Goal: Information Seeking & Learning: Find specific page/section

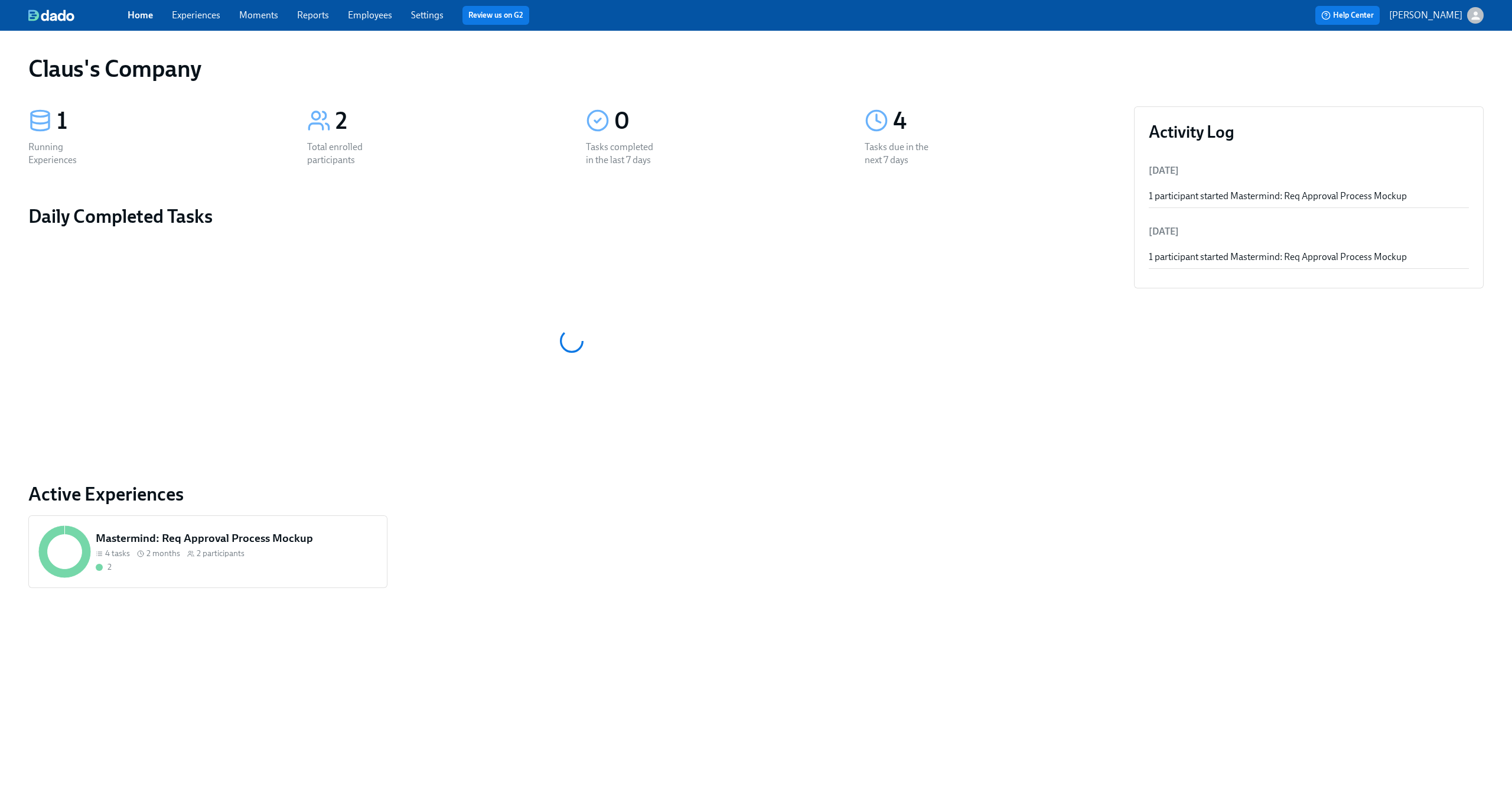
click at [215, 22] on div "Home Experiences Moments Reports Employees Settings Review us on G2" at bounding box center [466, 15] width 678 height 19
click at [212, 20] on link "Experiences" at bounding box center [196, 15] width 48 height 11
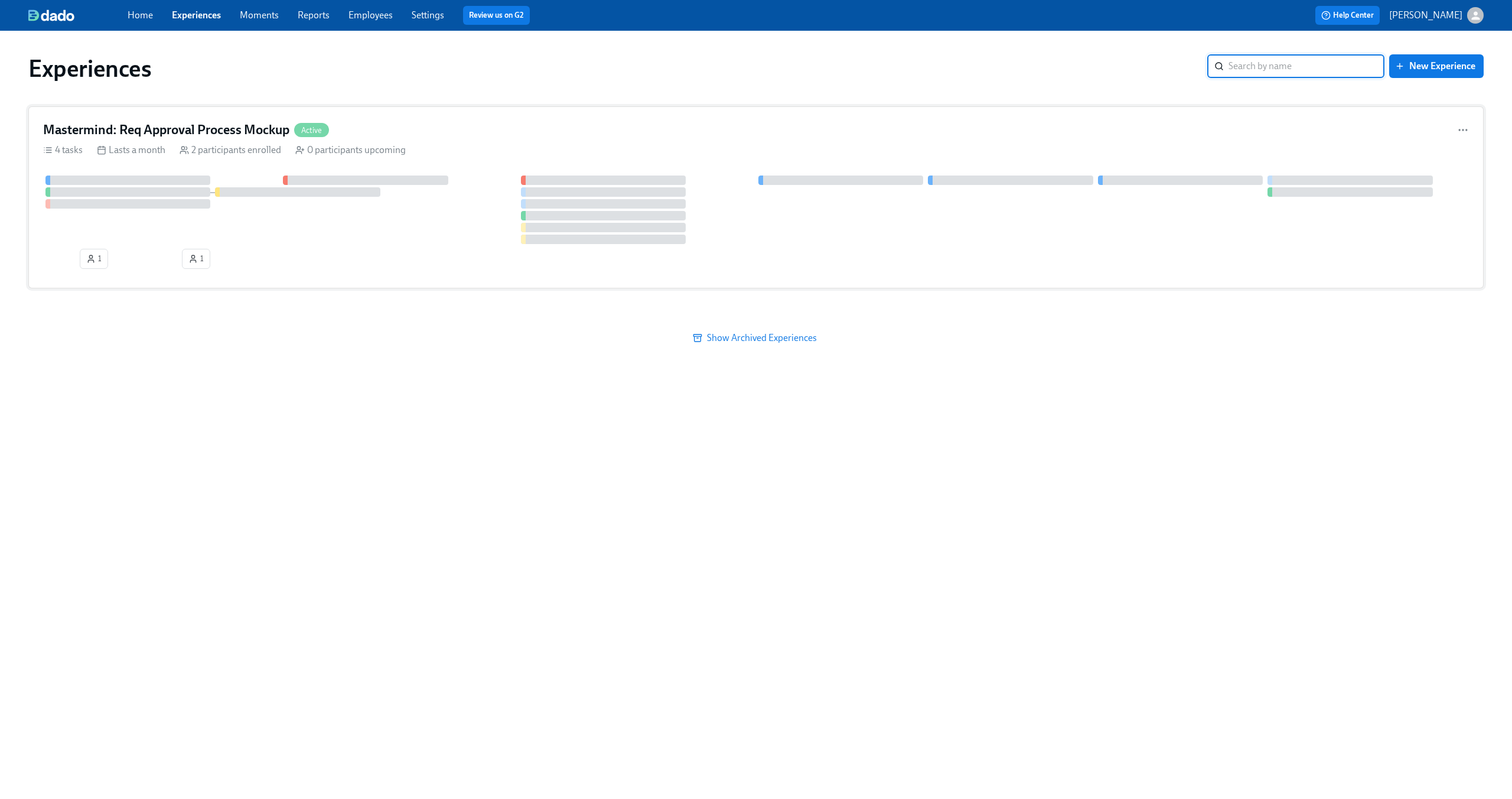
click at [434, 139] on div "Mastermind: Req Approval Process Mockup Active" at bounding box center [755, 130] width 1426 height 18
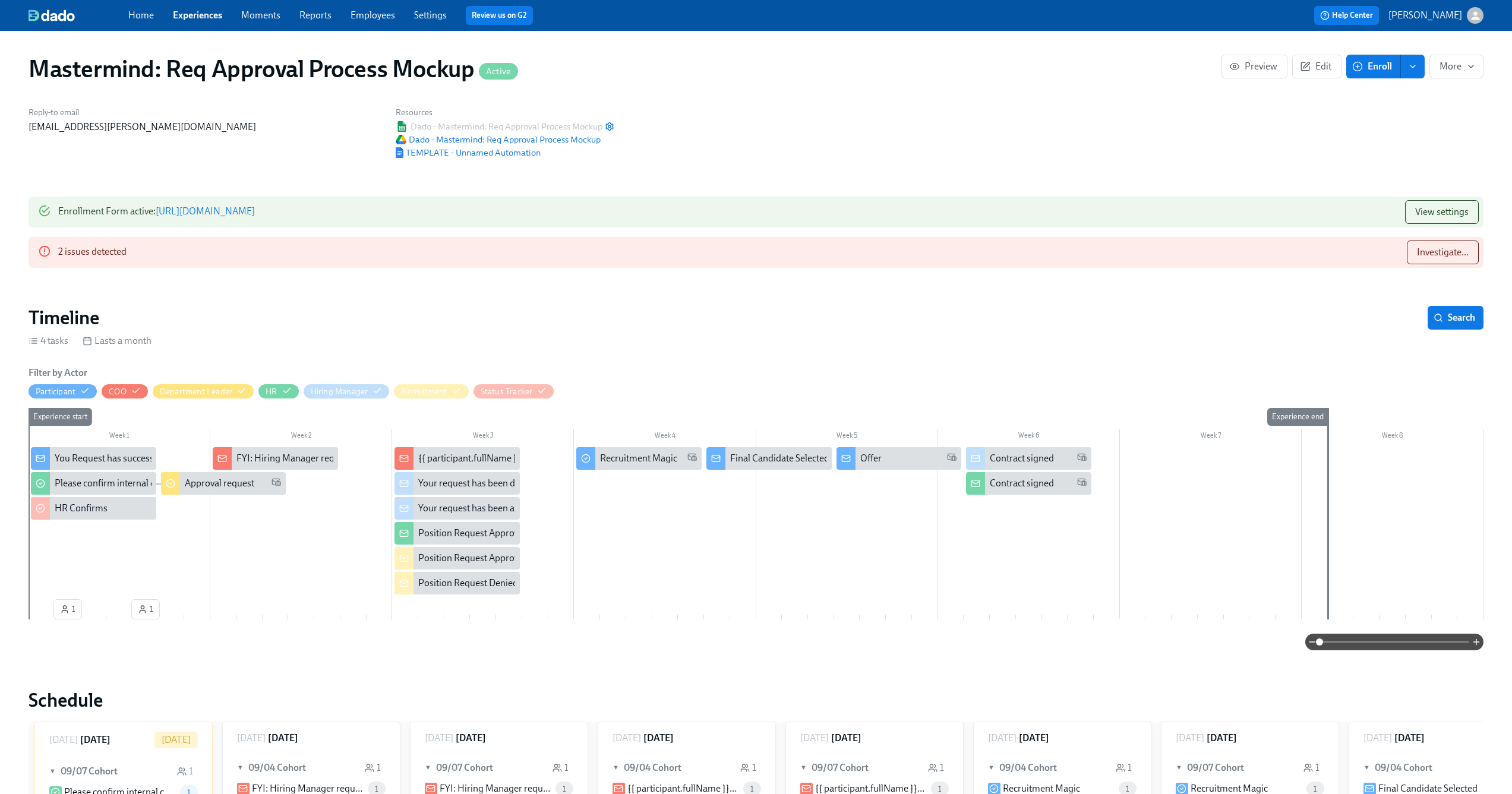
scroll to position [0, 370]
click at [1447, 256] on span "Investigate..." at bounding box center [1443, 252] width 52 height 12
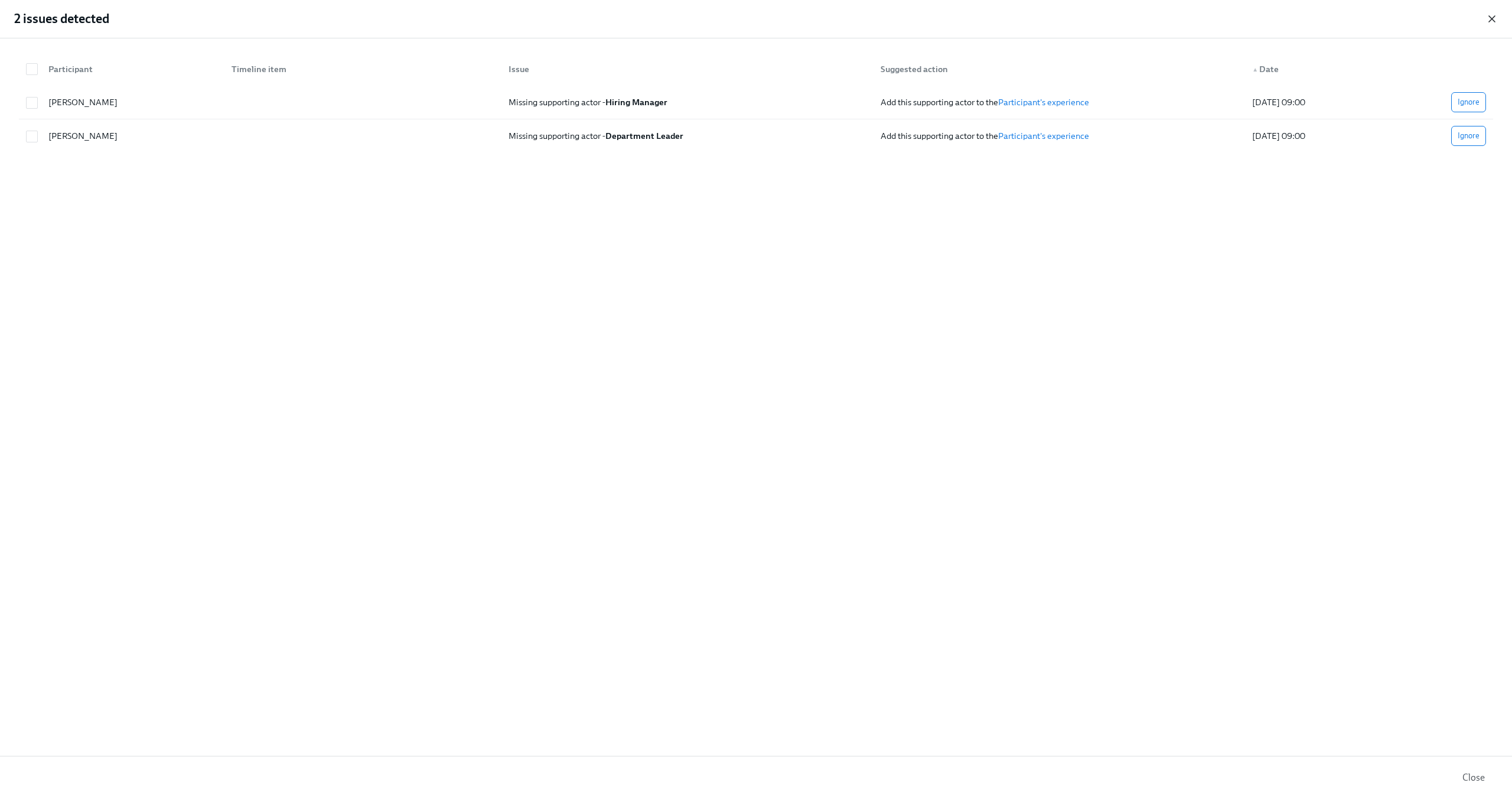
click at [1489, 15] on icon "button" at bounding box center [1492, 19] width 12 height 12
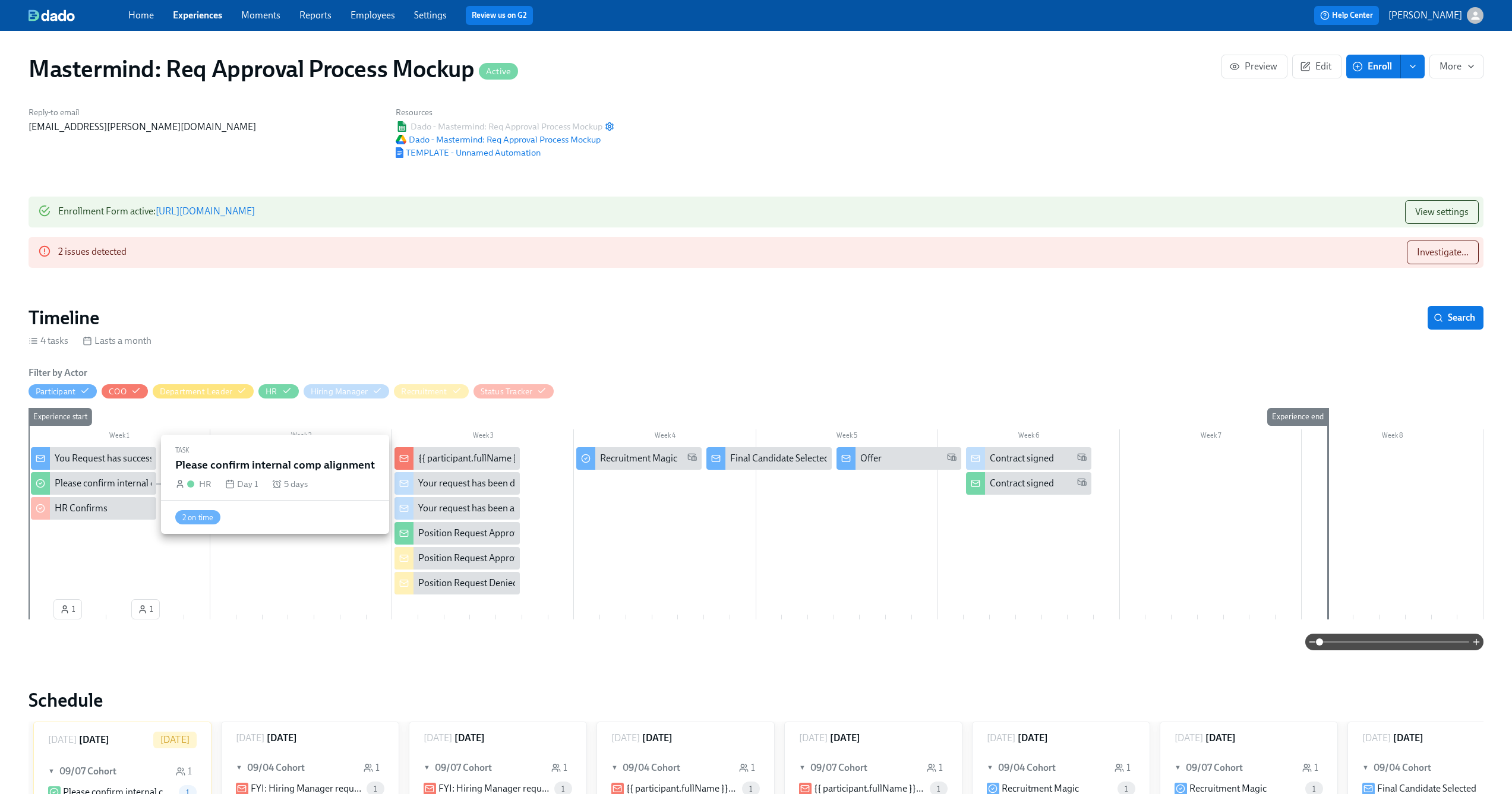
click at [110, 491] on div "Please confirm internal comp alignment" at bounding box center [94, 484] width 125 height 23
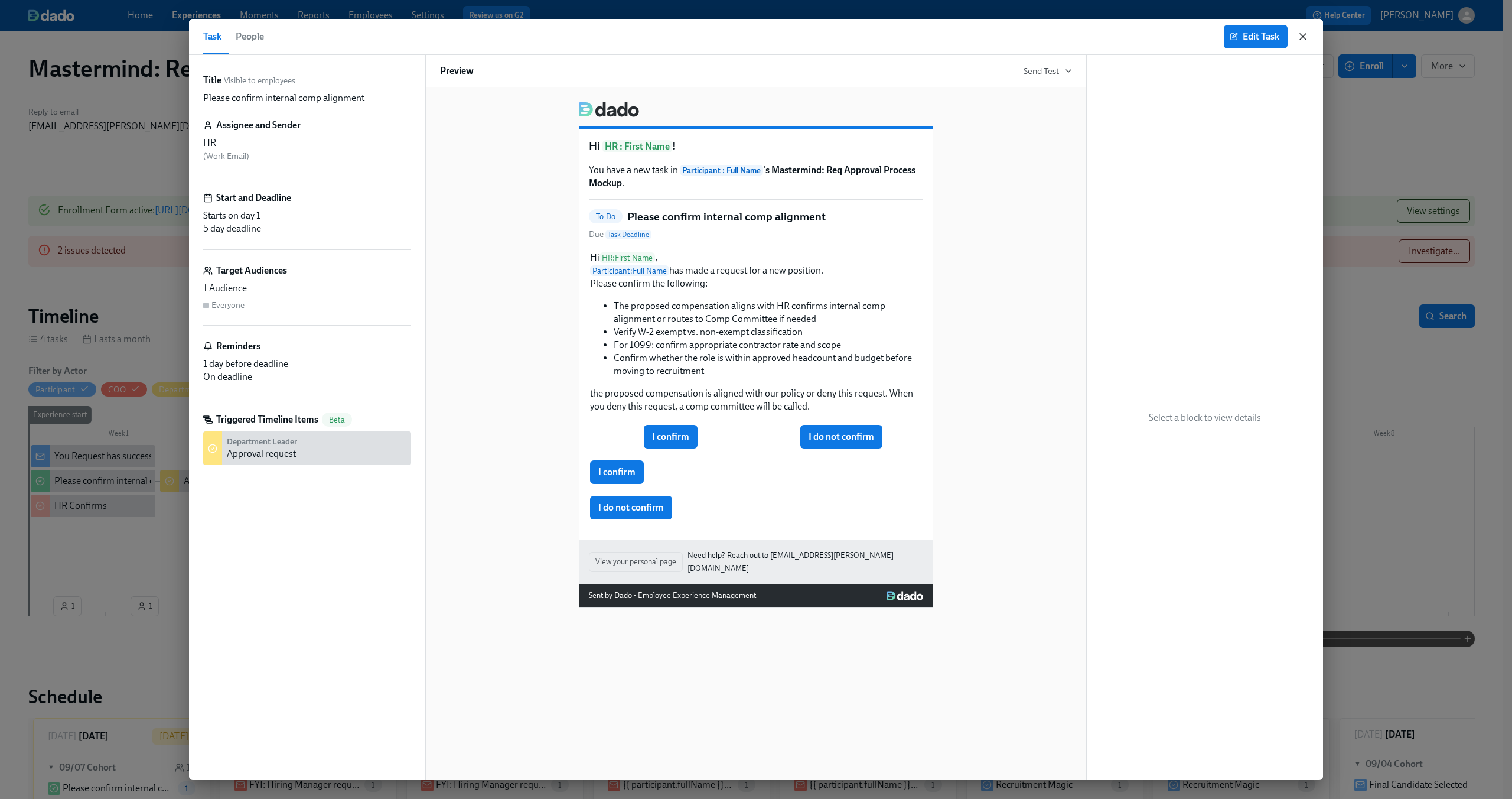
click at [1299, 38] on icon "button" at bounding box center [1302, 37] width 12 height 12
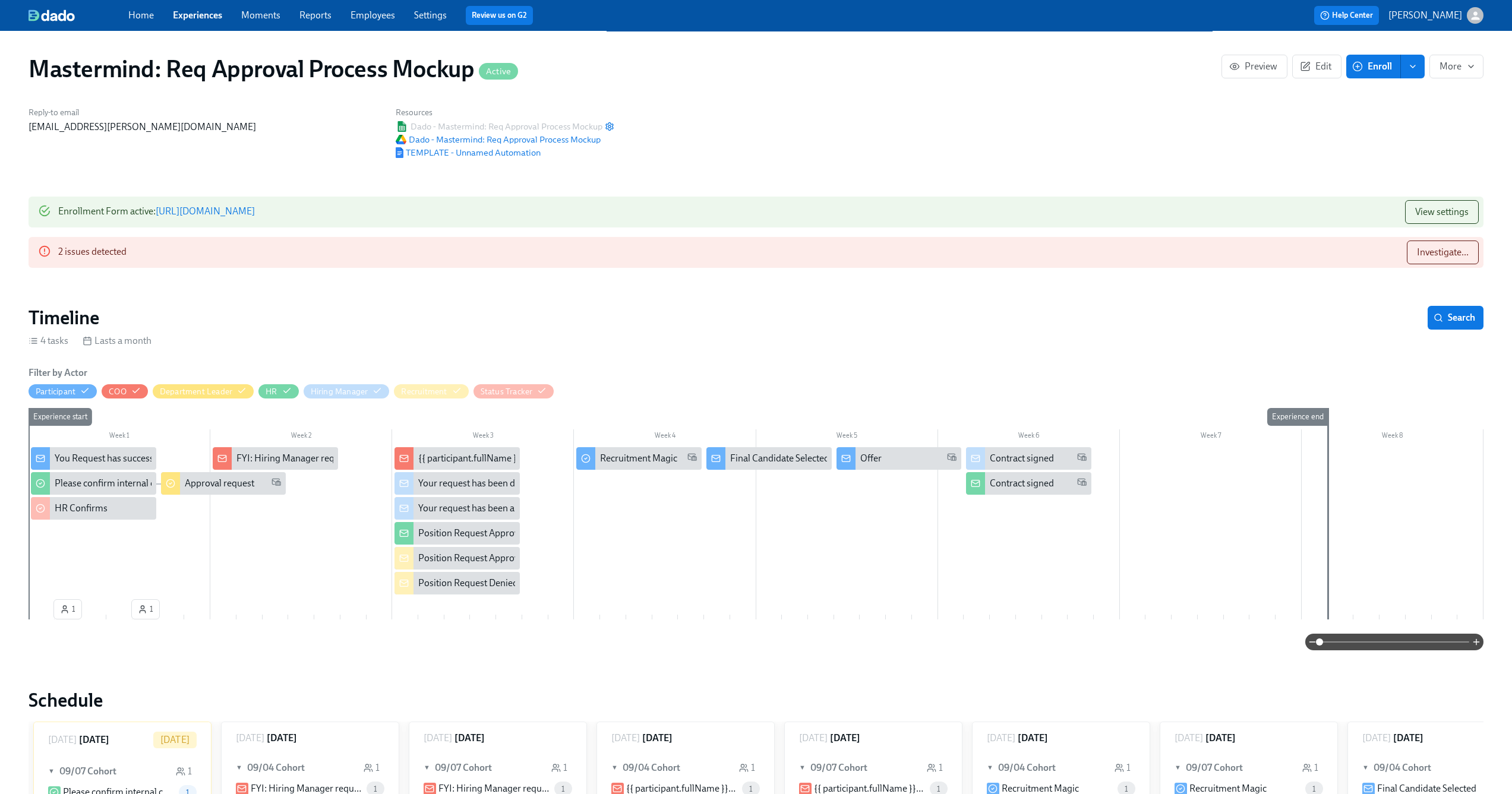
scroll to position [23, 0]
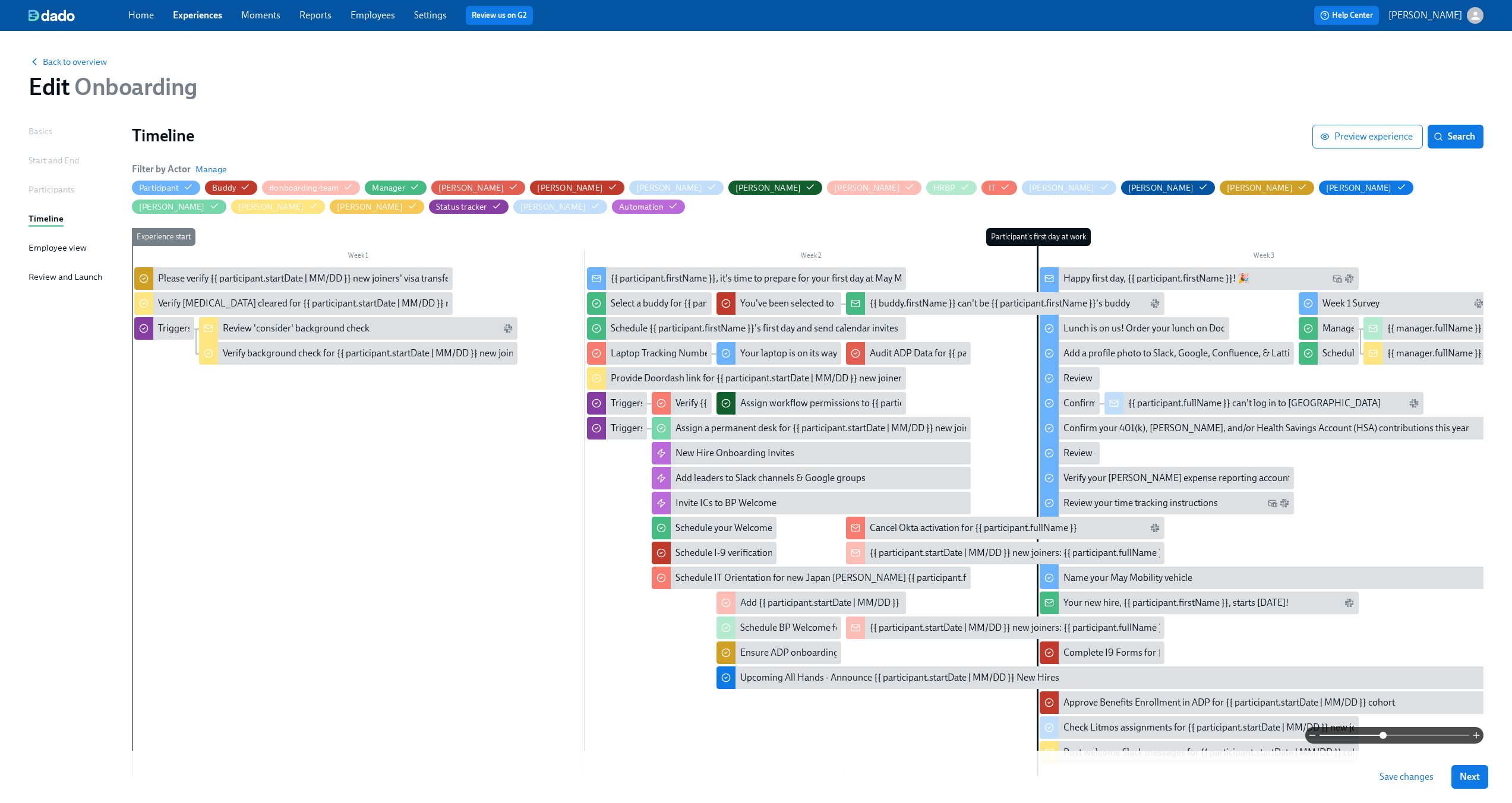
click at [1448, 34] on div "Back to overview Edit Onboarding Basics Start and End Participants Timeline Emp…" at bounding box center [756, 454] width 1512 height 847
click at [1480, 23] on div "button" at bounding box center [1475, 15] width 16 height 16
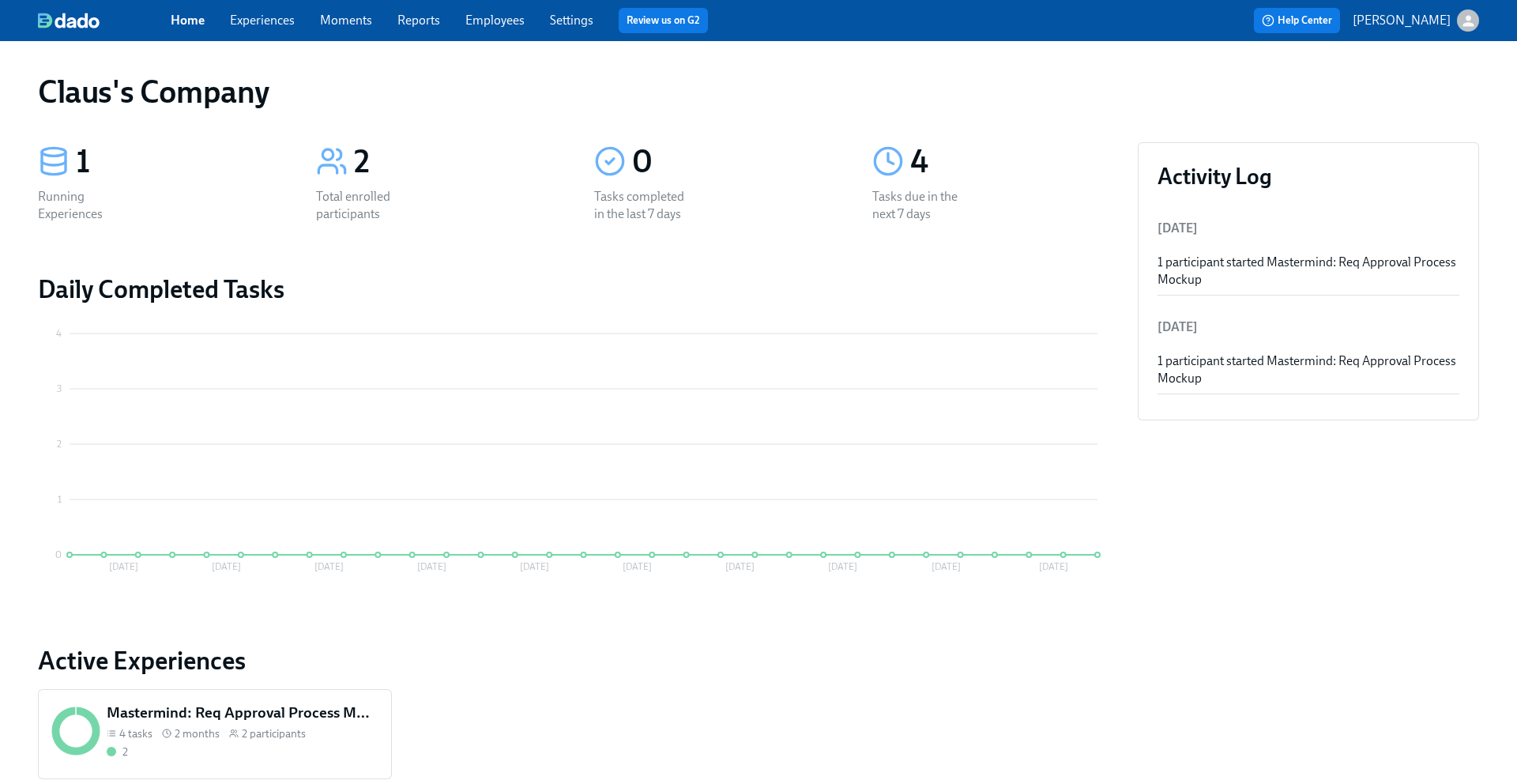
click at [276, 15] on link "Experiences" at bounding box center [262, 20] width 65 height 15
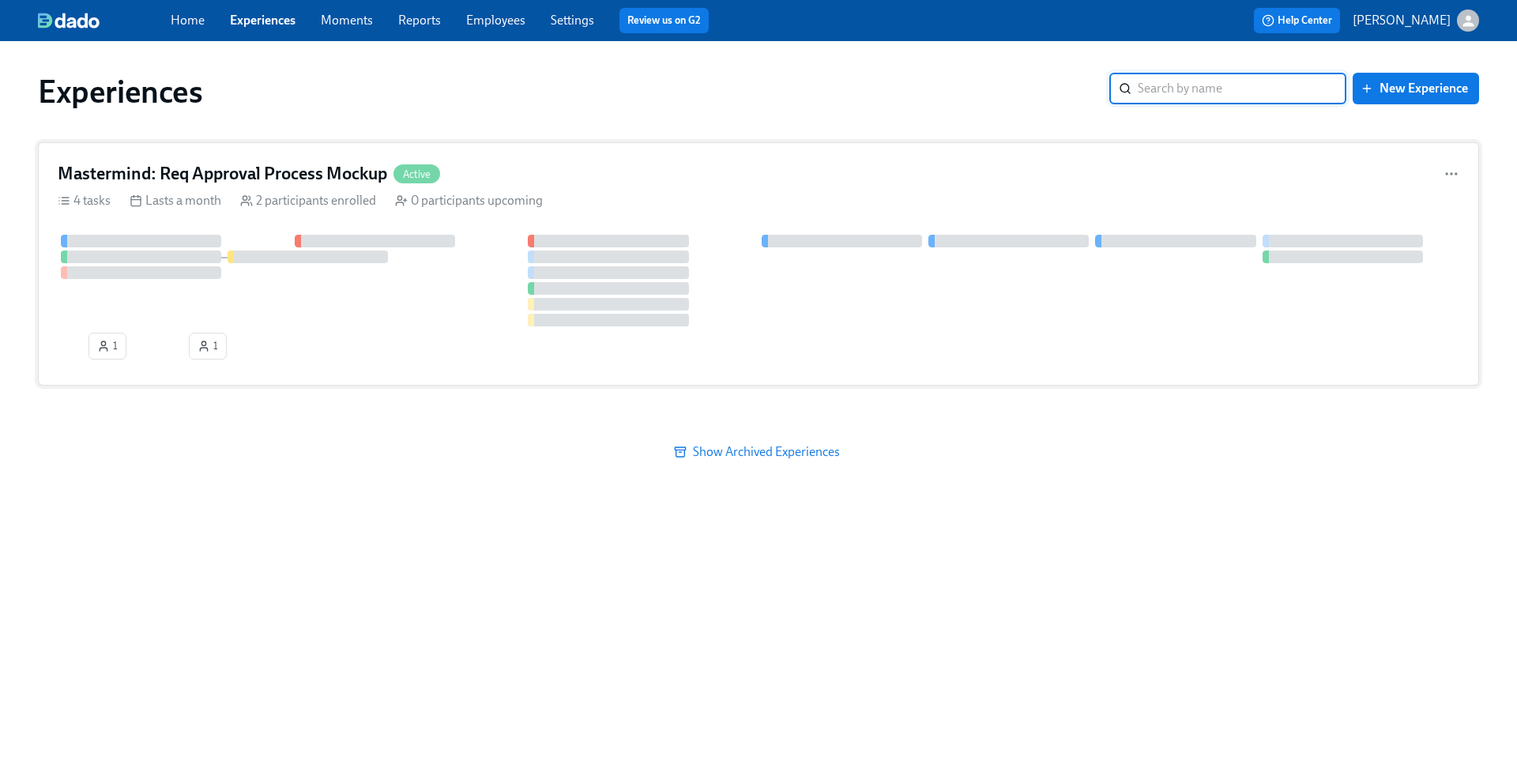
click at [499, 175] on div "Mastermind: Req Approval Process Mockup Active" at bounding box center [758, 173] width 1402 height 24
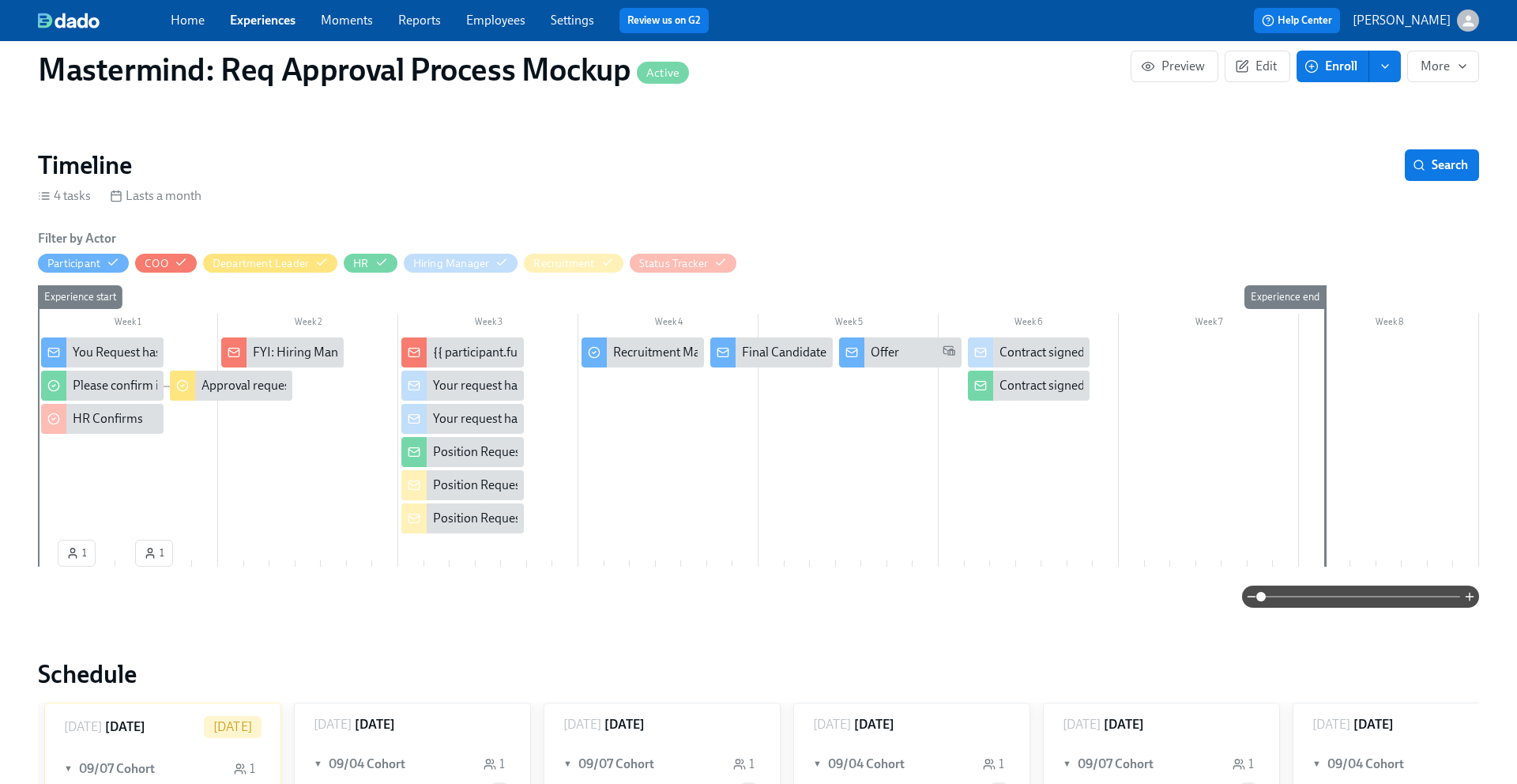
scroll to position [0, 493]
click at [1304, 595] on span at bounding box center [1360, 596] width 199 height 22
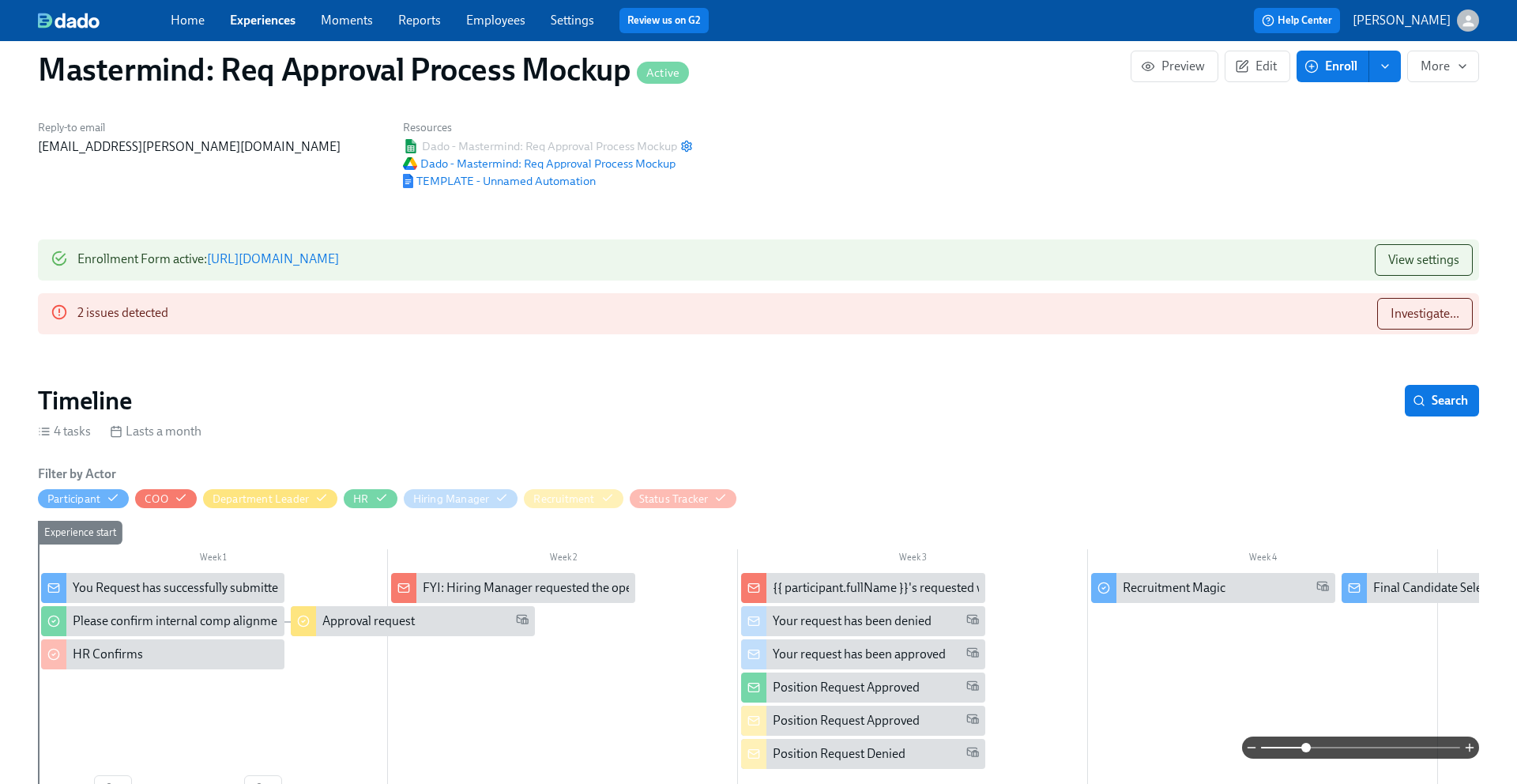
scroll to position [0, 0]
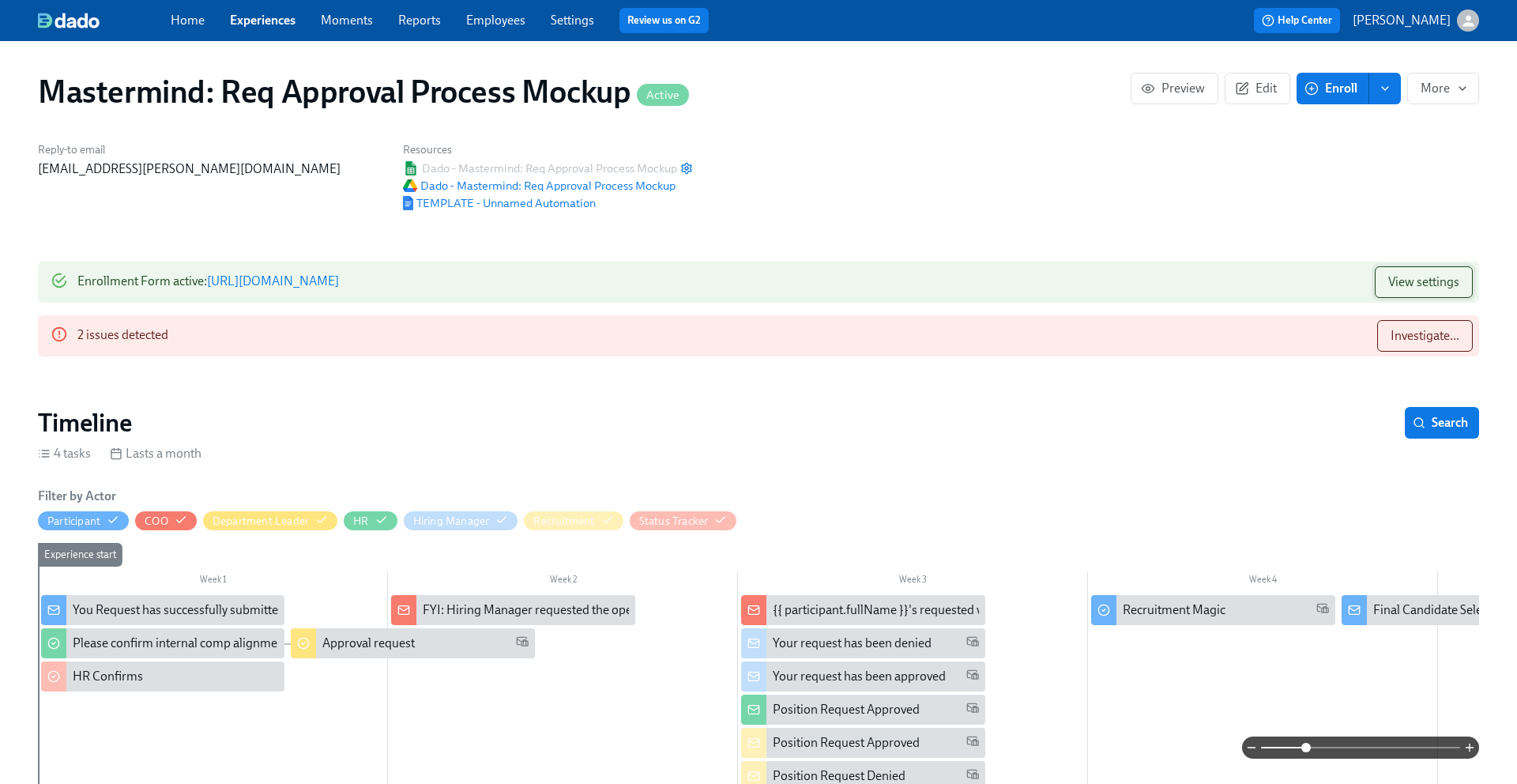
click at [1418, 268] on button "View settings" at bounding box center [1424, 282] width 98 height 32
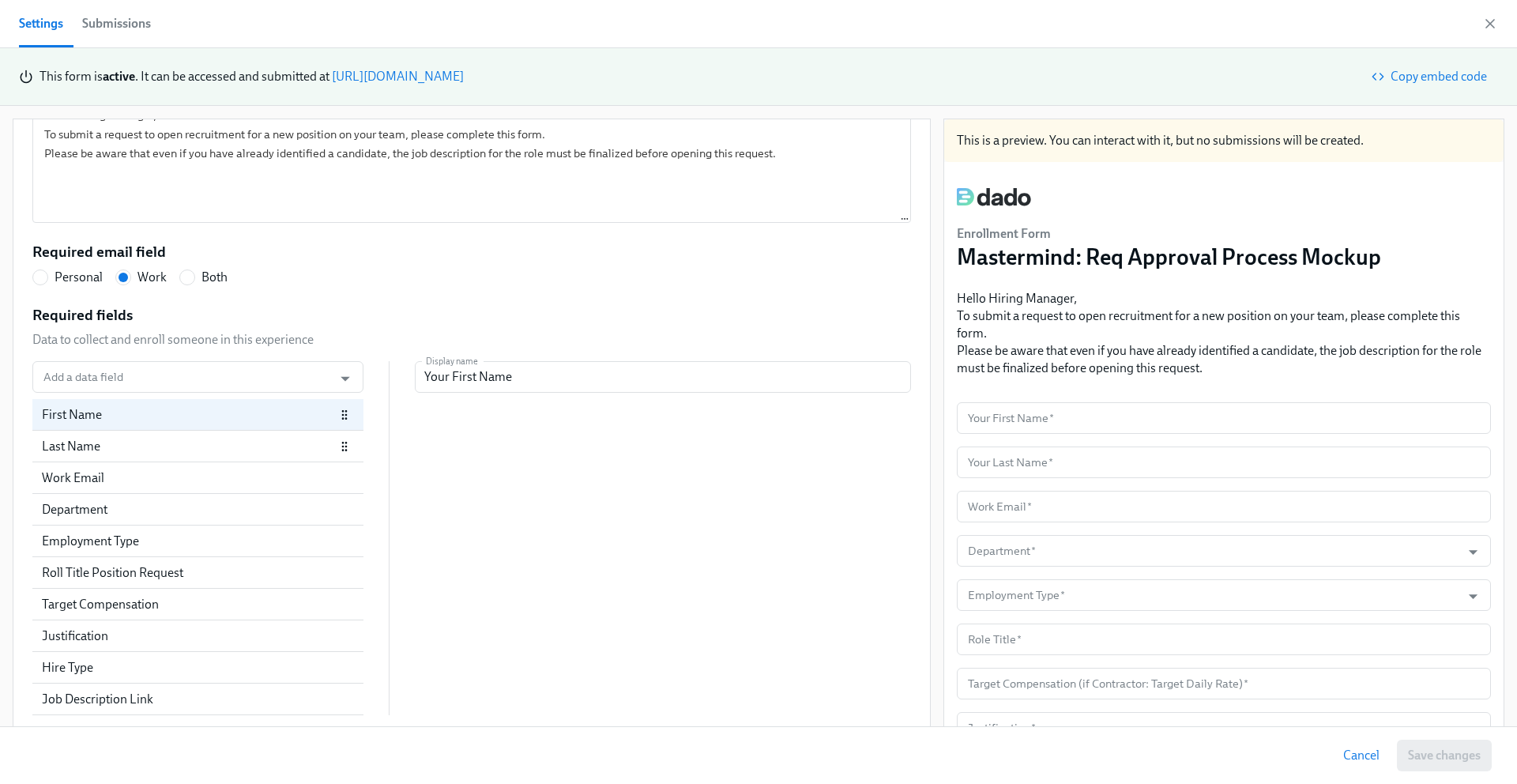
click at [117, 455] on div "Last Name" at bounding box center [197, 446] width 331 height 32
radio input "false"
type input "Your Last Name"
click at [109, 476] on div "Work Email" at bounding box center [189, 477] width 293 height 18
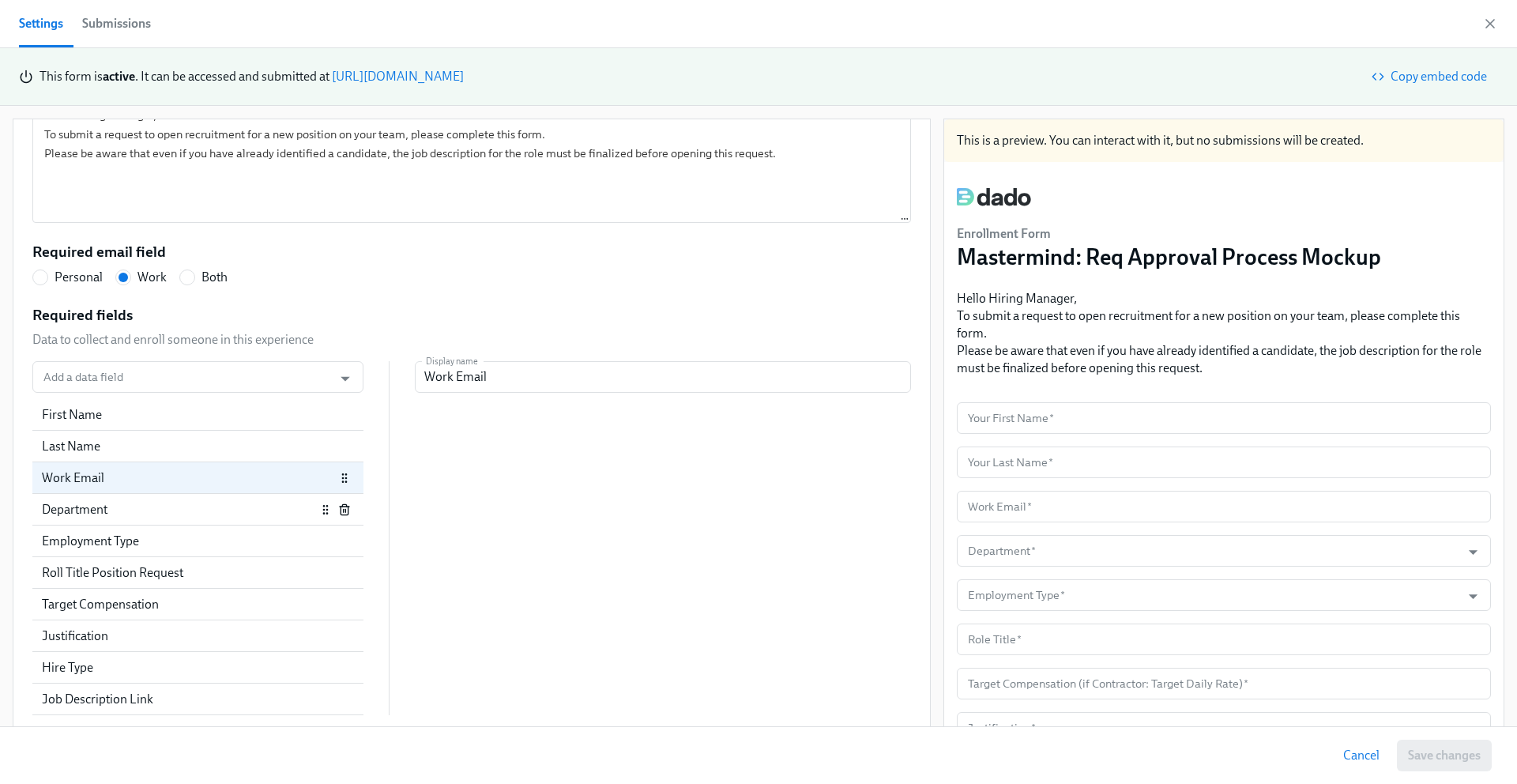
click at [107, 501] on div "Department" at bounding box center [179, 509] width 275 height 18
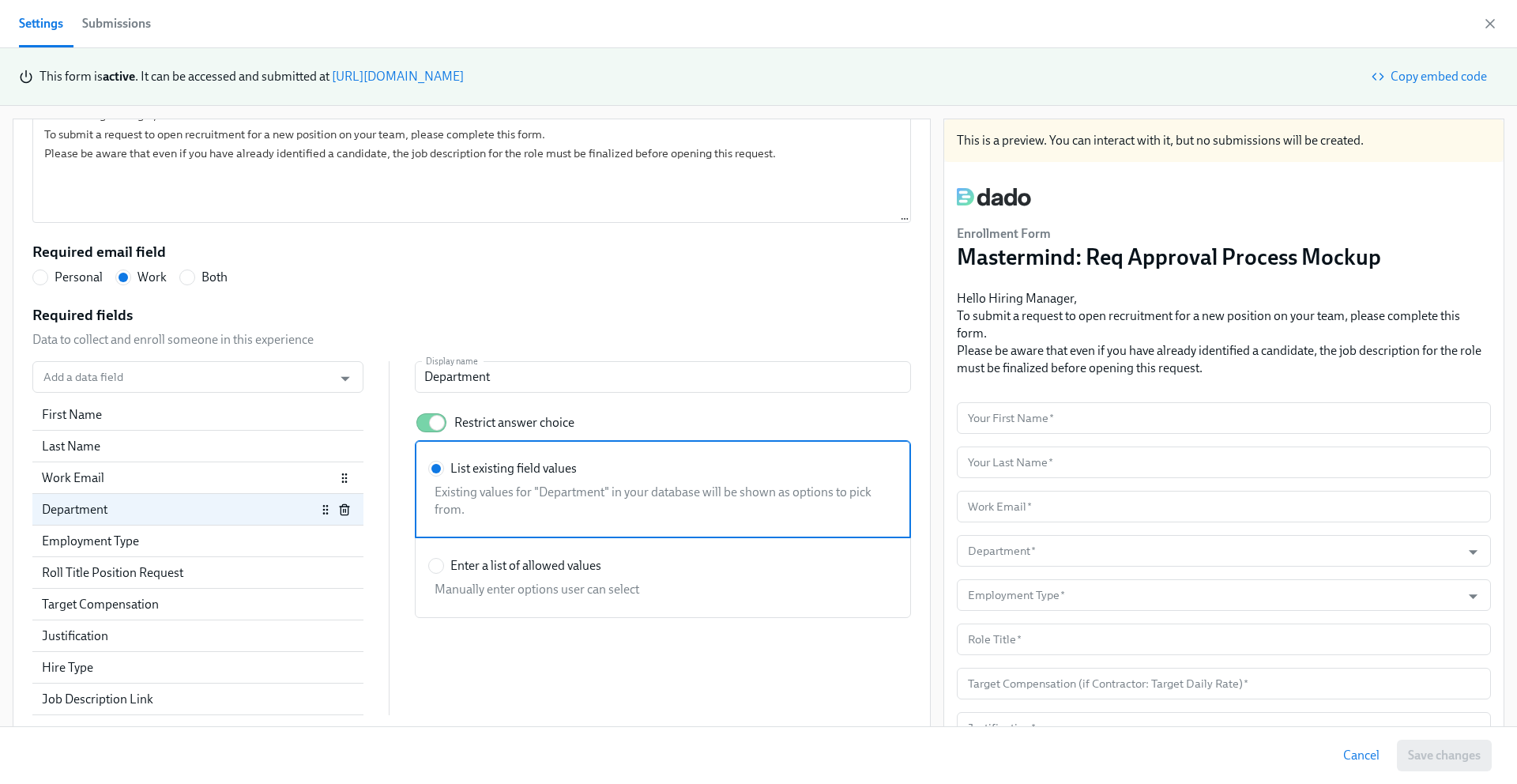
click at [137, 483] on div "Work Email" at bounding box center [189, 477] width 293 height 18
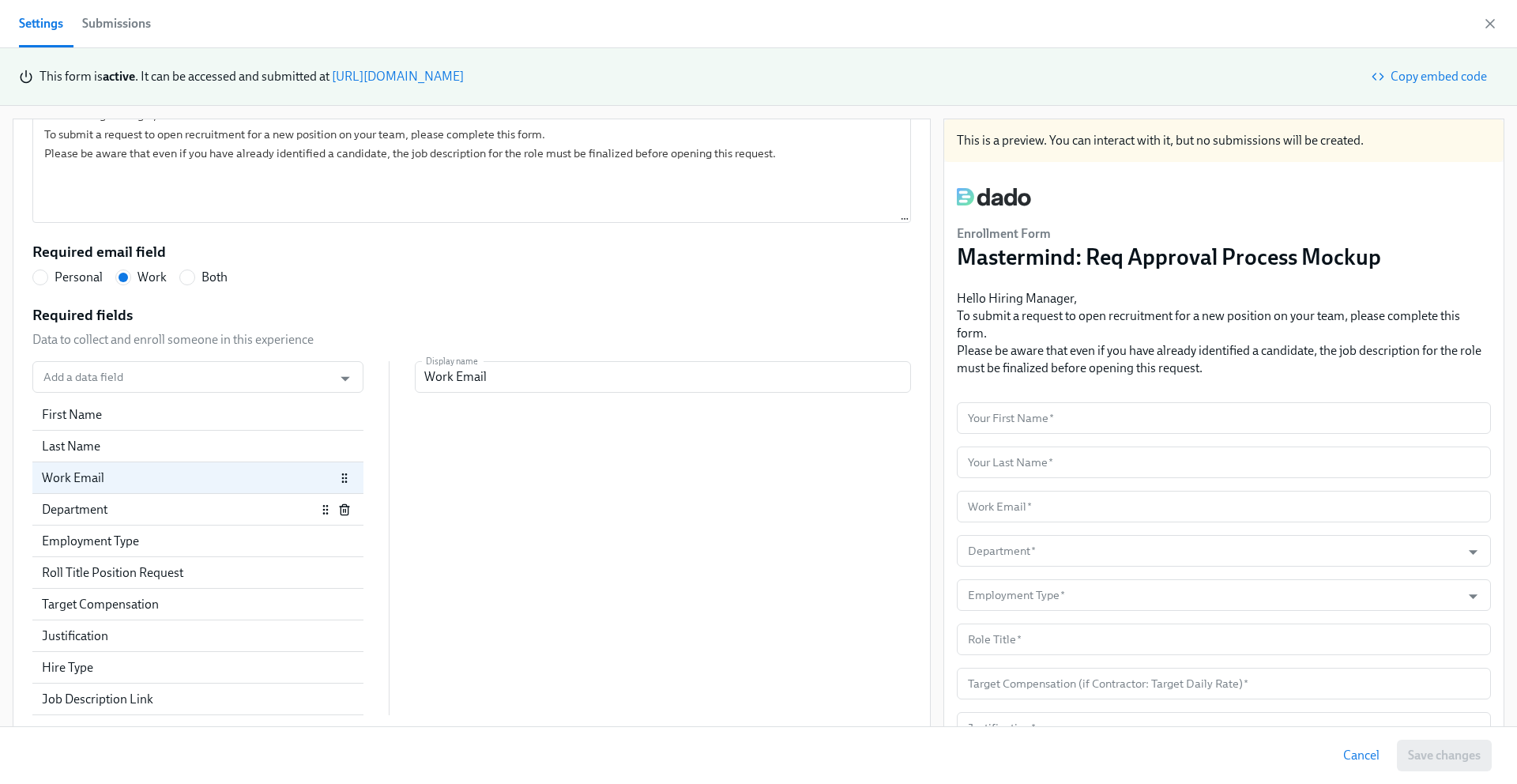
click at [133, 508] on div "Department" at bounding box center [179, 509] width 275 height 18
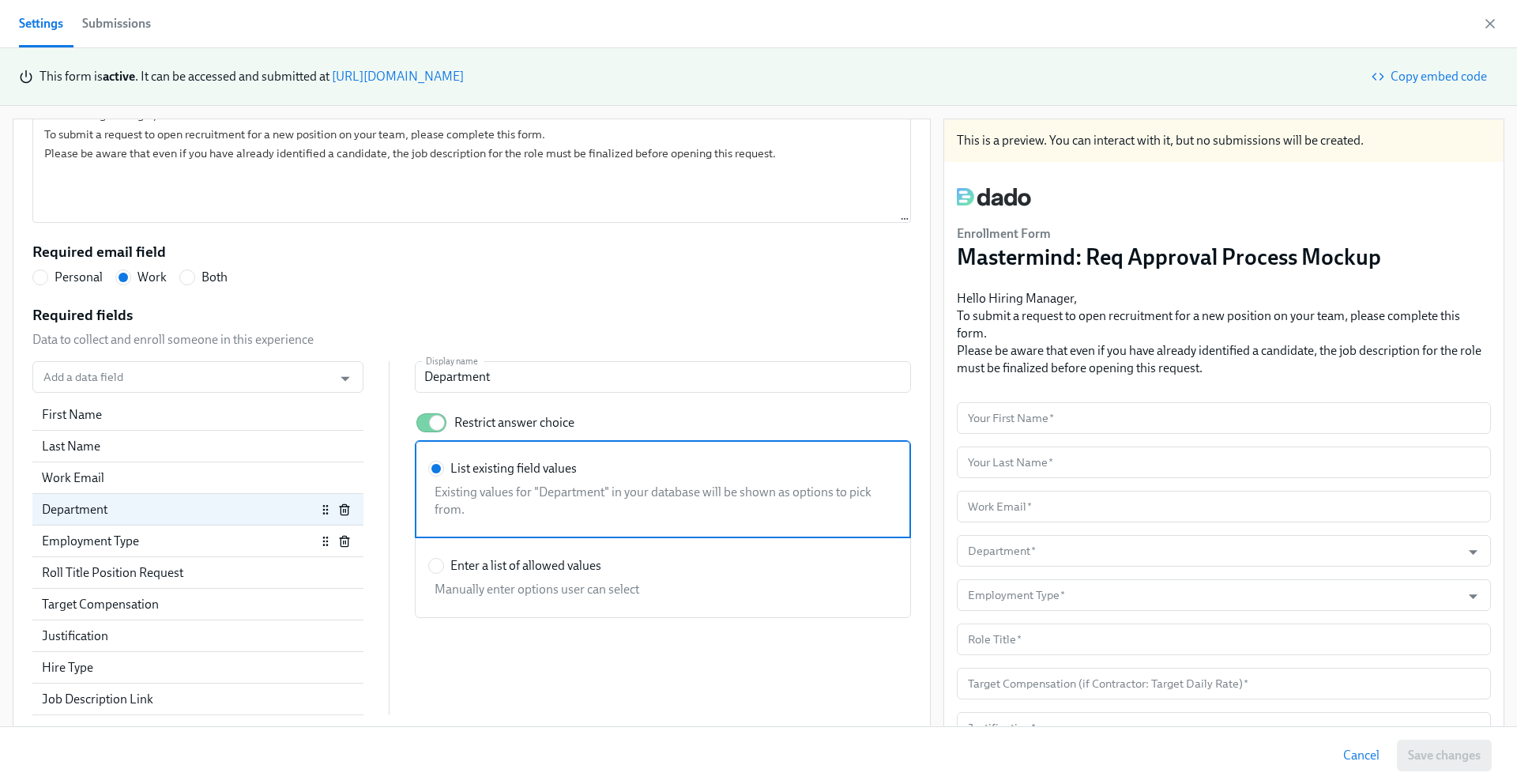
click at [69, 541] on div "Employment Type" at bounding box center [179, 541] width 275 height 18
radio input "false"
type input "Employment Type"
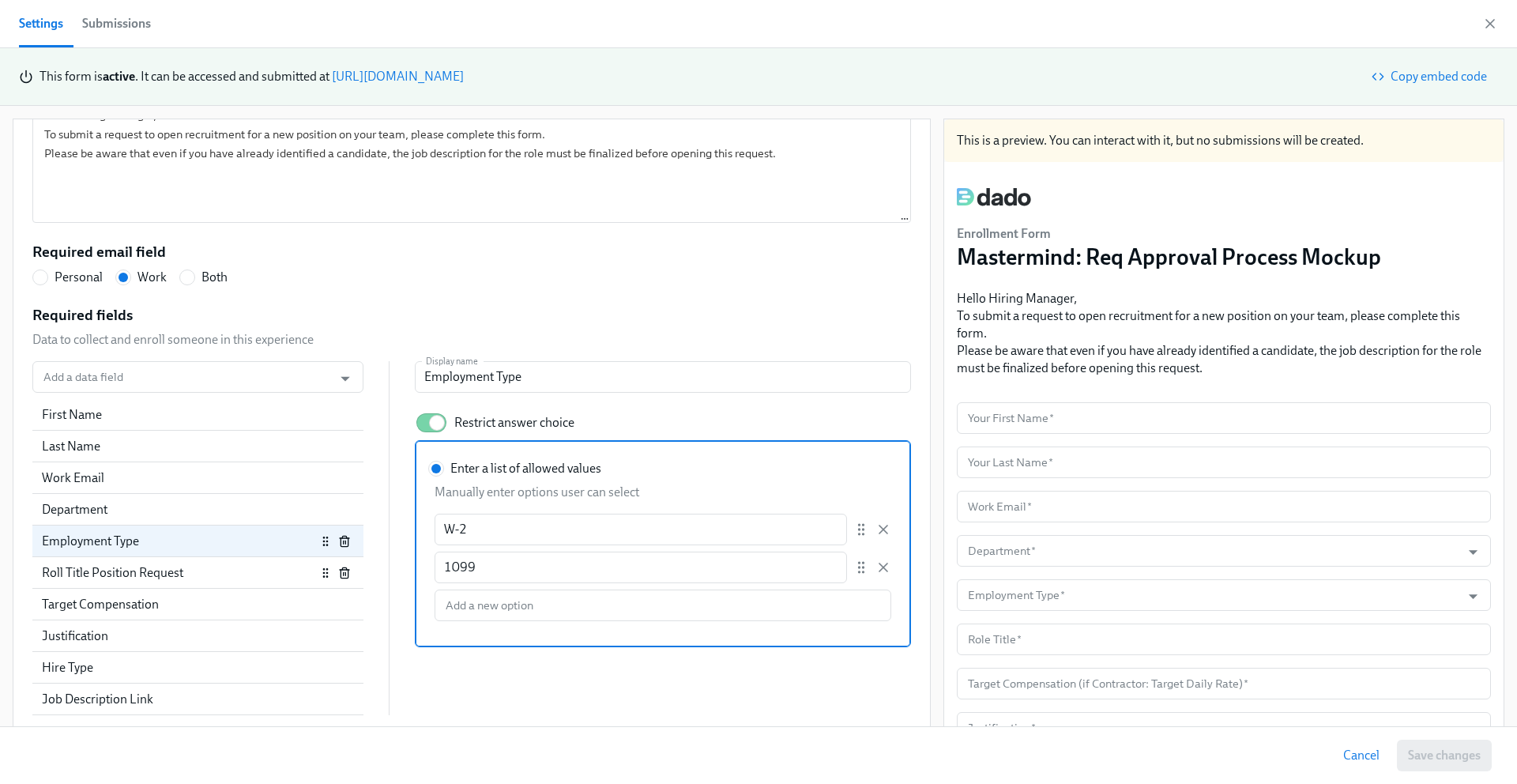
click at [83, 572] on div "Roll Title Position Request" at bounding box center [179, 573] width 275 height 18
radio input "false"
type input "Role Title"
checkbox input "false"
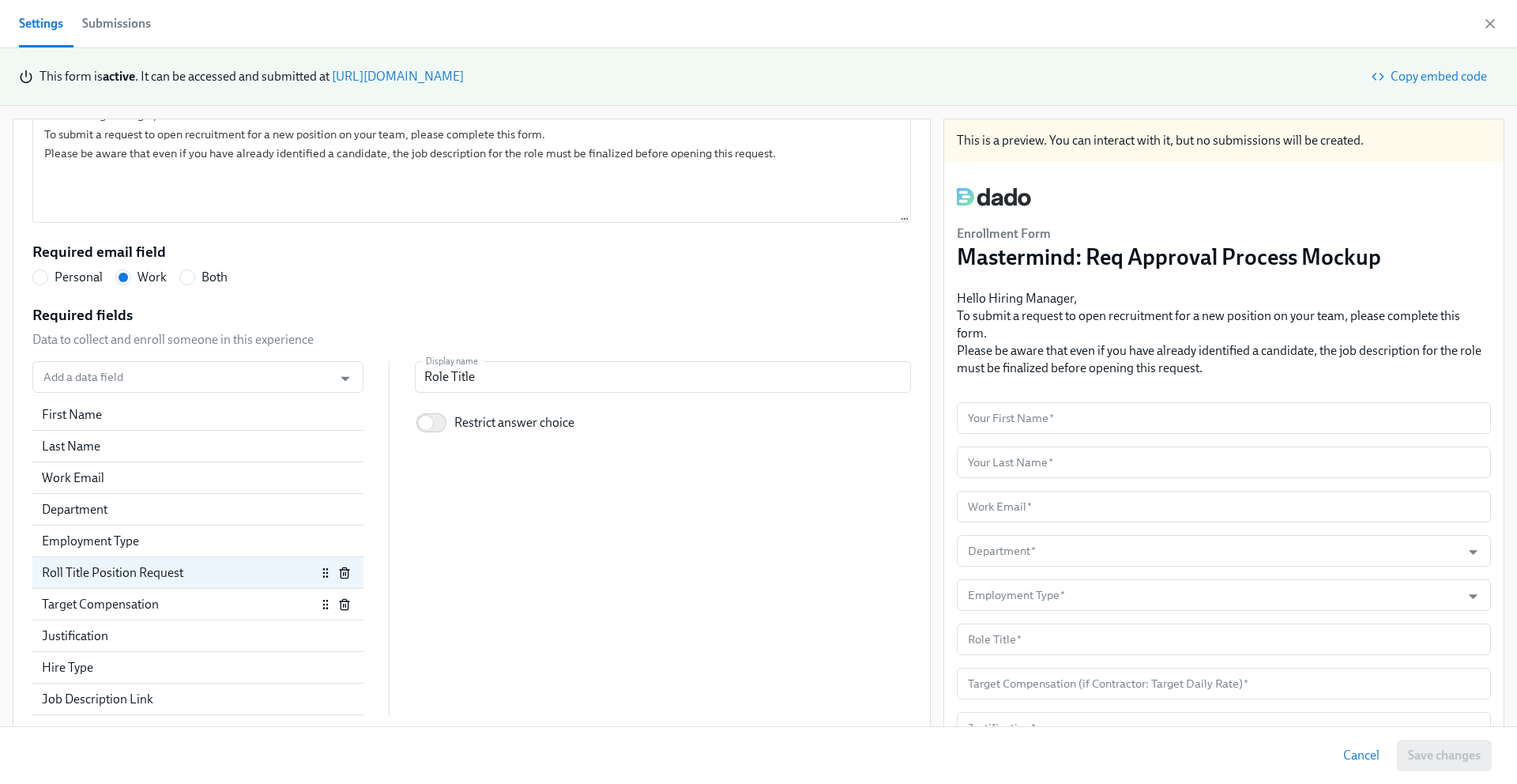
click at [82, 606] on div "Target Compensation" at bounding box center [179, 604] width 275 height 18
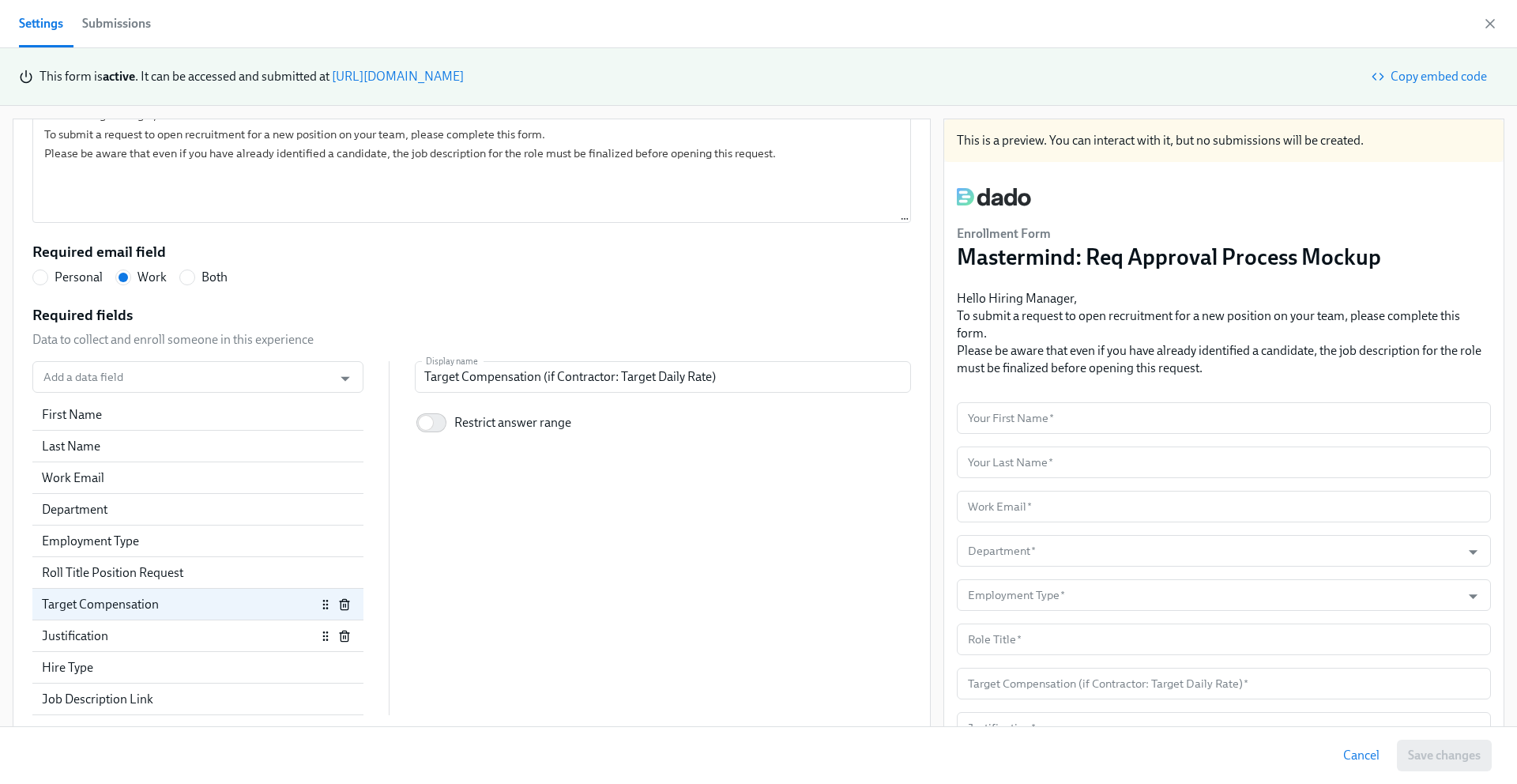
click at [78, 644] on div "Justification" at bounding box center [179, 636] width 275 height 18
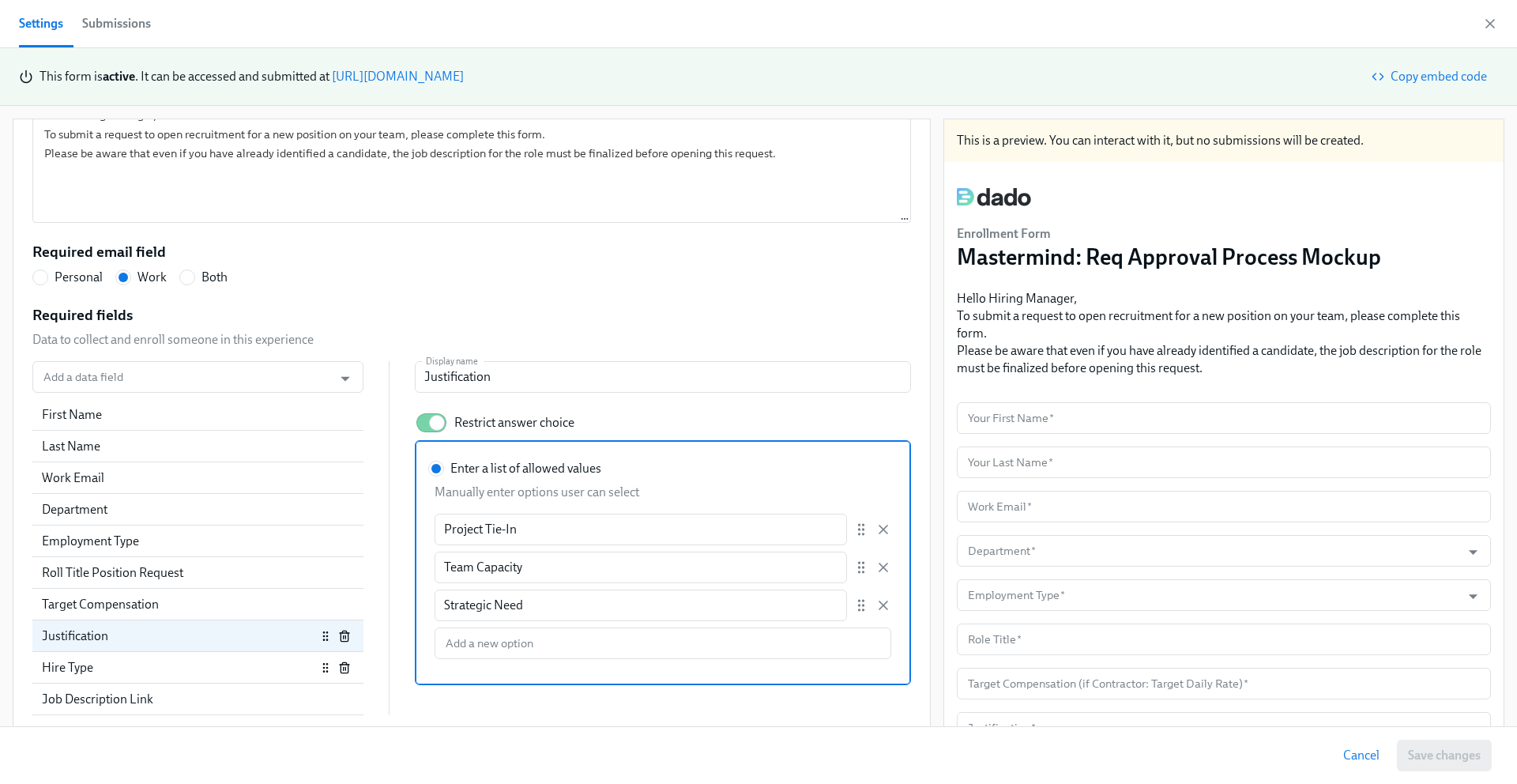
click at [90, 668] on div "Hire Type" at bounding box center [179, 668] width 275 height 18
radio input "false"
type input "Type of Hire"
type input "Backfill"
type input "Net New"
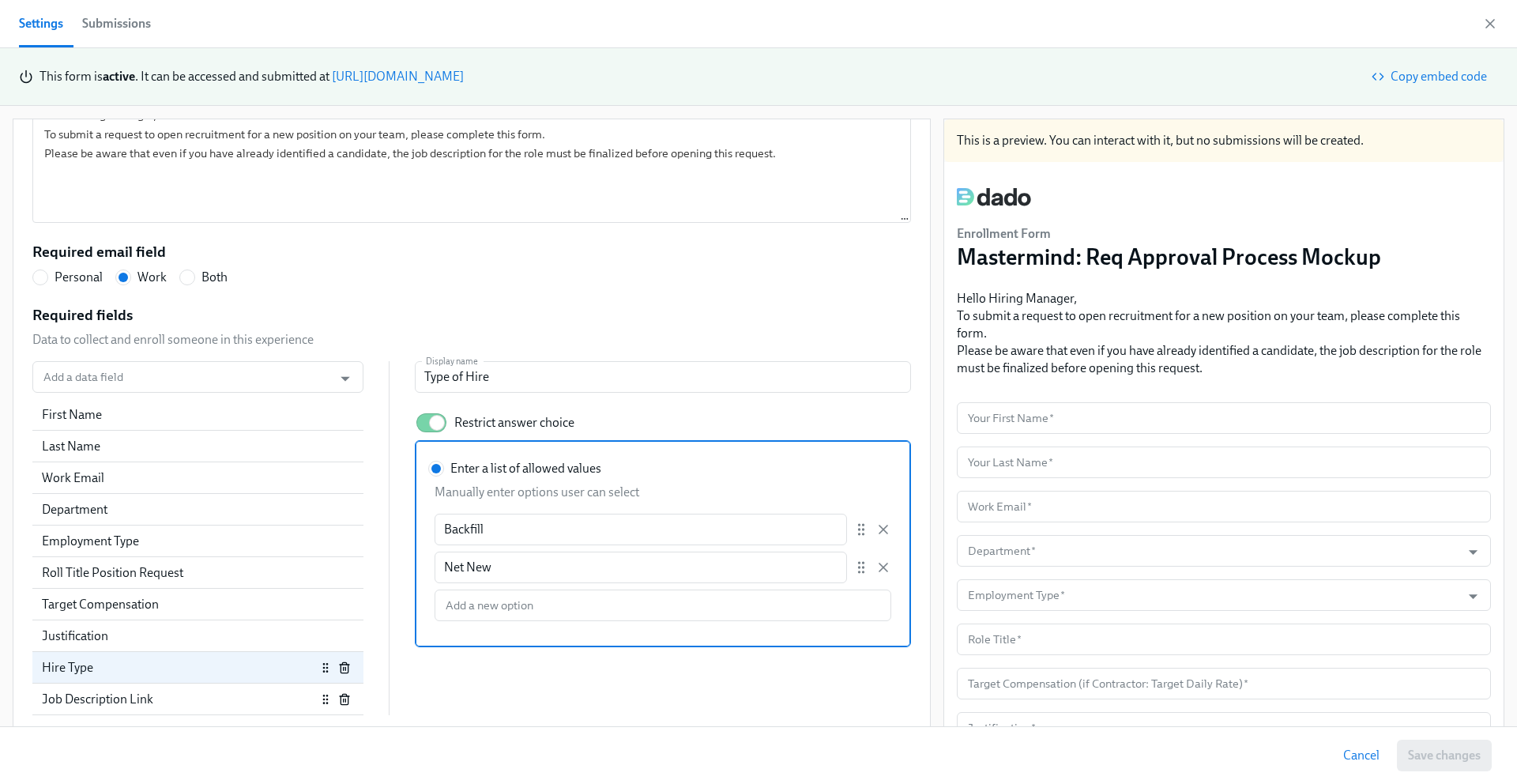
click at [83, 694] on div "Job Description Link" at bounding box center [179, 699] width 275 height 18
radio input "false"
type input "Link to Job Description"
checkbox input "false"
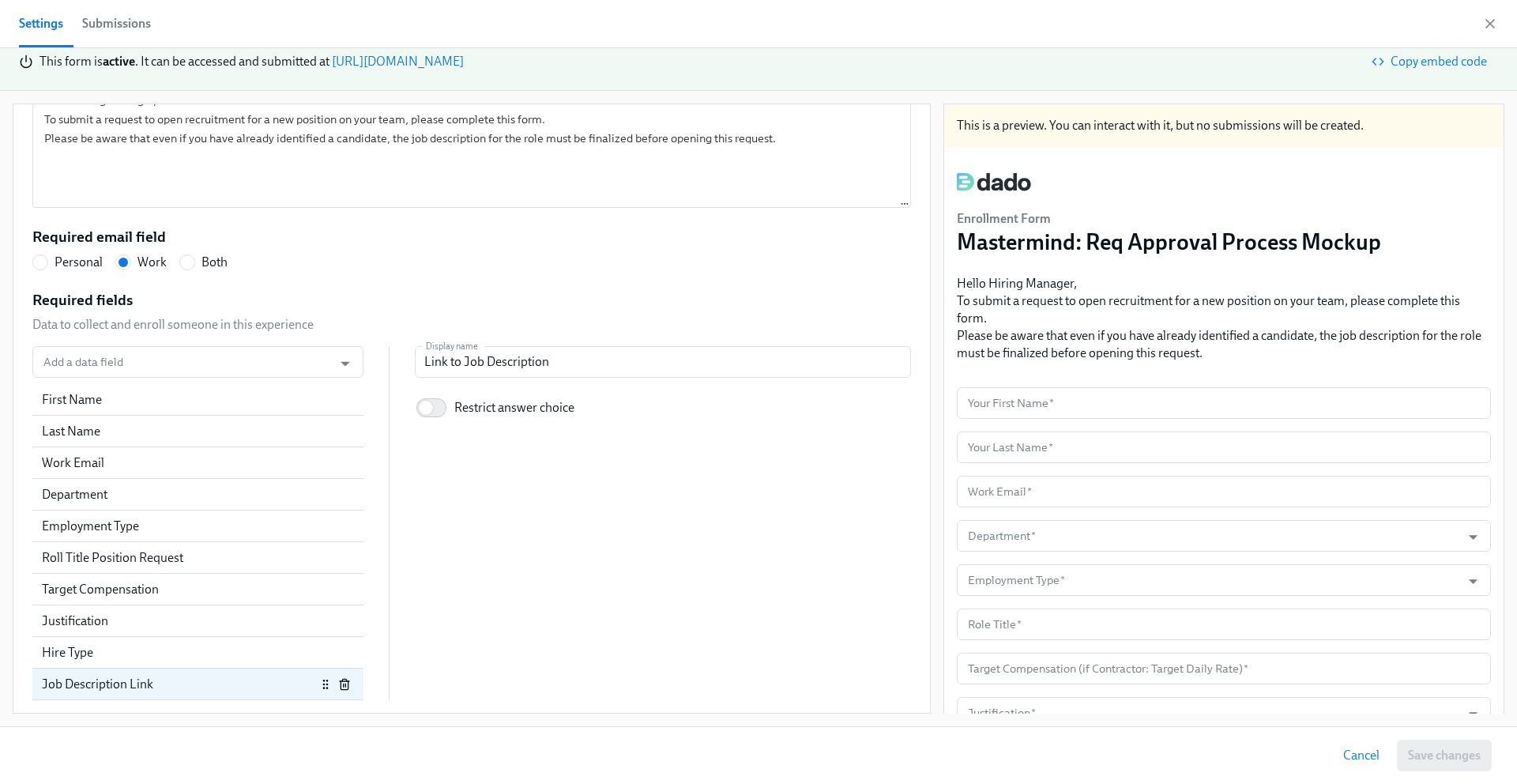
scroll to position [161, 0]
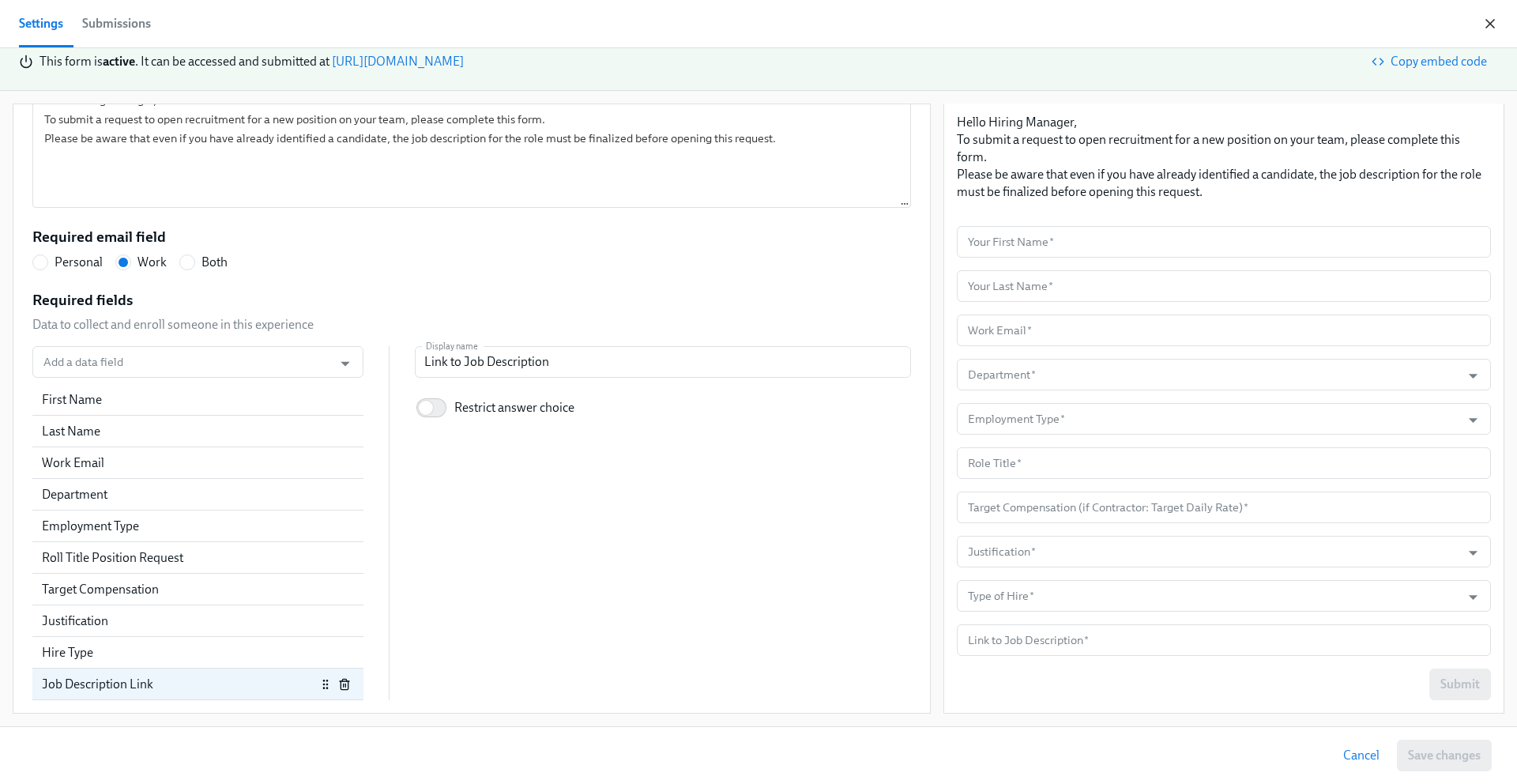
click at [1491, 20] on icon "button" at bounding box center [1490, 24] width 16 height 16
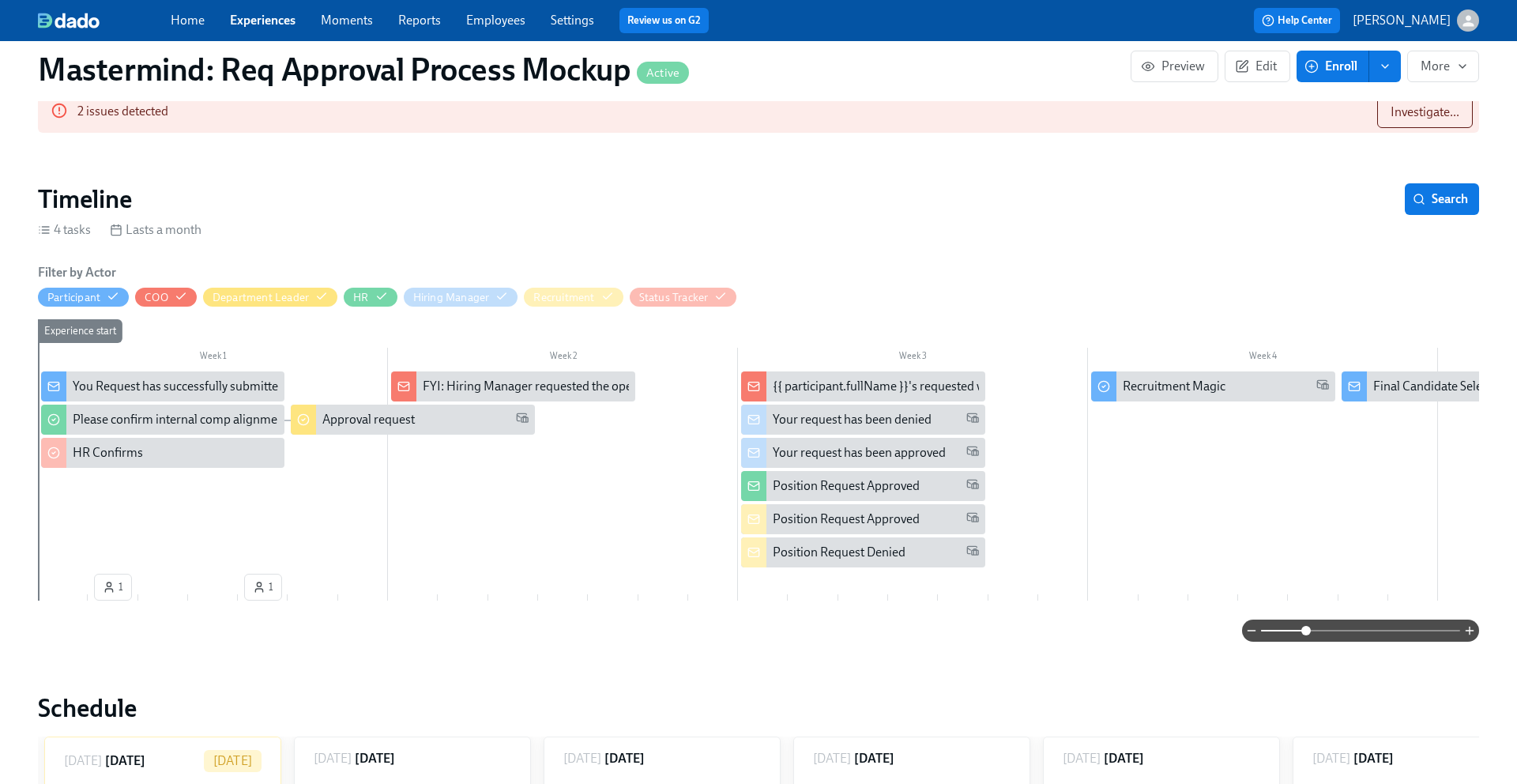
scroll to position [253, 0]
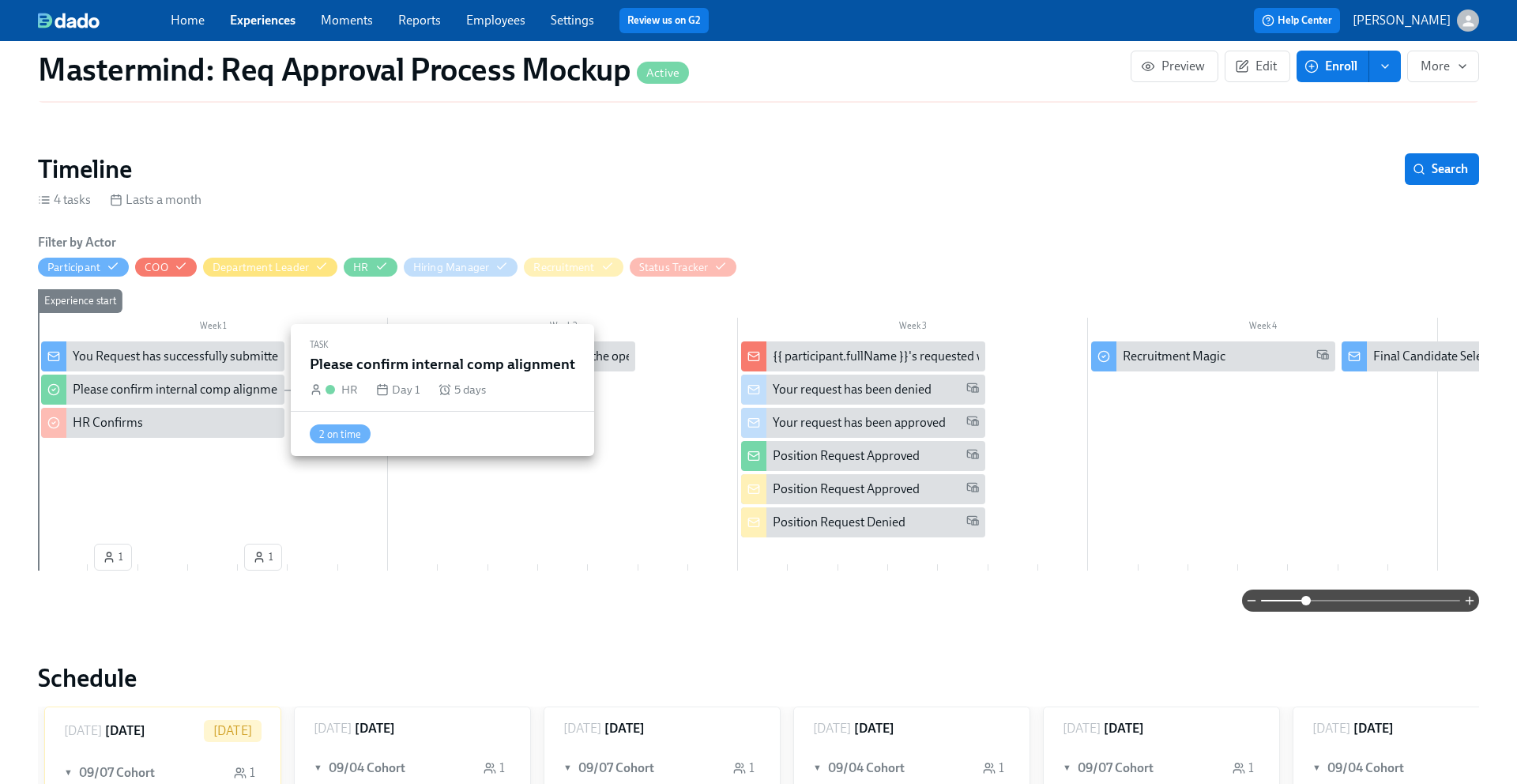
click at [171, 386] on div "Please confirm internal comp alignment" at bounding box center [180, 389] width 216 height 18
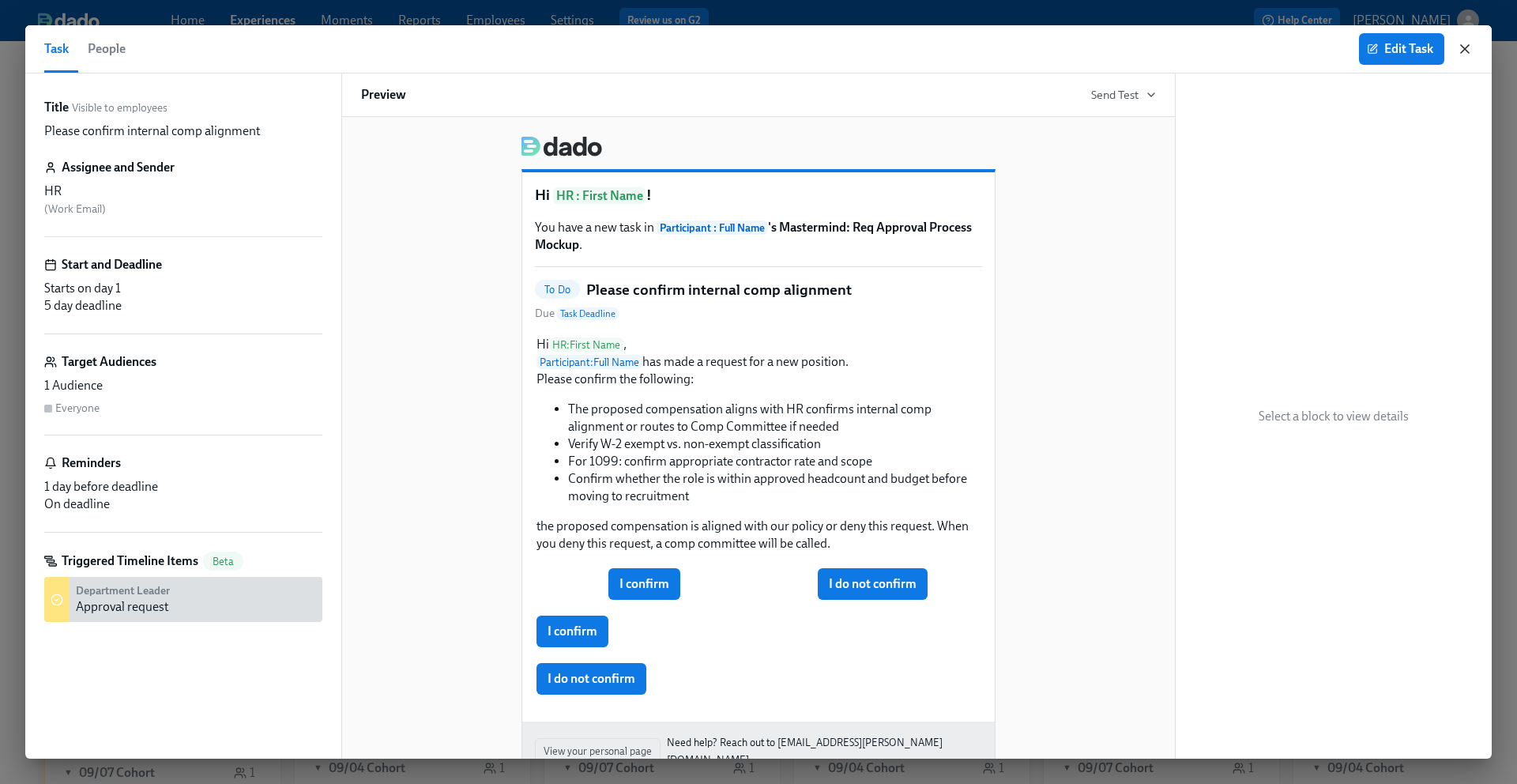
click at [1464, 47] on icon "button" at bounding box center [1465, 48] width 8 height 8
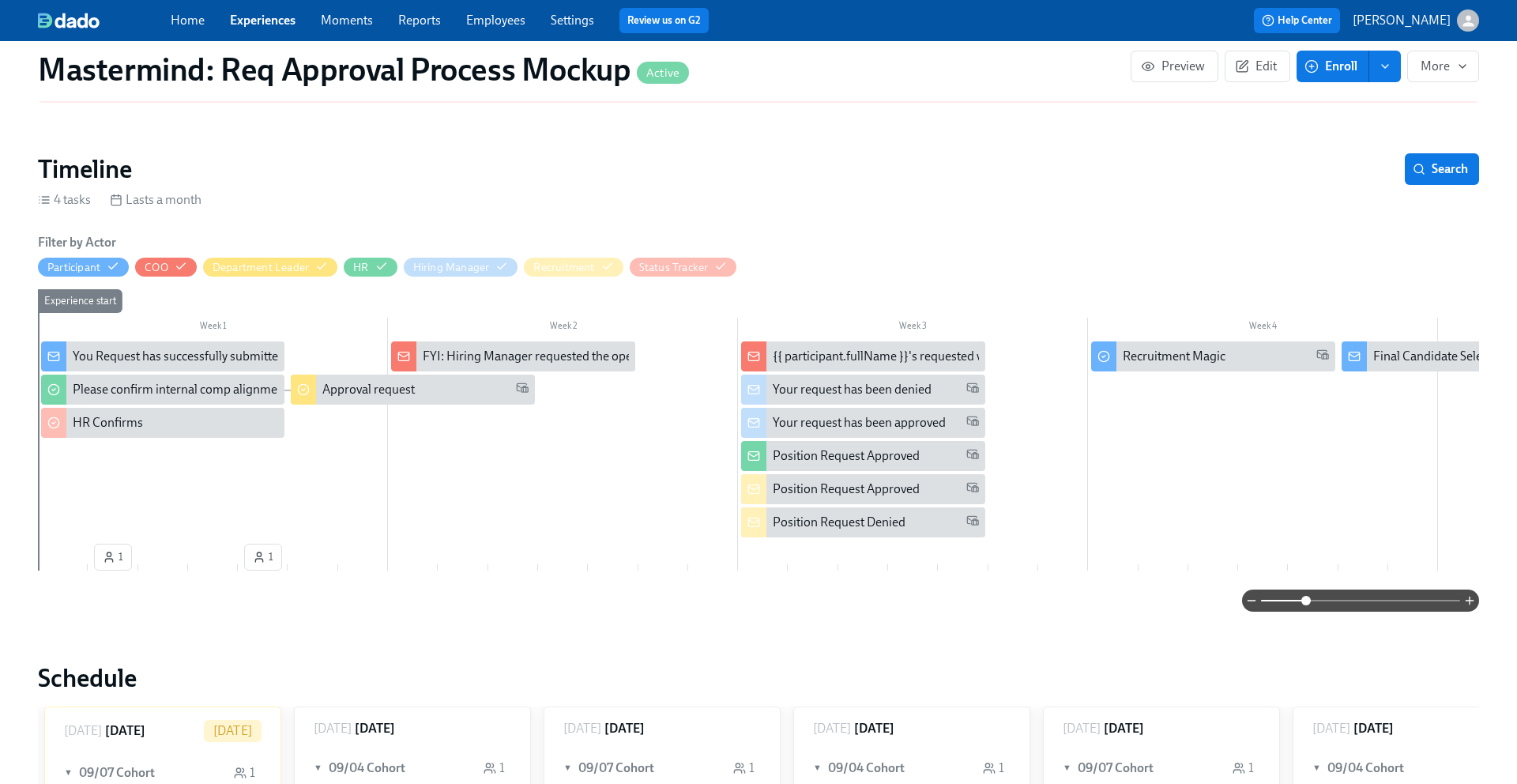
click at [152, 363] on div "You Request has successfully submitted" at bounding box center [179, 356] width 212 height 18
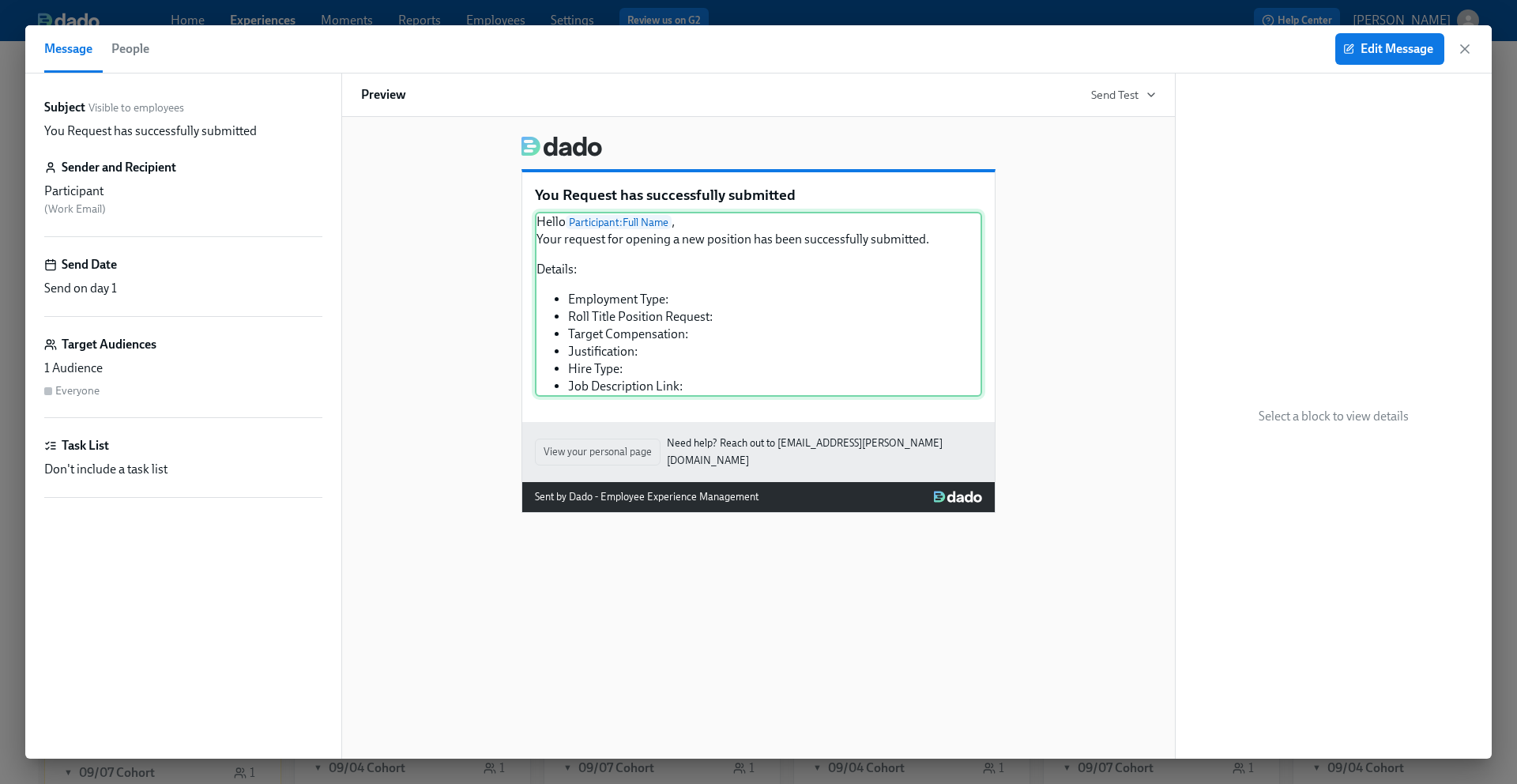
click at [768, 253] on div "Hello Participant : Full Name , Your request for opening a new position has bee…" at bounding box center [758, 304] width 447 height 185
click at [1412, 64] on button "Edit Message" at bounding box center [1390, 49] width 109 height 32
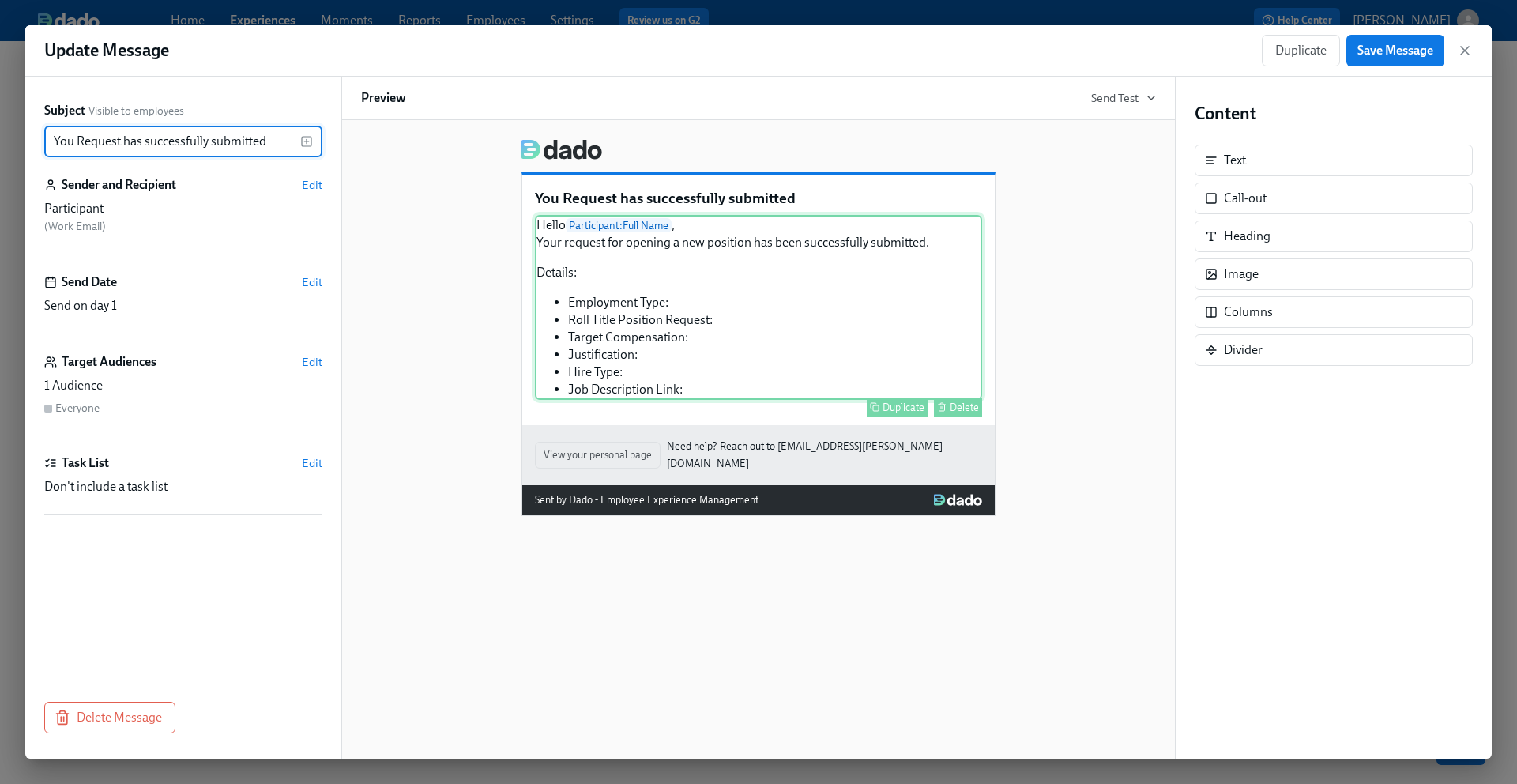
click at [750, 285] on div "Hello Participant : Full Name , Your request for opening a new position has bee…" at bounding box center [758, 307] width 447 height 185
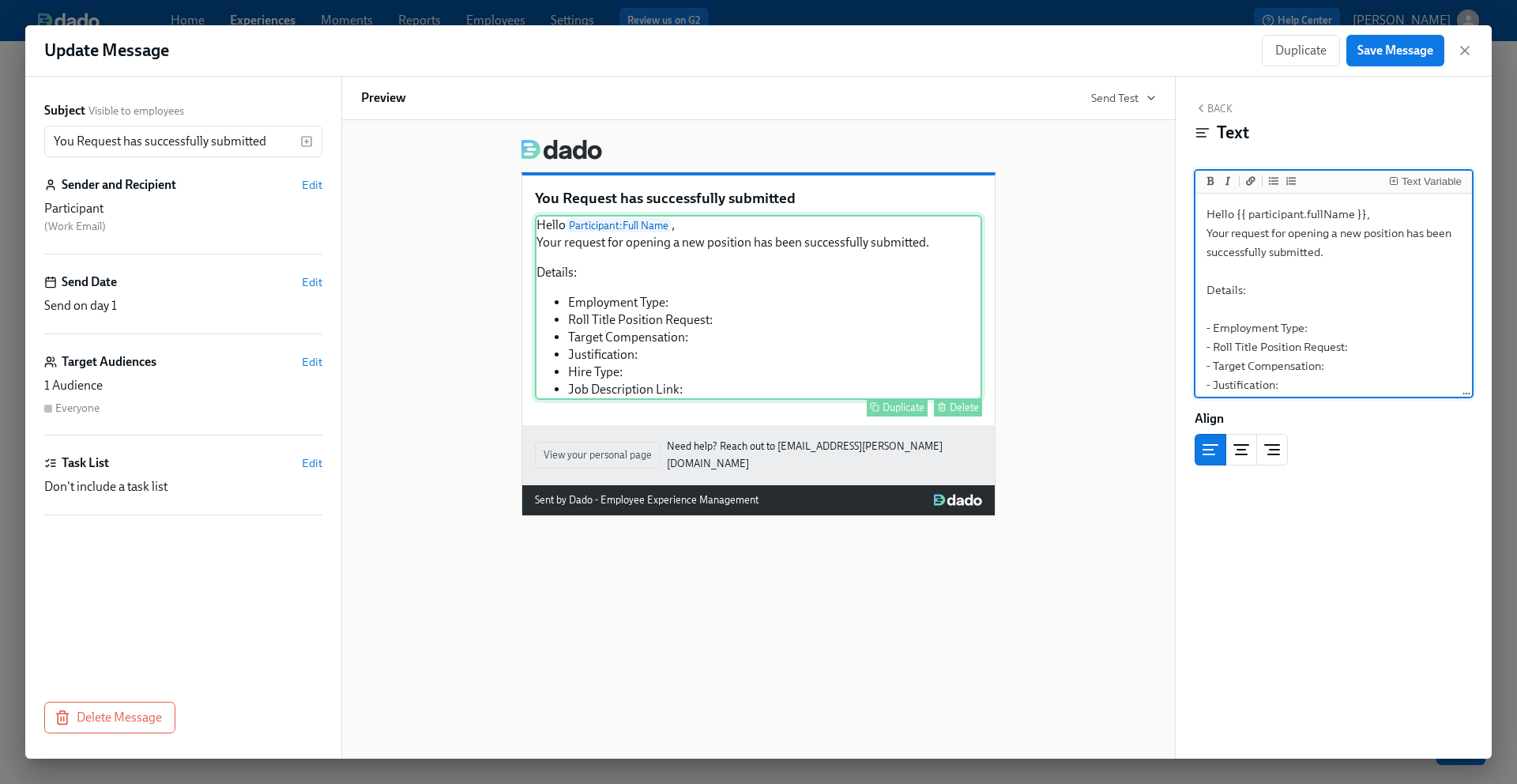
click at [672, 301] on div "Hello Participant : Full Name , Your request for opening a new position has bee…" at bounding box center [758, 307] width 447 height 185
click at [1328, 328] on textarea "Hello {{ participant.fullName }}, Your request for opening a new position has b…" at bounding box center [1333, 318] width 270 height 243
click at [1422, 182] on div "Text Variable" at bounding box center [1431, 181] width 60 height 11
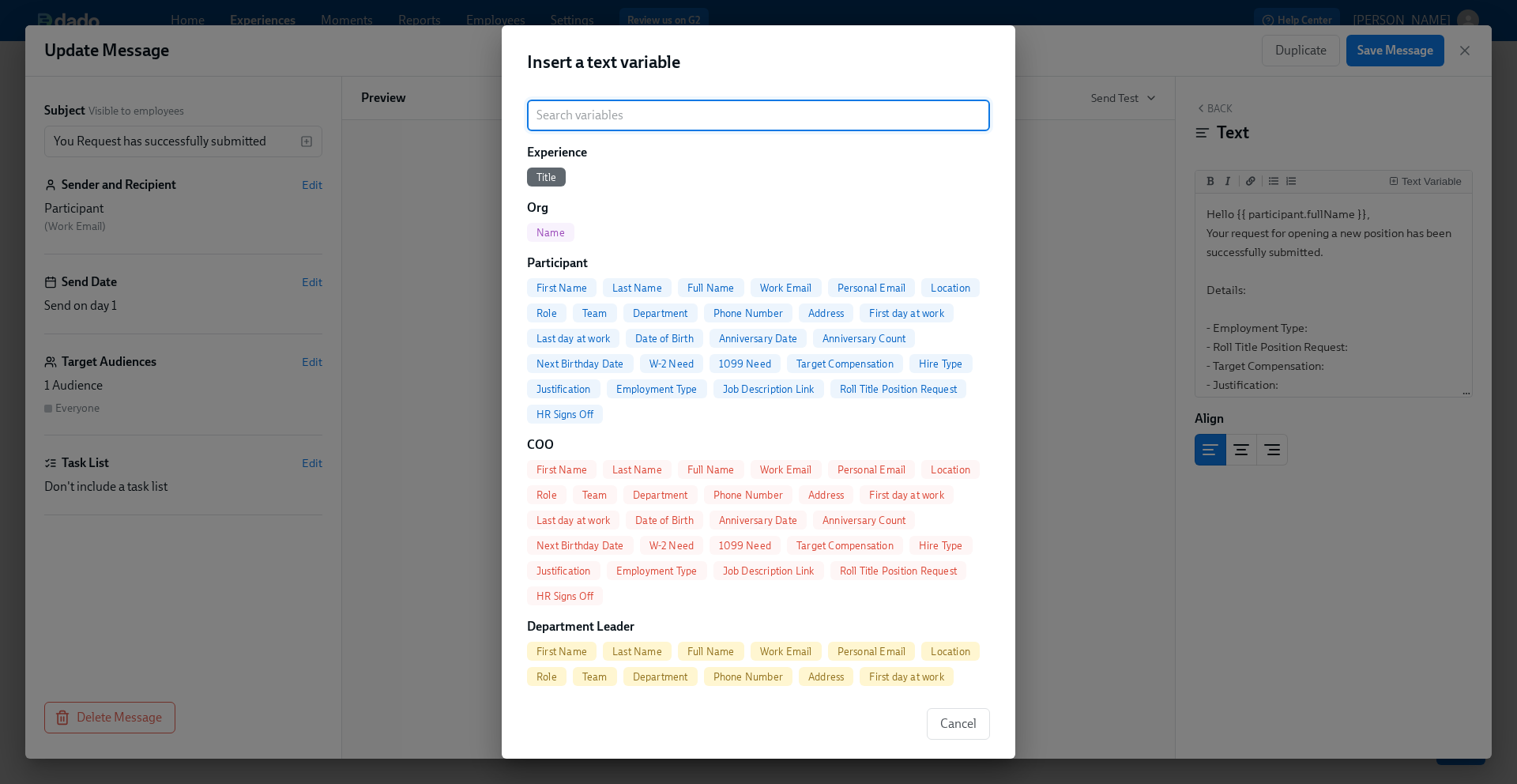
scroll to position [17, 0]
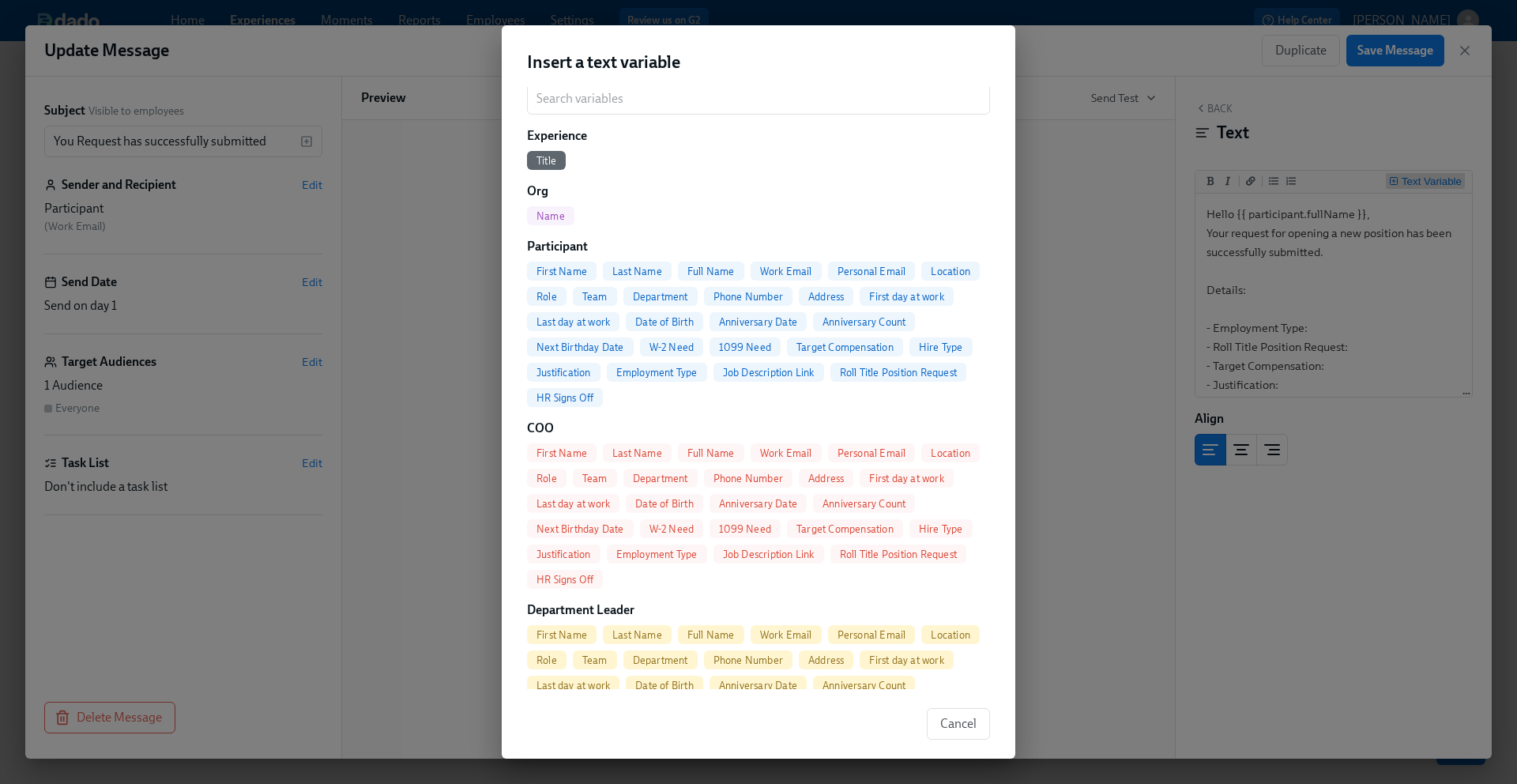
click at [1094, 236] on div "Insert a text variable ​ Experience Title Org Name Participant First Name Last …" at bounding box center [758, 392] width 1517 height 784
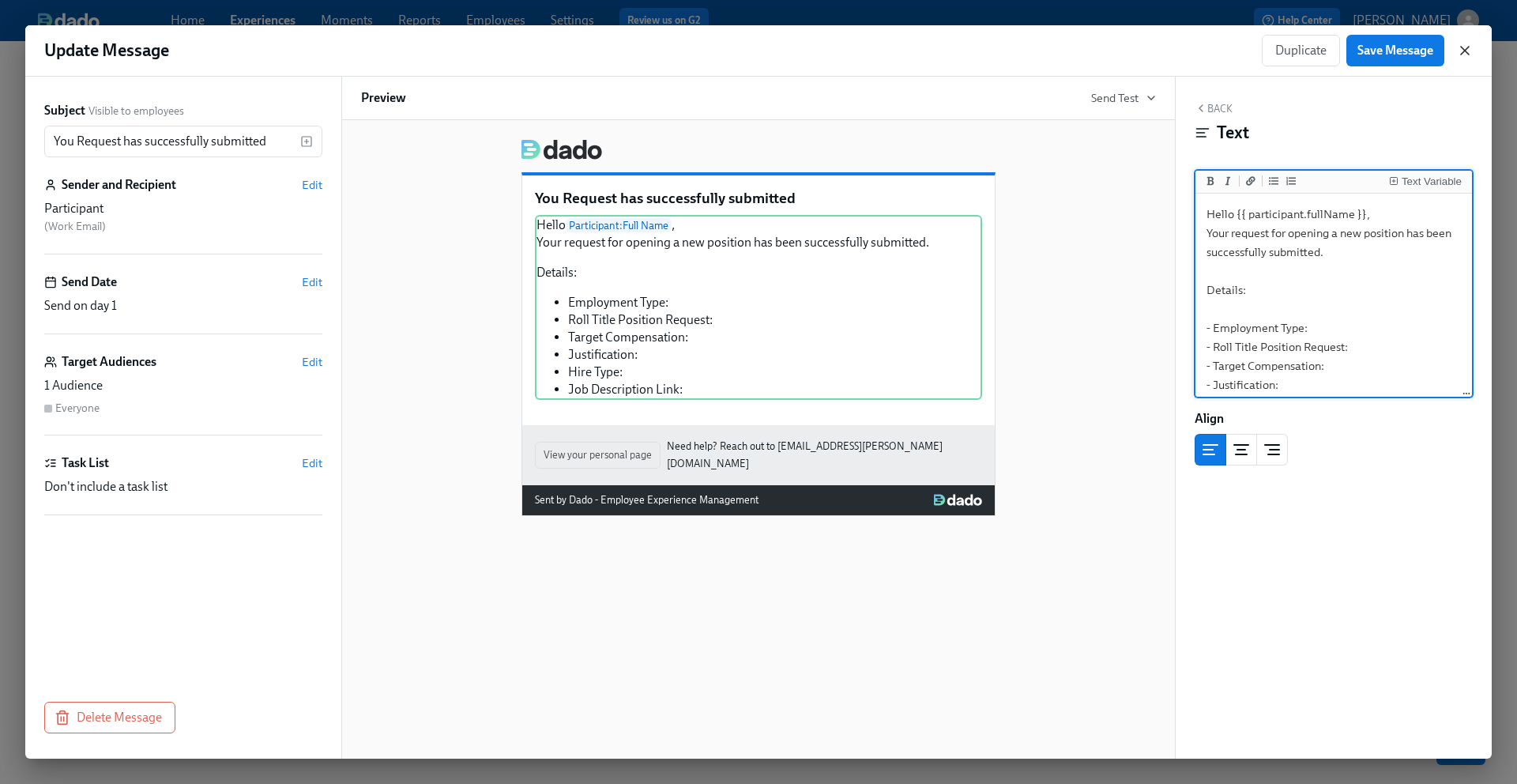
click at [1461, 54] on icon "button" at bounding box center [1465, 51] width 16 height 16
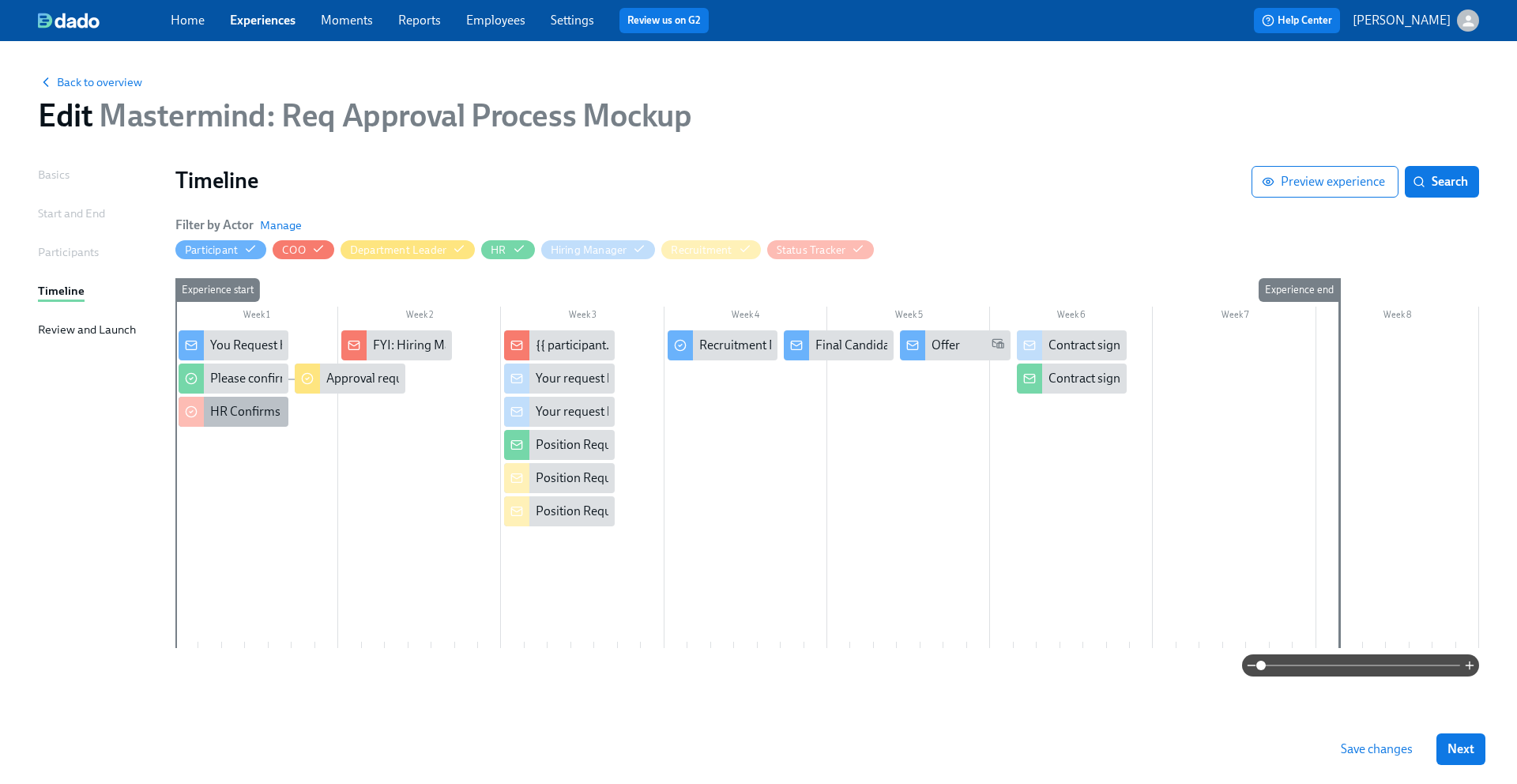
click at [225, 402] on div "HR Confirms" at bounding box center [233, 412] width 110 height 30
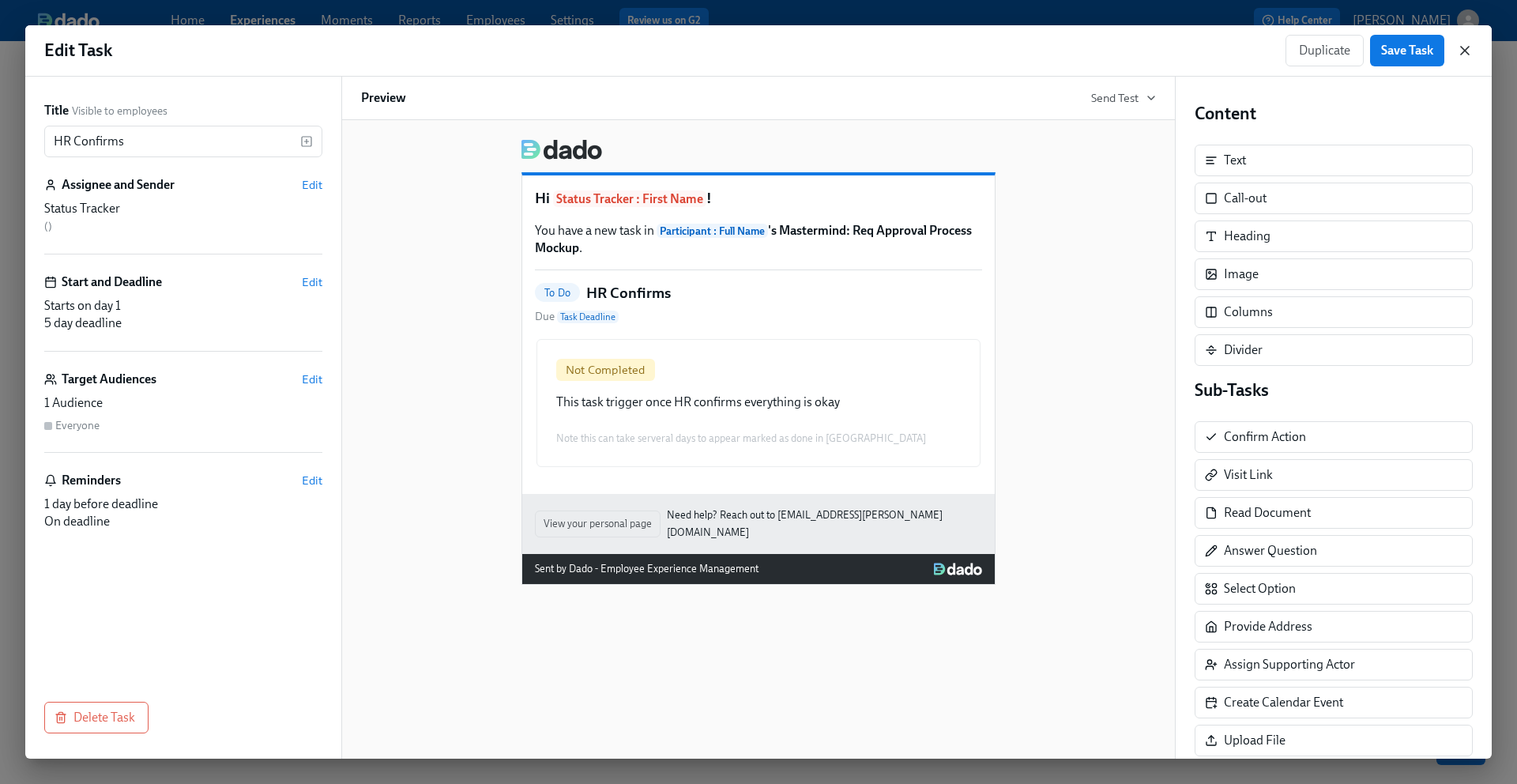
click at [1466, 55] on icon "button" at bounding box center [1465, 51] width 16 height 16
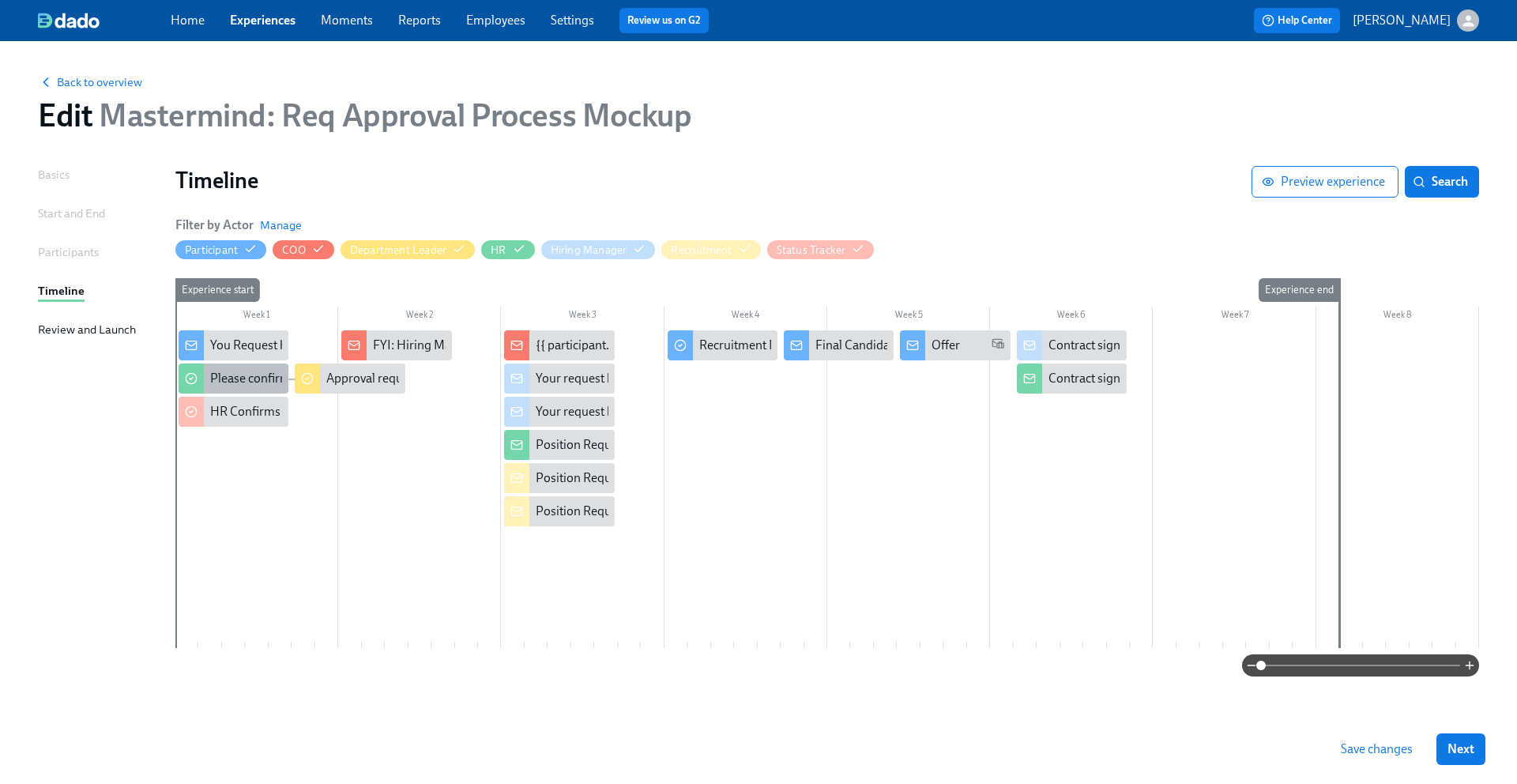
click at [253, 381] on div "Please confirm internal comp alignment" at bounding box center [318, 378] width 216 height 18
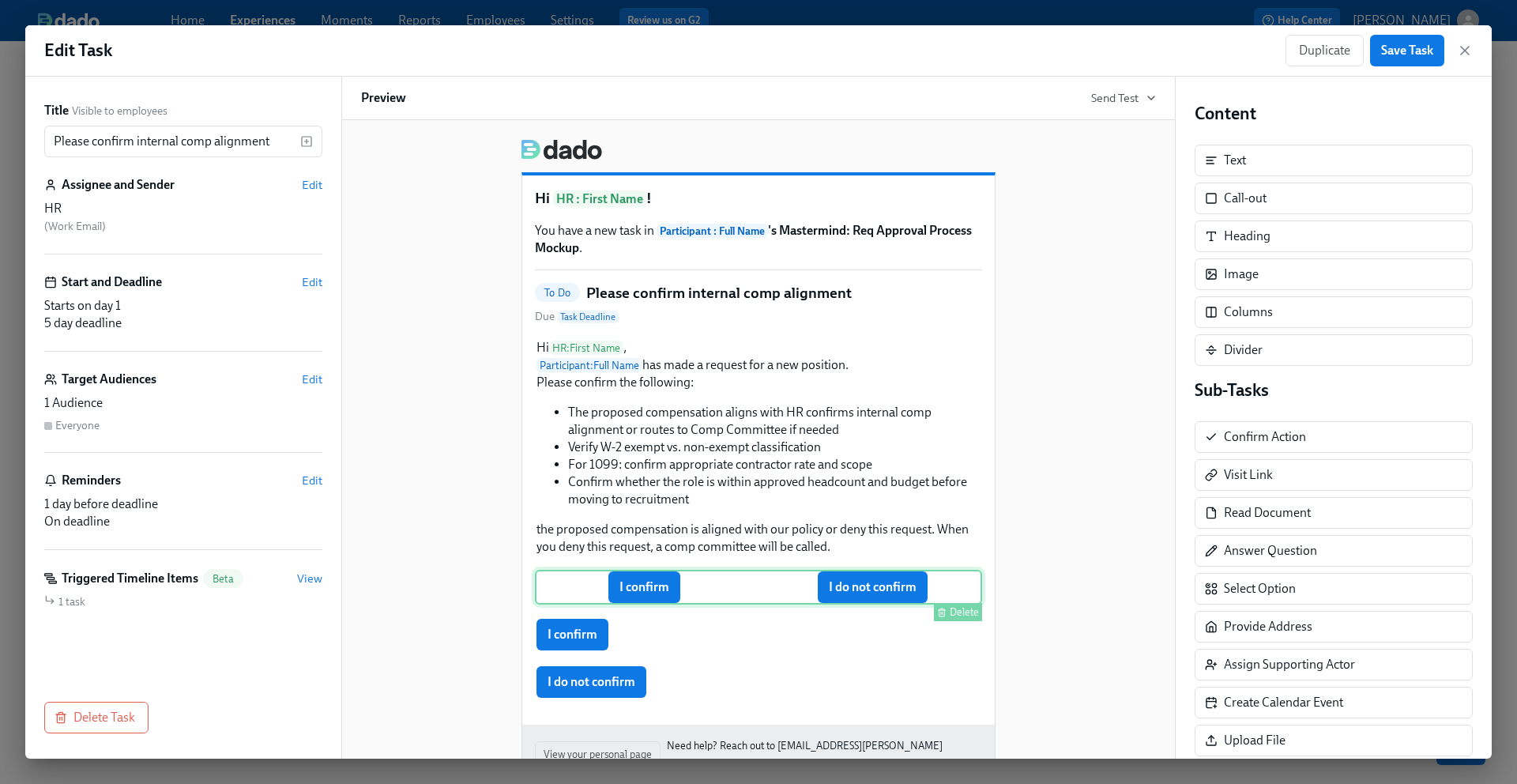
click at [702, 597] on div "I confirm I do not confirm Delete" at bounding box center [758, 586] width 447 height 35
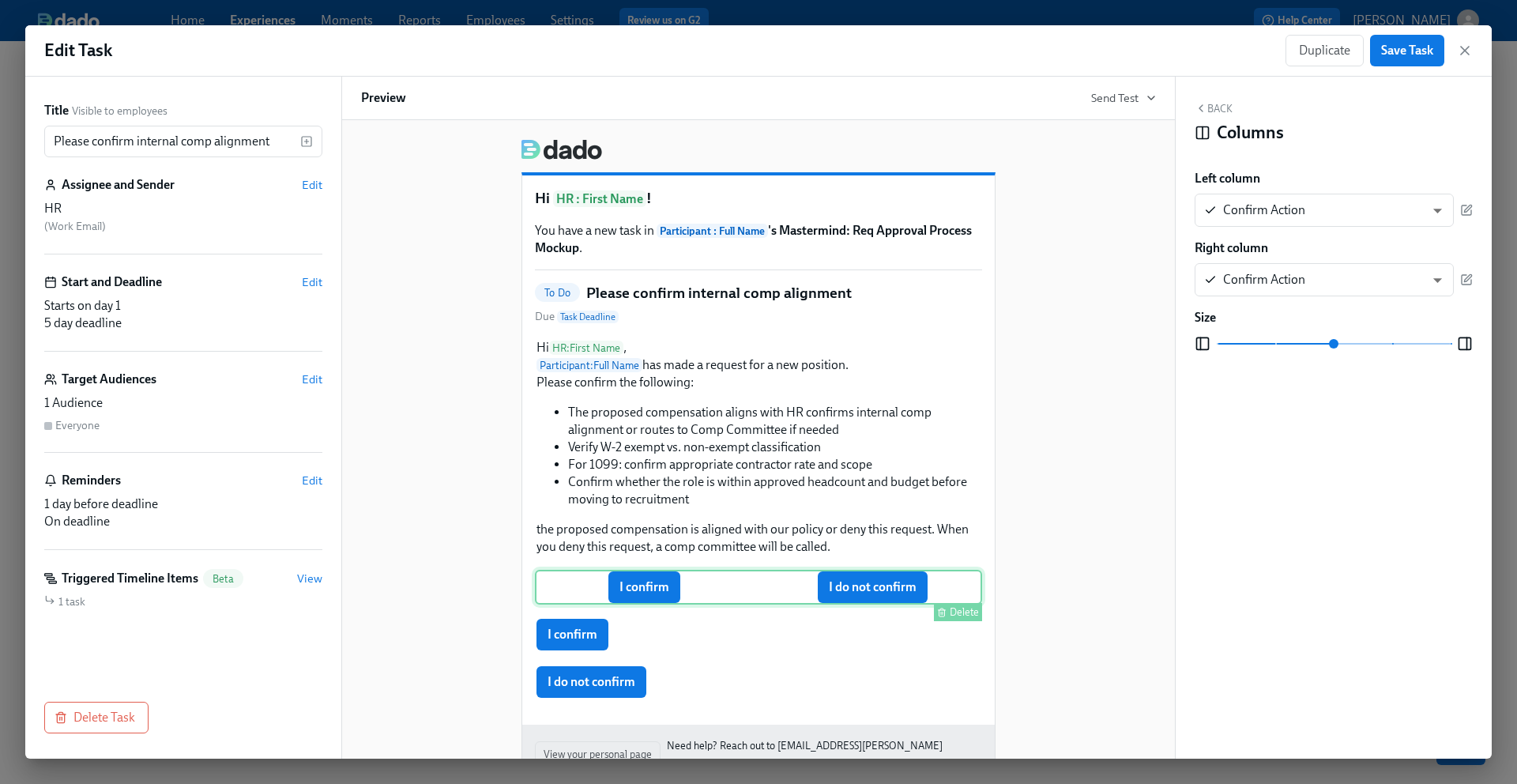
click at [685, 601] on div "I confirm I do not confirm Delete" at bounding box center [758, 586] width 447 height 35
click at [1411, 205] on body "Home Experiences Moments Reports Employees Settings Review us on G2 Help Center…" at bounding box center [758, 392] width 1517 height 784
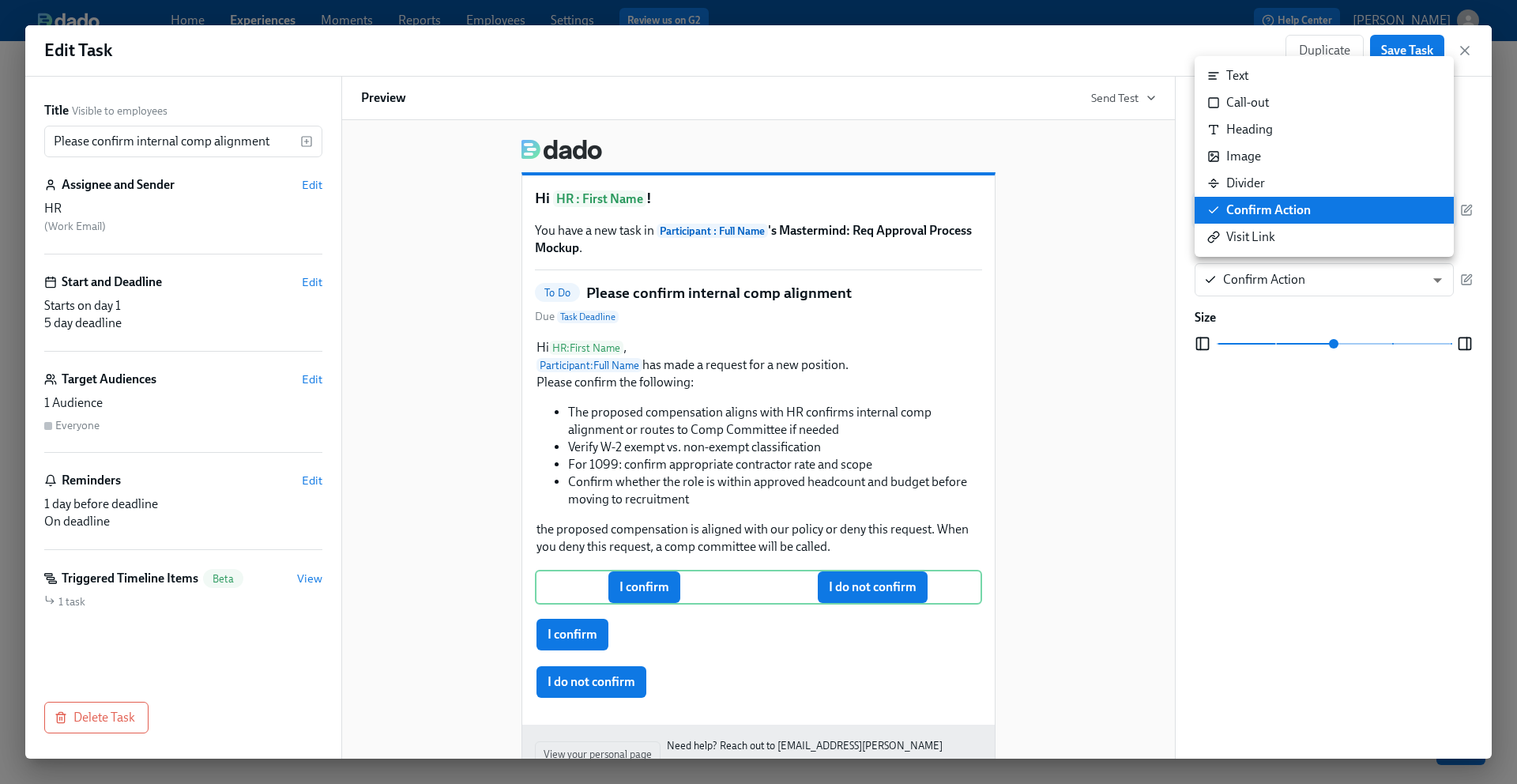
click at [1111, 301] on div at bounding box center [758, 392] width 1517 height 784
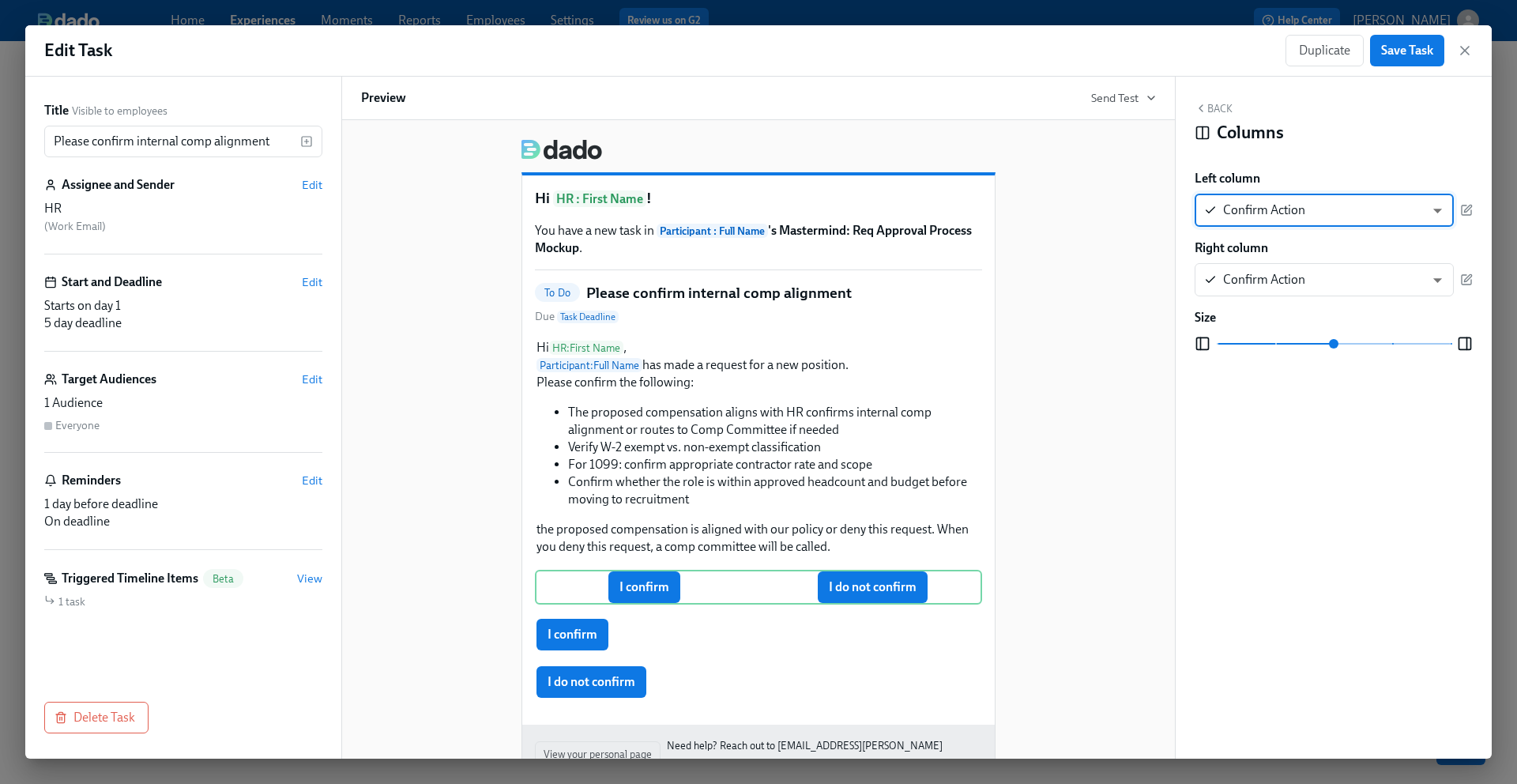
click at [1443, 211] on body "Home Experiences Moments Reports Employees Settings Review us on G2 Help Center…" at bounding box center [758, 392] width 1517 height 784
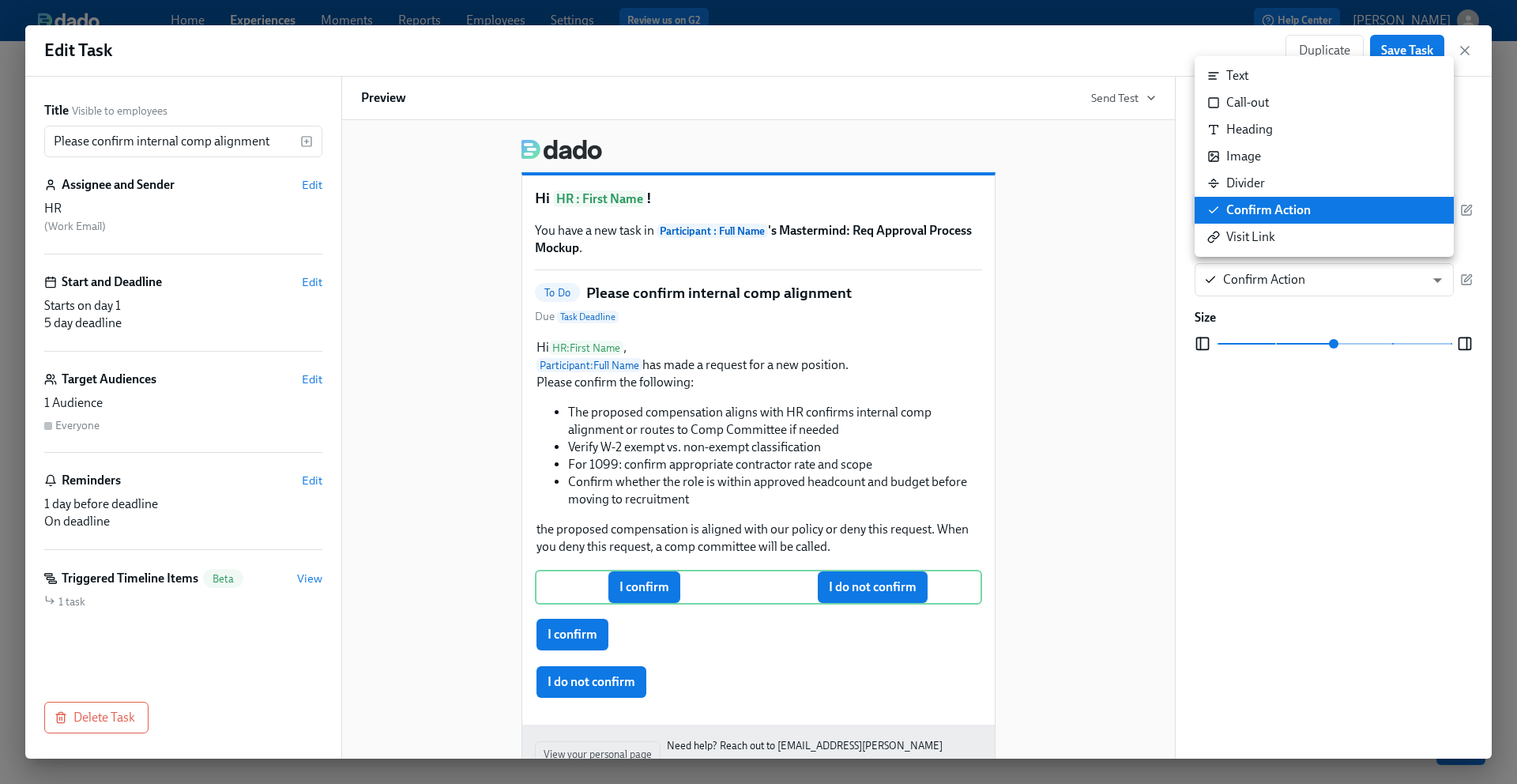
click at [967, 392] on div at bounding box center [758, 392] width 1517 height 784
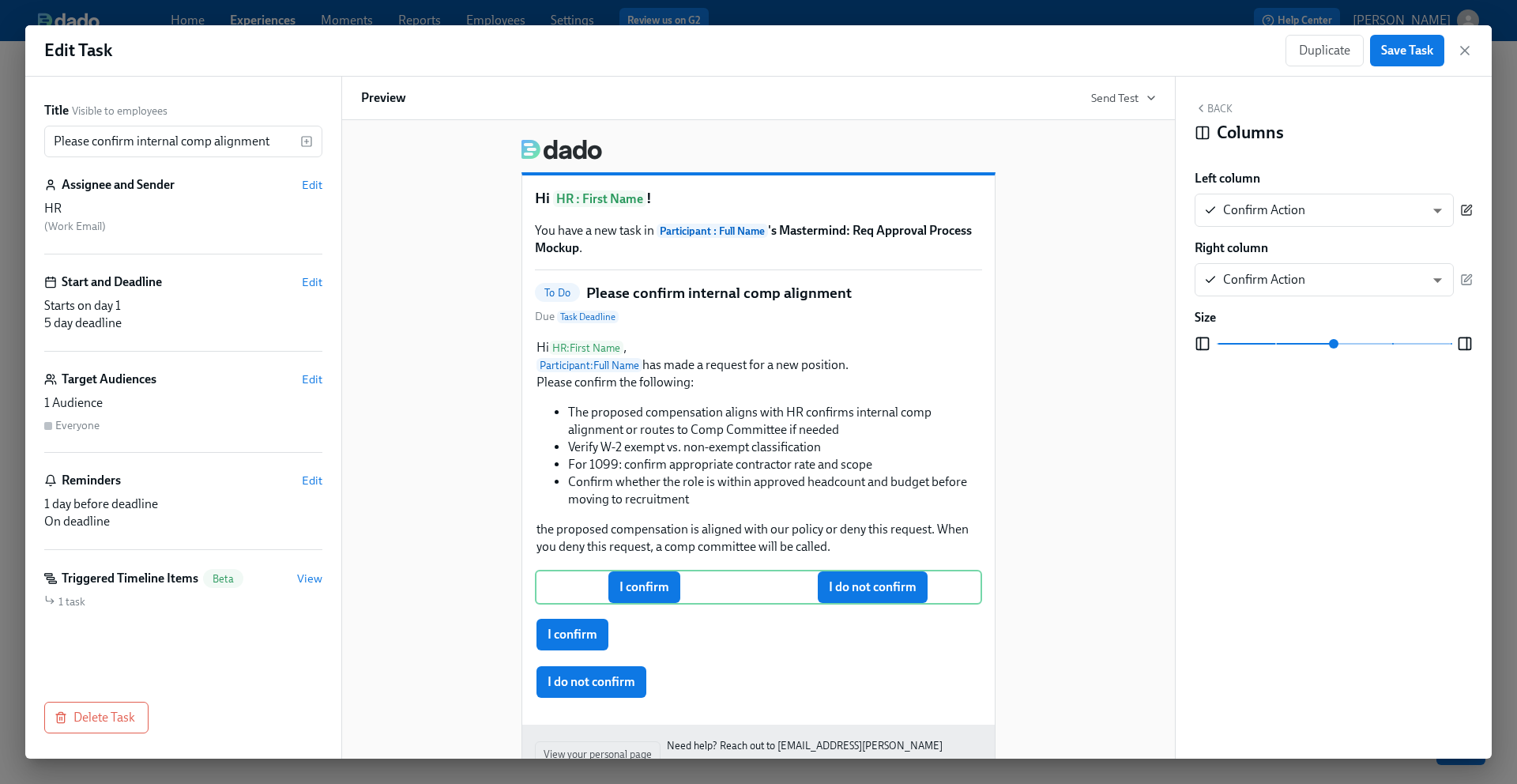
click at [1464, 211] on icon "button" at bounding box center [1466, 210] width 13 height 13
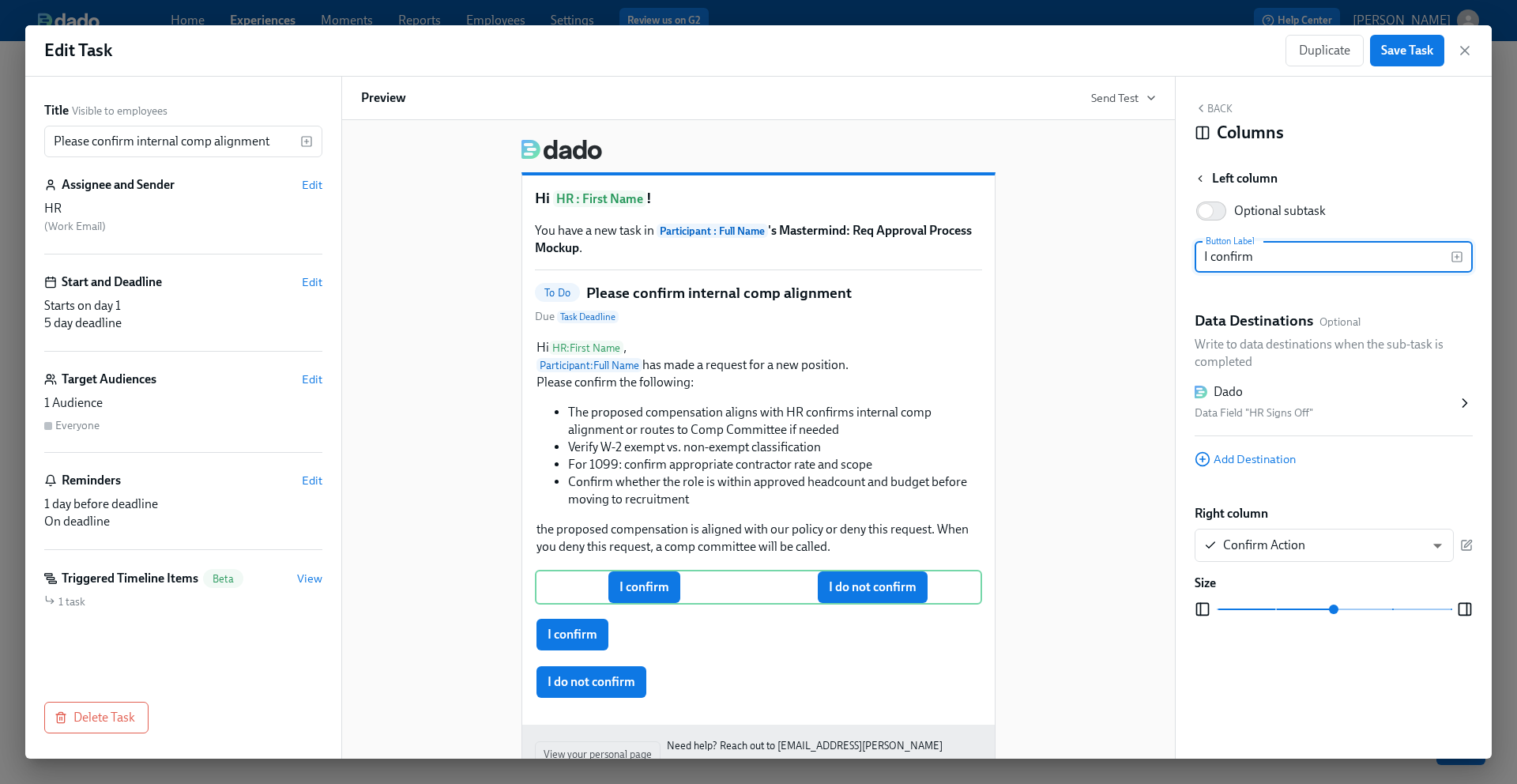
click at [1197, 176] on icon "button" at bounding box center [1200, 178] width 11 height 11
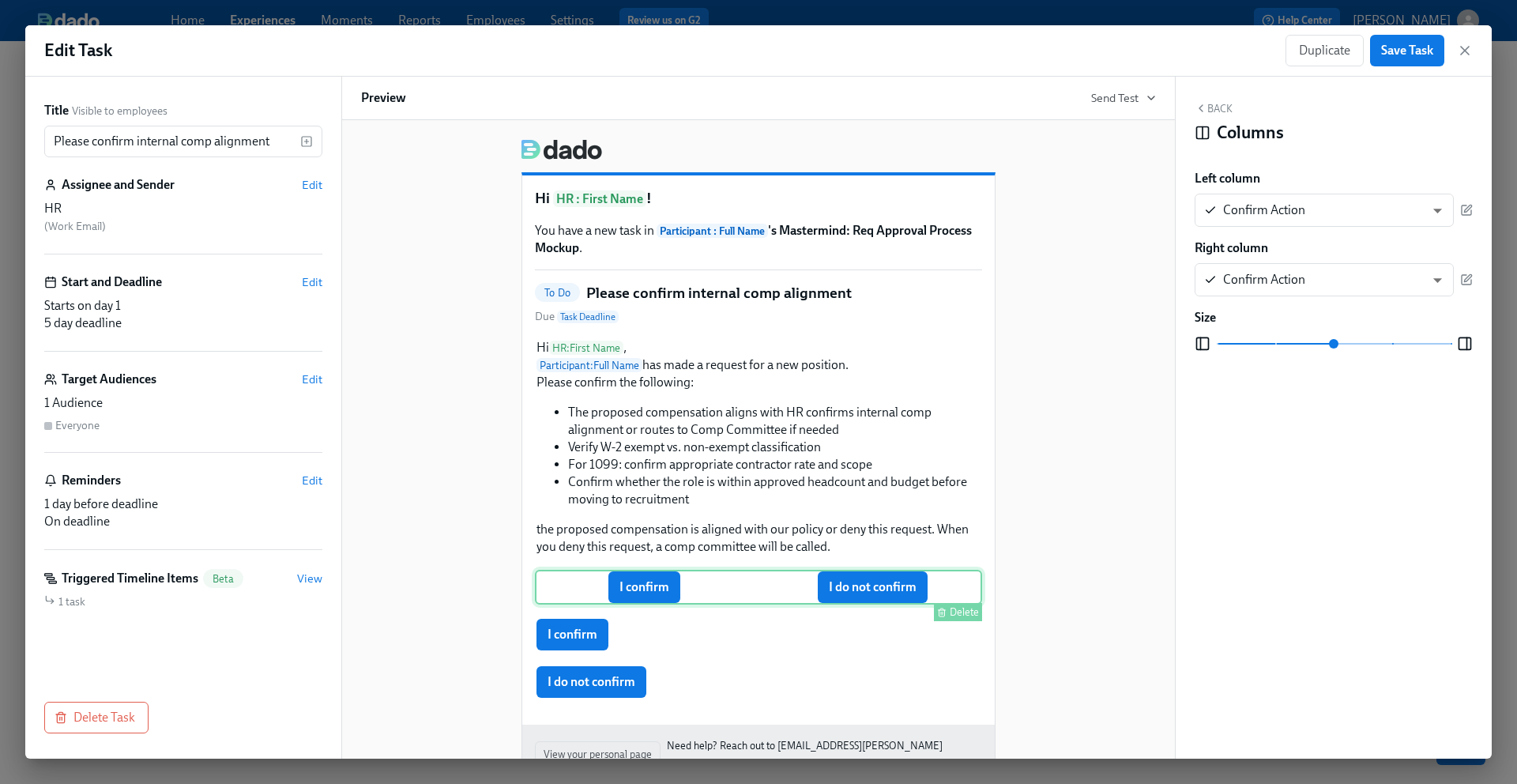
click at [652, 591] on div "I confirm I do not confirm Delete" at bounding box center [758, 586] width 447 height 35
click at [1471, 208] on icon "button" at bounding box center [1468, 209] width 7 height 7
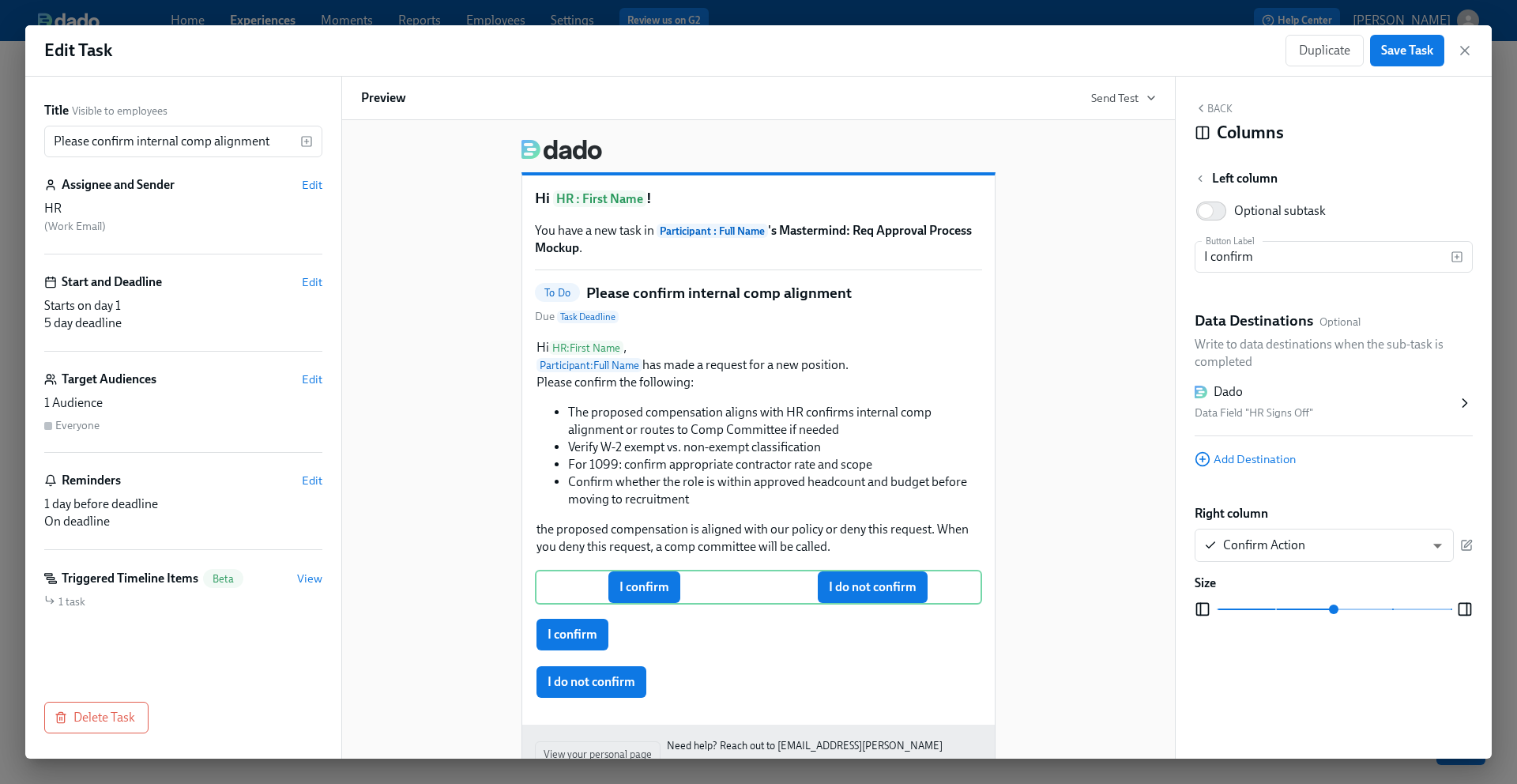
click at [1255, 399] on div "Dado" at bounding box center [1327, 392] width 263 height 18
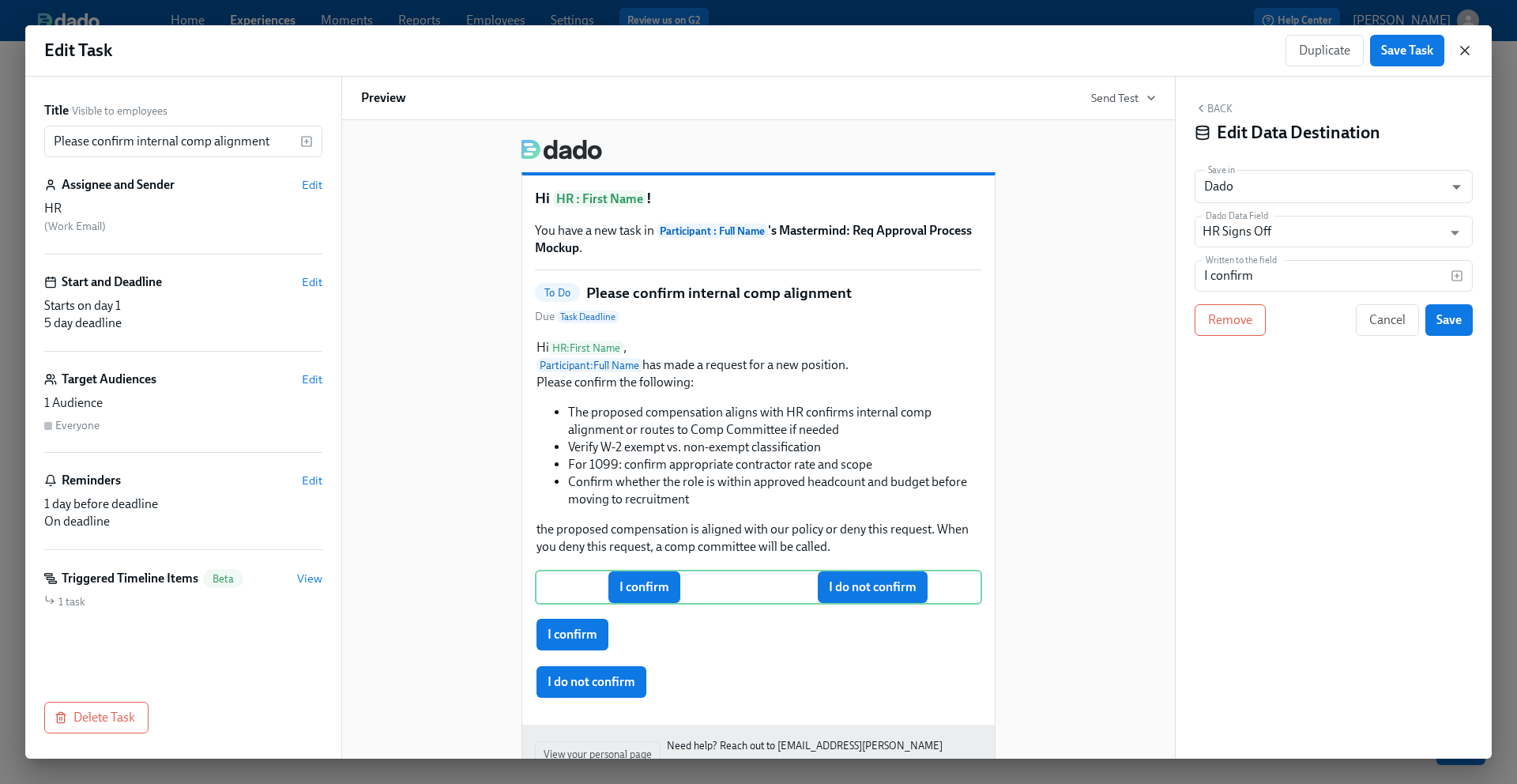
click at [1472, 44] on icon "button" at bounding box center [1465, 51] width 16 height 16
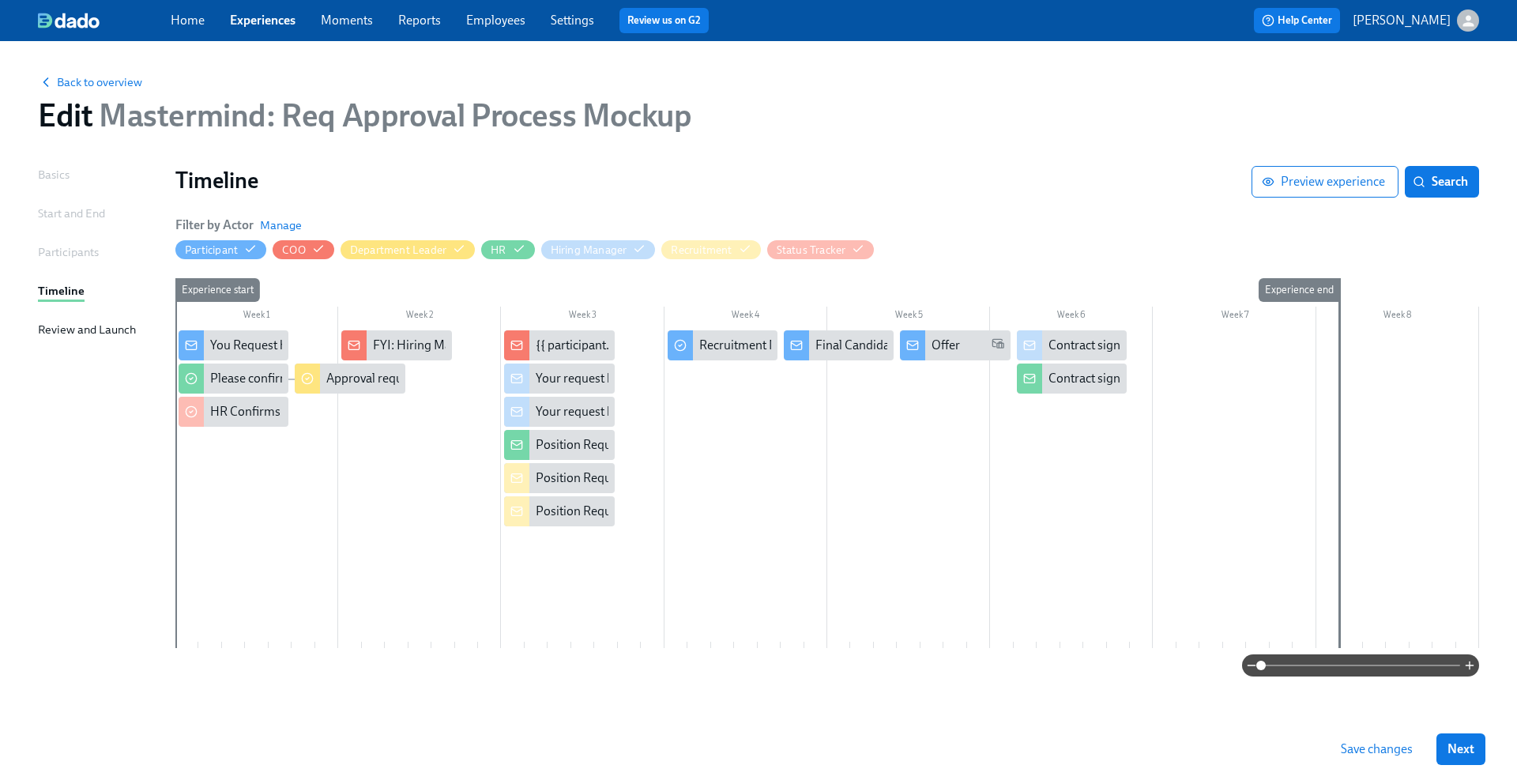
click at [75, 200] on div "Basics Start and End Participants Timeline Review and Launch" at bounding box center [97, 440] width 119 height 548
click at [67, 207] on div "Start and End" at bounding box center [72, 213] width 67 height 18
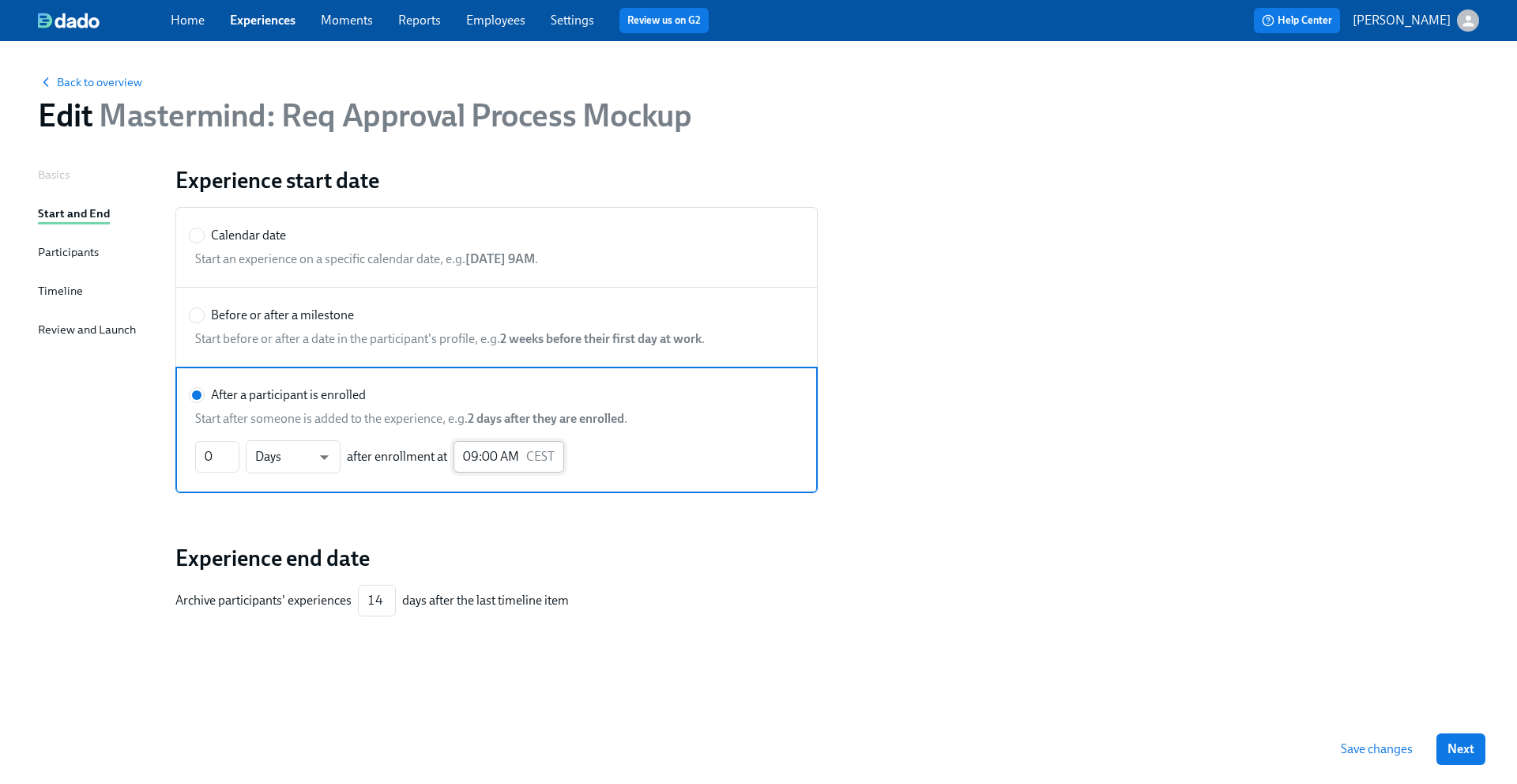
click at [544, 461] on p "CEST" at bounding box center [541, 456] width 29 height 18
click at [204, 403] on input "After a participant is enrolled" at bounding box center [196, 395] width 14 height 14
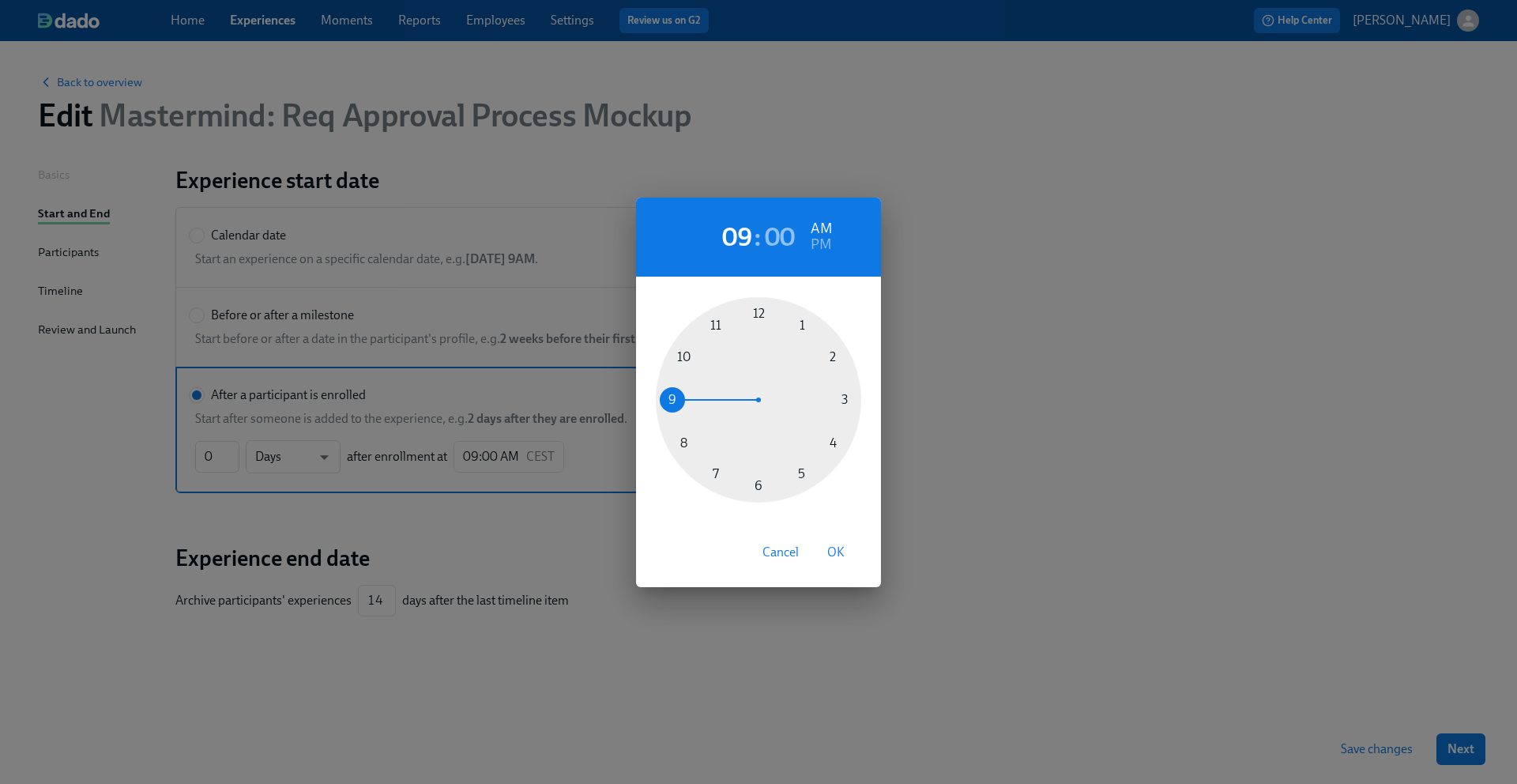
click at [536, 484] on div "09 : 00 AM PM 1 2 3 4 5 6 7 8 9 10 11 12 Cancel OK" at bounding box center [758, 392] width 1517 height 784
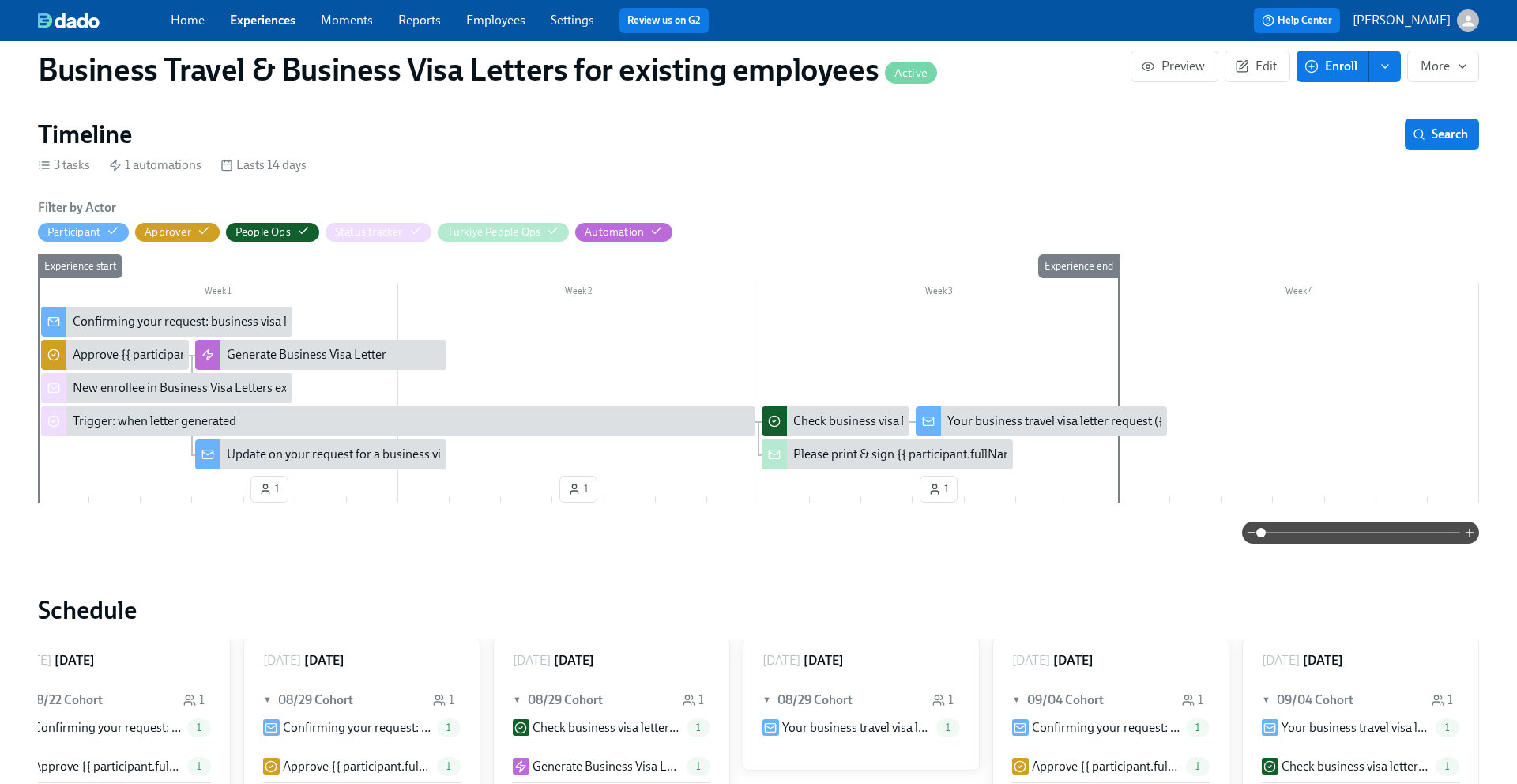
scroll to position [448, 0]
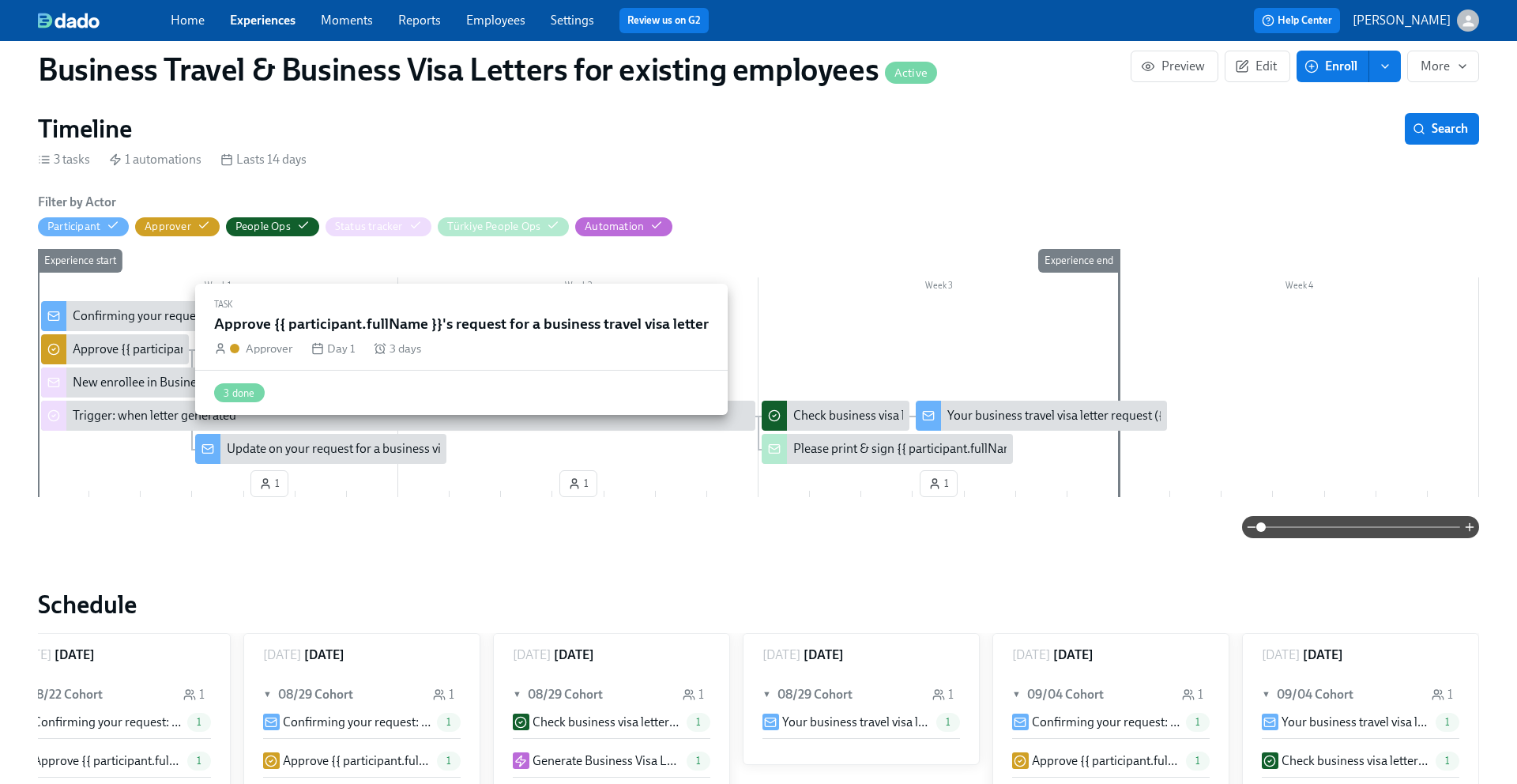
click at [117, 351] on div "Approve {{ participant.fullName }}'s request for a business travel visa letter" at bounding box center [272, 349] width 399 height 18
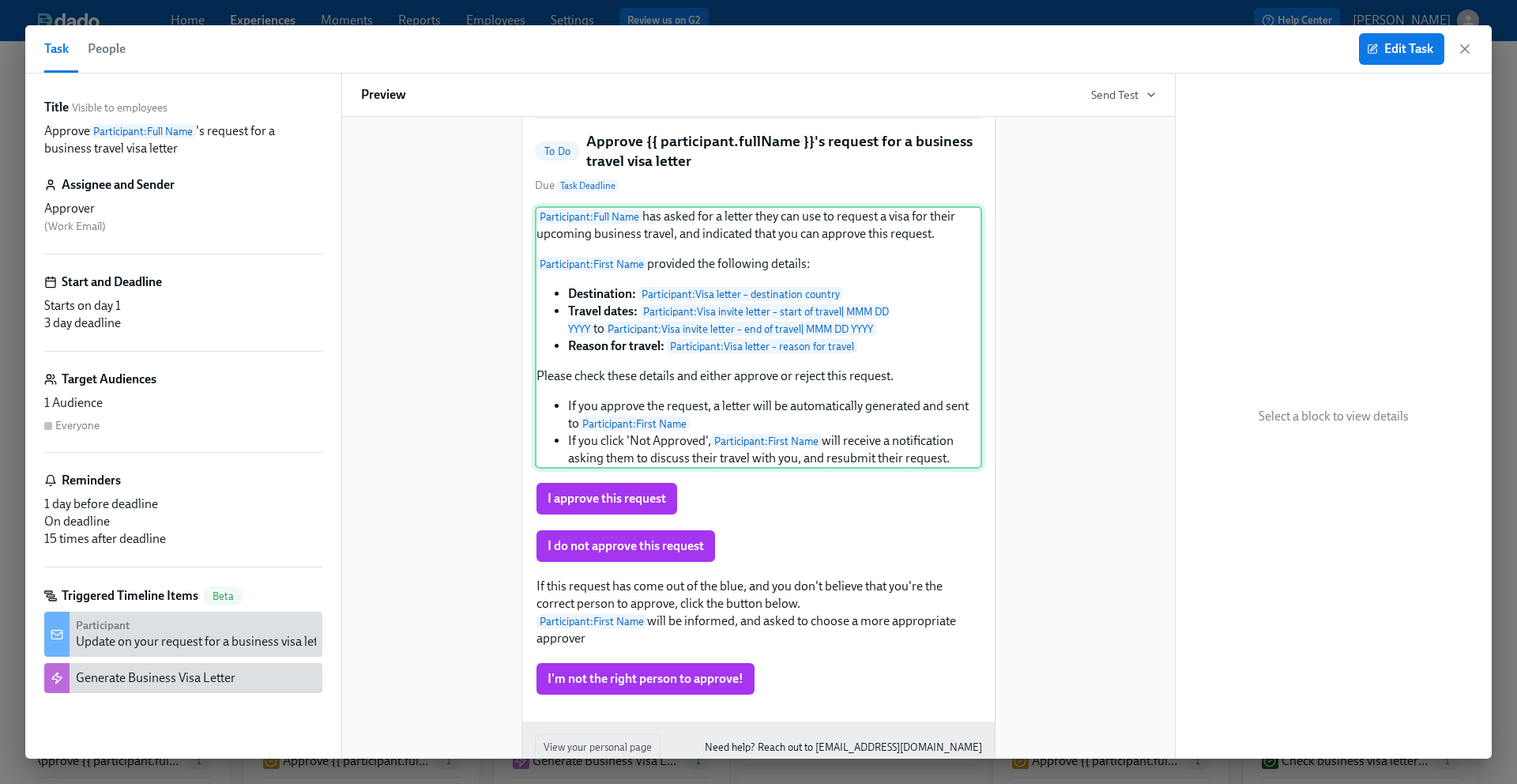
scroll to position [193, 0]
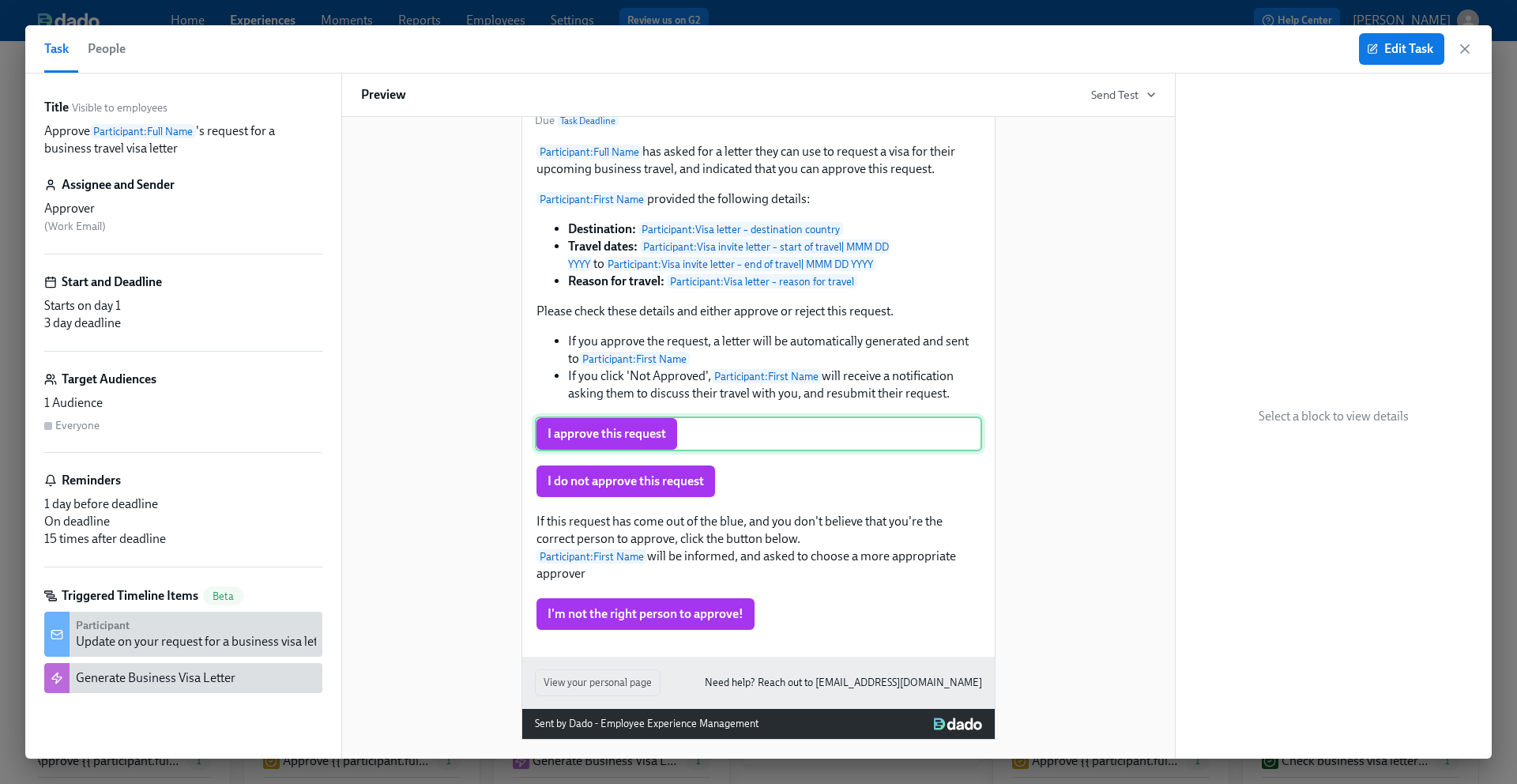
click at [718, 451] on div "I approve this request" at bounding box center [758, 433] width 447 height 35
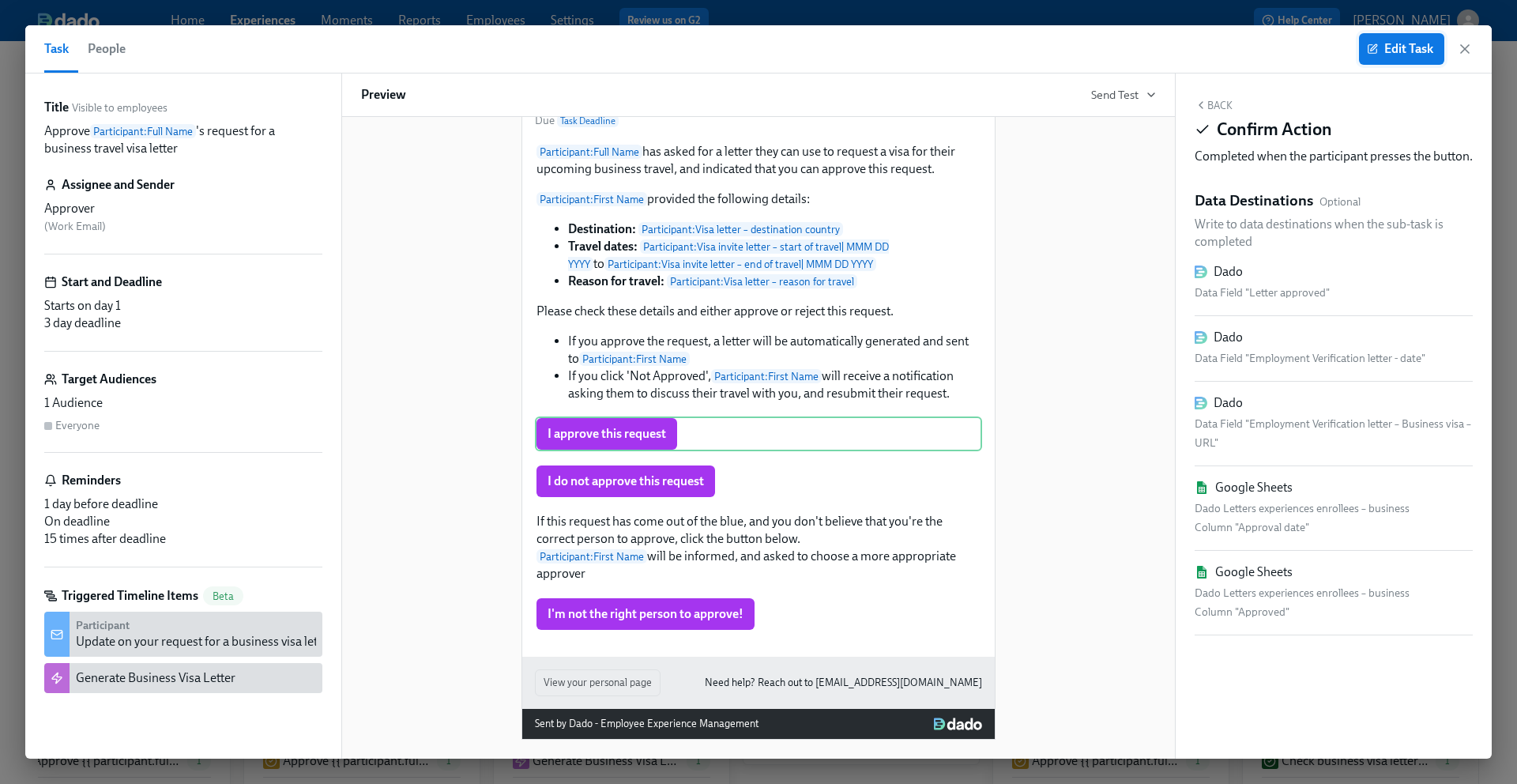
click at [1408, 44] on span "Edit Task" at bounding box center [1402, 49] width 63 height 16
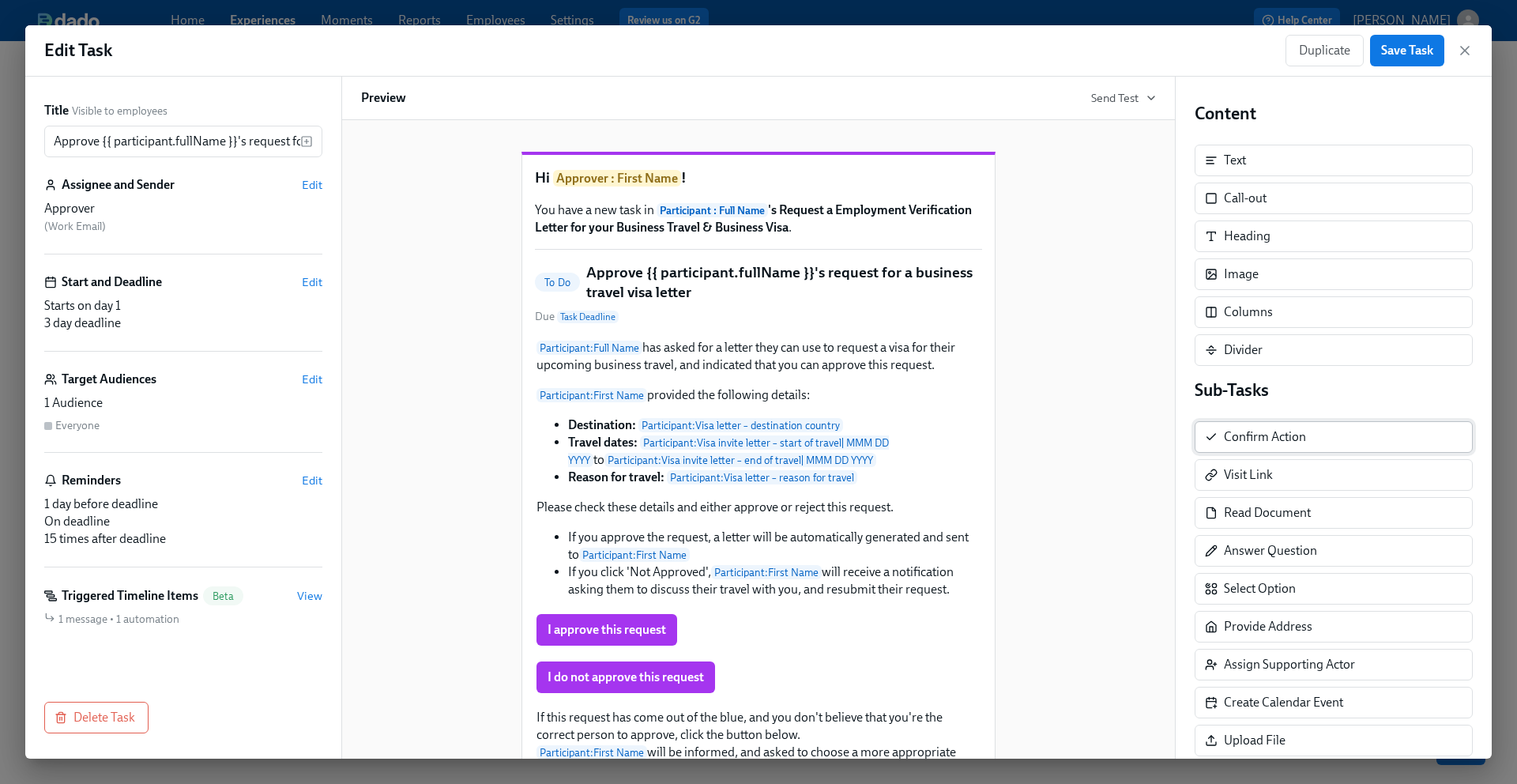
scroll to position [111, 0]
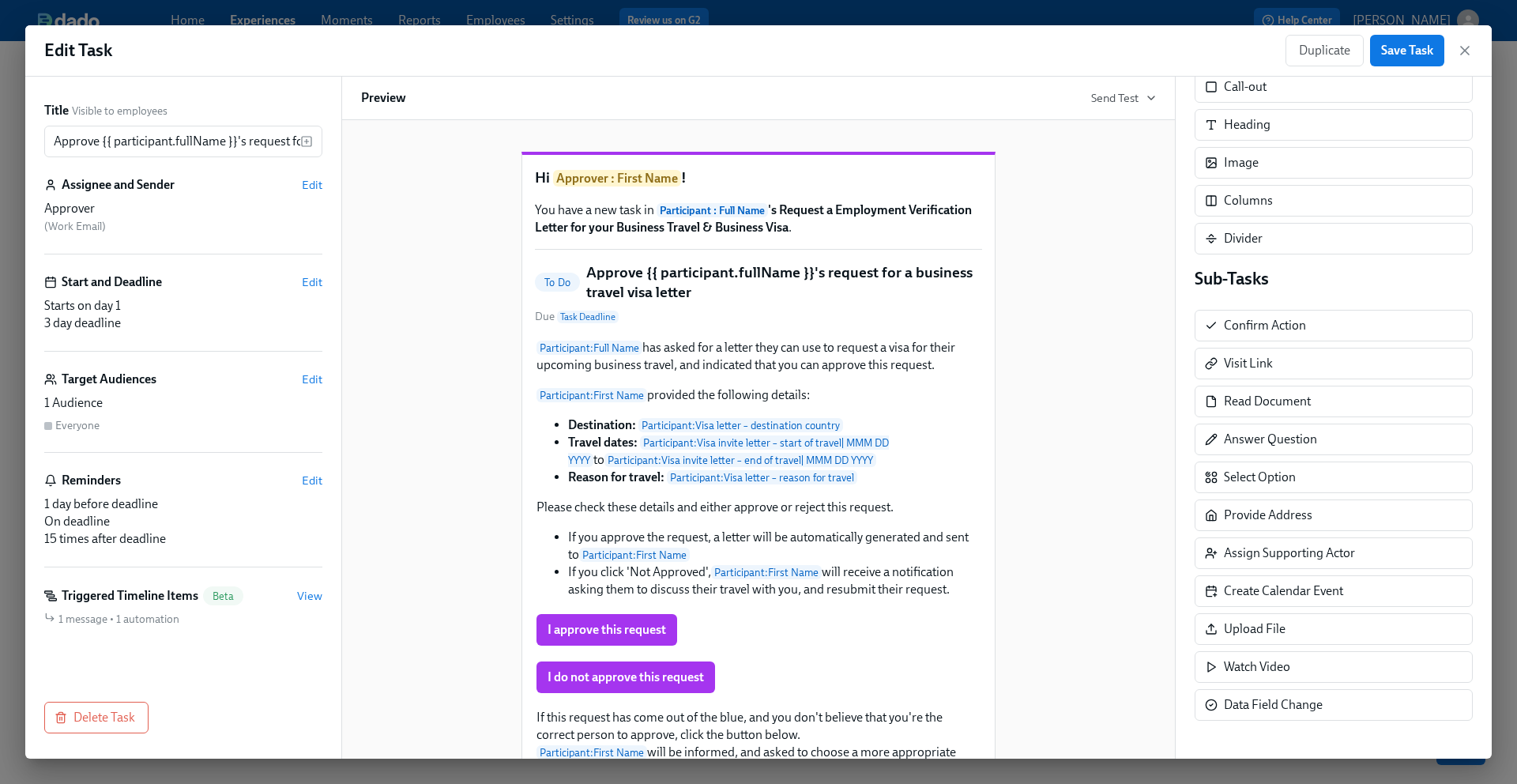
click at [689, 640] on div "Participant : Full Name has asked for a letter they can use to request a visa f…" at bounding box center [758, 583] width 447 height 490
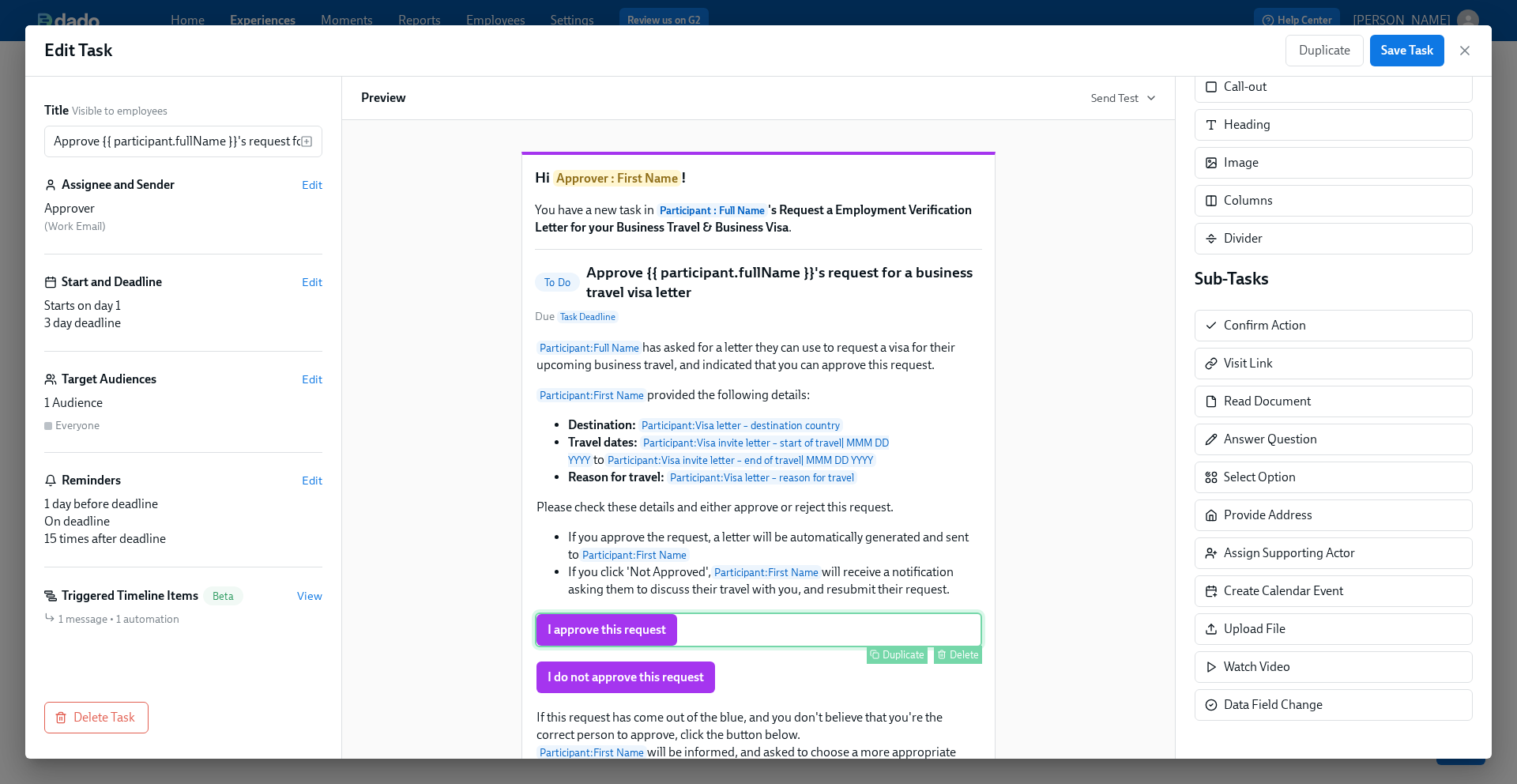
click at [692, 647] on div "I approve this request Duplicate Delete" at bounding box center [758, 629] width 447 height 35
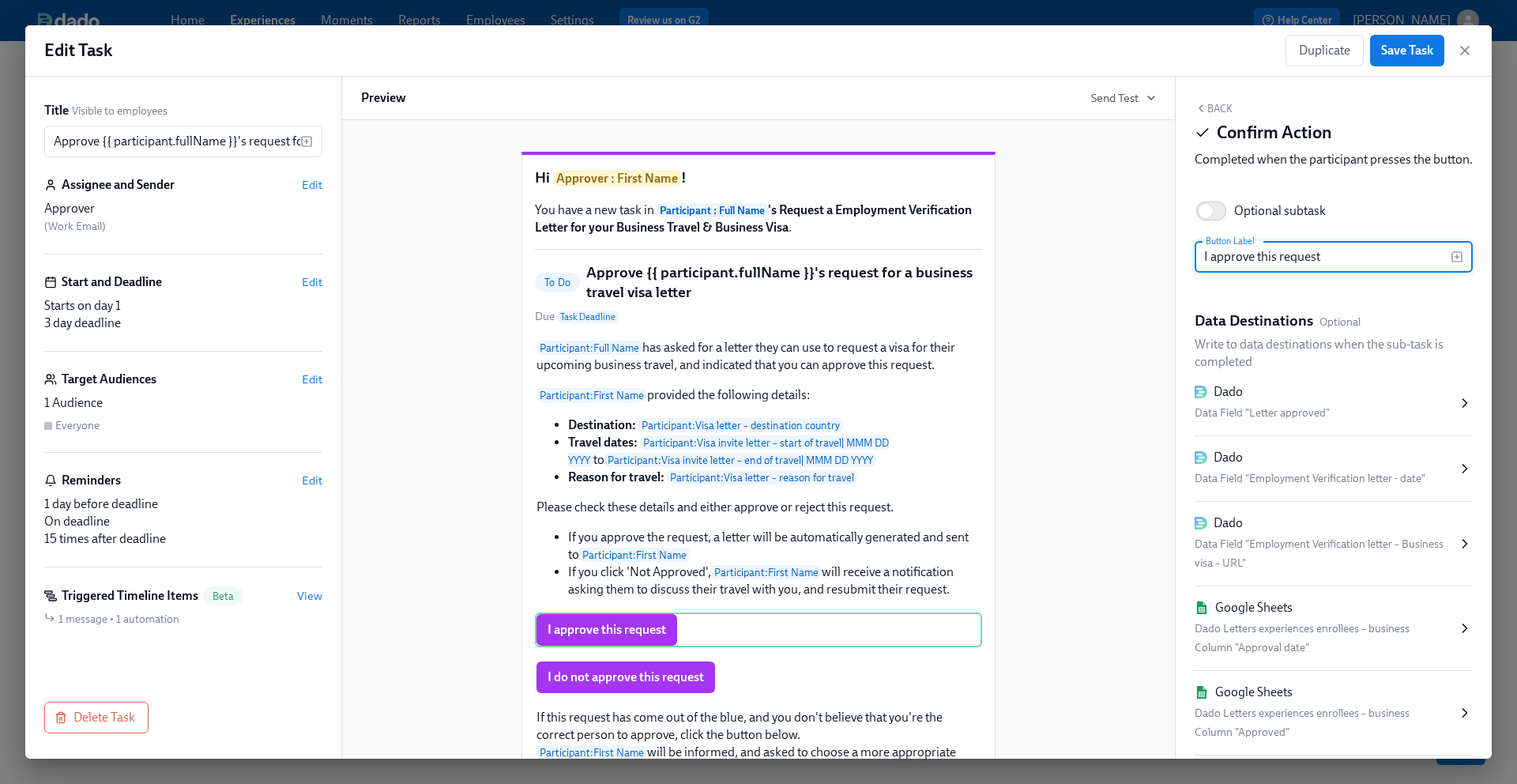
click at [1432, 419] on div "Dado Data Field "Letter approved"" at bounding box center [1327, 403] width 263 height 40
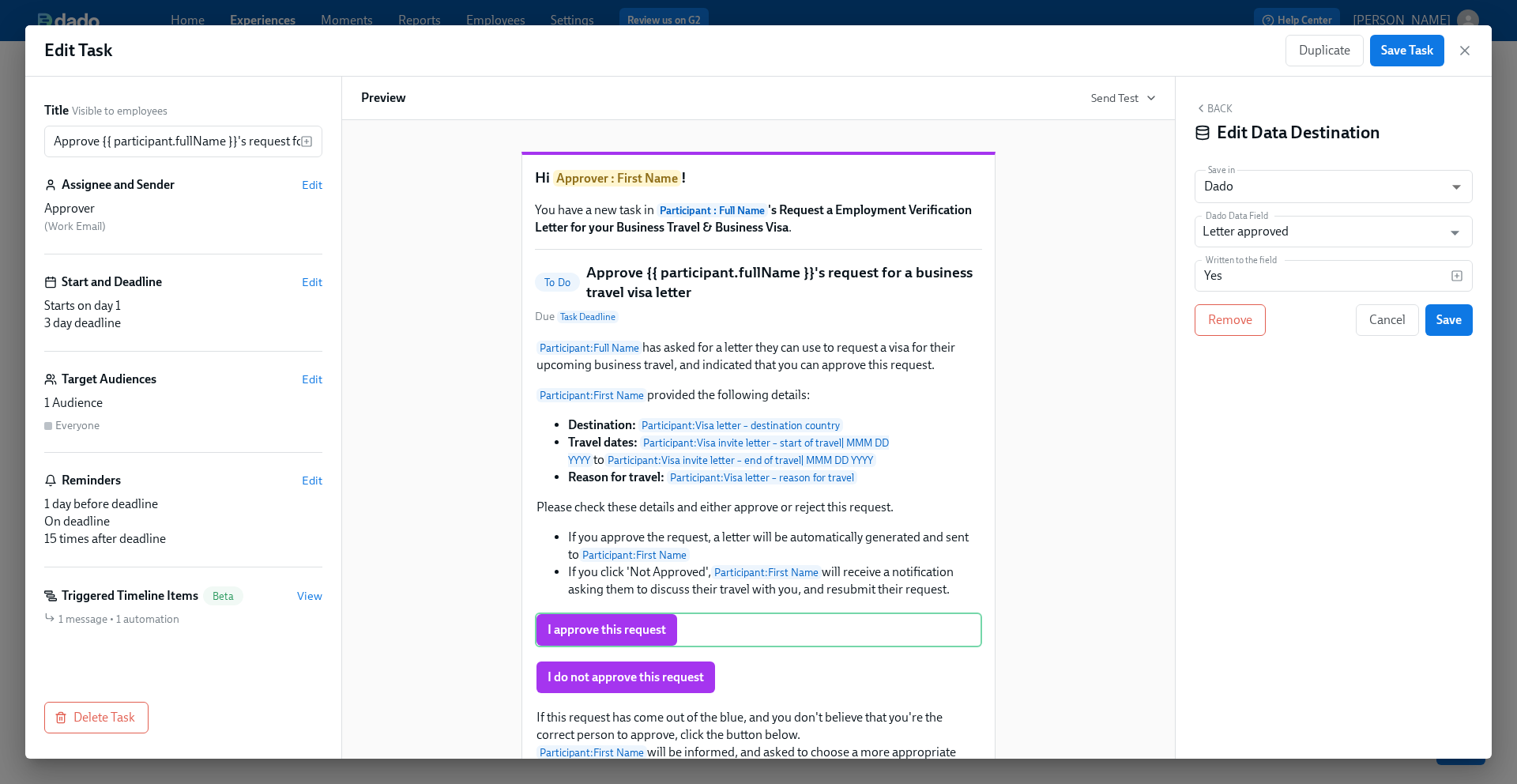
click at [1206, 105] on icon "button" at bounding box center [1201, 108] width 13 height 13
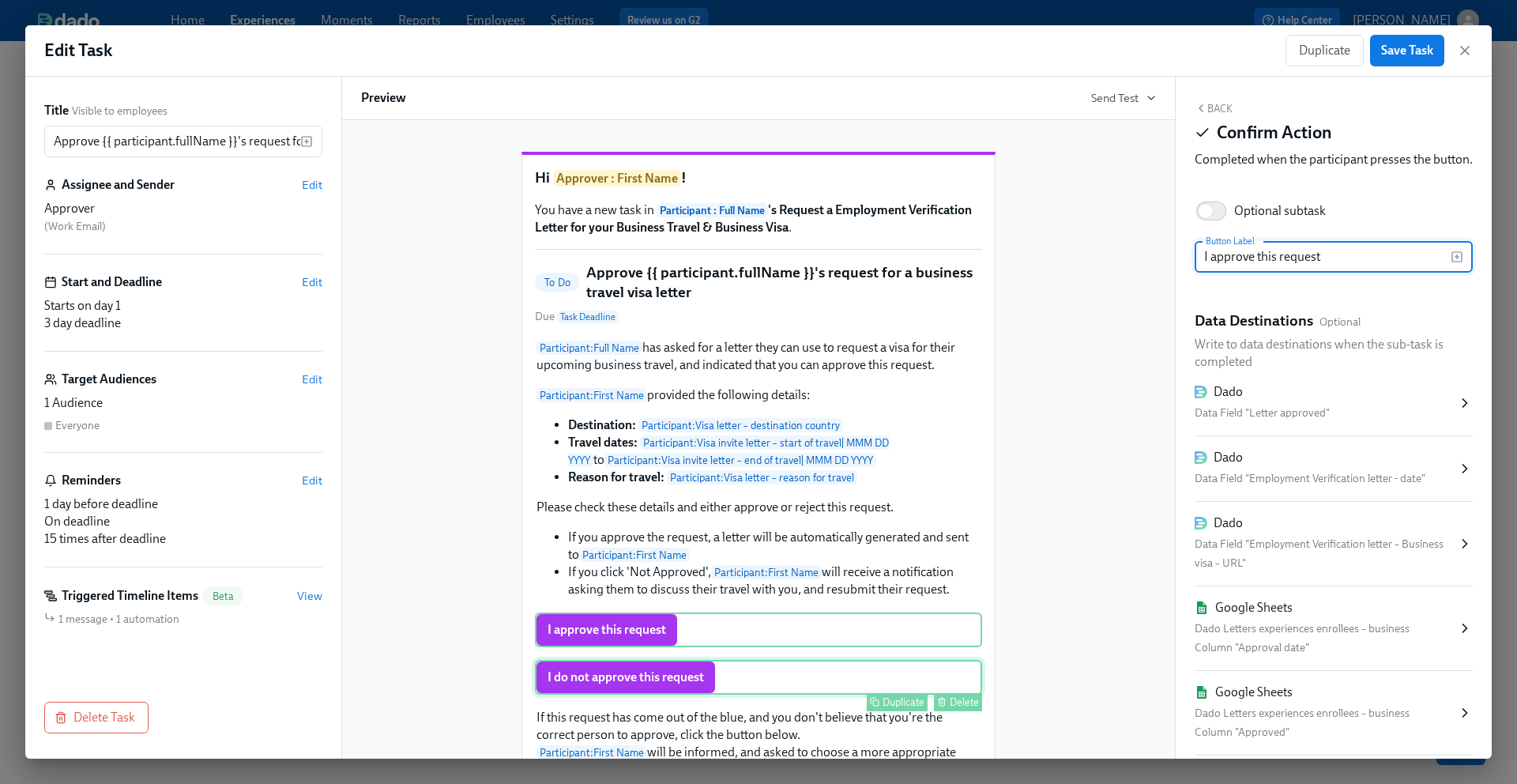
click at [831, 695] on div "I do not approve this request Duplicate Delete" at bounding box center [758, 676] width 447 height 35
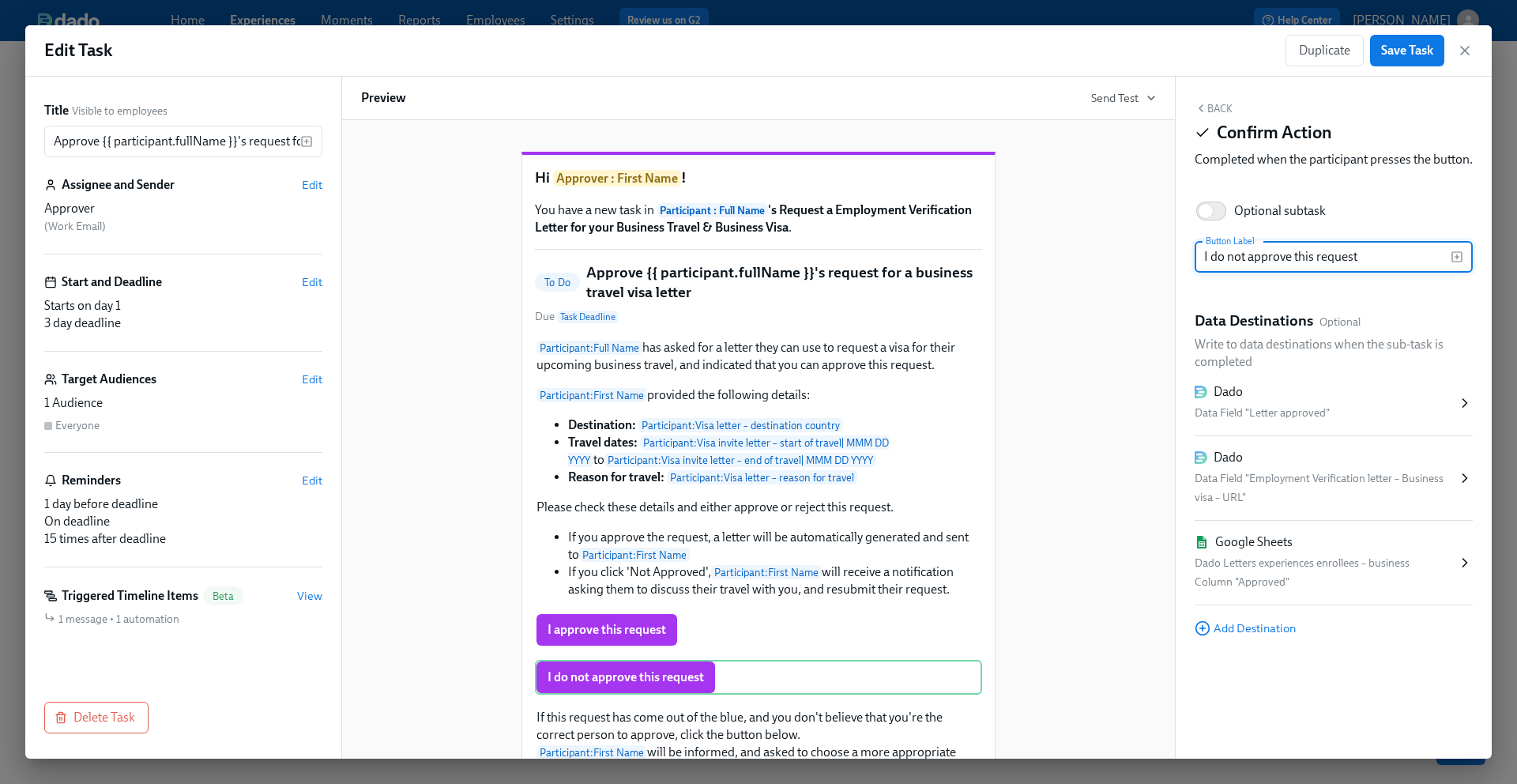
click at [1295, 399] on div "Dado Data Field "Letter approved"" at bounding box center [1334, 403] width 278 height 66
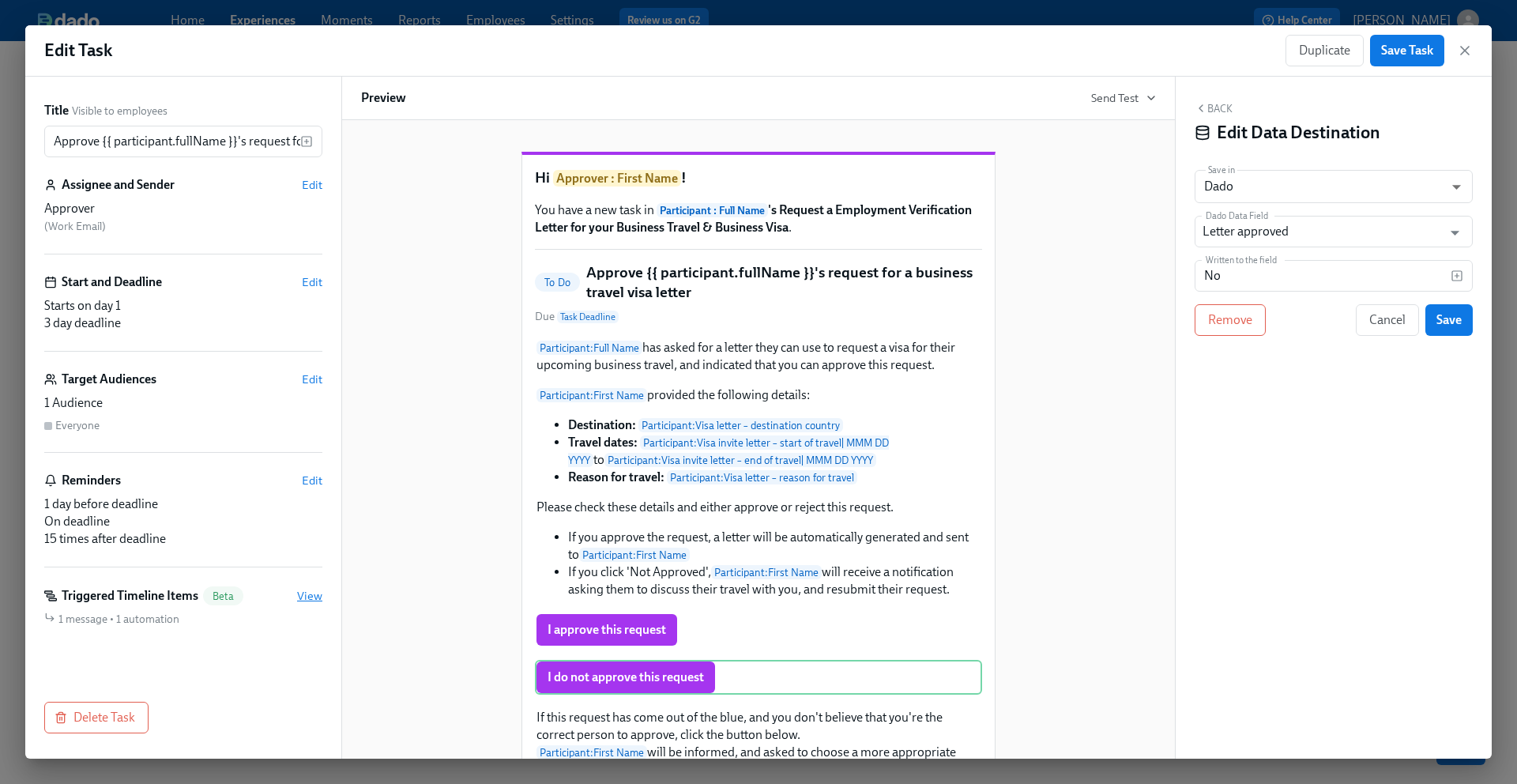
click at [304, 593] on span "View" at bounding box center [310, 595] width 25 height 16
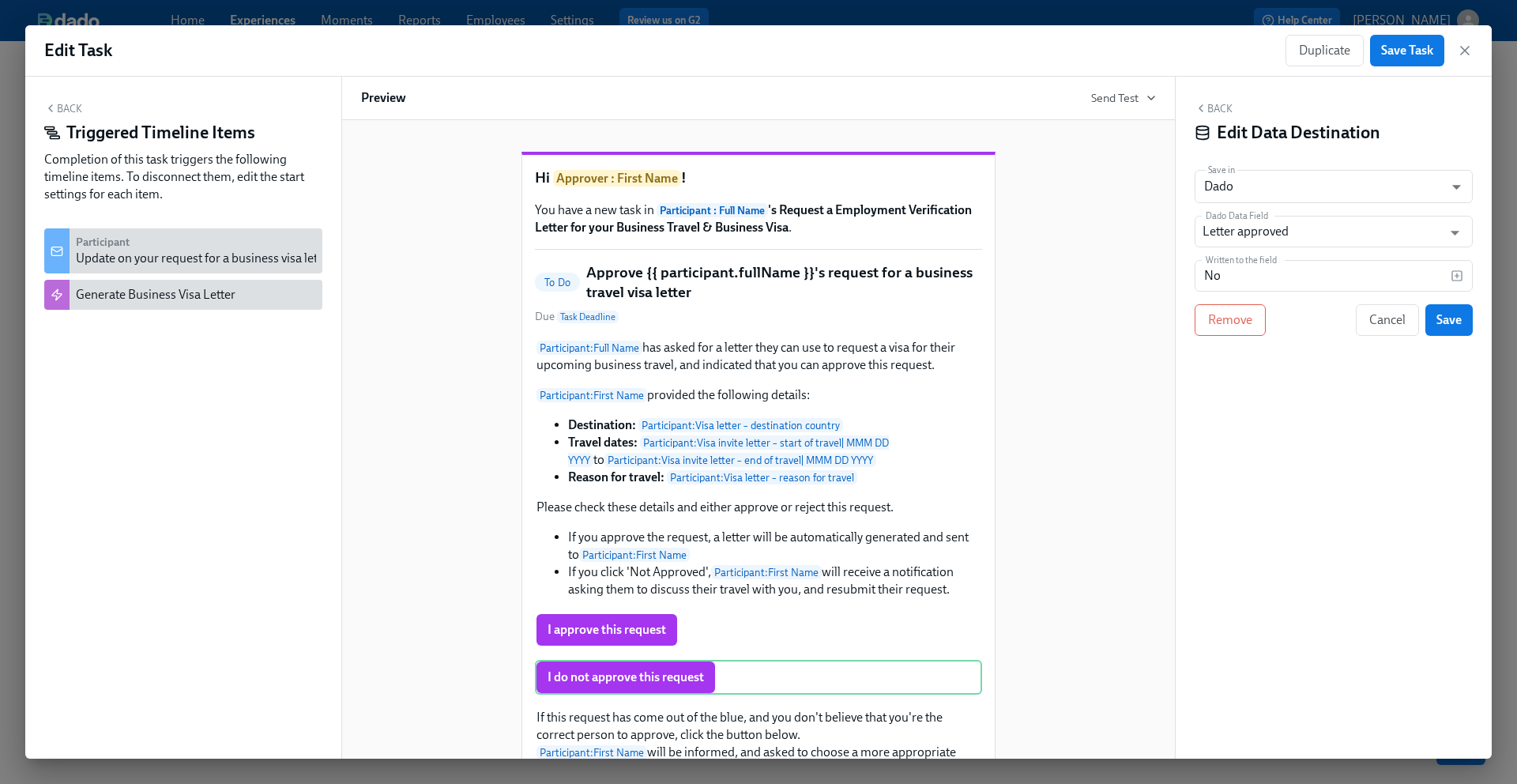
click at [173, 243] on div "Participant Update on your request for a business visa letter" at bounding box center [204, 251] width 257 height 32
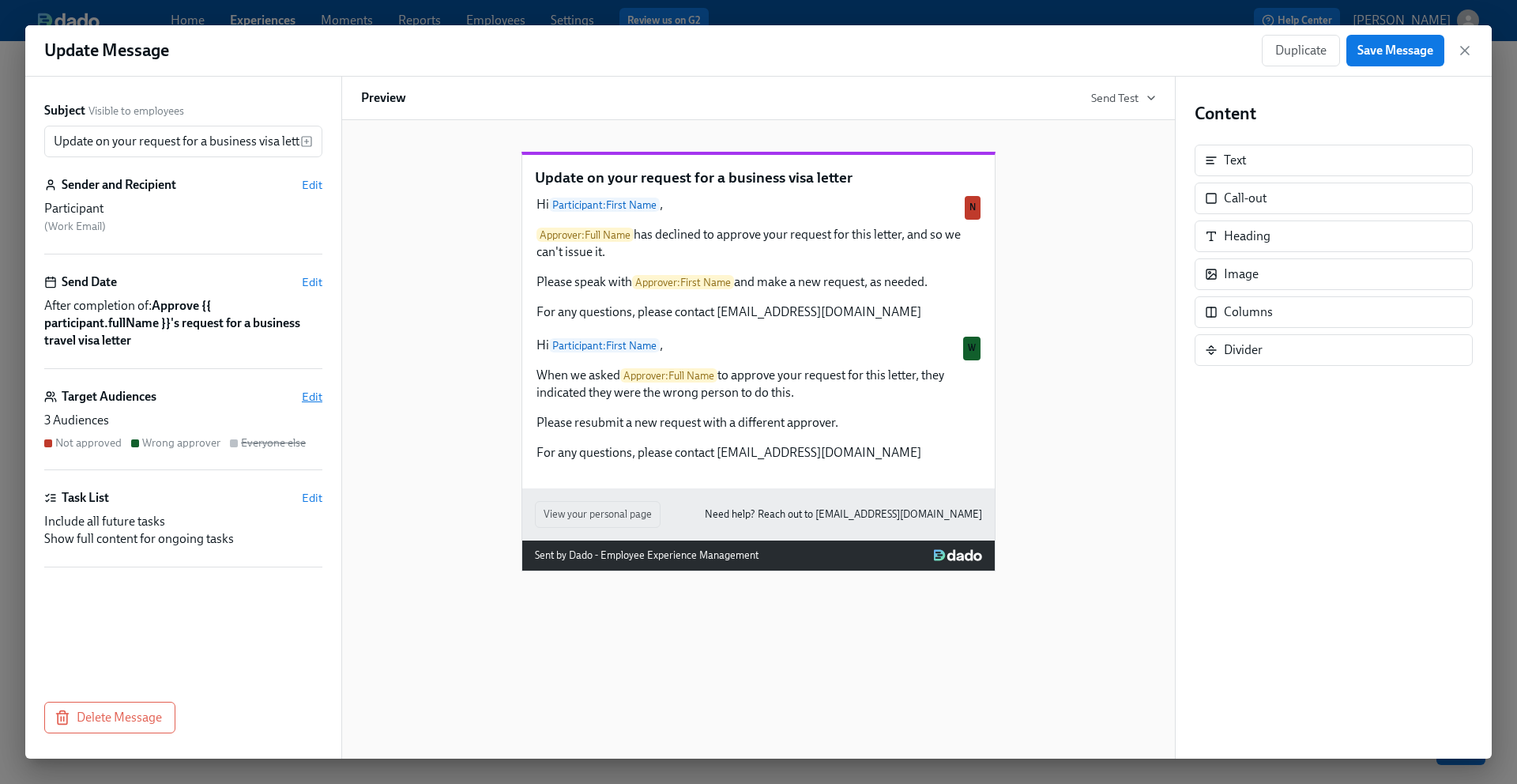
click at [309, 396] on span "Edit" at bounding box center [312, 397] width 20 height 16
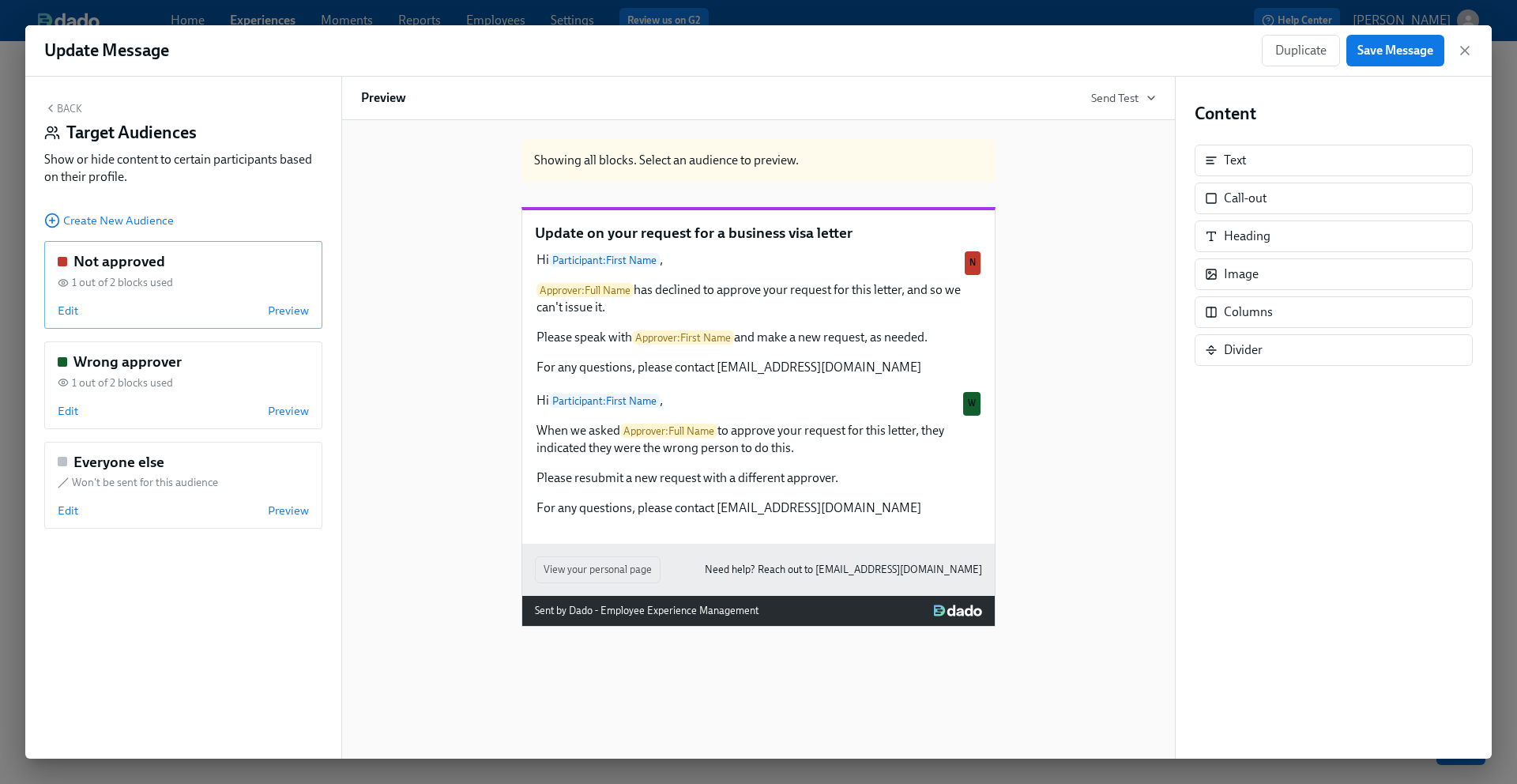
click at [199, 302] on div "Edit Preview" at bounding box center [183, 310] width 251 height 16
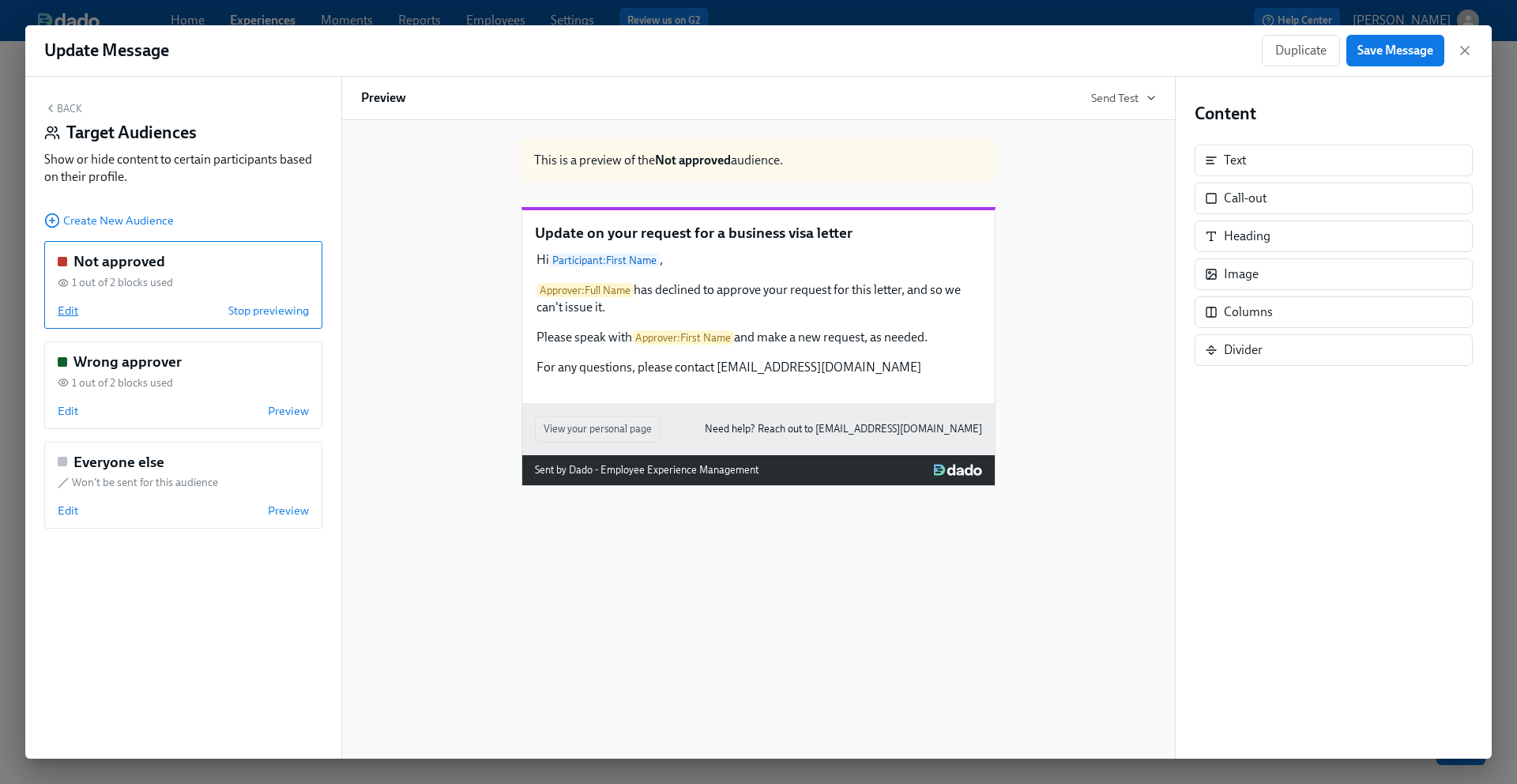
click at [71, 306] on span "Edit" at bounding box center [67, 310] width 20 height 16
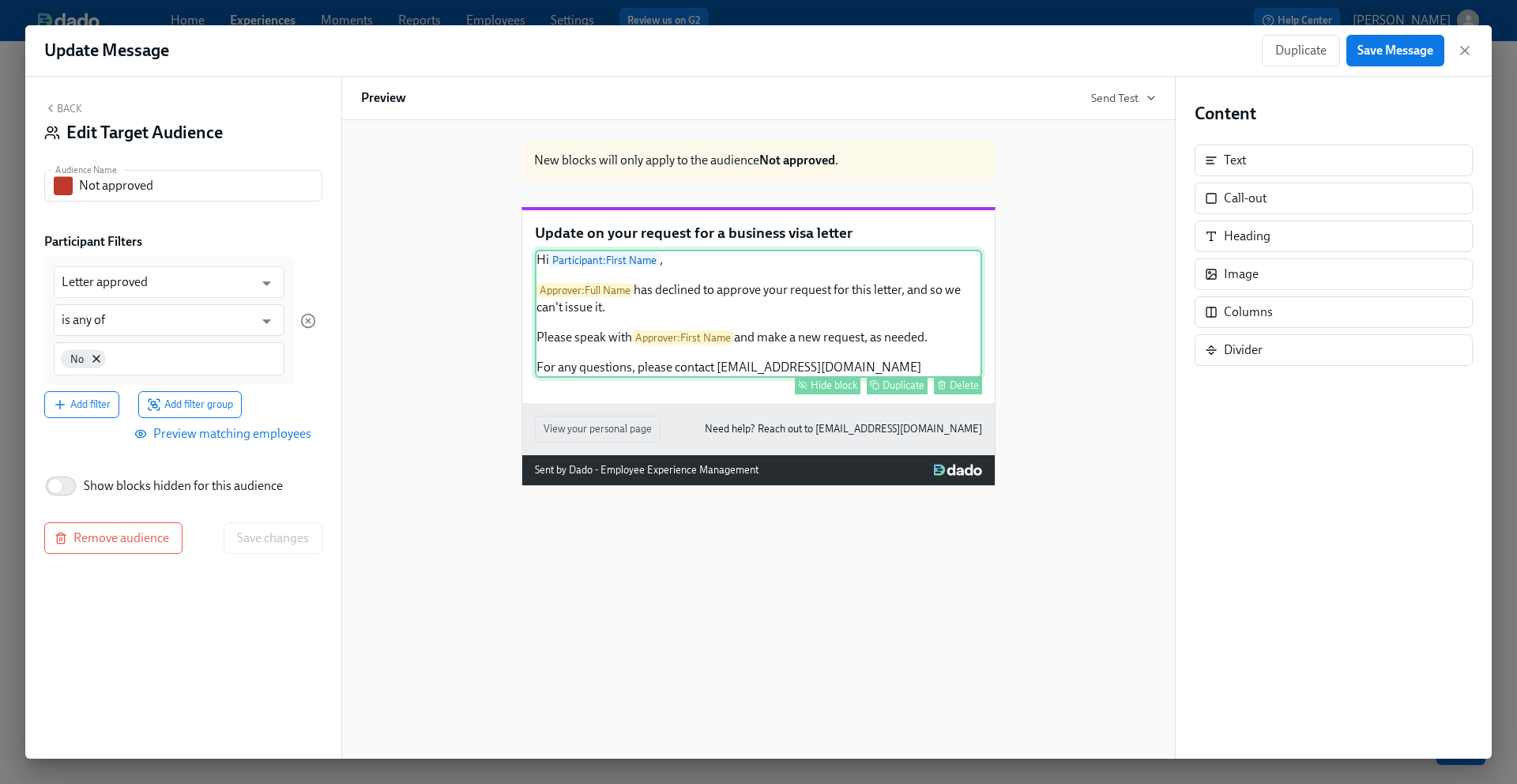
click at [655, 352] on div "Hi Participant : First Name , Approver : Full Name has declined to approve your…" at bounding box center [758, 313] width 447 height 128
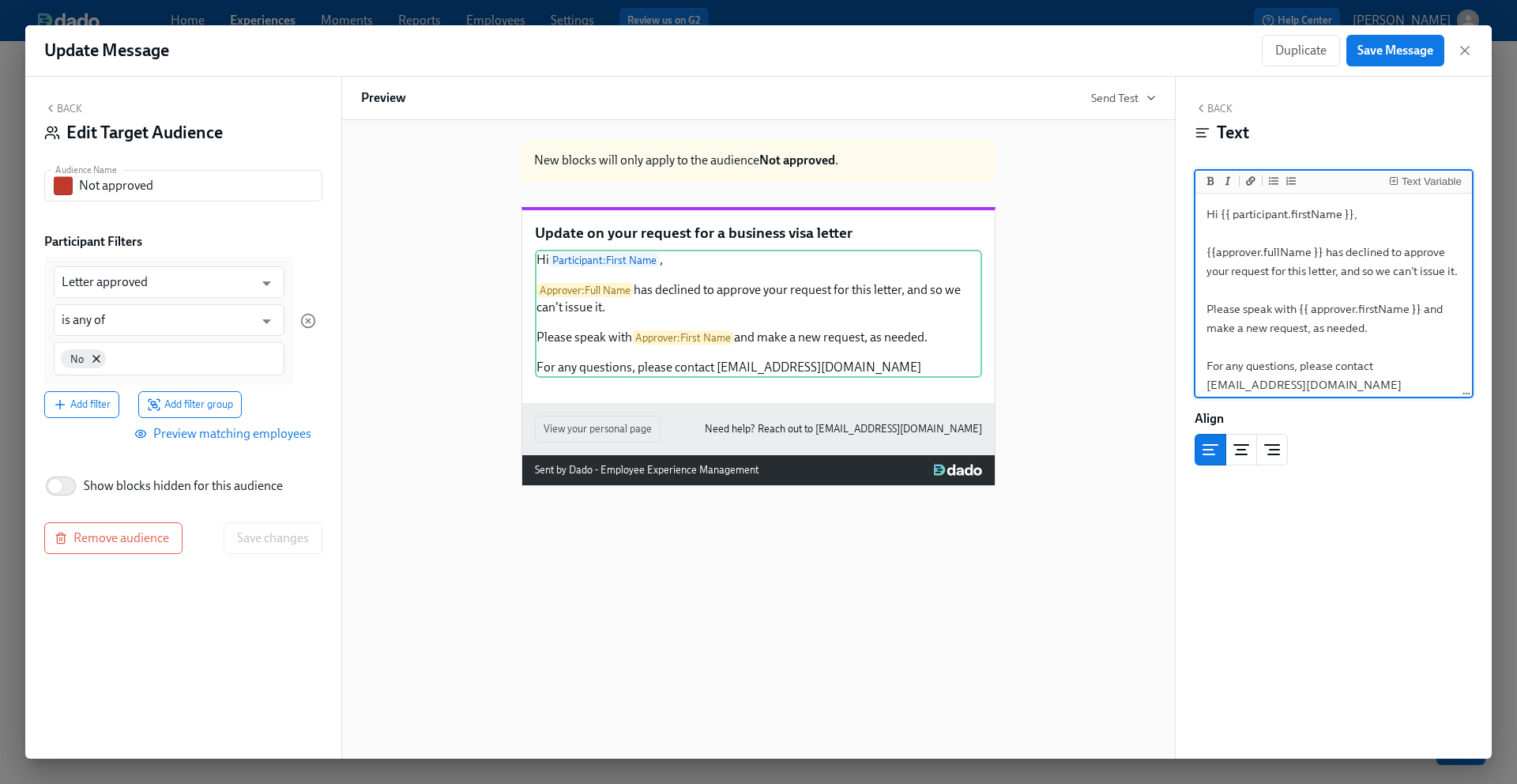
click at [425, 486] on div "New blocks will only apply to the audience Not approved . Update on your reques…" at bounding box center [759, 306] width 795 height 360
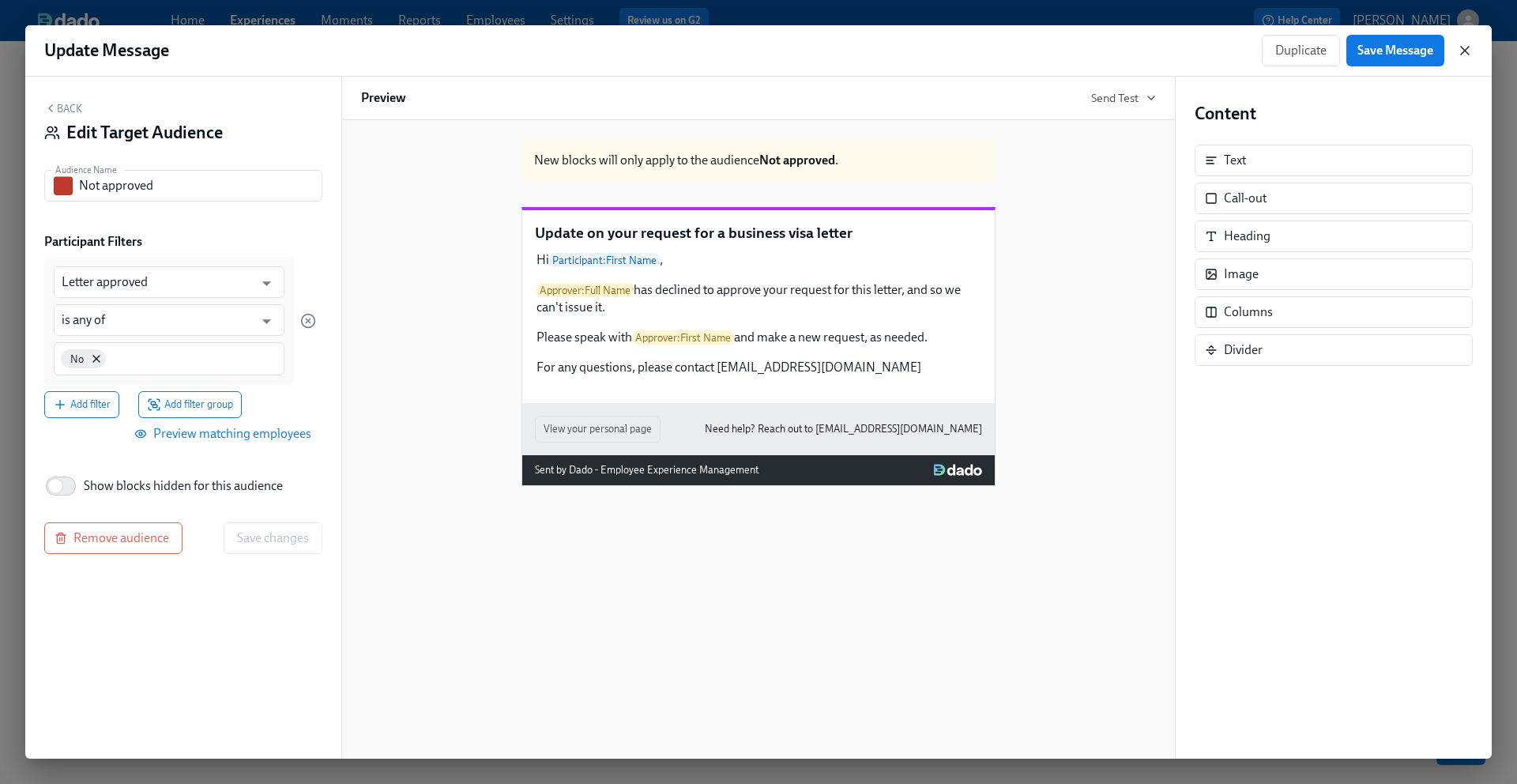
click at [1467, 51] on icon "button" at bounding box center [1465, 51] width 16 height 16
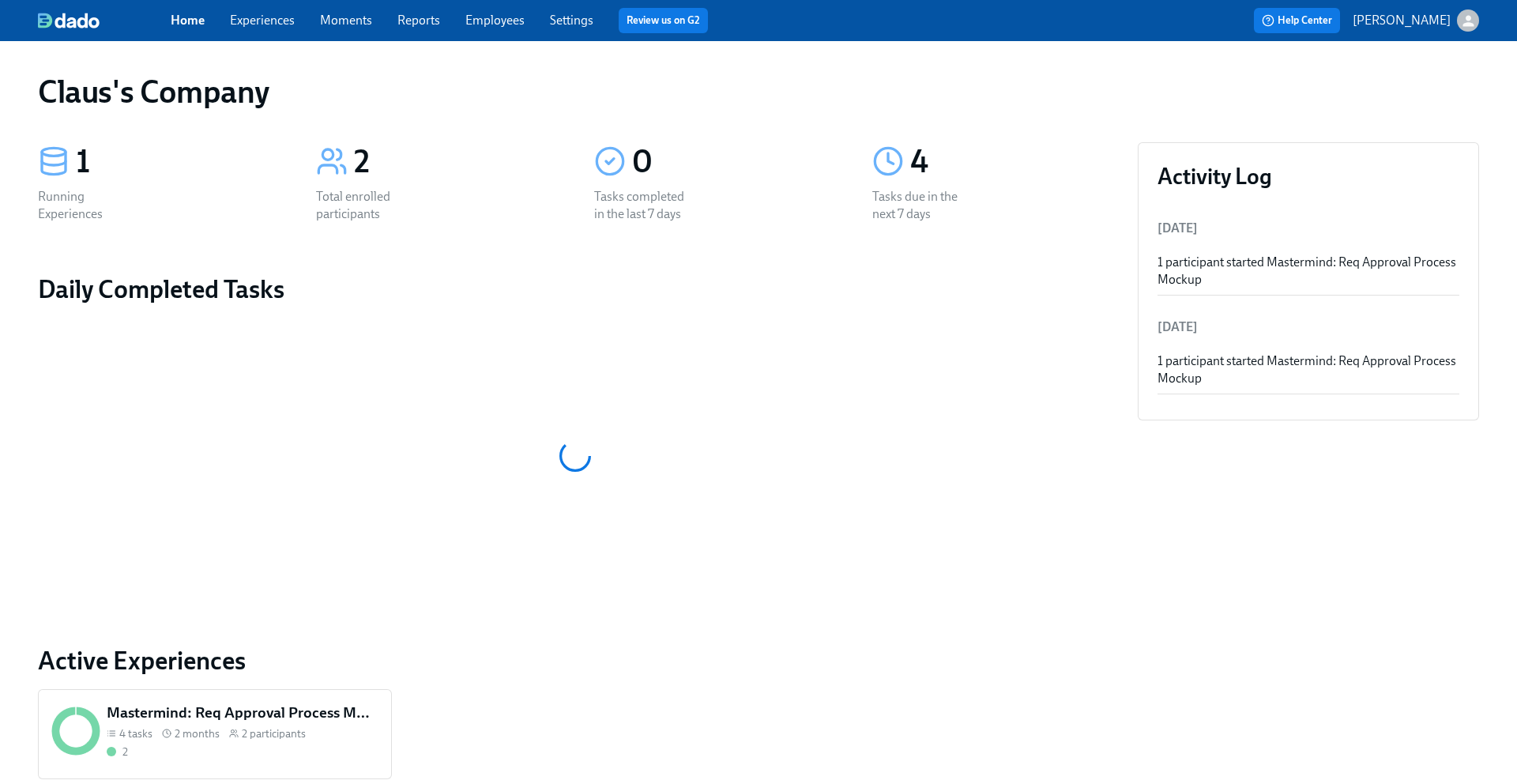
click at [1466, 19] on icon "button" at bounding box center [1469, 21] width 17 height 17
click at [1425, 94] on span "Switch organization..." at bounding box center [1392, 92] width 148 height 18
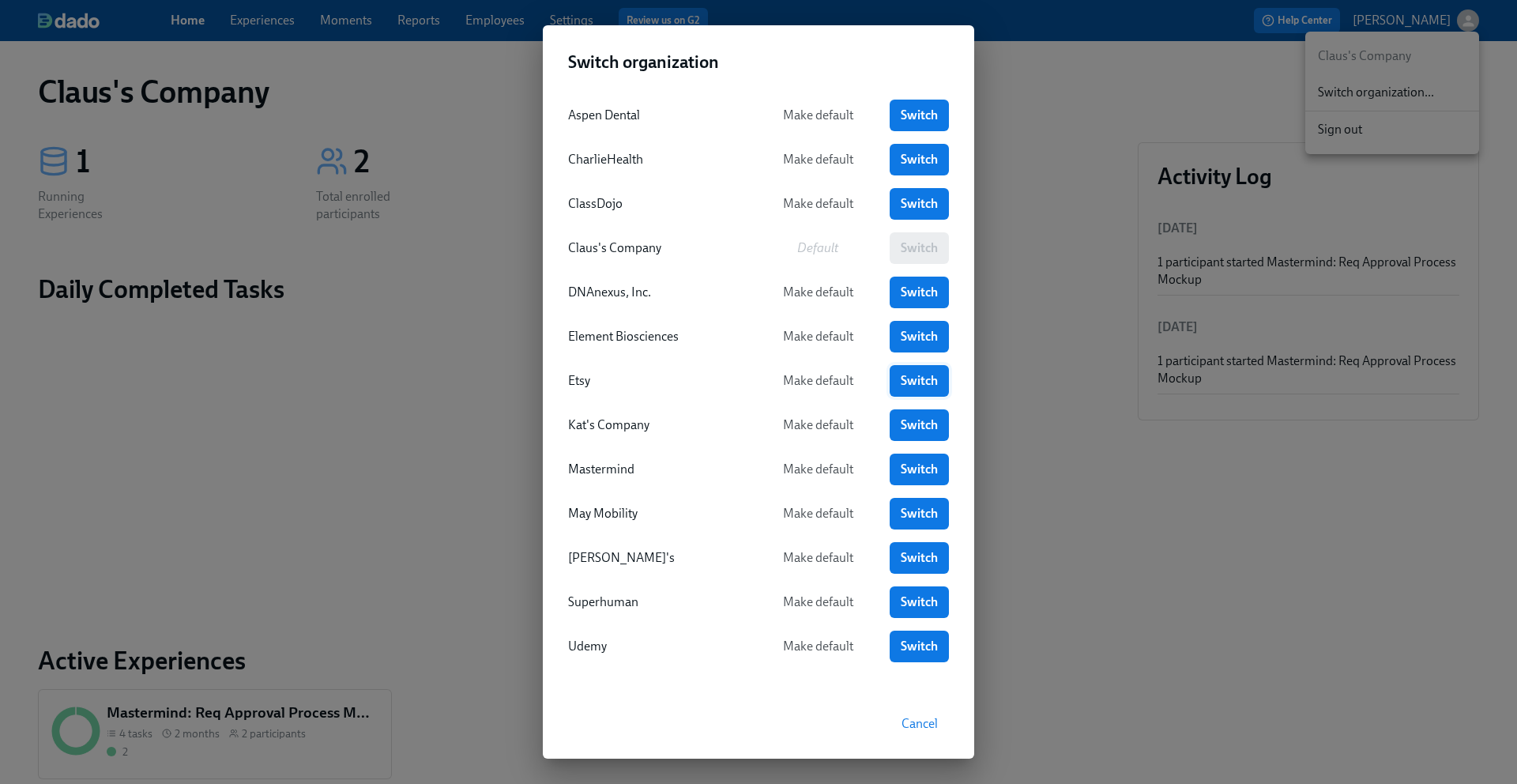
click at [910, 384] on span "Switch" at bounding box center [920, 381] width 37 height 16
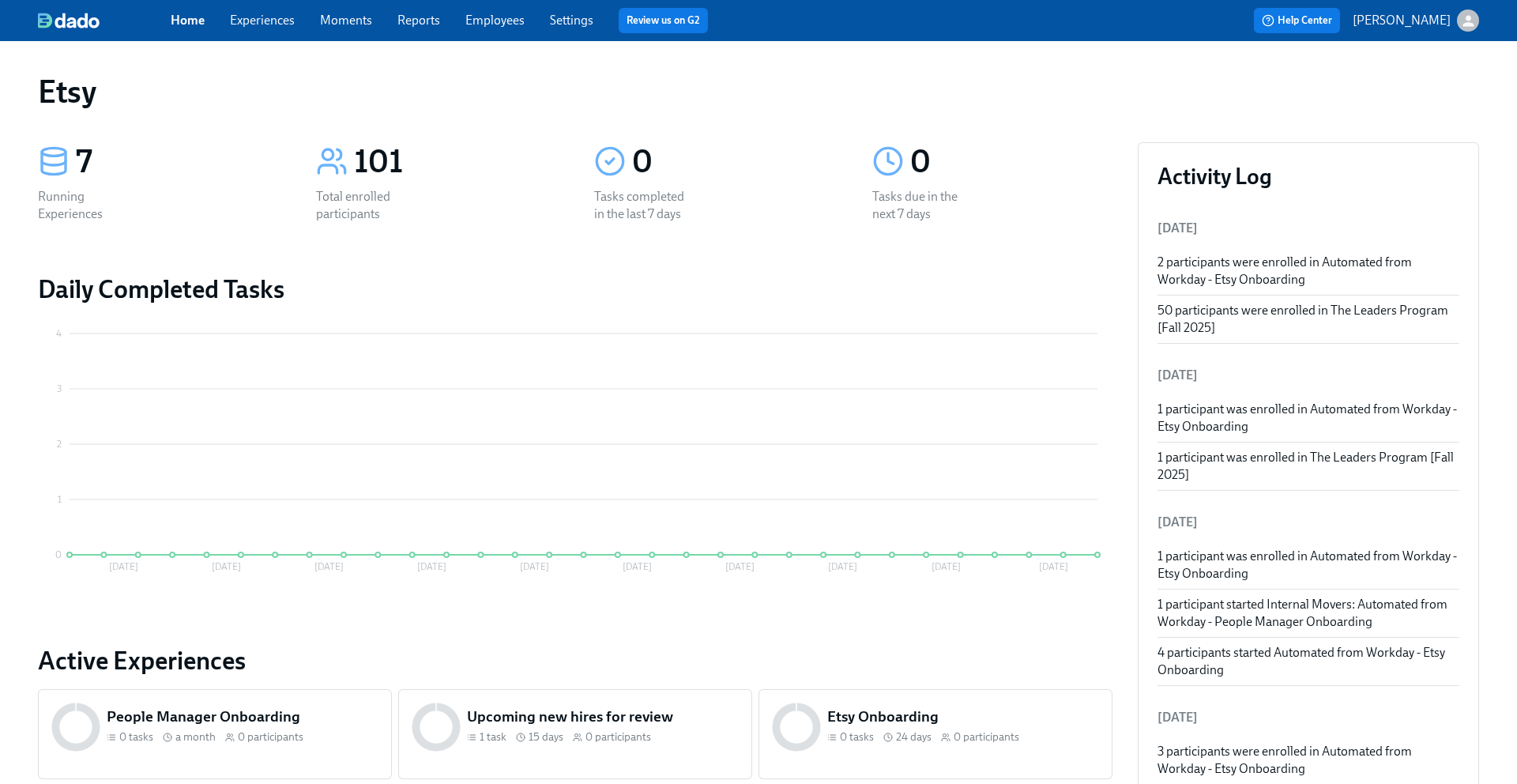
click at [302, 19] on div "Home Experiences Moments Reports Employees Settings Review us on G2" at bounding box center [498, 20] width 654 height 25
click at [275, 19] on link "Experiences" at bounding box center [262, 20] width 65 height 15
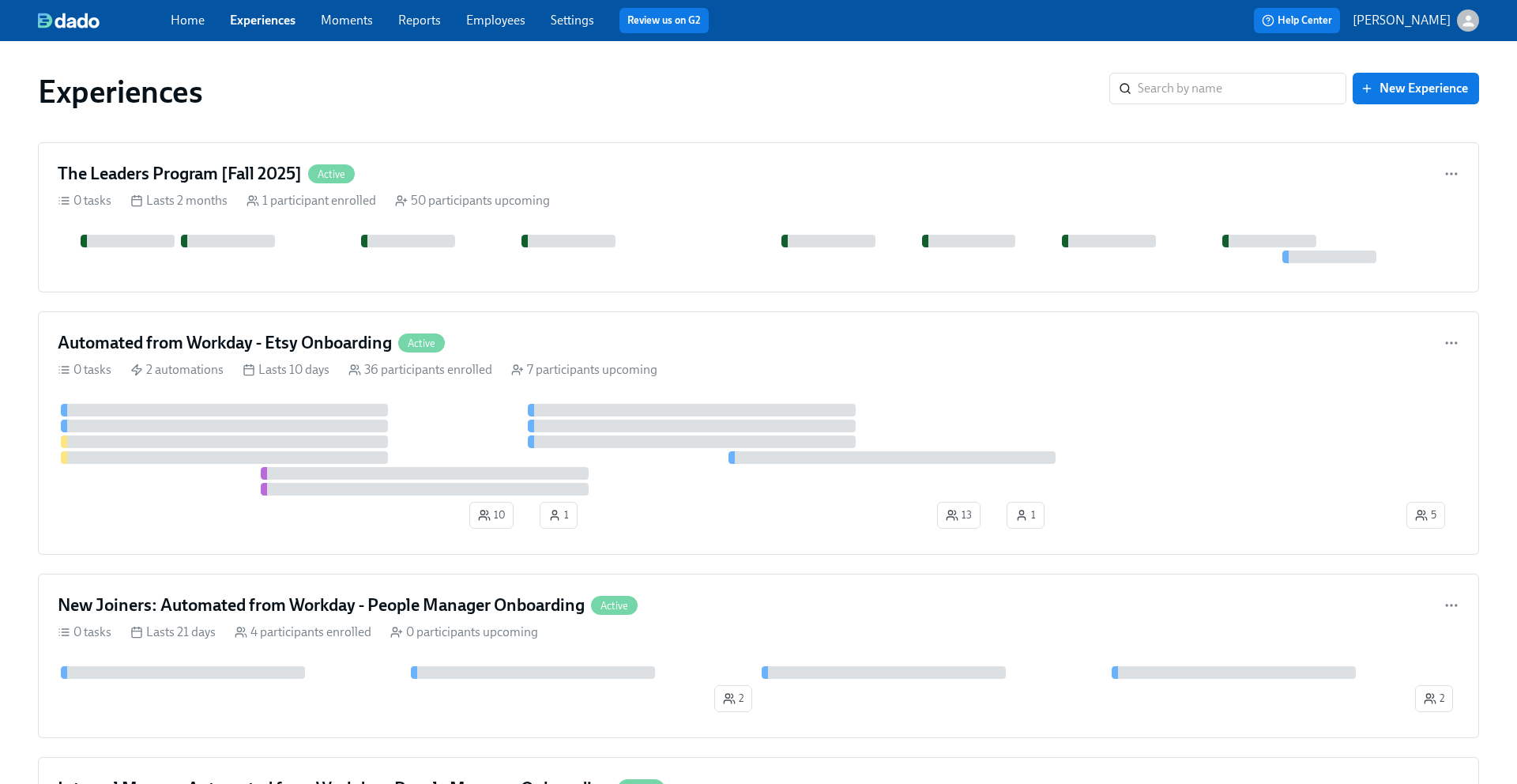
click at [507, 19] on link "Employees" at bounding box center [496, 20] width 59 height 15
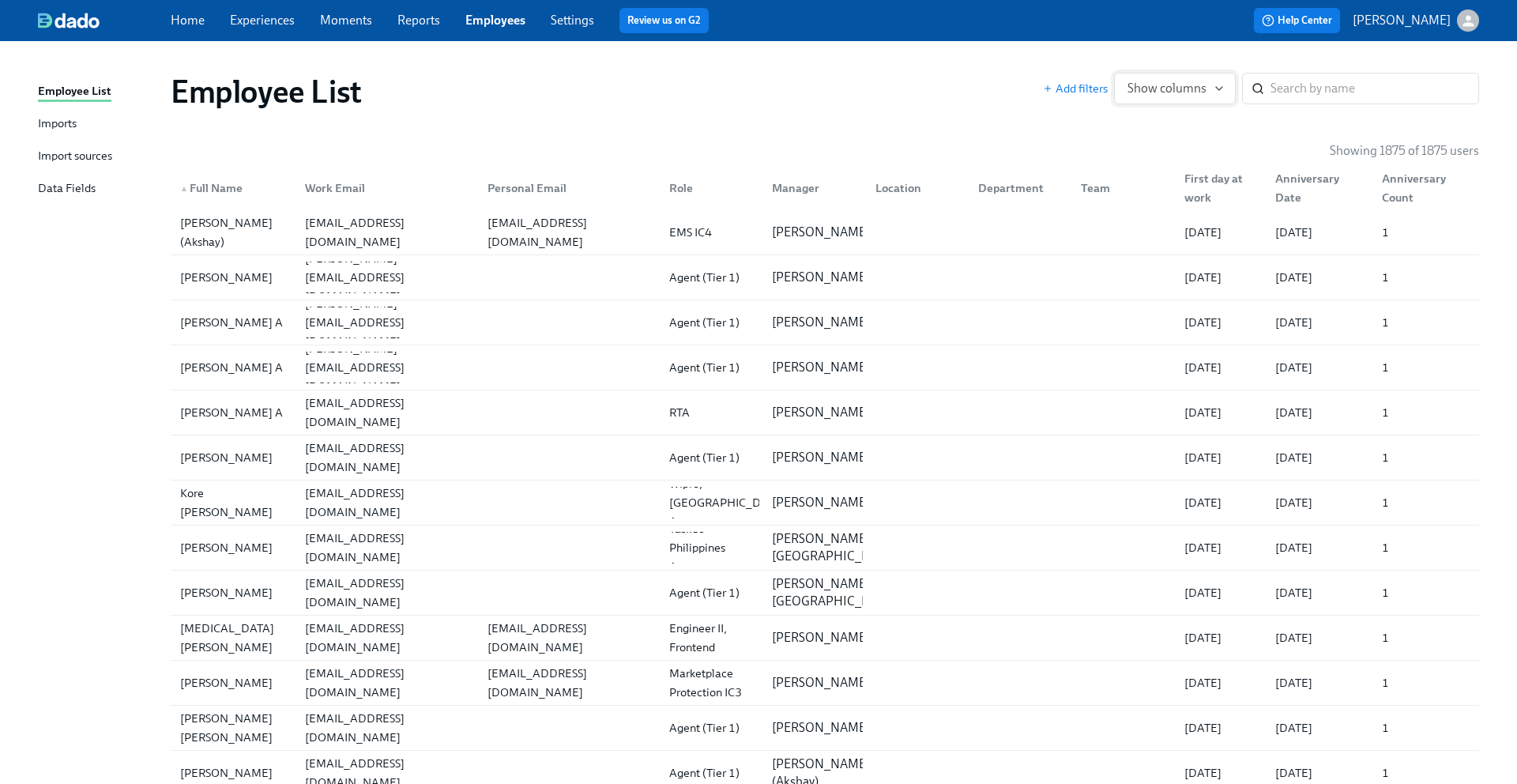
click at [1220, 86] on icon "button" at bounding box center [1219, 88] width 13 height 13
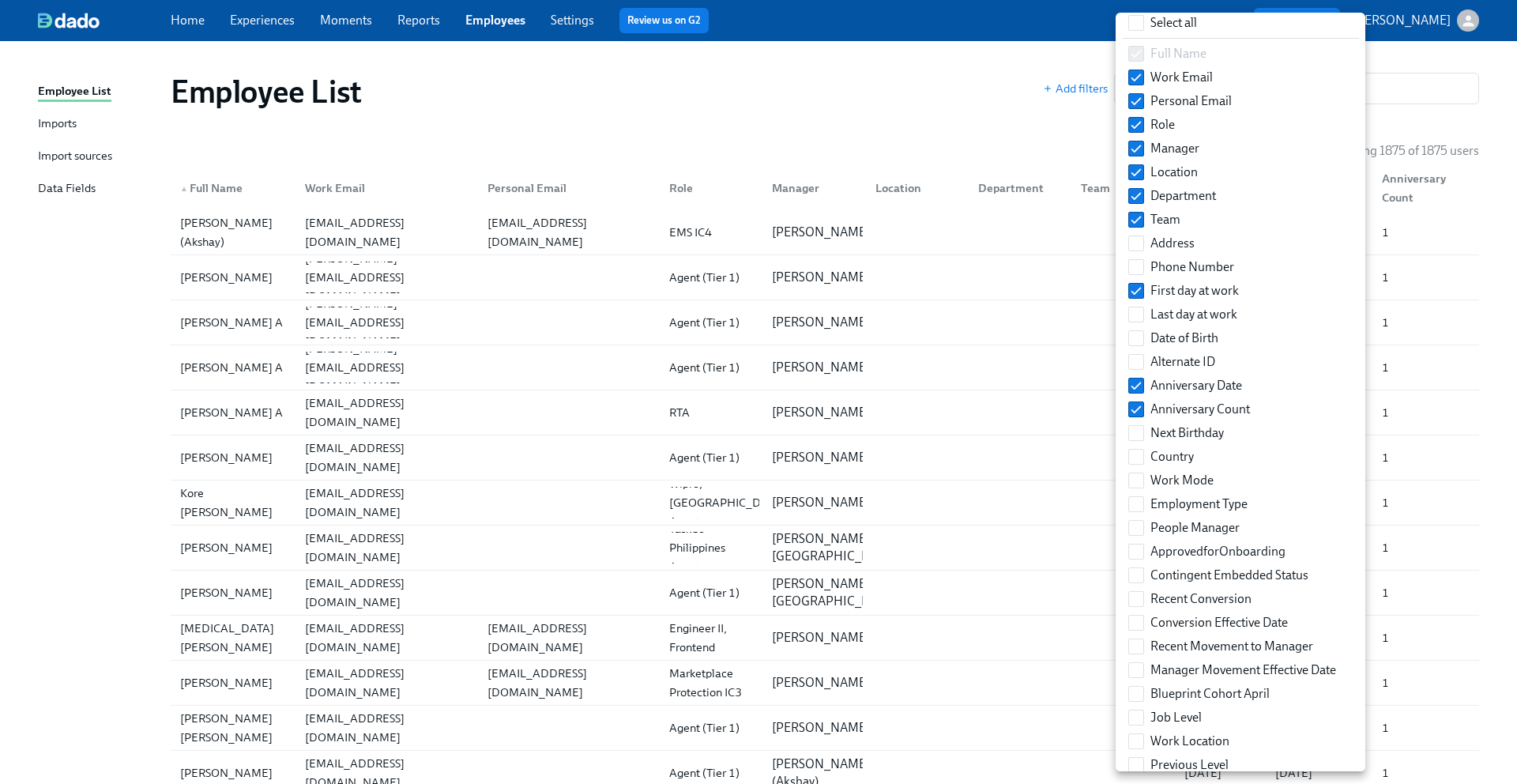
scroll to position [135, 0]
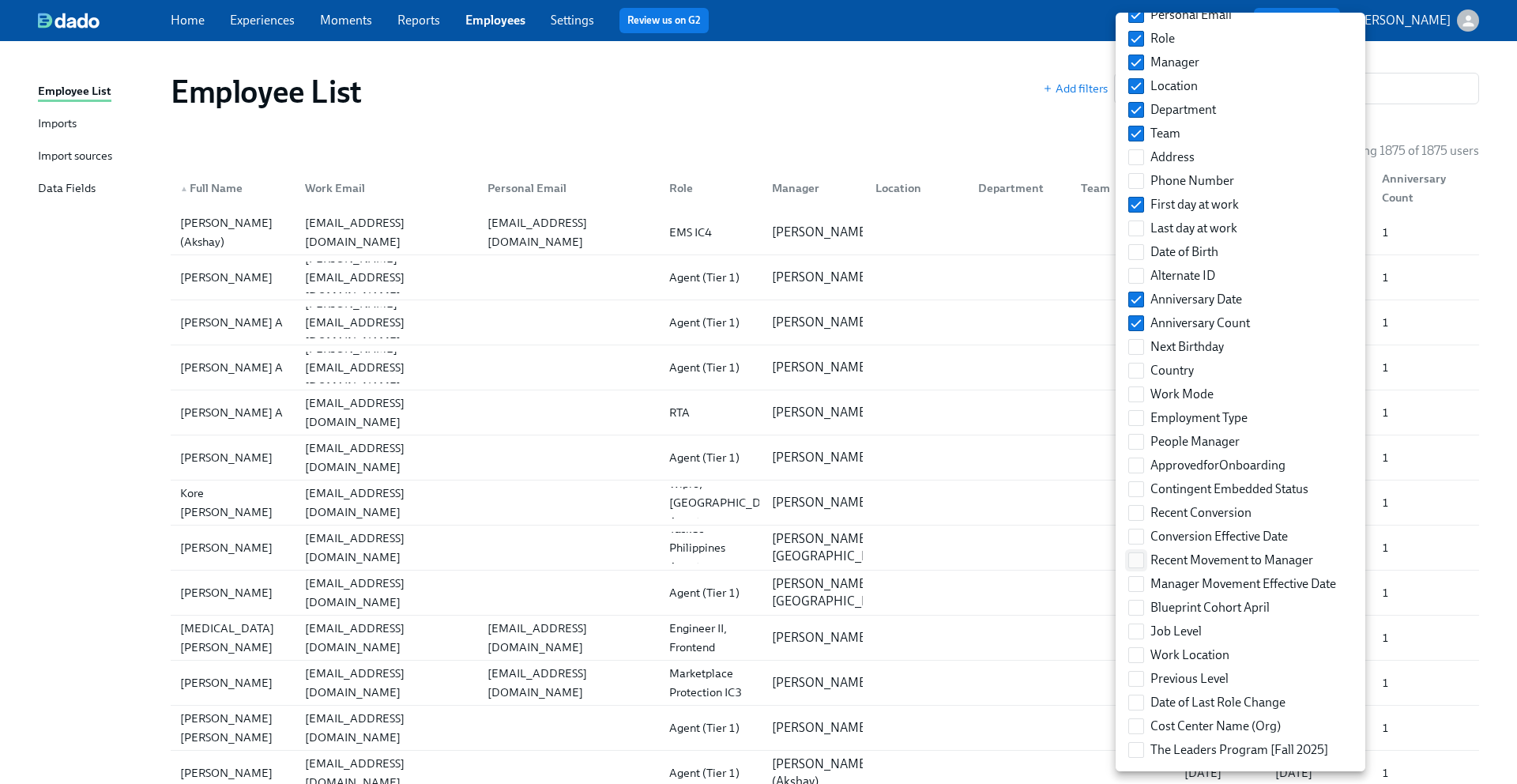
click at [1135, 559] on input "Recent Movement to Manager" at bounding box center [1136, 560] width 14 height 14
checkbox input "true"
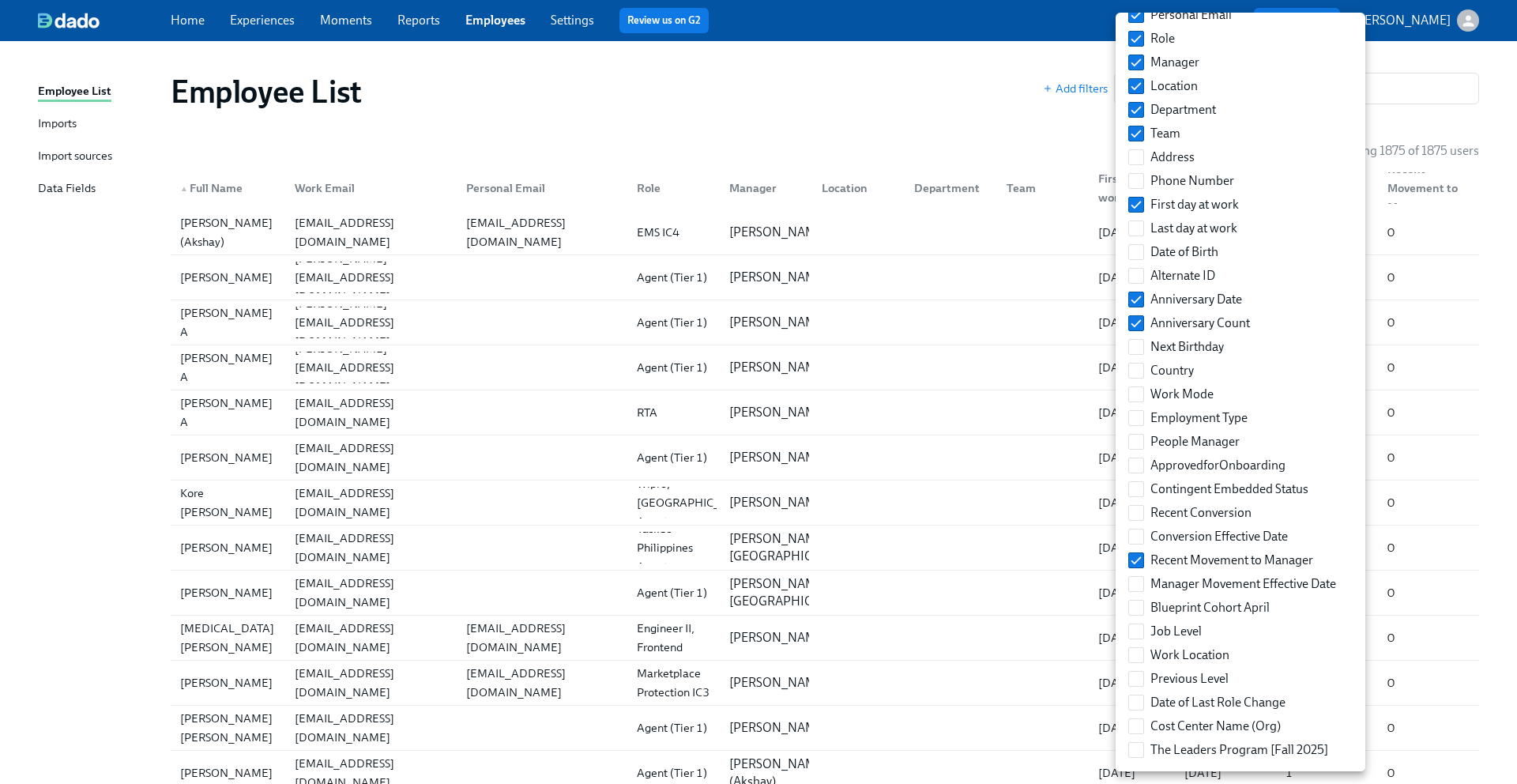
click at [867, 57] on div at bounding box center [758, 392] width 1517 height 784
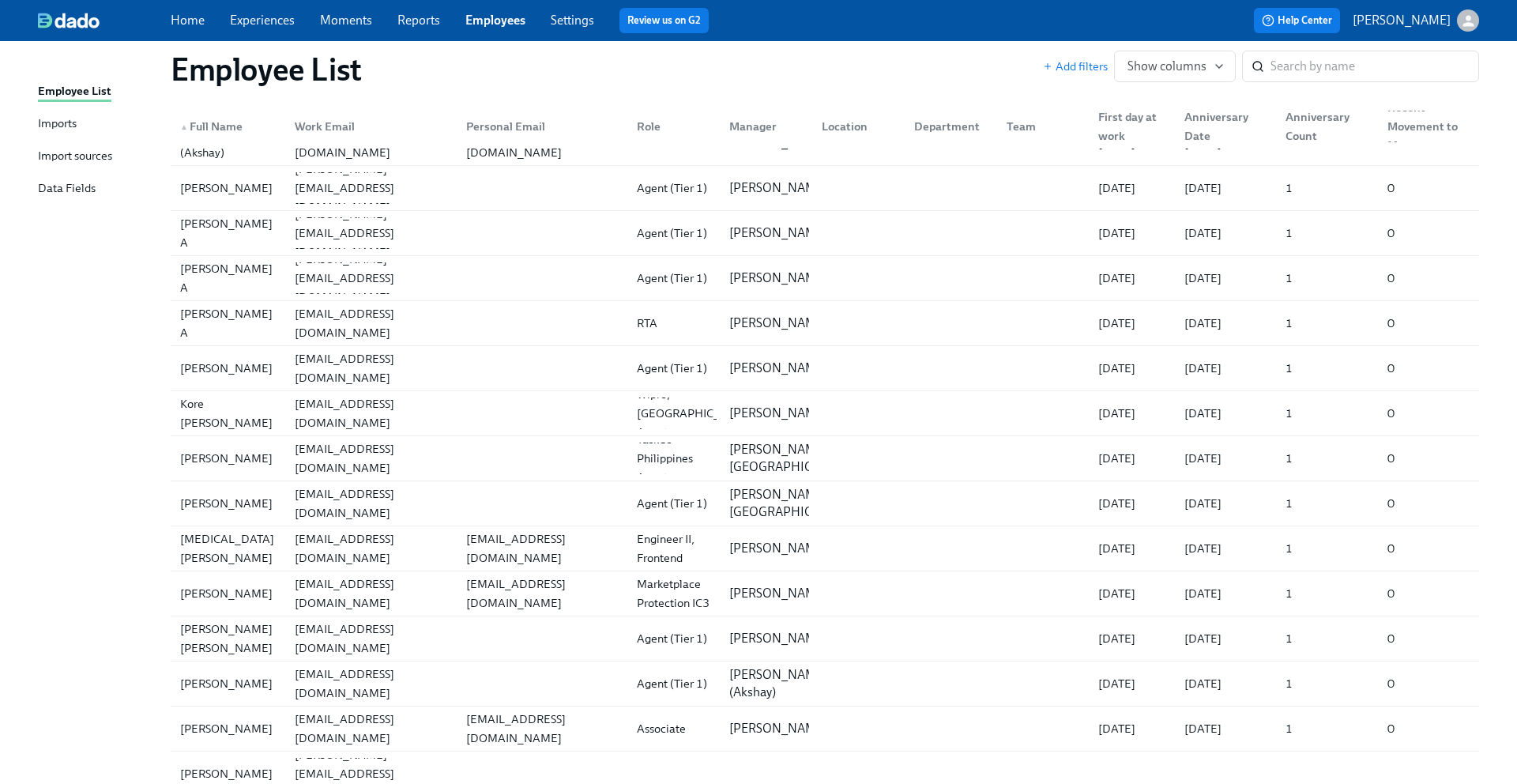
scroll to position [0, 0]
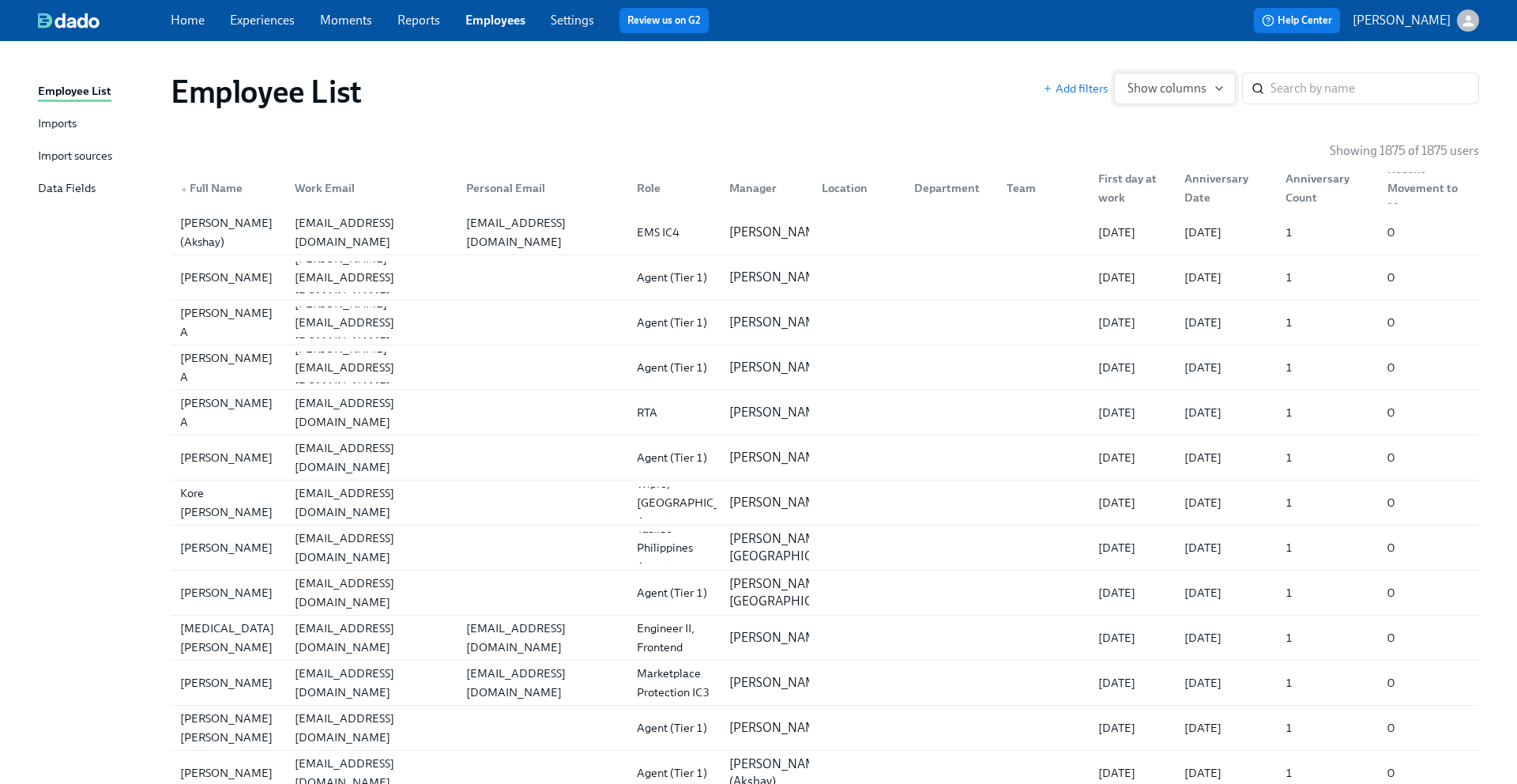
click at [1196, 88] on span "Show columns" at bounding box center [1175, 88] width 95 height 16
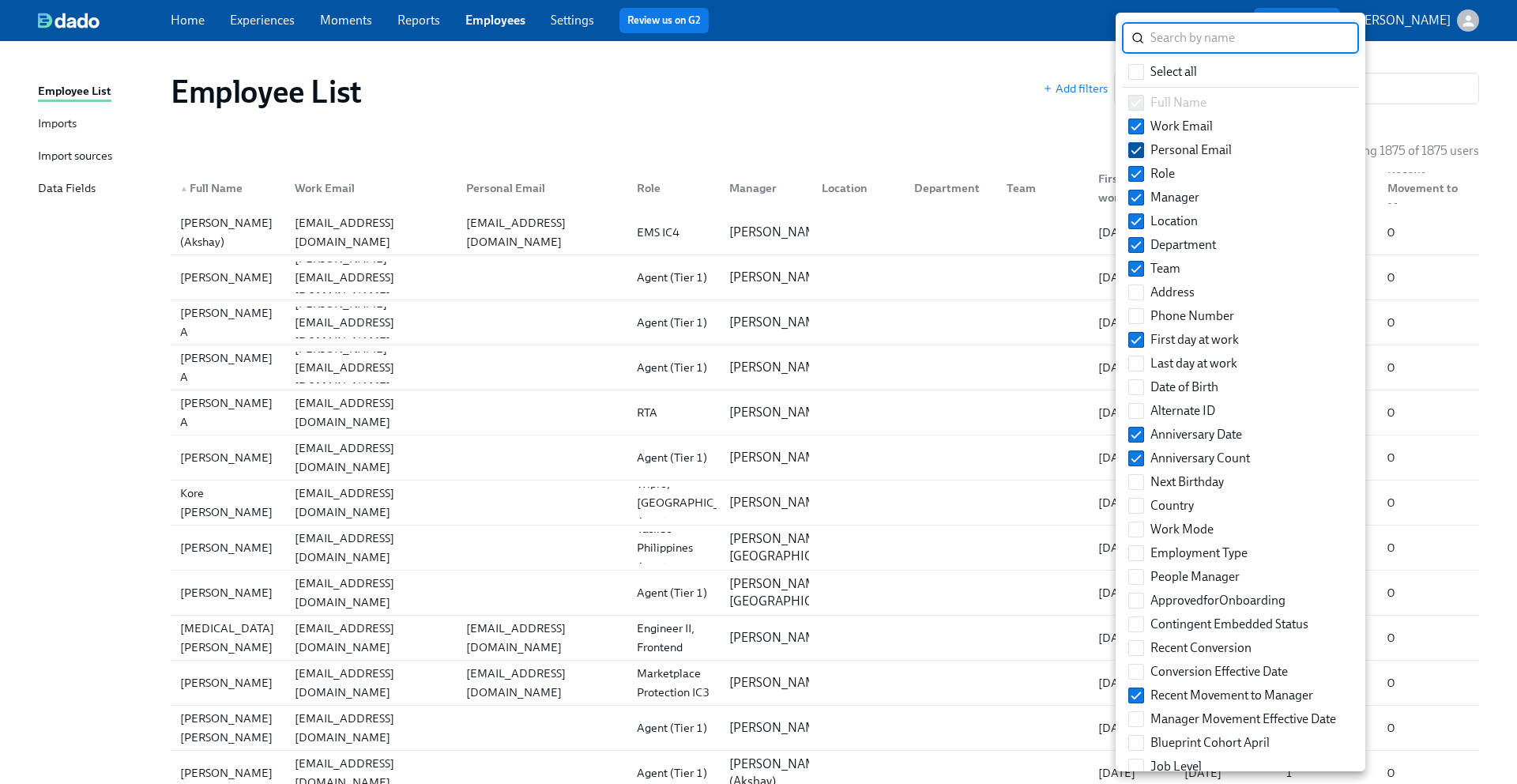
click at [1134, 150] on input "Personal Email" at bounding box center [1136, 150] width 14 height 14
checkbox input "false"
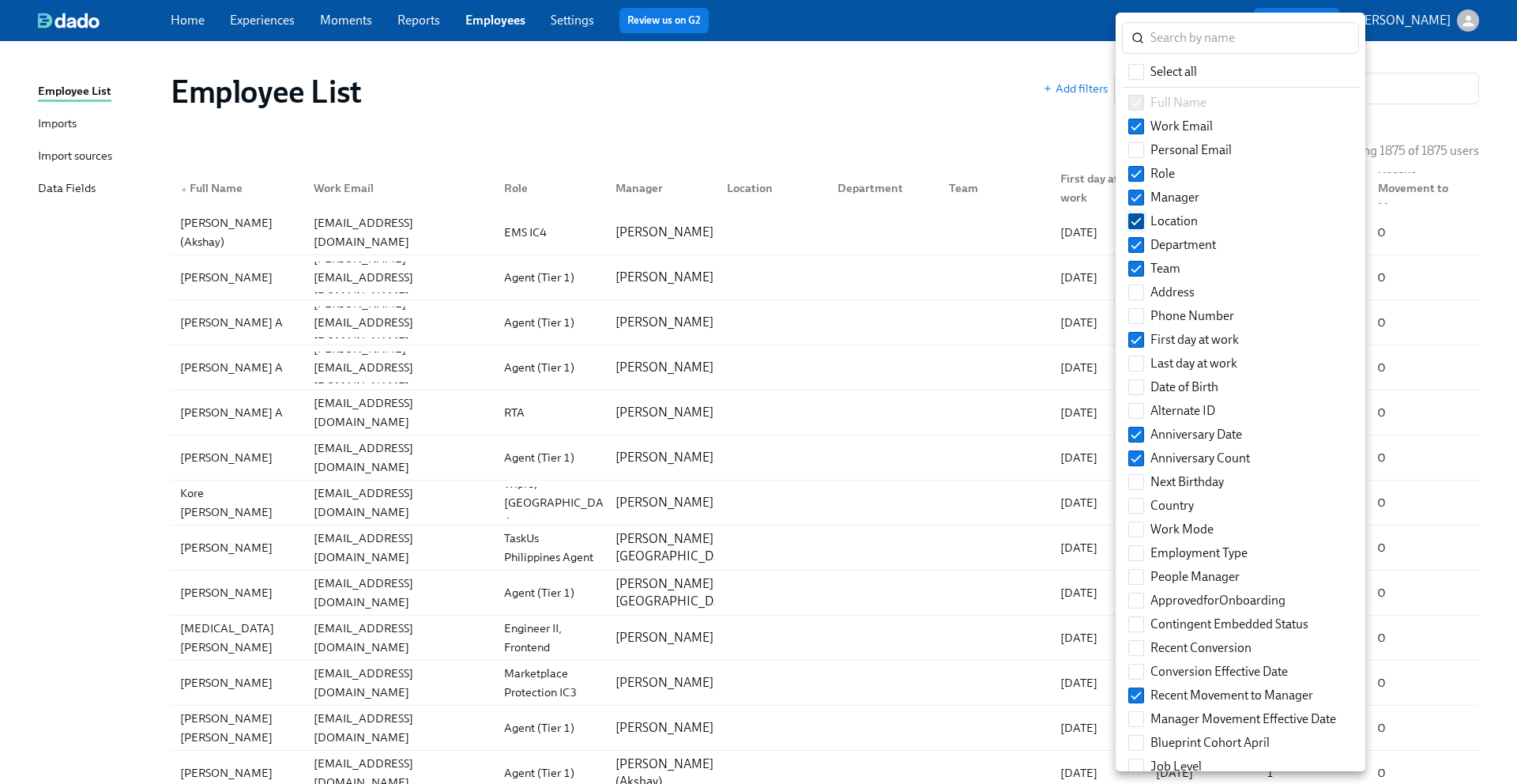
click at [1136, 225] on input "Location" at bounding box center [1136, 221] width 14 height 14
checkbox input "false"
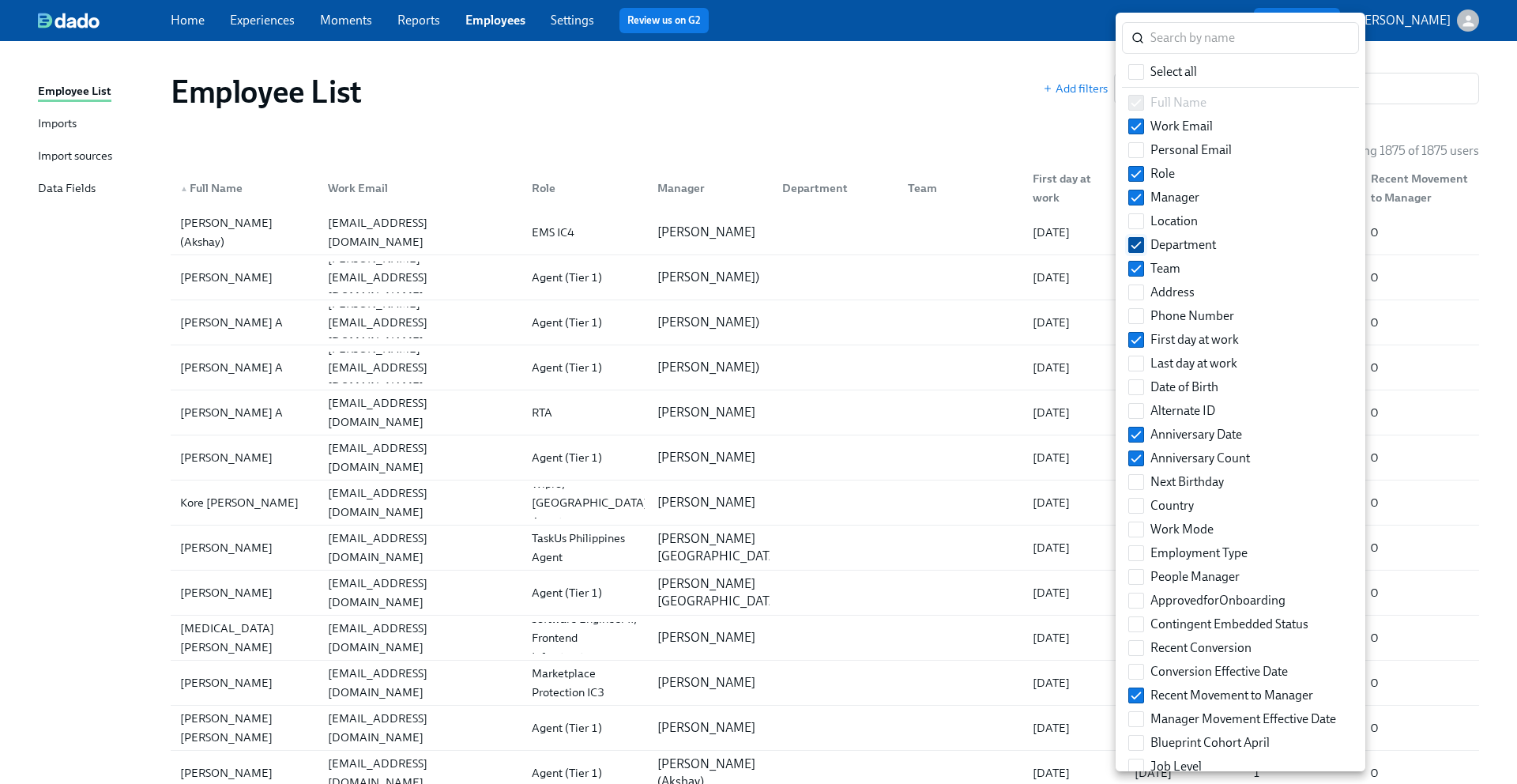
click at [1136, 239] on input "Department" at bounding box center [1136, 244] width 14 height 14
checkbox input "false"
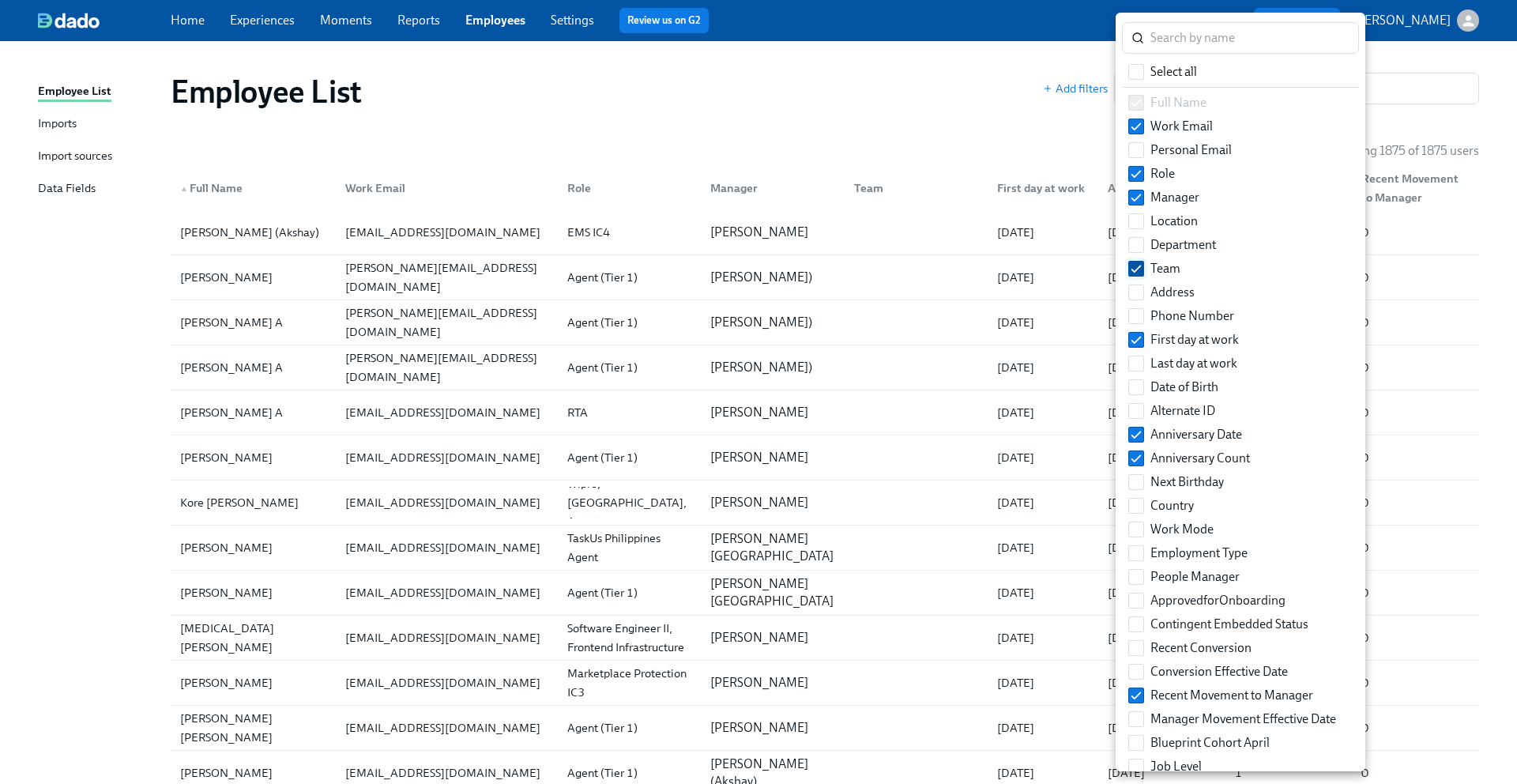
click at [1138, 268] on input "Team" at bounding box center [1136, 269] width 14 height 14
checkbox input "false"
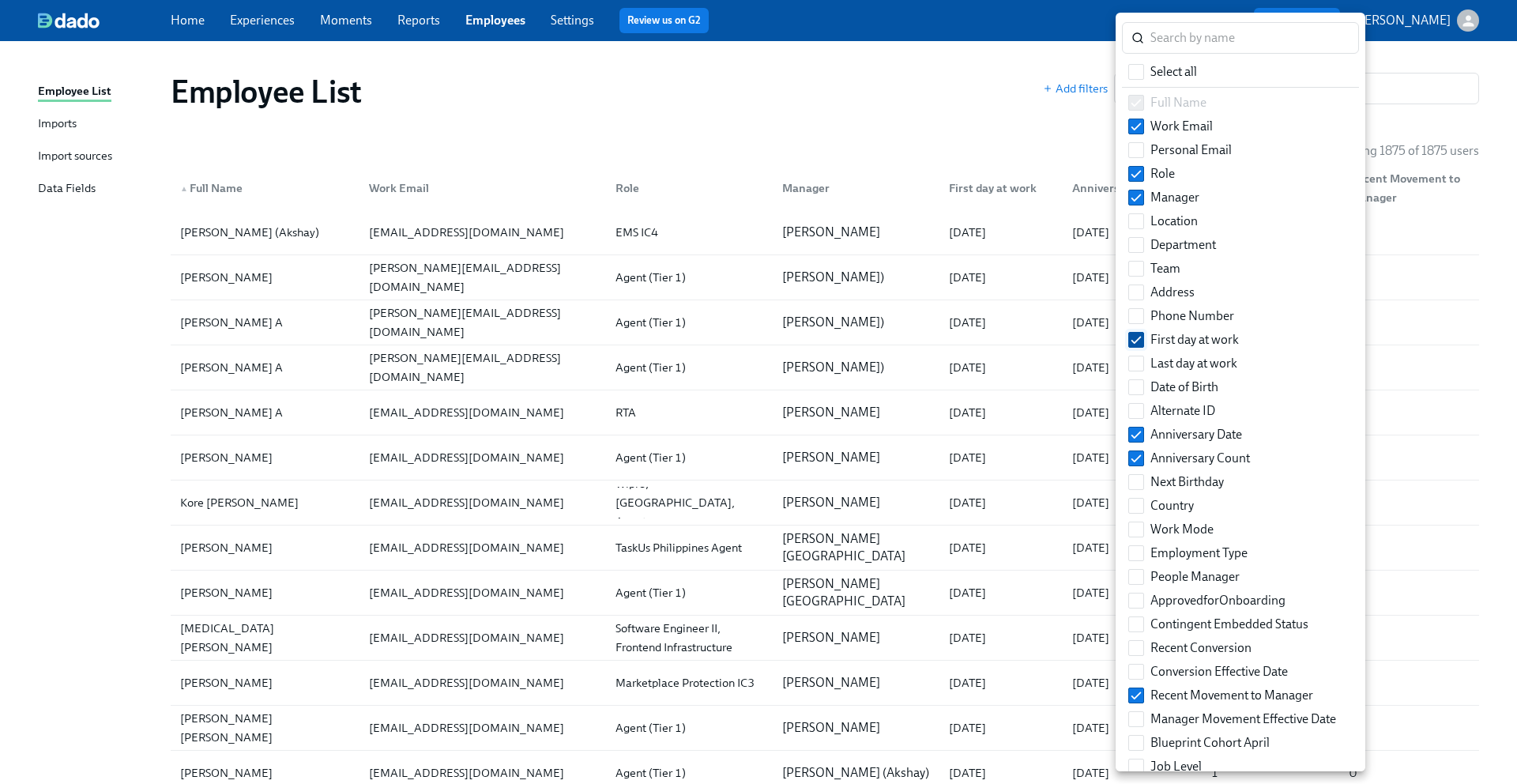
click at [1138, 339] on input "First day at work" at bounding box center [1136, 339] width 14 height 14
checkbox input "false"
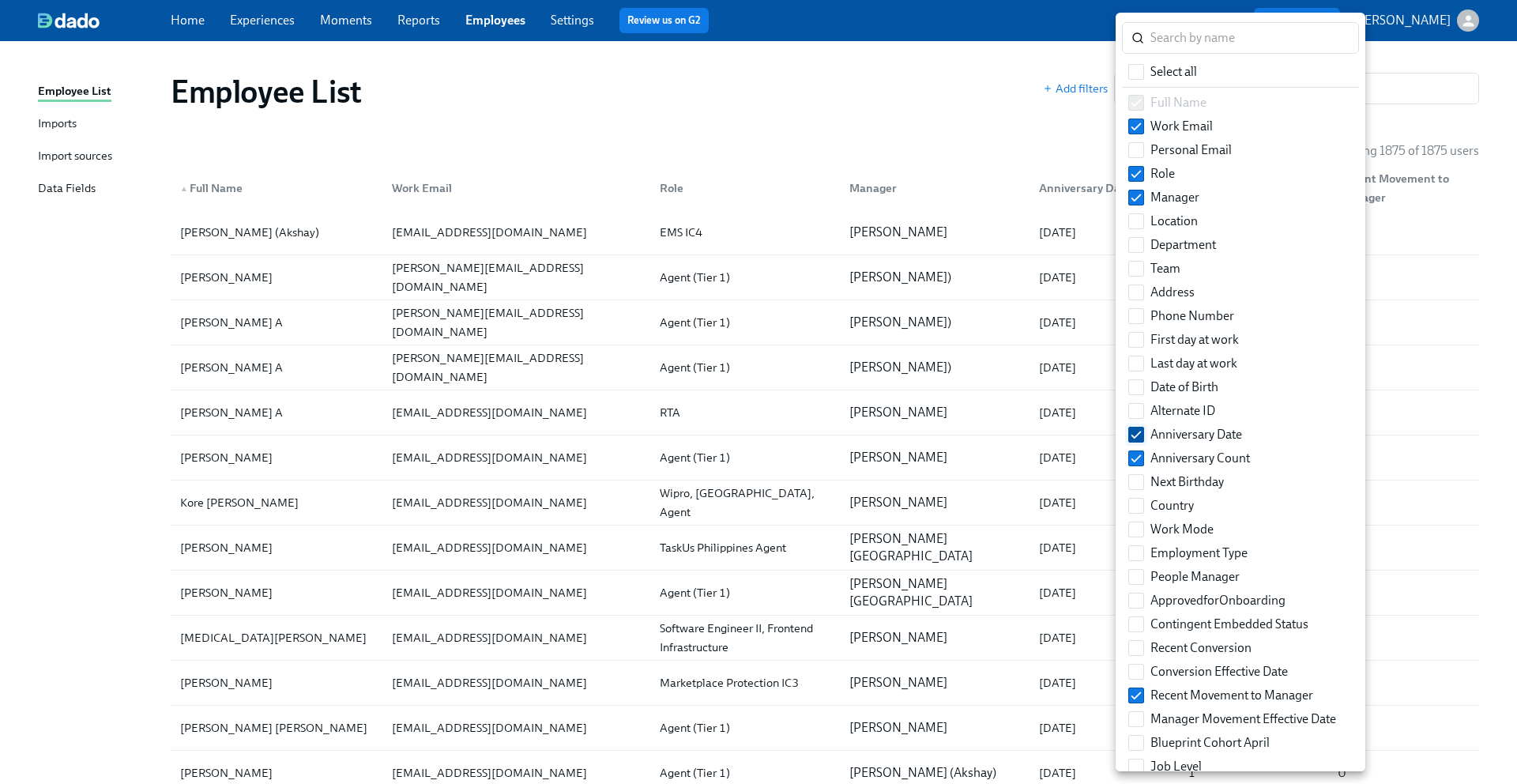
click at [1142, 440] on input "Anniversary Date" at bounding box center [1136, 435] width 14 height 14
checkbox input "false"
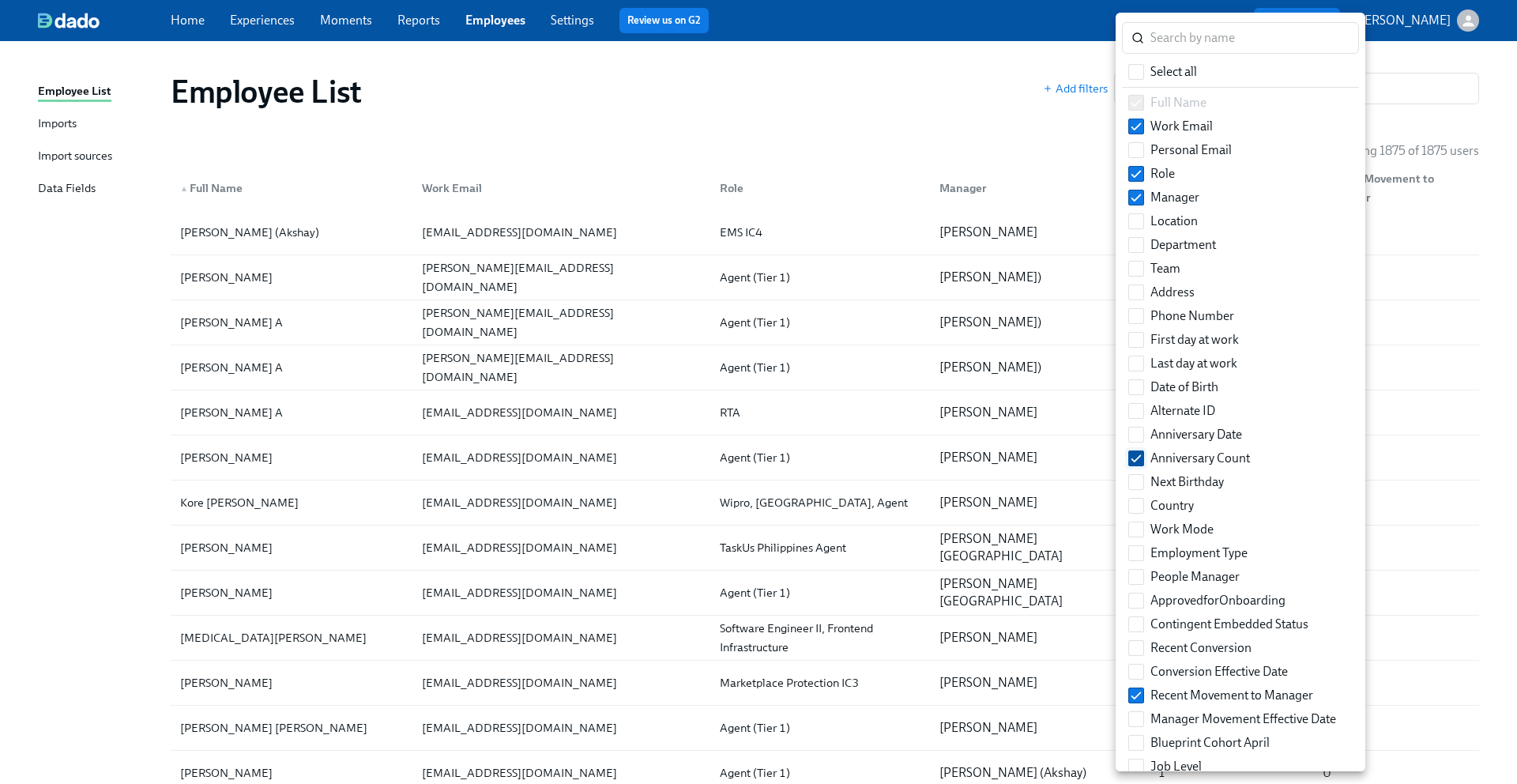
click at [1140, 460] on input "Anniversary Count" at bounding box center [1136, 458] width 14 height 14
checkbox input "false"
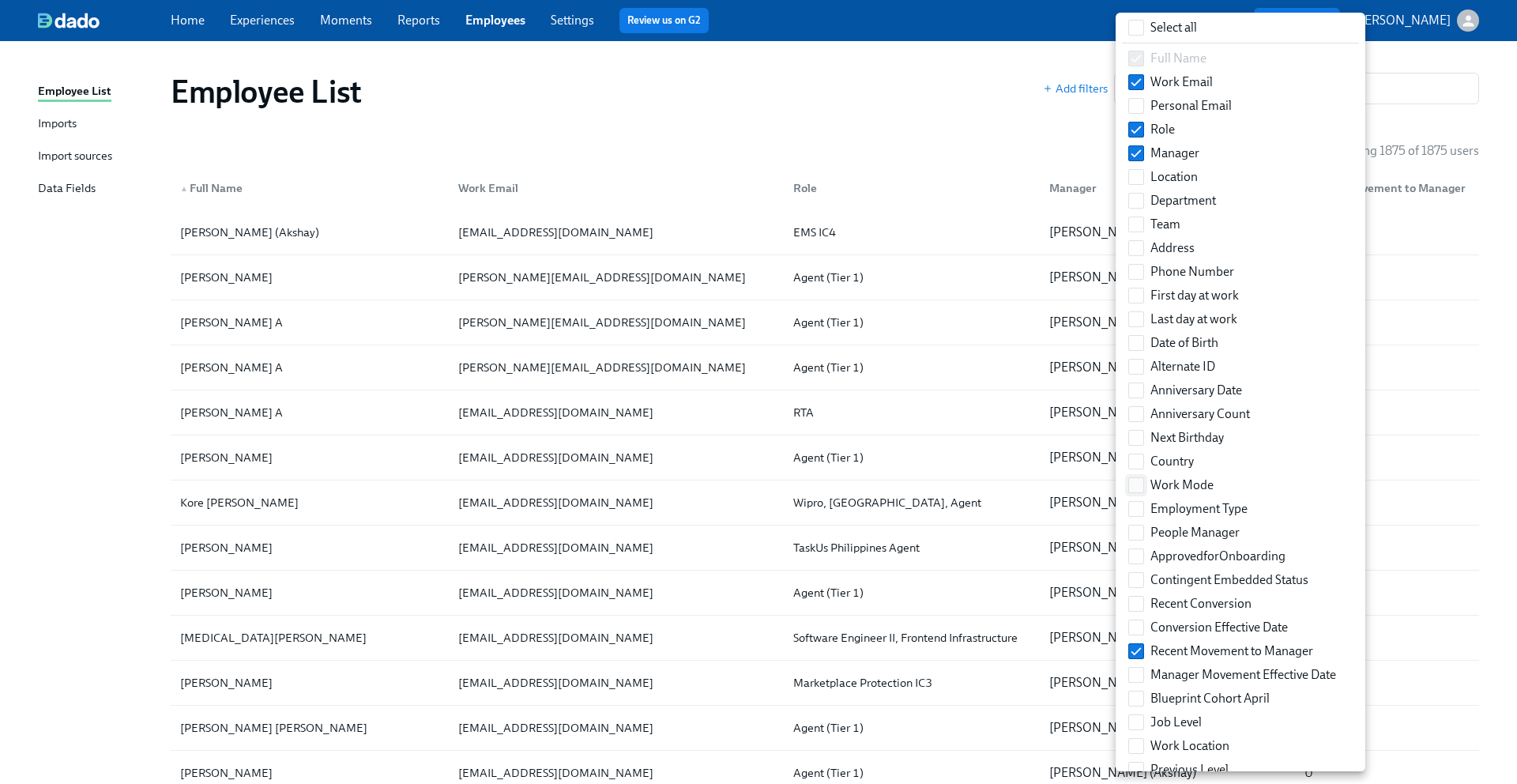
scroll to position [135, 0]
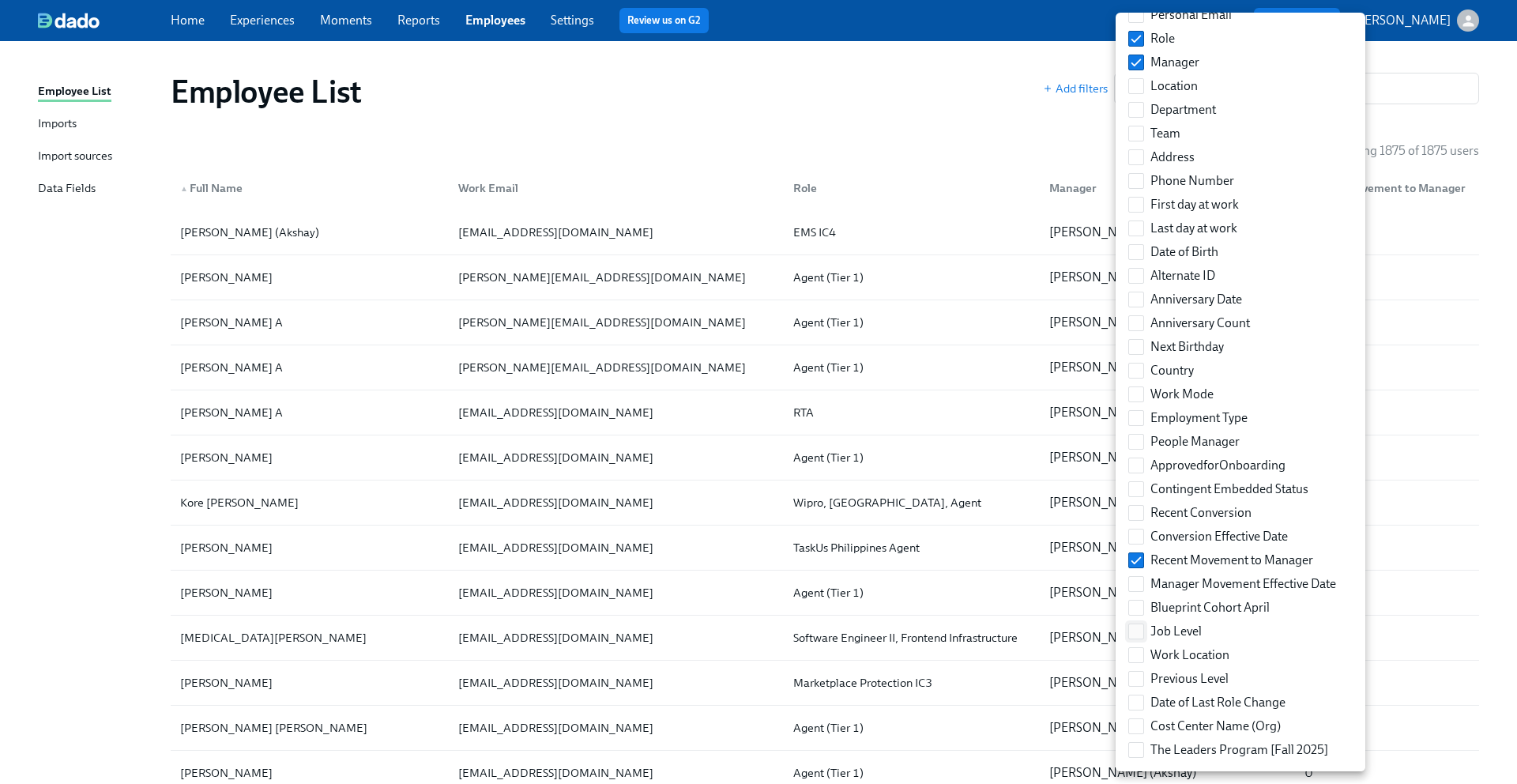
click at [1140, 624] on input "Job Level" at bounding box center [1136, 631] width 14 height 14
checkbox input "true"
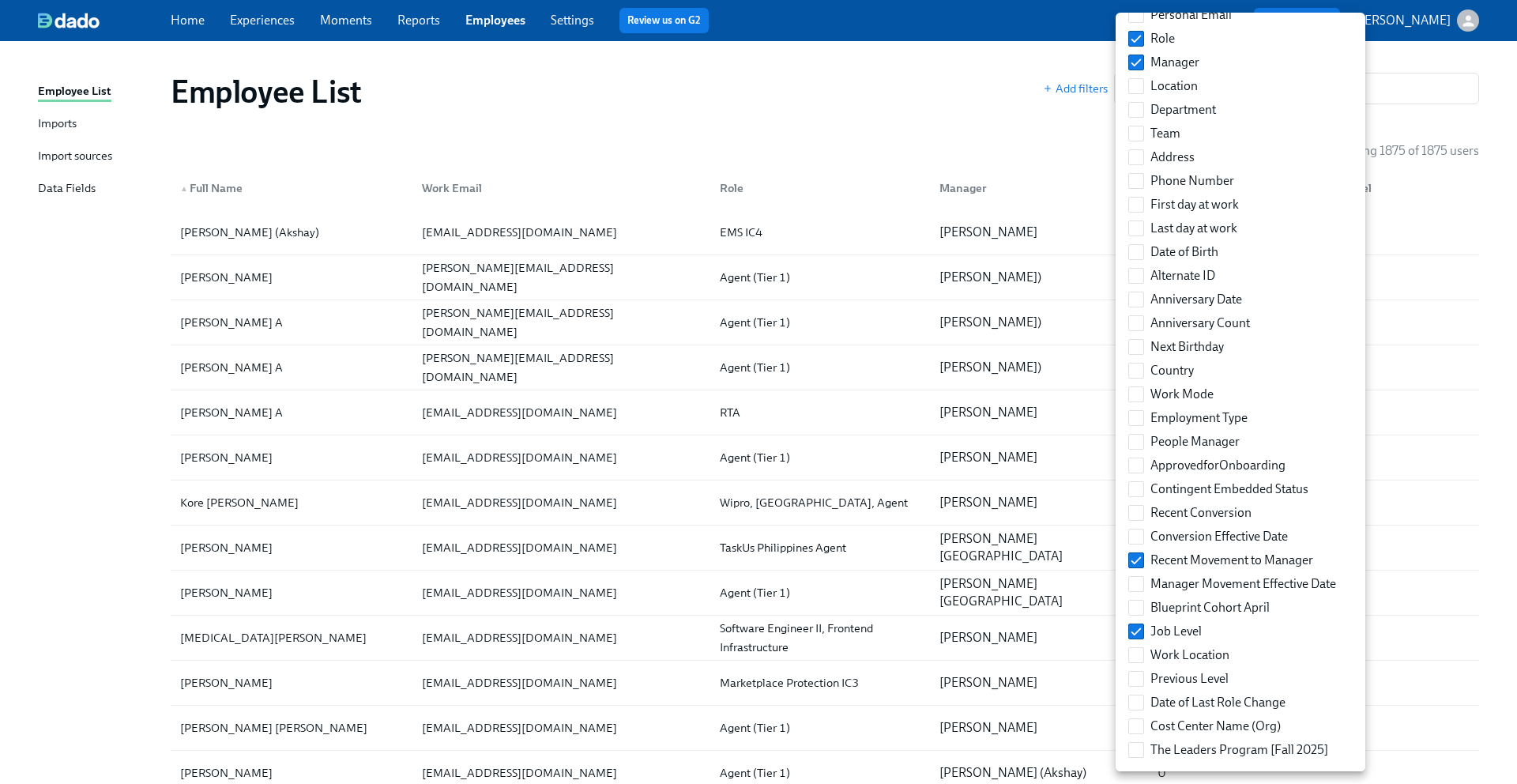
click at [877, 141] on div at bounding box center [758, 392] width 1517 height 784
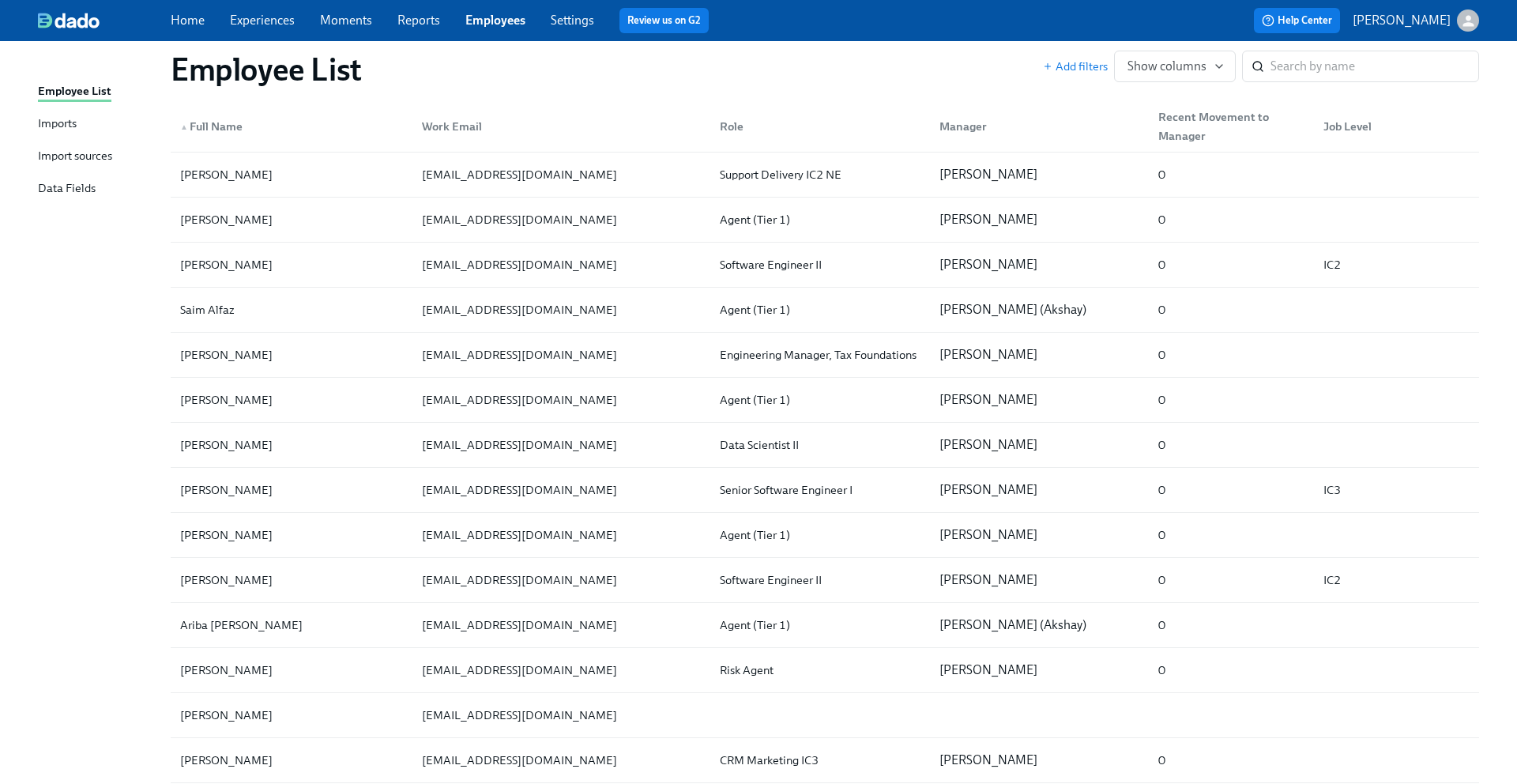
scroll to position [0, 0]
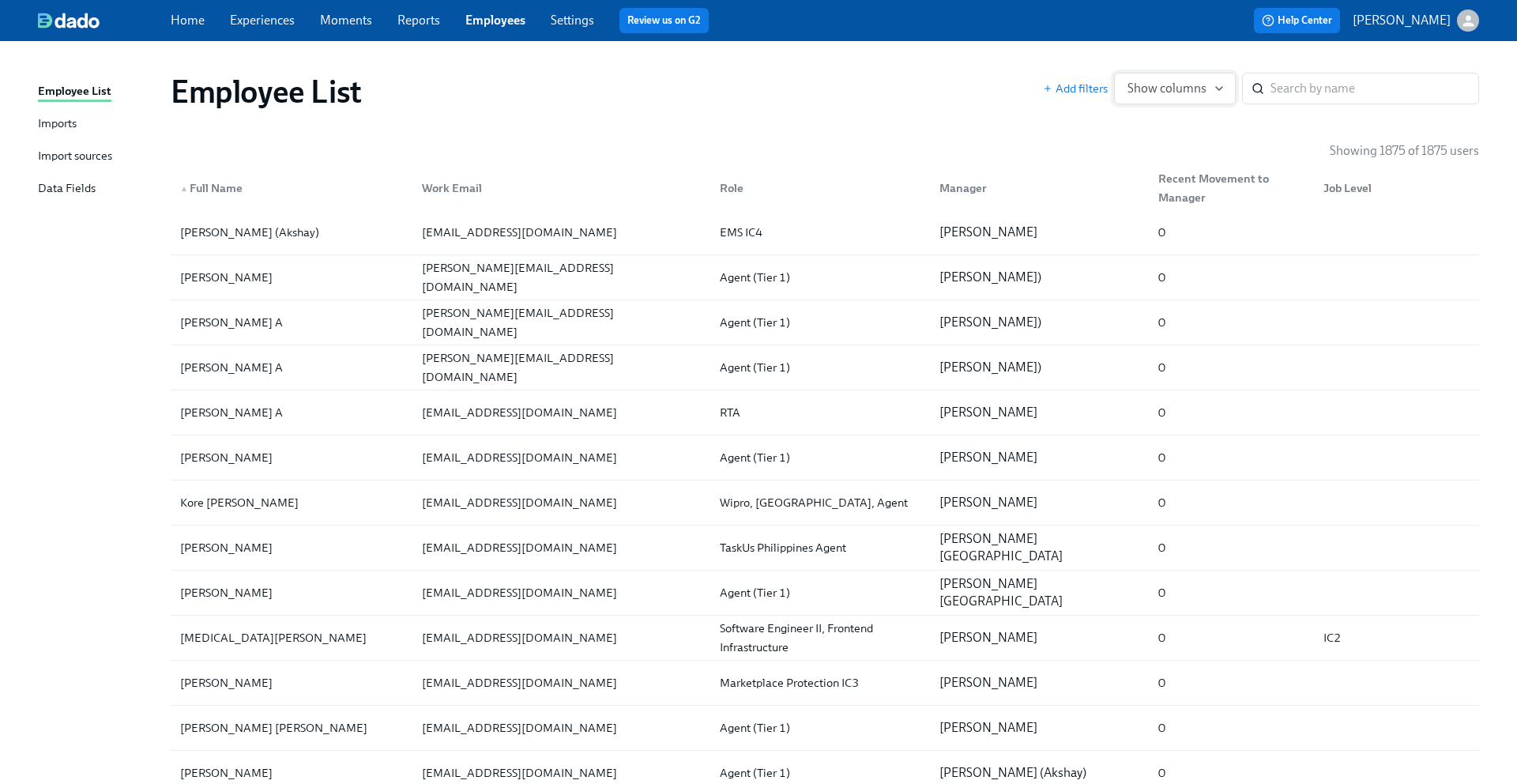
click at [1173, 88] on span "Show columns" at bounding box center [1175, 88] width 95 height 16
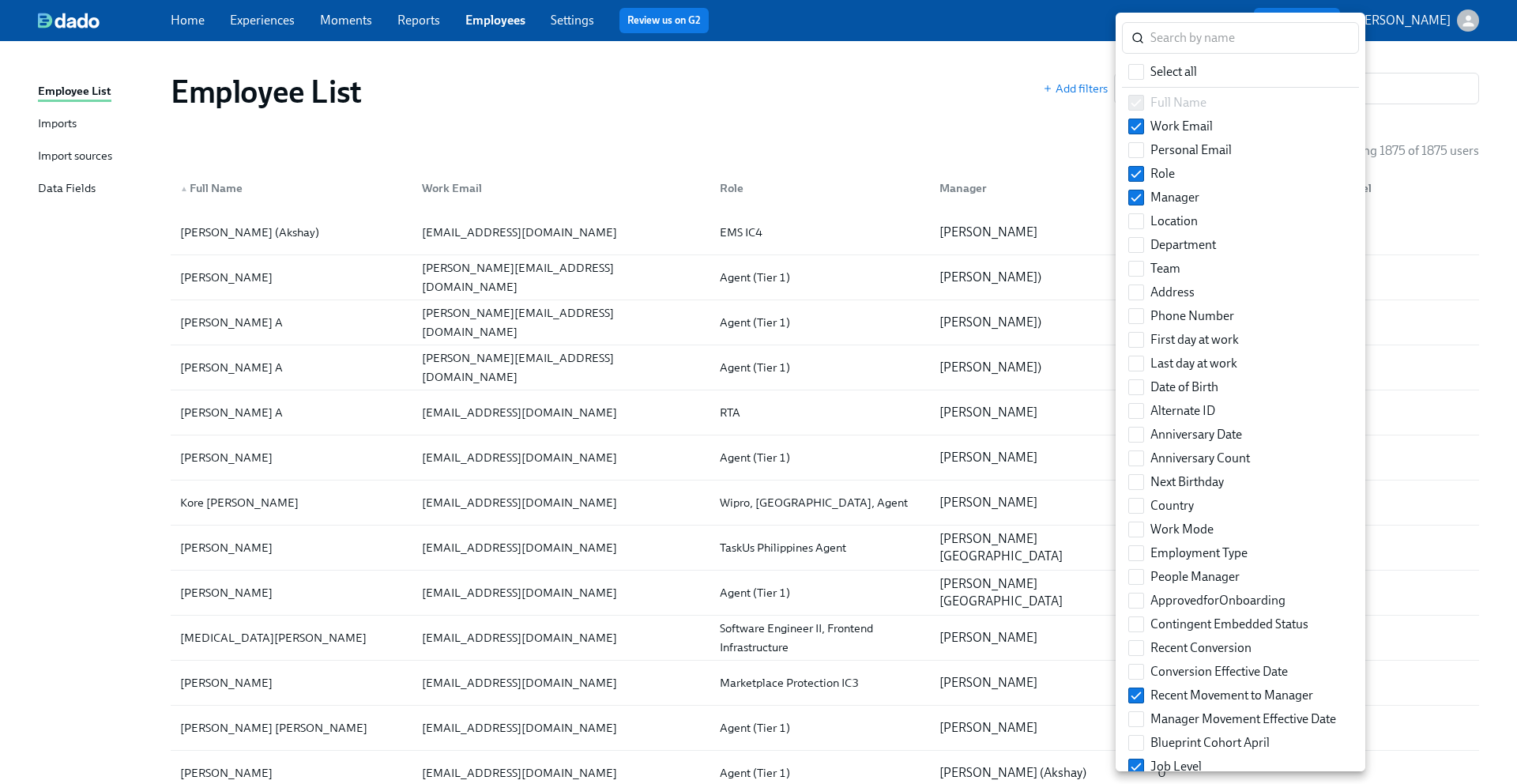
click at [1387, 111] on div at bounding box center [758, 392] width 1517 height 784
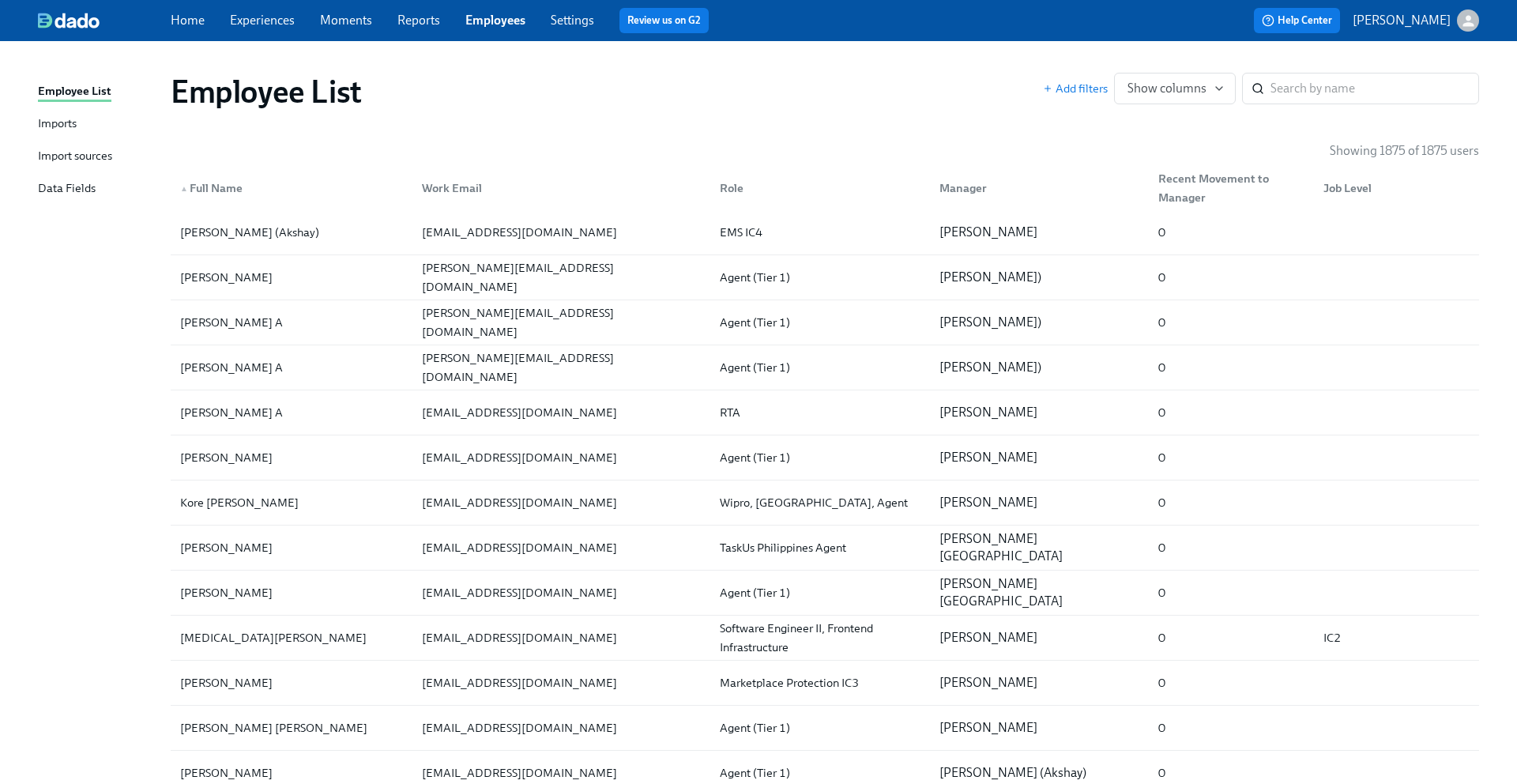
click at [1350, 186] on div "Job Level" at bounding box center [1348, 188] width 61 height 19
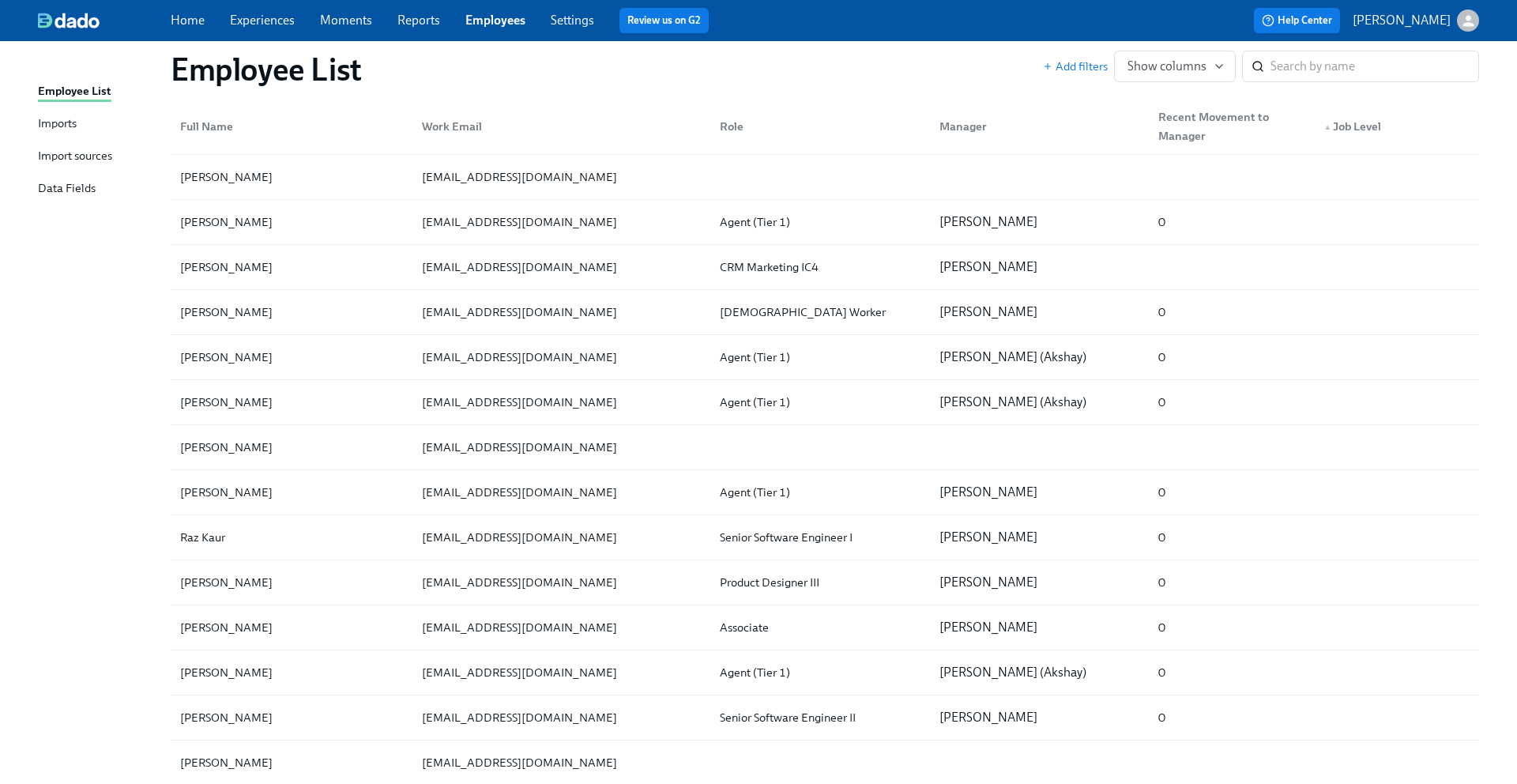
scroll to position [339, 0]
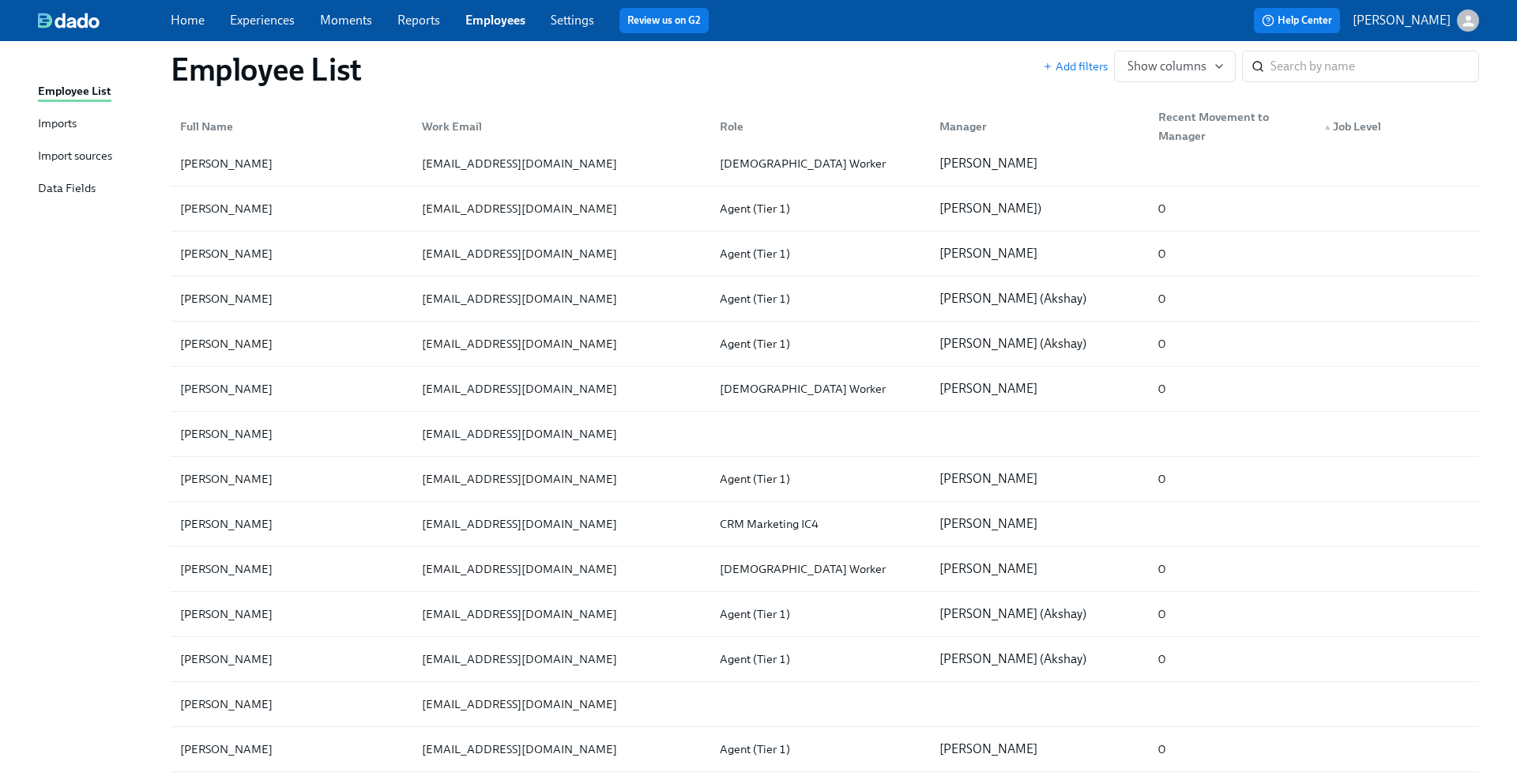
click at [1325, 123] on span "▲" at bounding box center [1327, 126] width 8 height 8
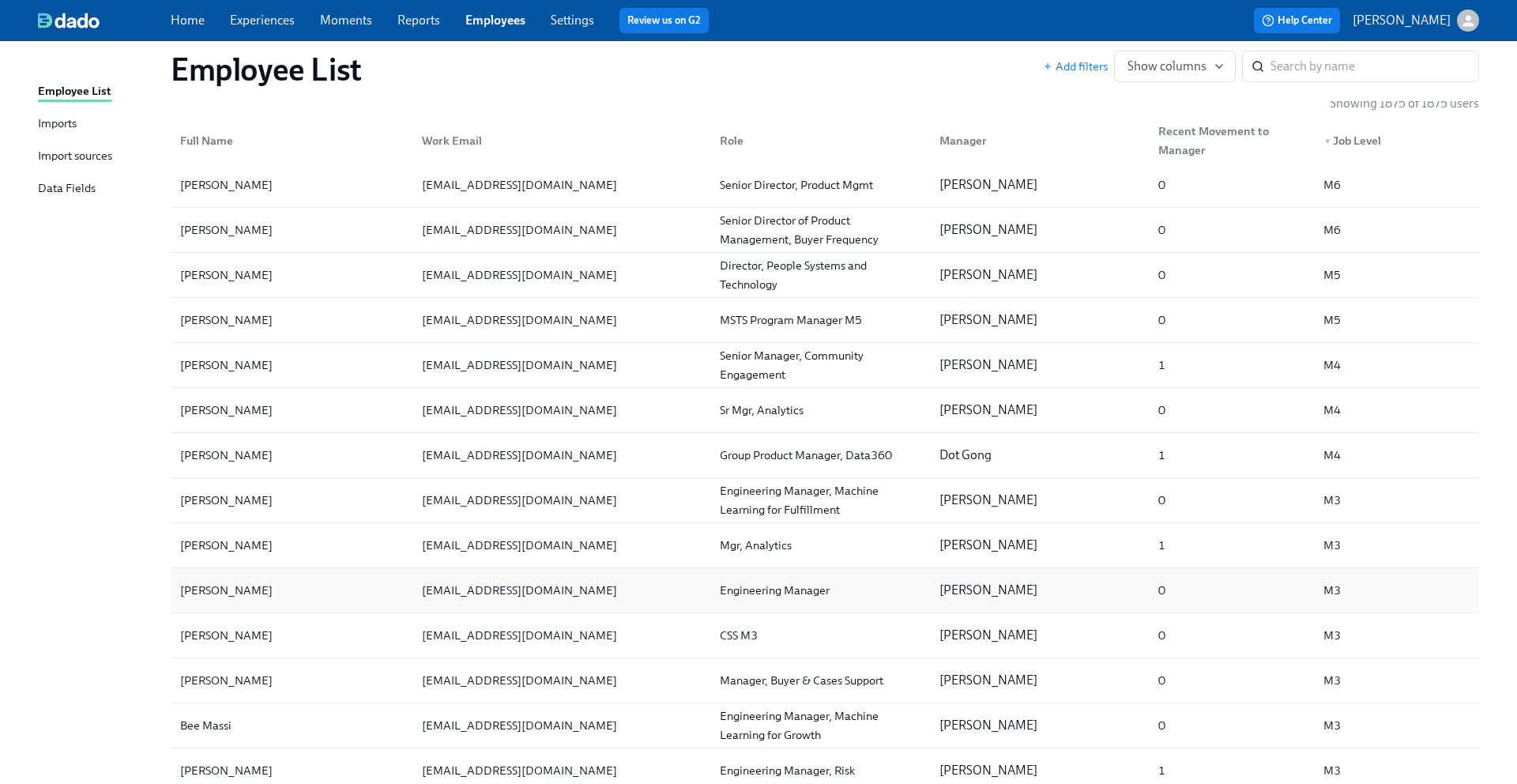
scroll to position [0, 0]
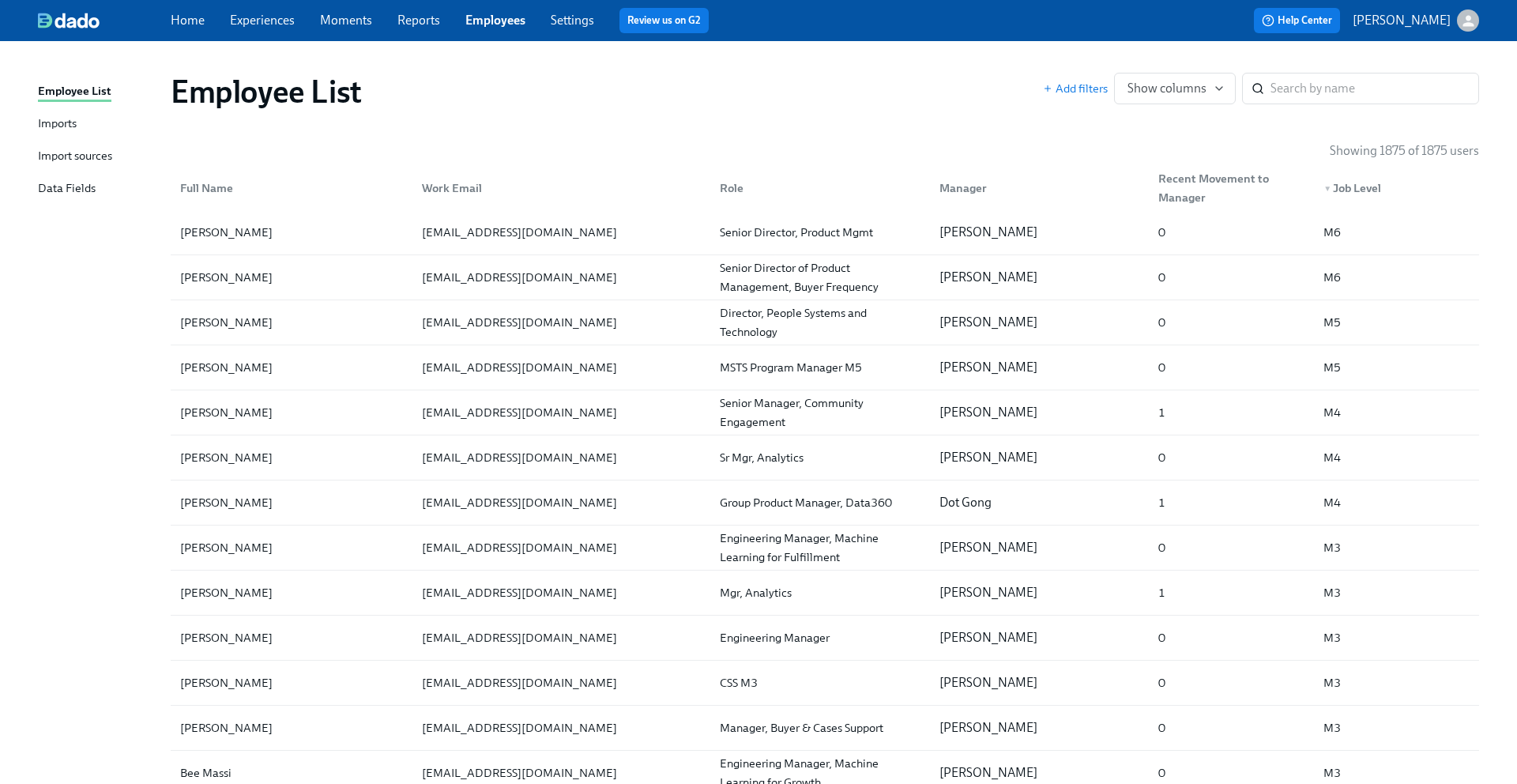
click at [558, 118] on div "Employee List Add filters Show columns ​" at bounding box center [825, 91] width 1334 height 63
click at [1266, 82] on div "​" at bounding box center [1360, 88] width 237 height 32
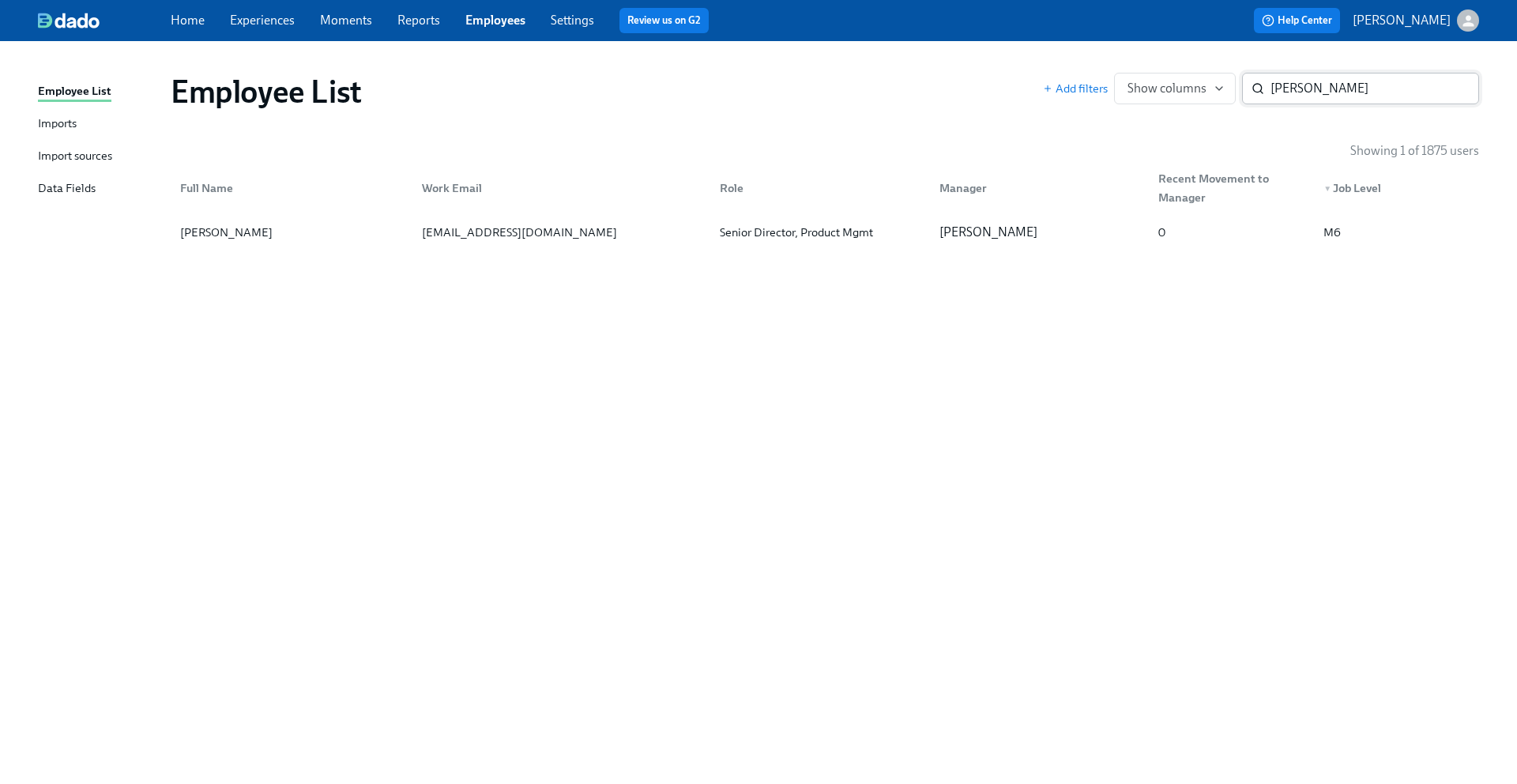
click at [1263, 86] on icon at bounding box center [1258, 88] width 13 height 13
click at [1280, 87] on input "oxman" at bounding box center [1375, 88] width 209 height 32
paste input "Zhong"
click at [1352, 370] on div "Employee List Add filters Show columns Zhong ​ Showing 1 of 1875 users Full Nam…" at bounding box center [758, 403] width 1441 height 685
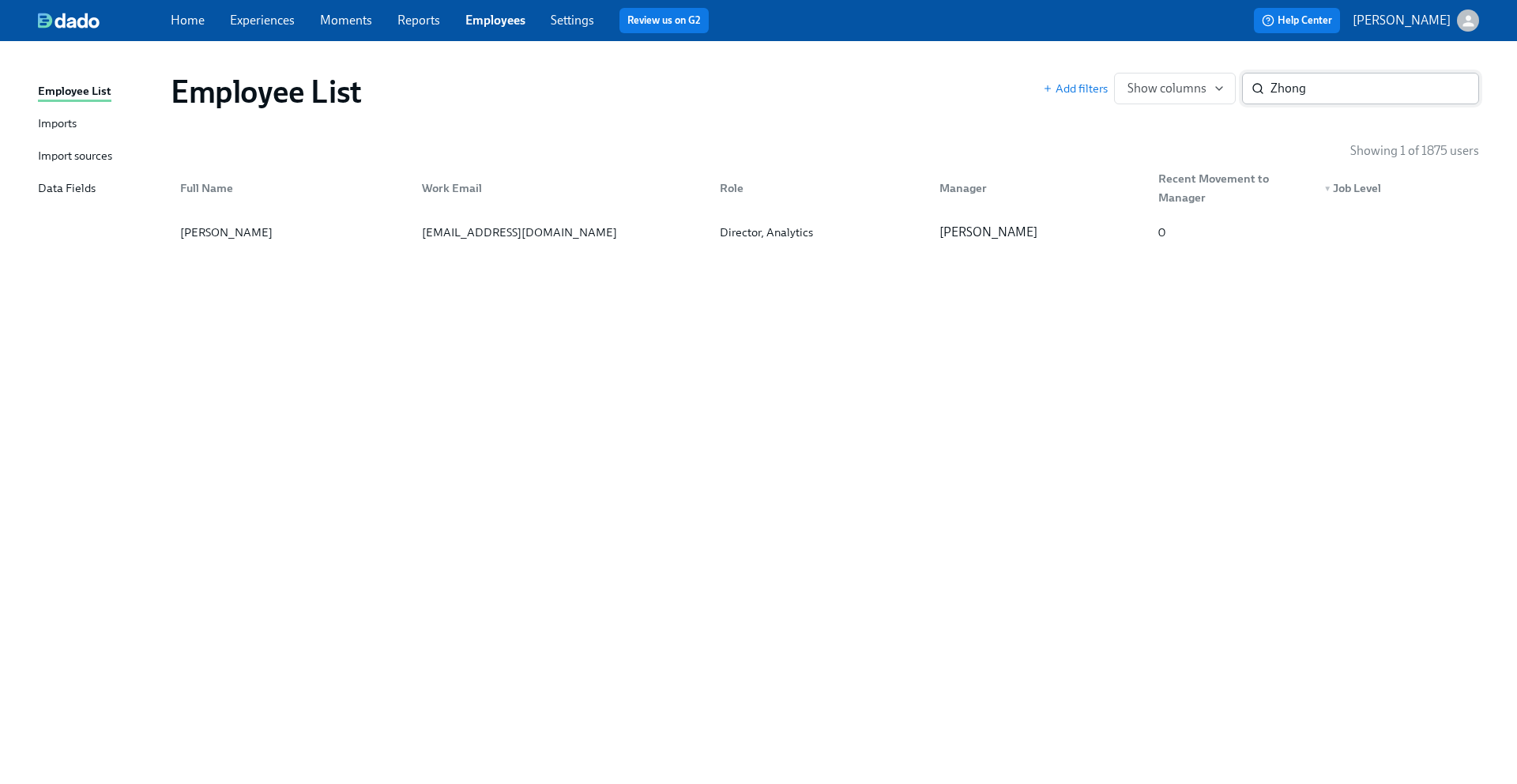
click at [1284, 94] on input "Zhong" at bounding box center [1375, 88] width 209 height 32
paste input "Strachan"
type input "Zhong"
click at [1223, 101] on button "Show columns" at bounding box center [1175, 88] width 121 height 32
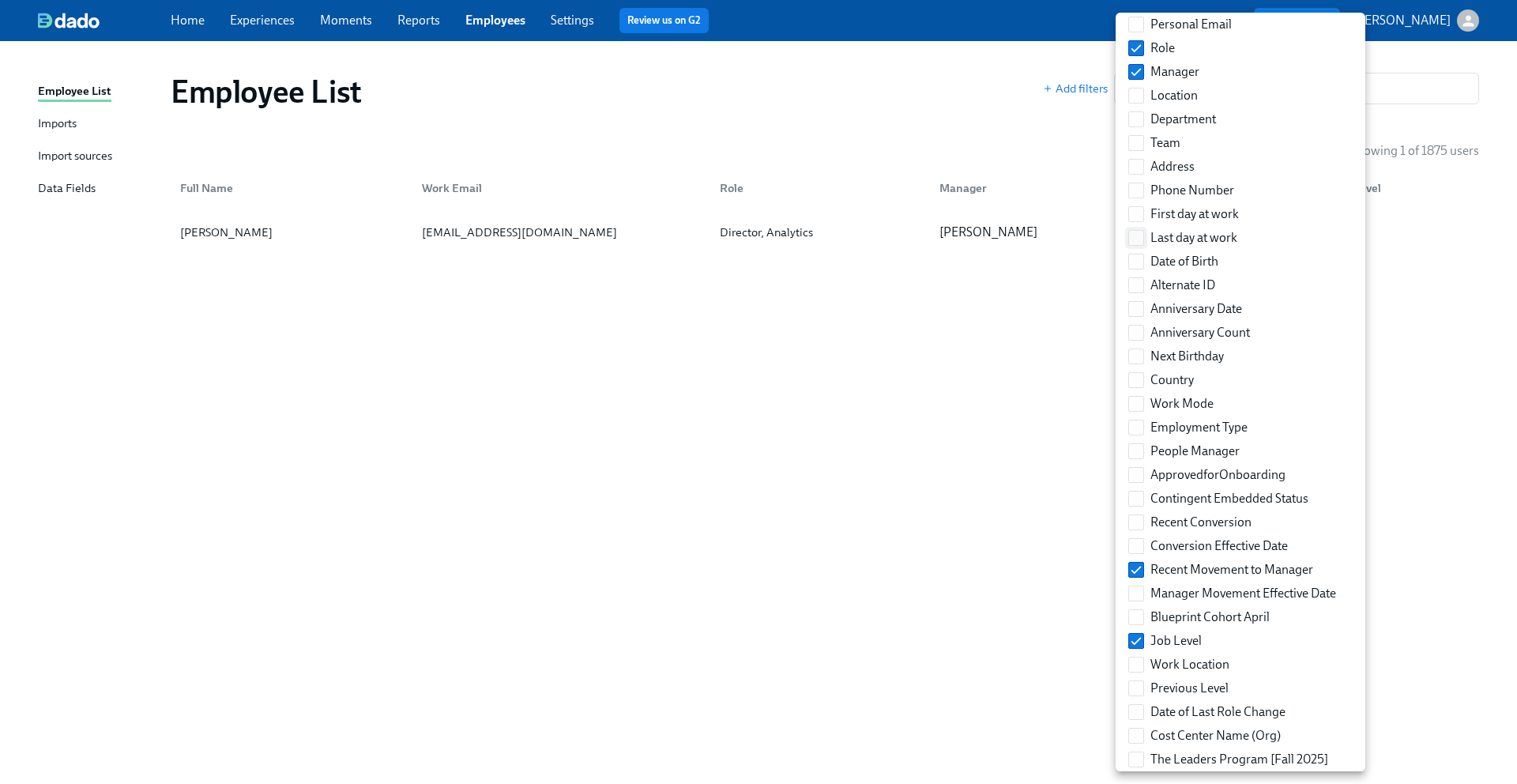
scroll to position [135, 0]
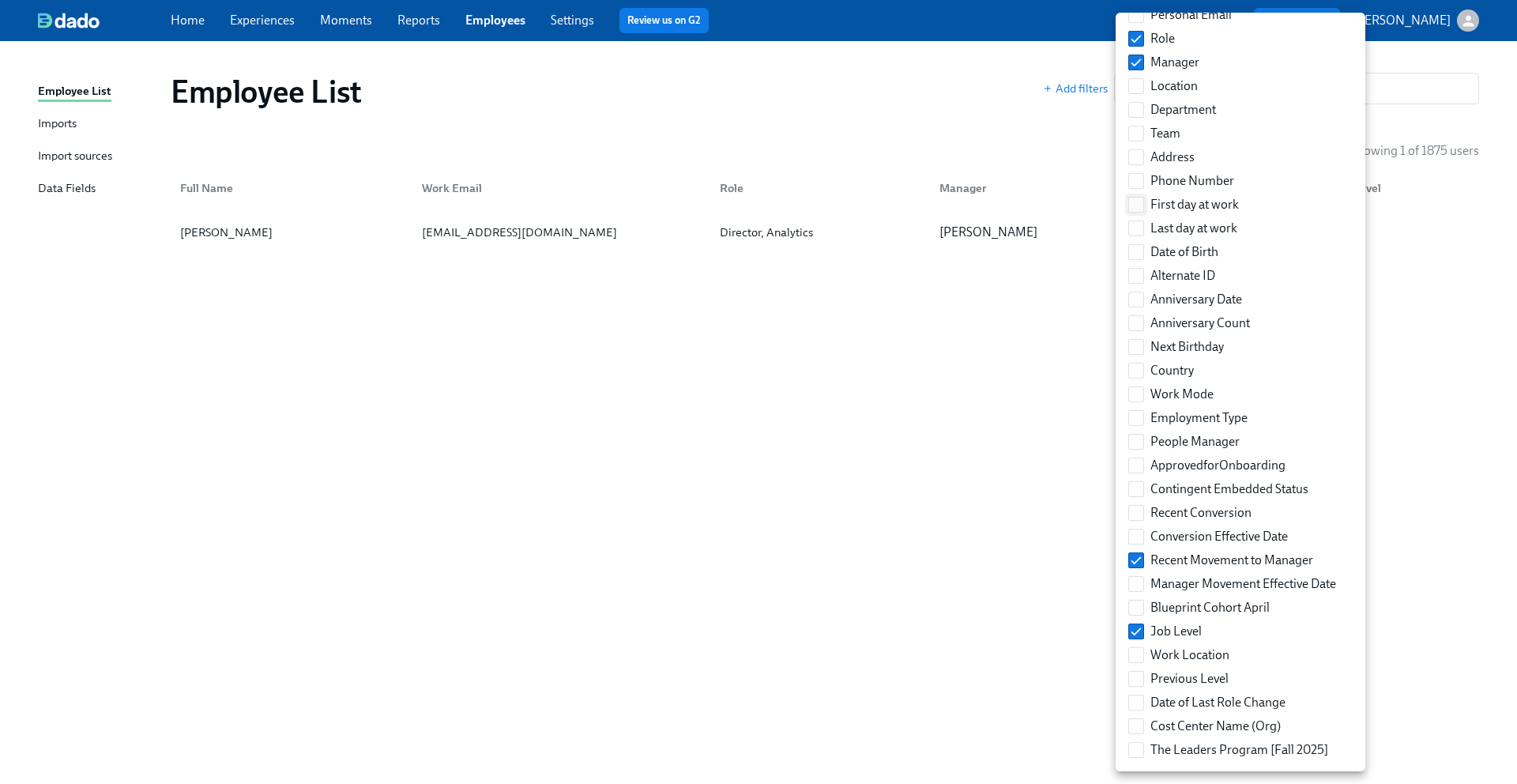
click at [1144, 211] on label "First day at work" at bounding box center [1183, 205] width 123 height 24
click at [1144, 211] on input "First day at work" at bounding box center [1136, 205] width 14 height 14
checkbox input "true"
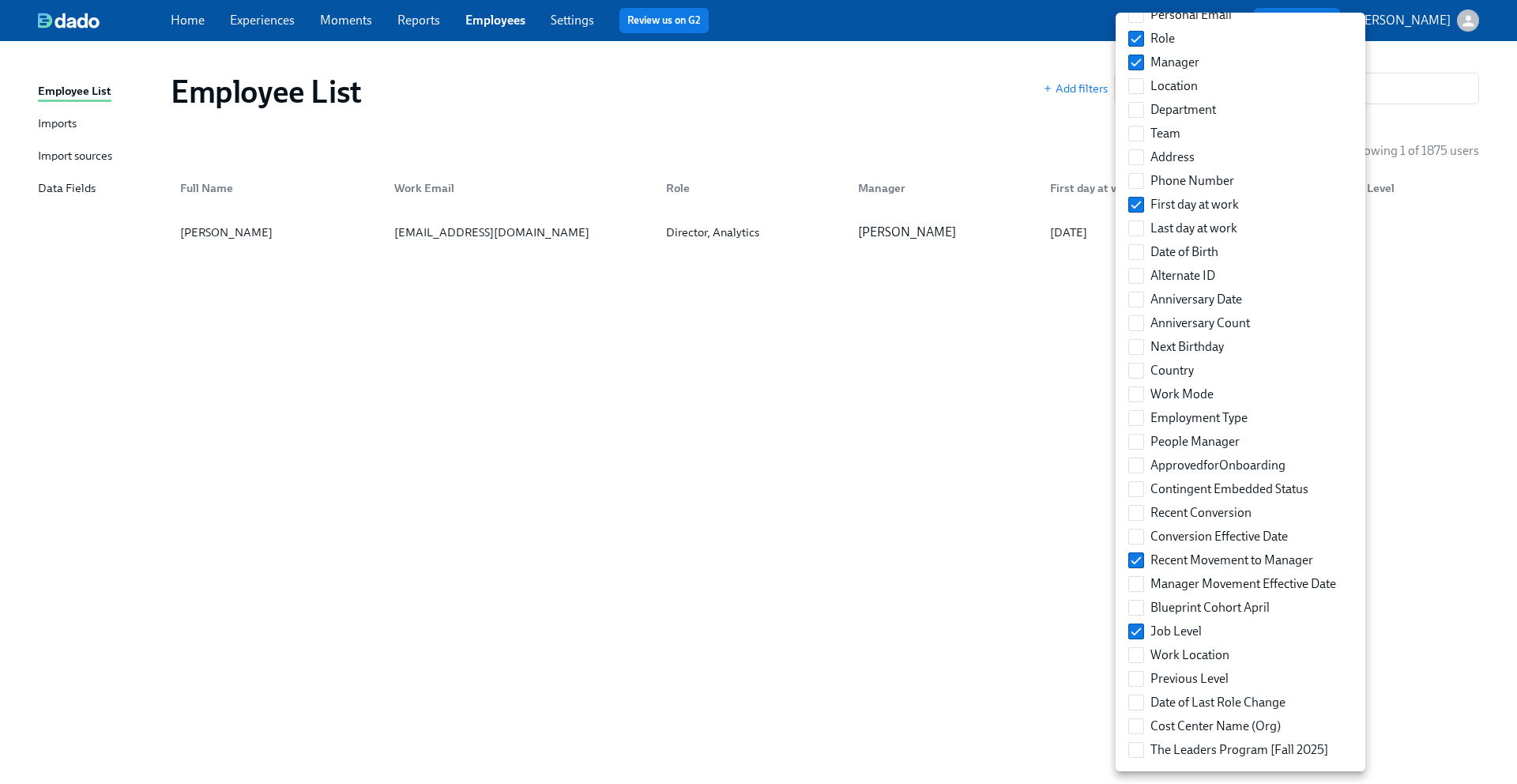
click at [996, 325] on div at bounding box center [758, 392] width 1517 height 784
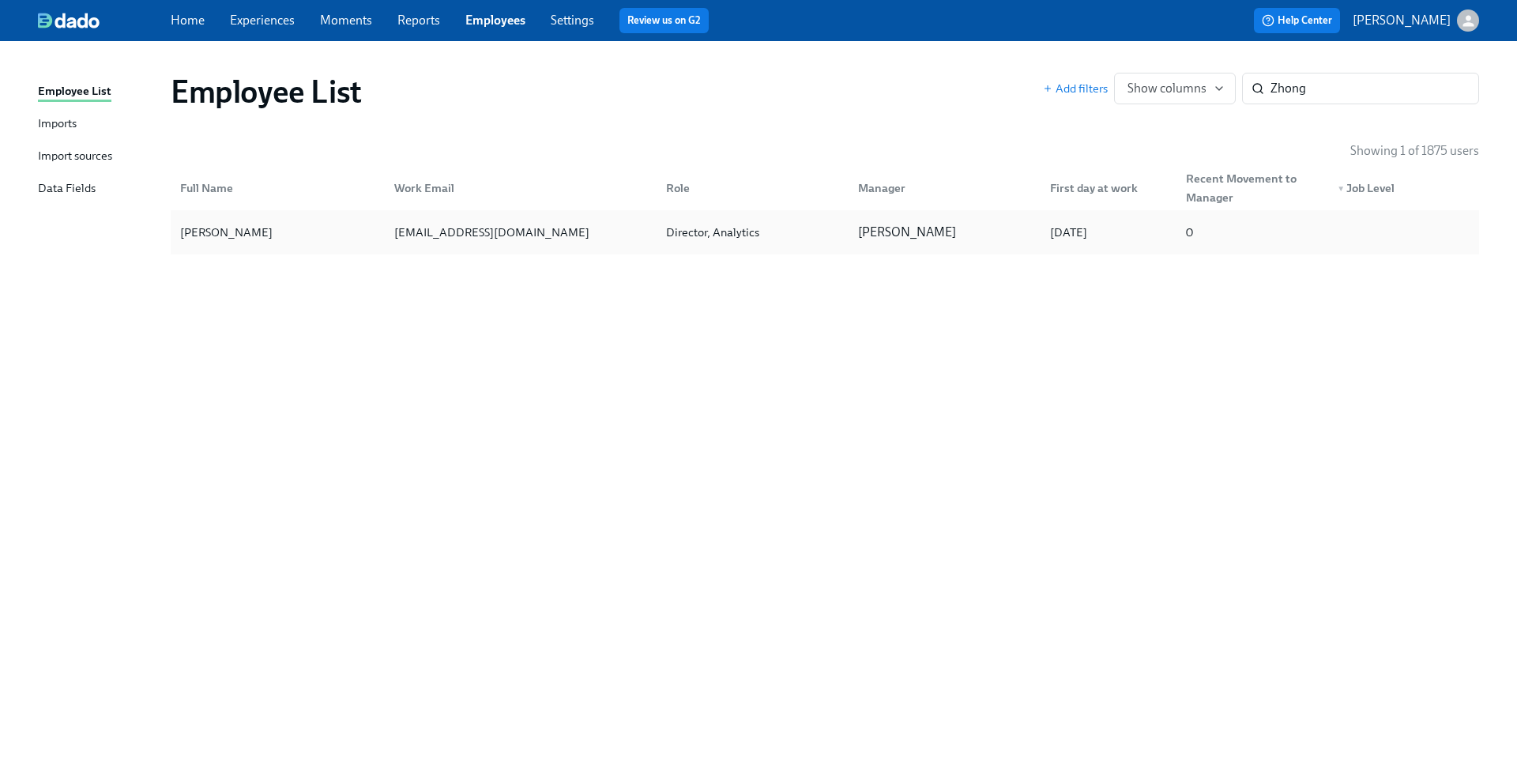
click at [1067, 231] on div "01/28/2025" at bounding box center [1068, 232] width 50 height 19
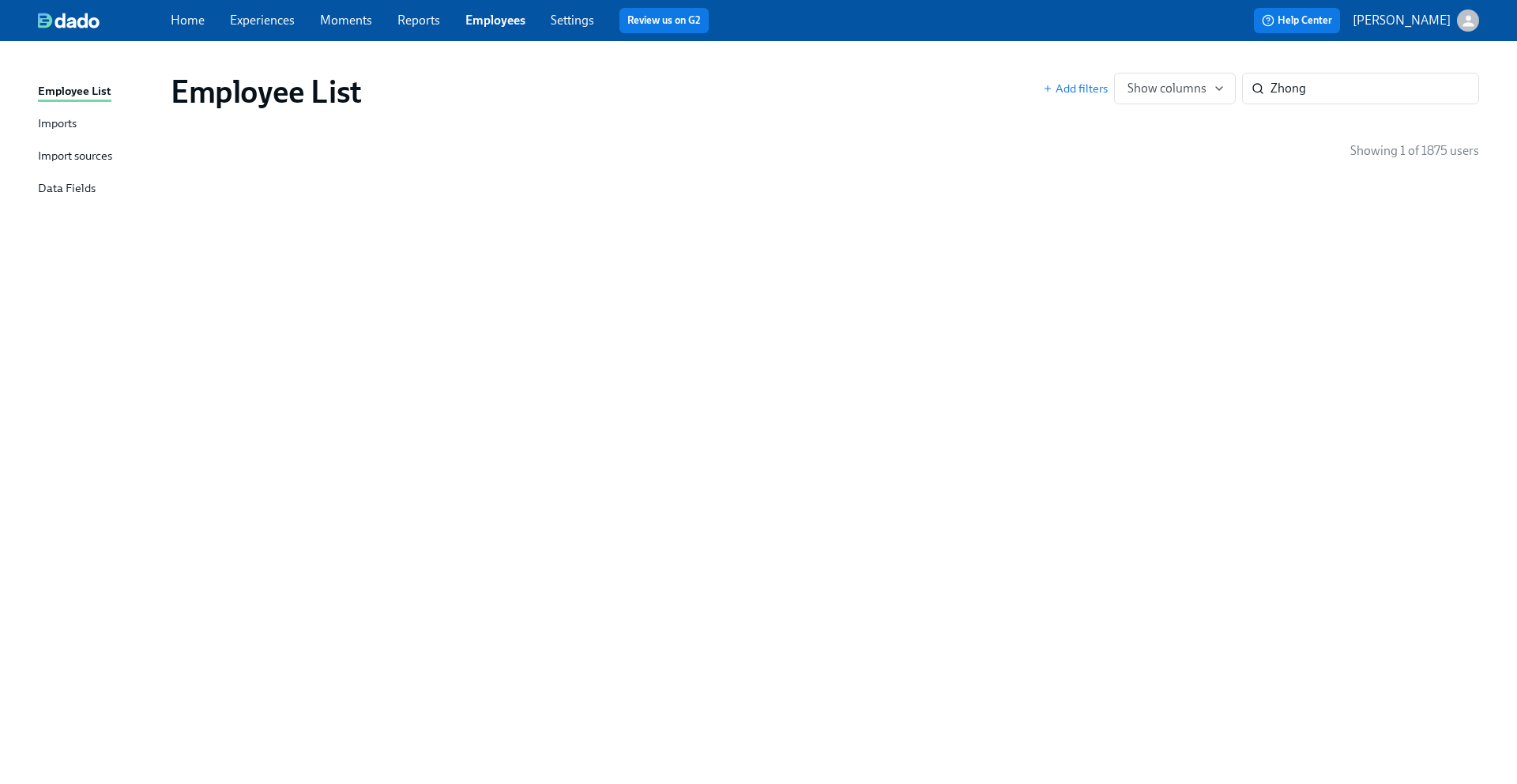
drag, startPoint x: 1253, startPoint y: 232, endPoint x: 539, endPoint y: 0, distance: 750.7
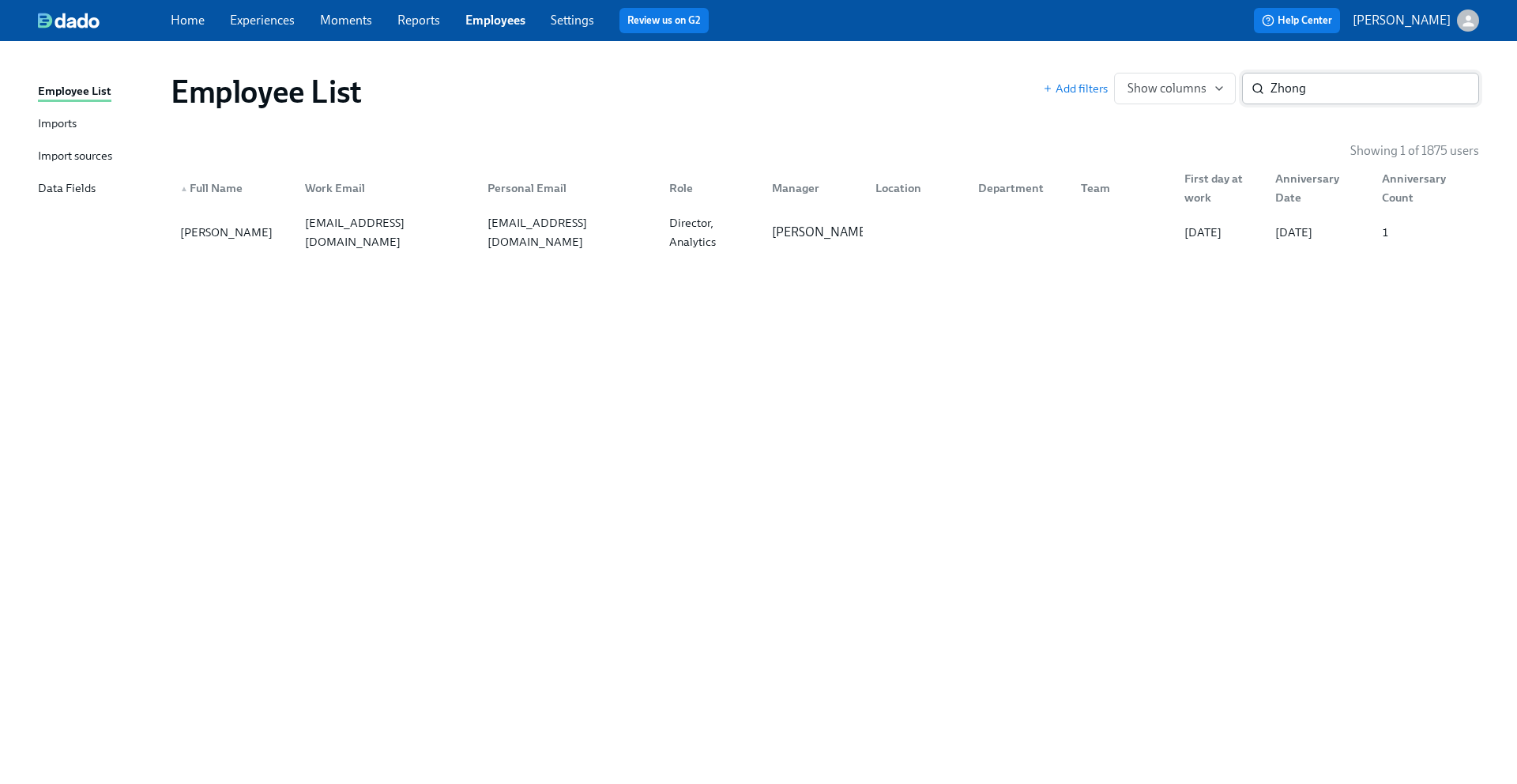
click at [1298, 88] on input "Zhong" at bounding box center [1375, 88] width 209 height 32
type input "Strachan"
click at [1226, 93] on button "Show columns" at bounding box center [1175, 88] width 121 height 32
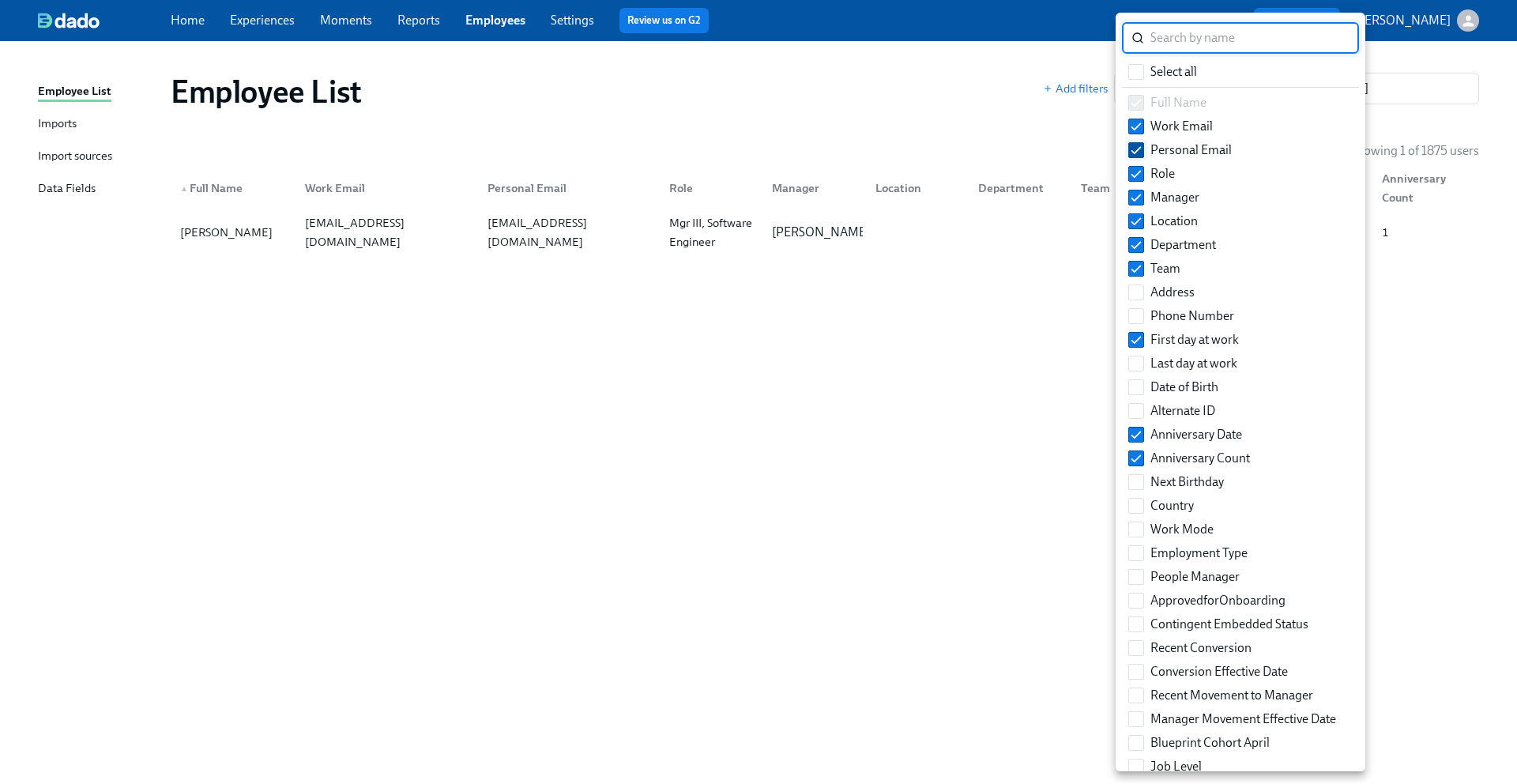
click at [1139, 147] on input "Personal Email" at bounding box center [1136, 150] width 14 height 14
checkbox input "false"
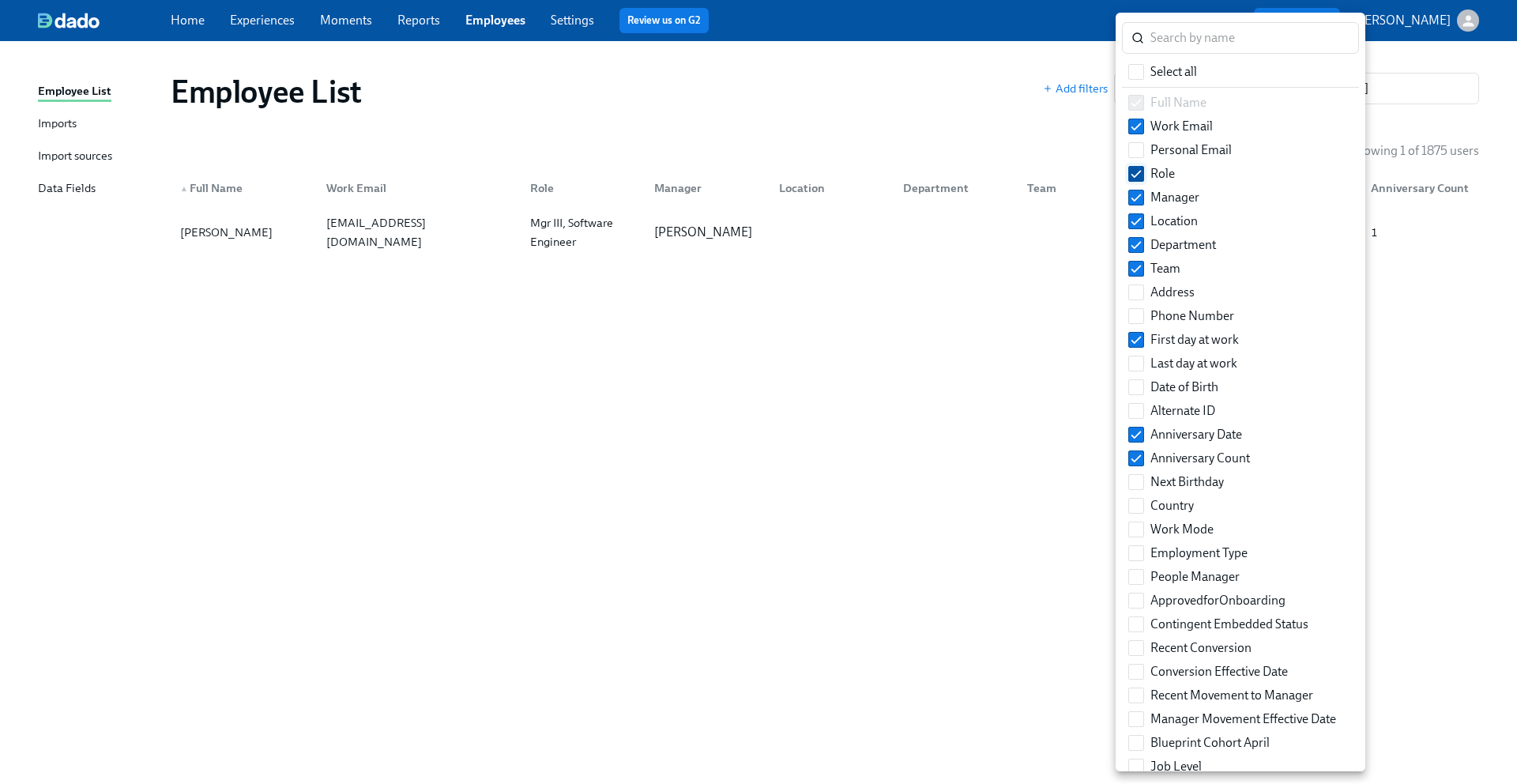
click at [1139, 173] on input "Role" at bounding box center [1136, 173] width 14 height 14
checkbox input "false"
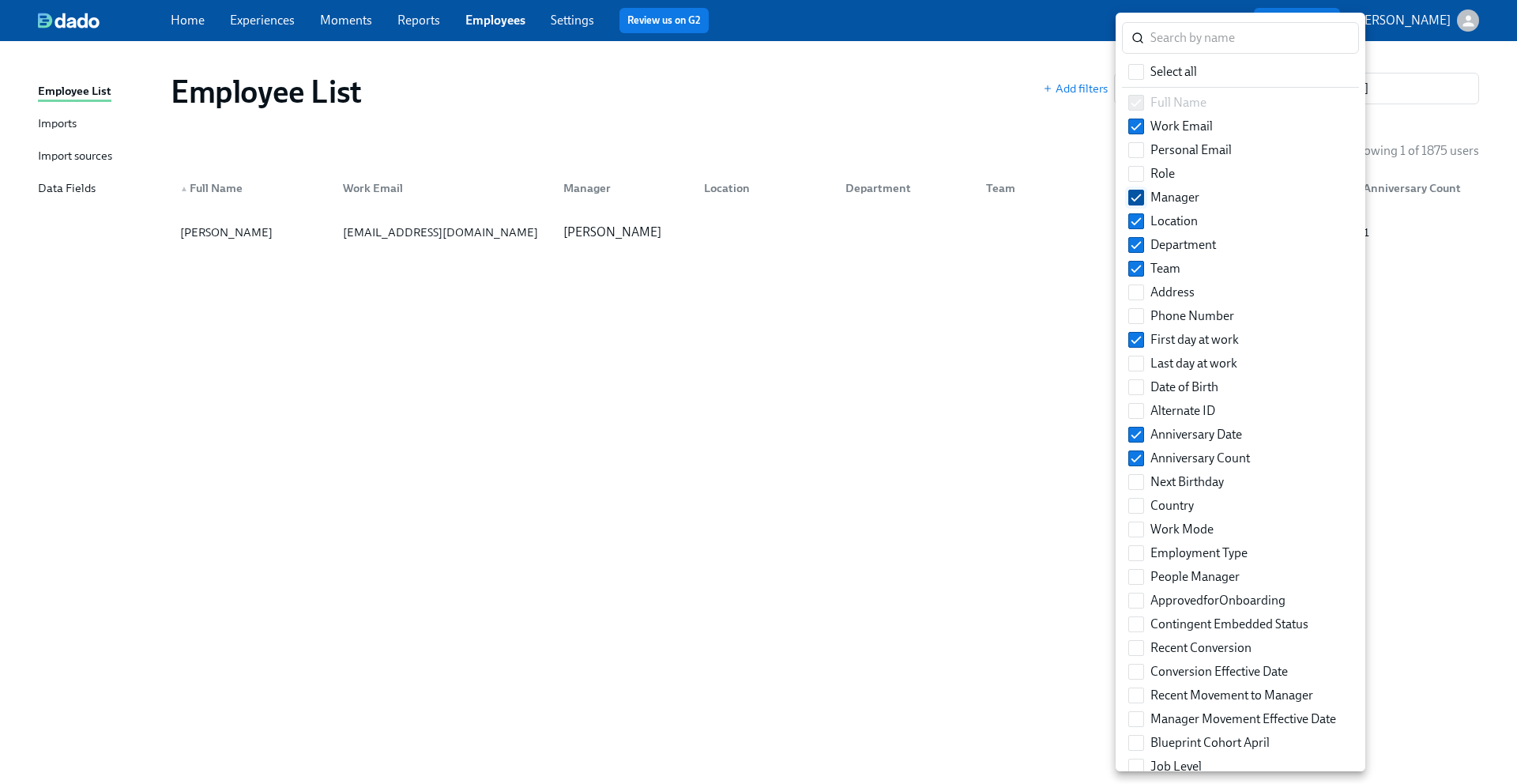
click at [1136, 195] on input "Manager" at bounding box center [1136, 197] width 14 height 14
checkbox input "false"
click at [1135, 228] on span at bounding box center [1136, 221] width 16 height 16
click at [1135, 228] on input "Location" at bounding box center [1136, 221] width 14 height 14
checkbox input "false"
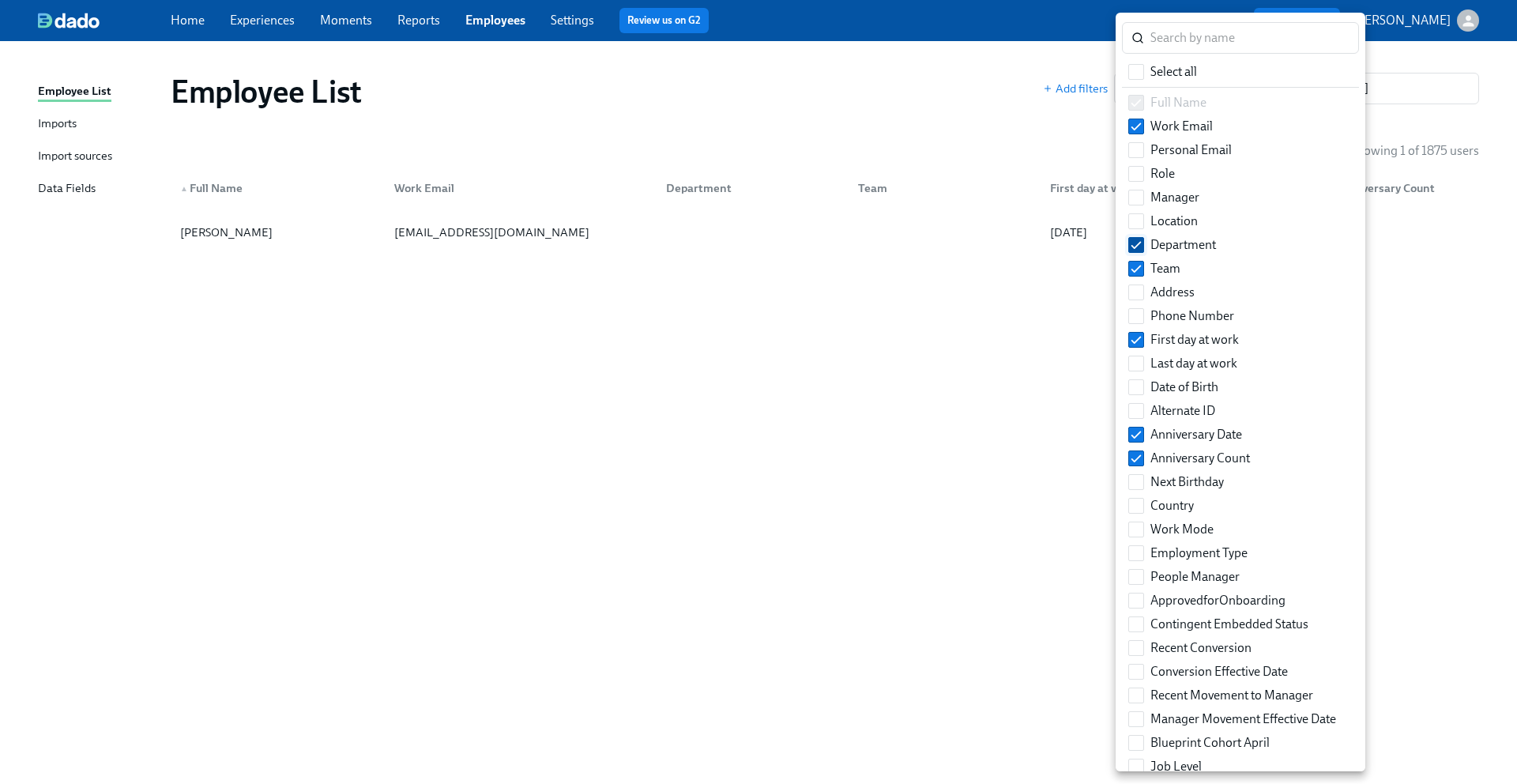
click at [1135, 241] on input "Department" at bounding box center [1136, 244] width 14 height 14
checkbox input "false"
click at [960, 356] on div at bounding box center [758, 392] width 1517 height 784
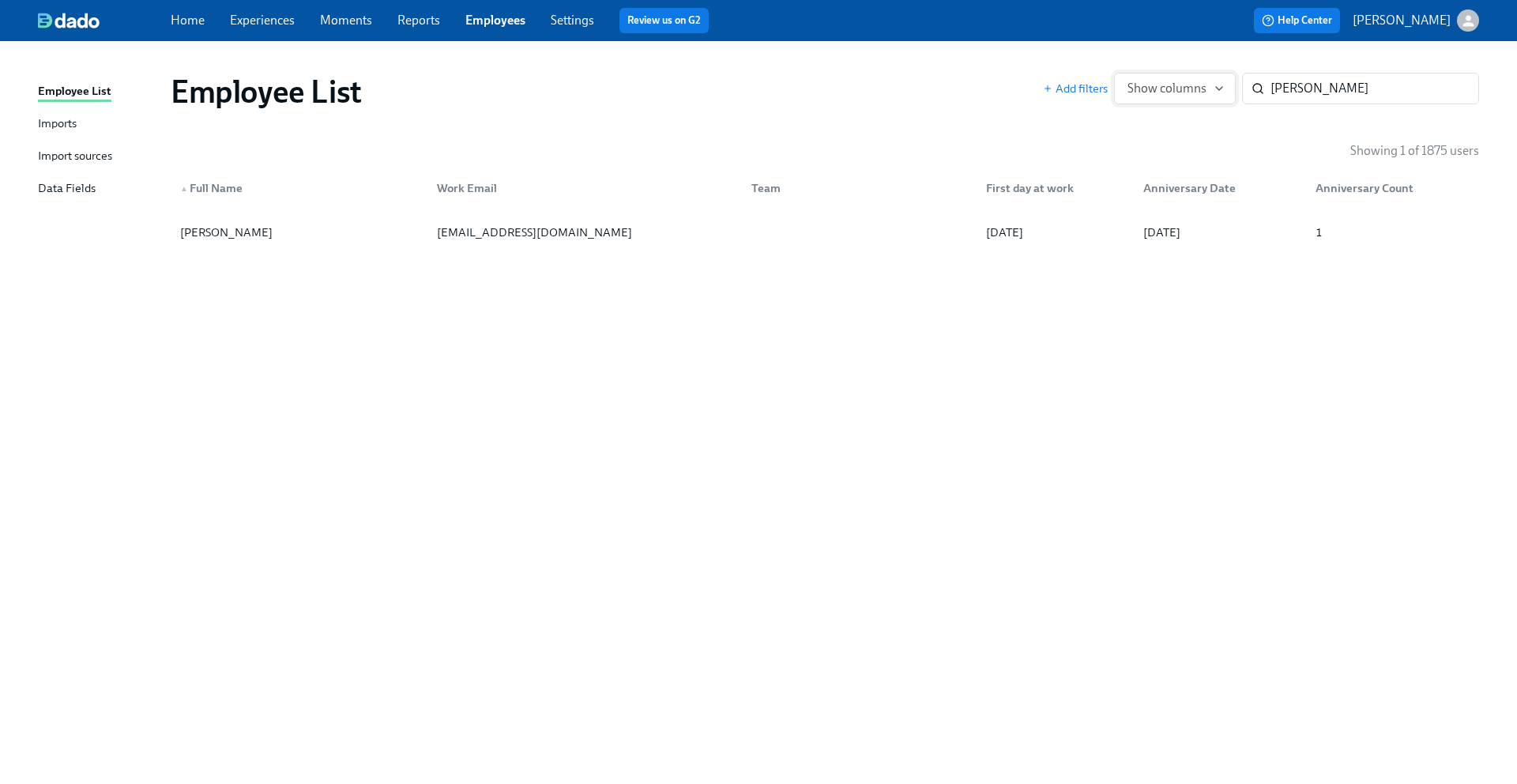
click at [1206, 83] on span "Show columns" at bounding box center [1175, 88] width 95 height 16
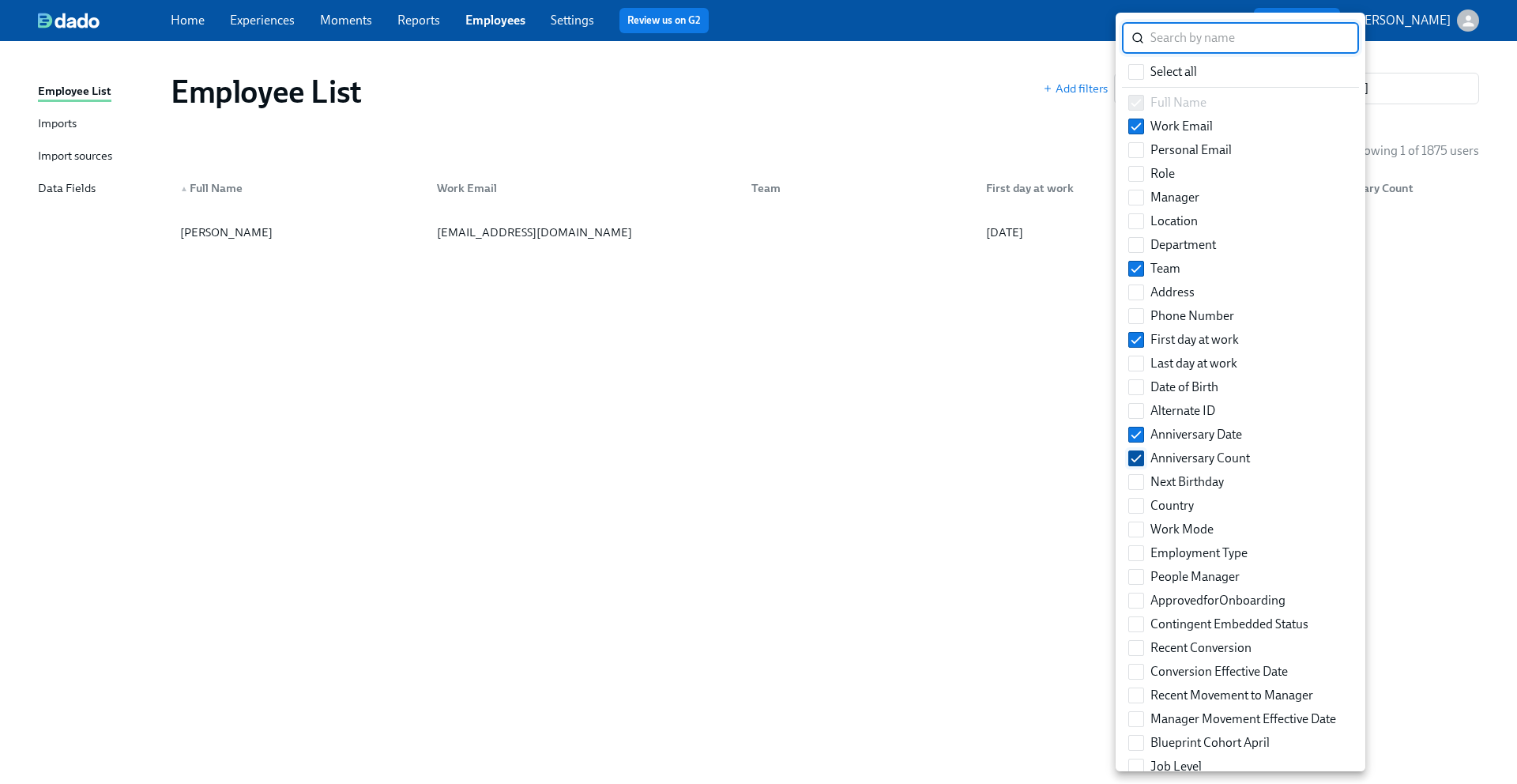
click at [1138, 451] on input "Anniversary Count" at bounding box center [1136, 458] width 14 height 14
checkbox input "false"
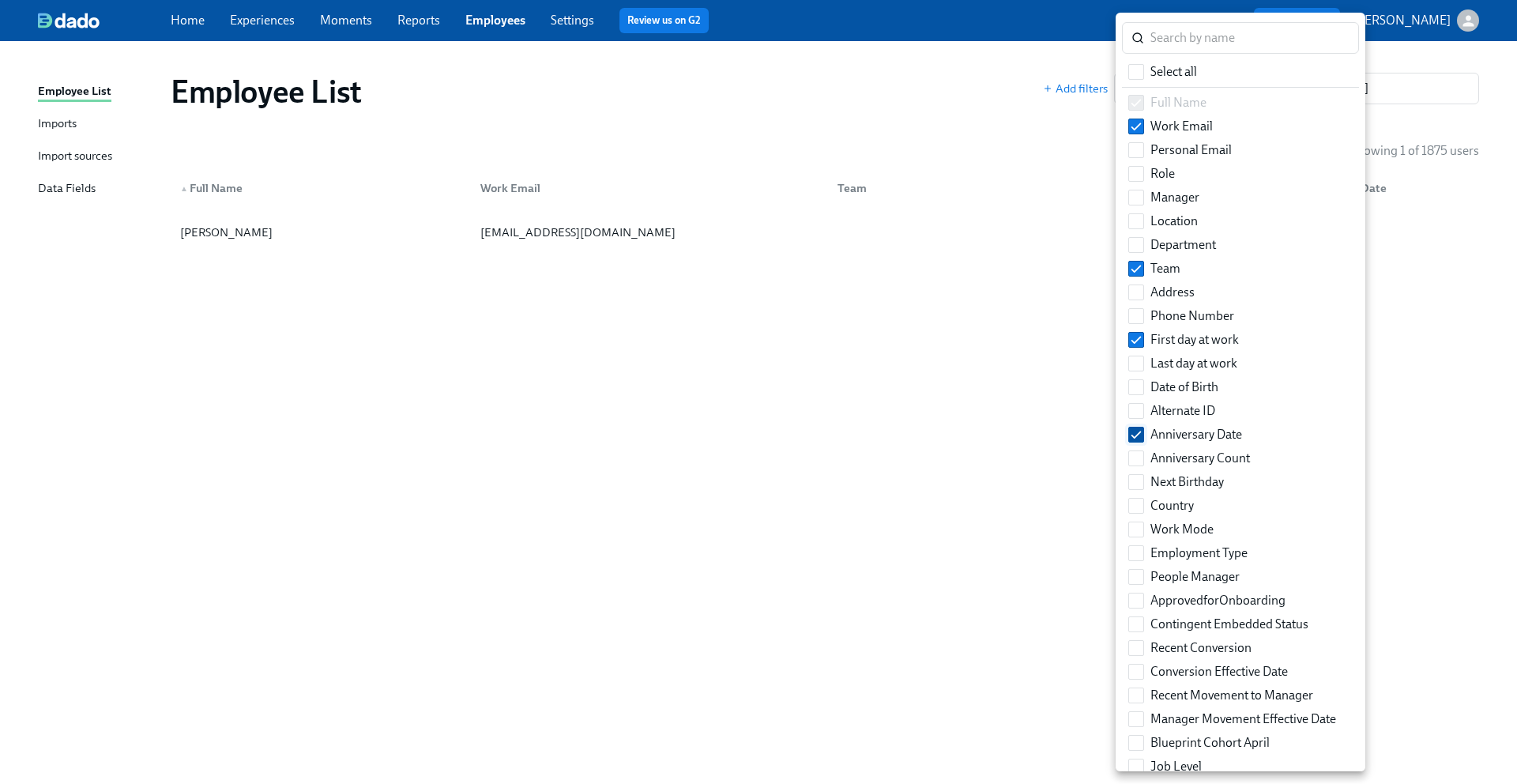
click at [1138, 441] on input "Anniversary Date" at bounding box center [1136, 435] width 14 height 14
checkbox input "false"
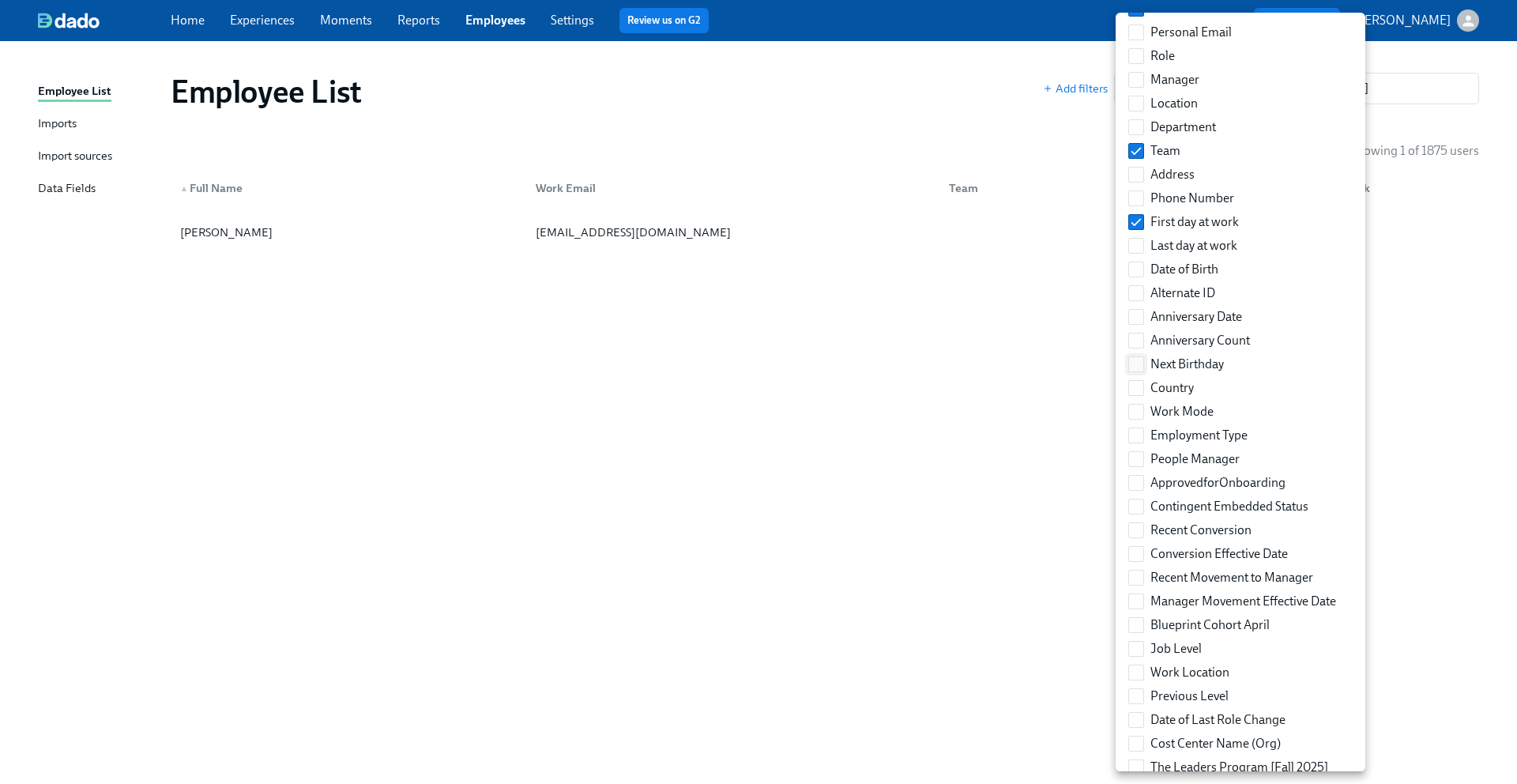
scroll to position [135, 0]
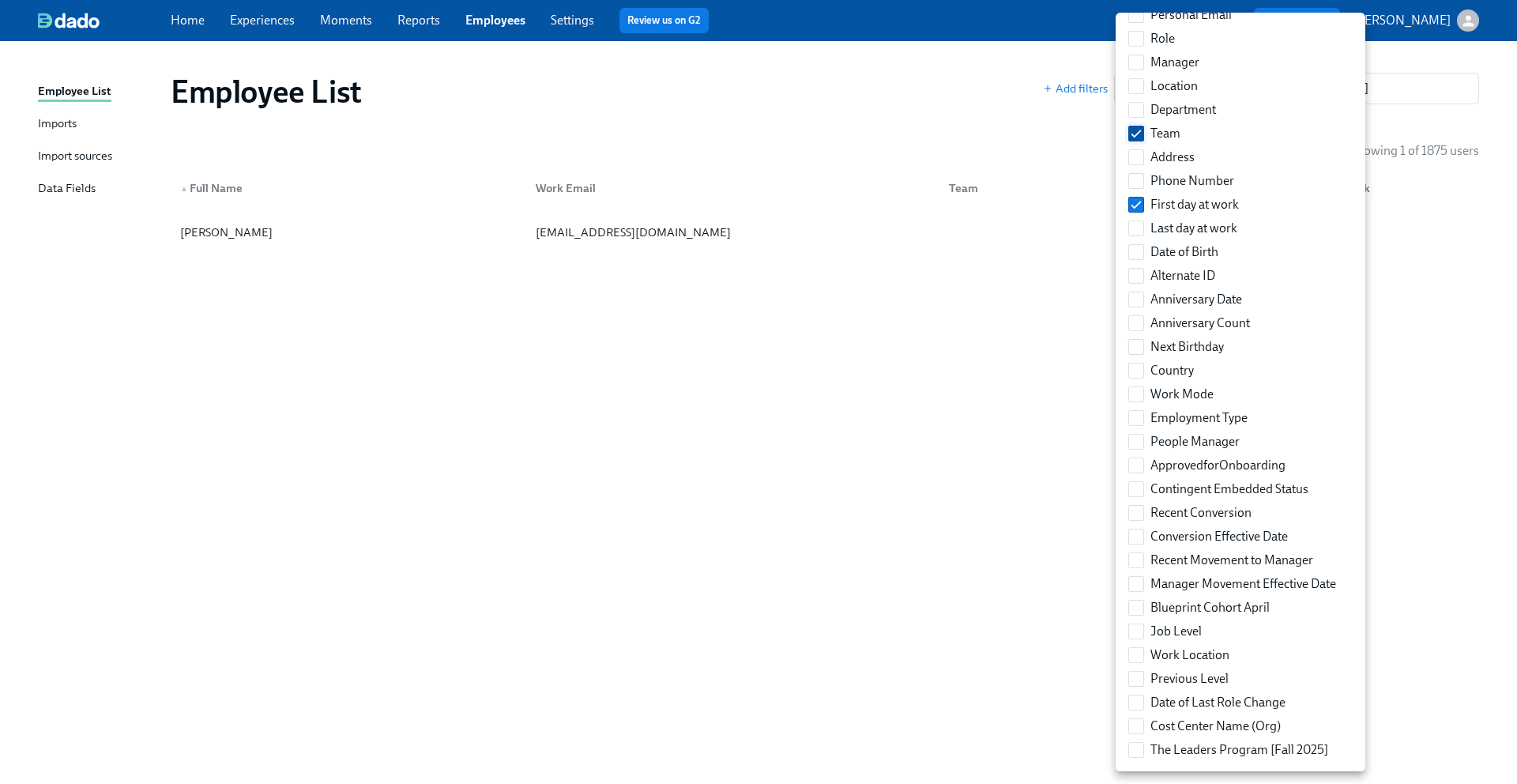
click at [1133, 135] on input "Team" at bounding box center [1136, 133] width 14 height 14
checkbox input "false"
click at [1140, 557] on input "Recent Movement to Manager" at bounding box center [1136, 560] width 14 height 14
checkbox input "true"
click at [1131, 628] on input "Job Level" at bounding box center [1136, 631] width 14 height 14
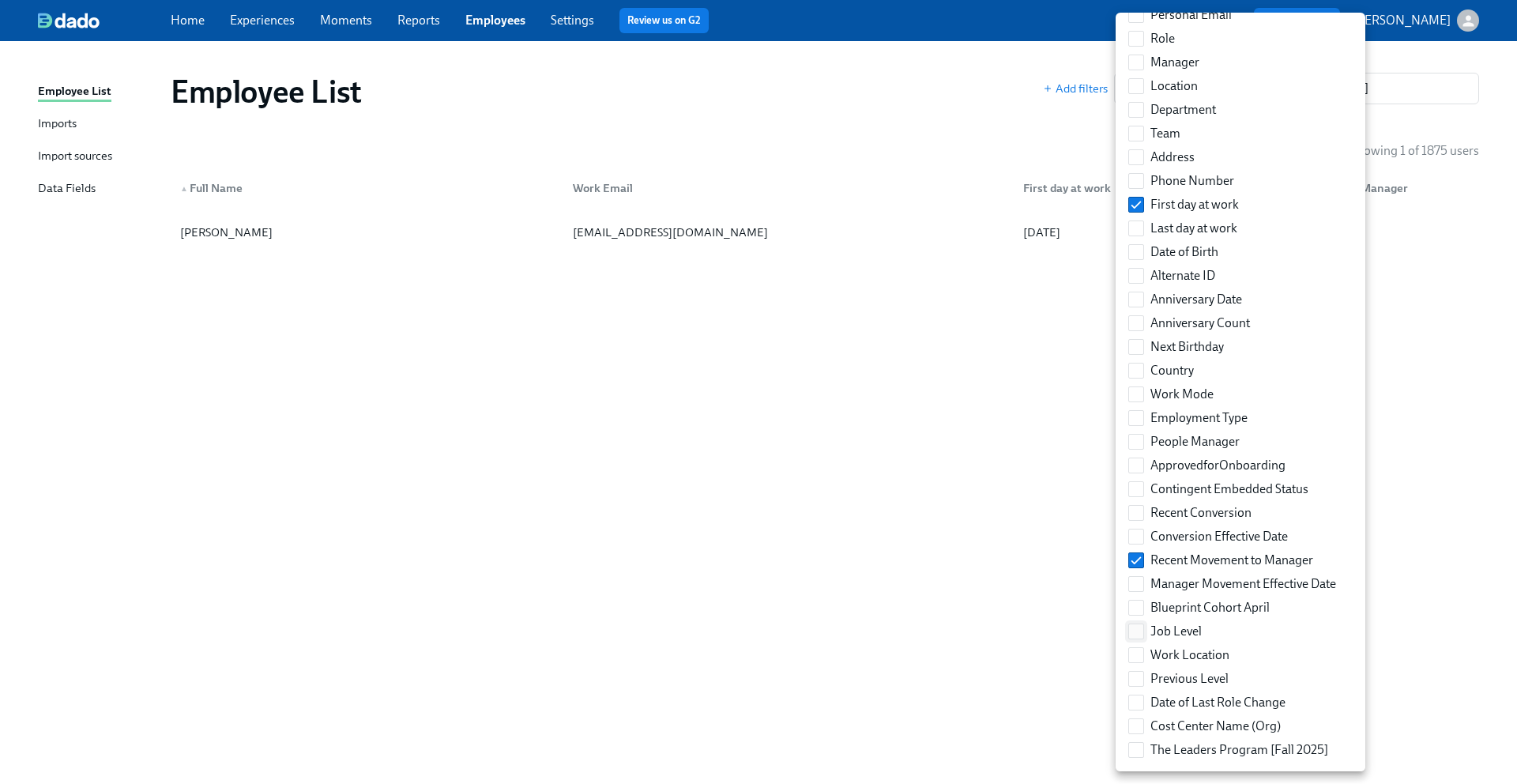
checkbox input "true"
click at [959, 563] on div at bounding box center [758, 392] width 1517 height 784
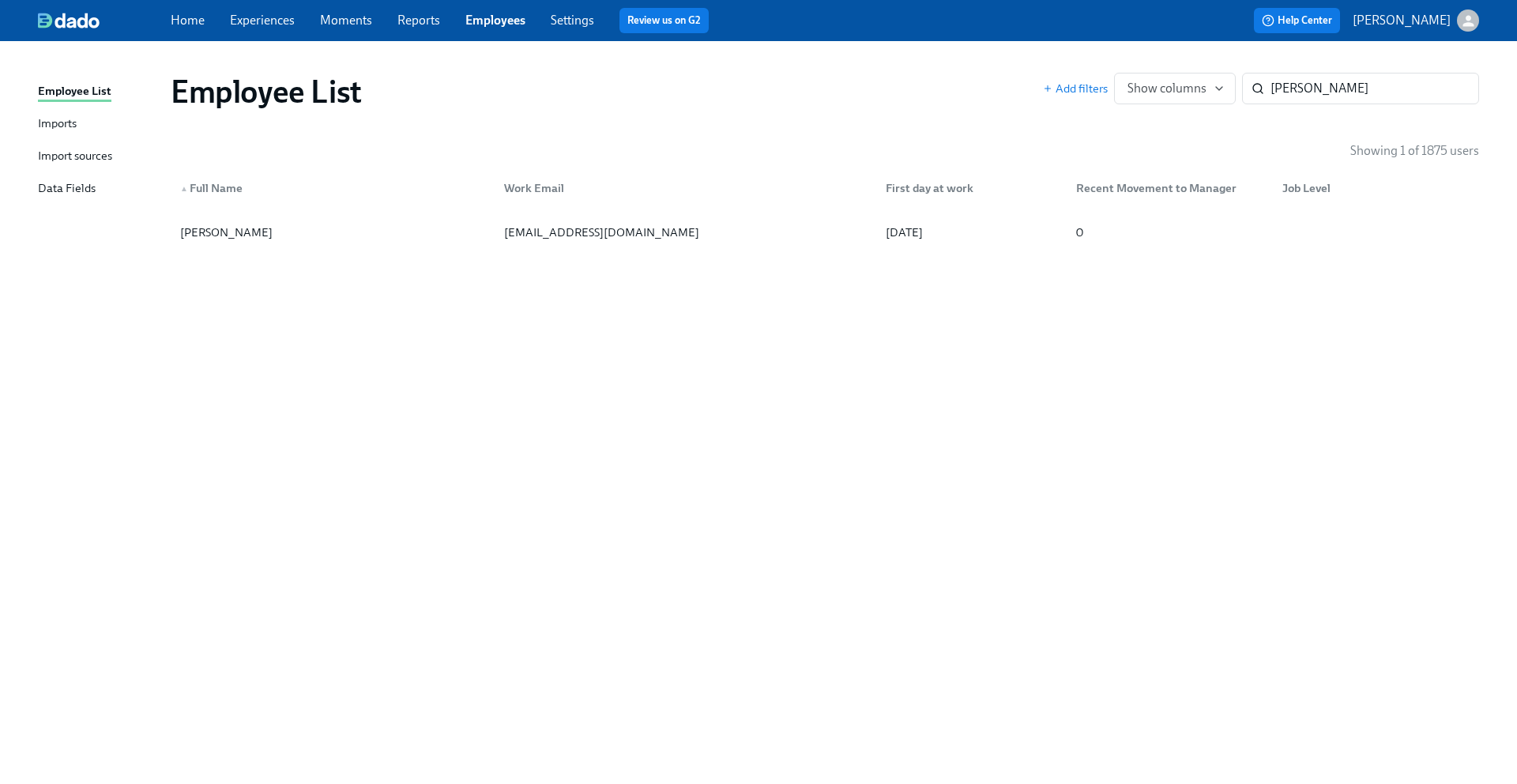
click at [756, 394] on div "Employee List Add filters Show columns Strachan ​ Showing 1 of 1875 users ▲ Ful…" at bounding box center [758, 403] width 1441 height 685
click at [1292, 91] on input "Strachan" at bounding box center [1375, 88] width 209 height 32
paste input "Bee Massi"
click at [1296, 89] on input "Bee Massi" at bounding box center [1375, 88] width 209 height 32
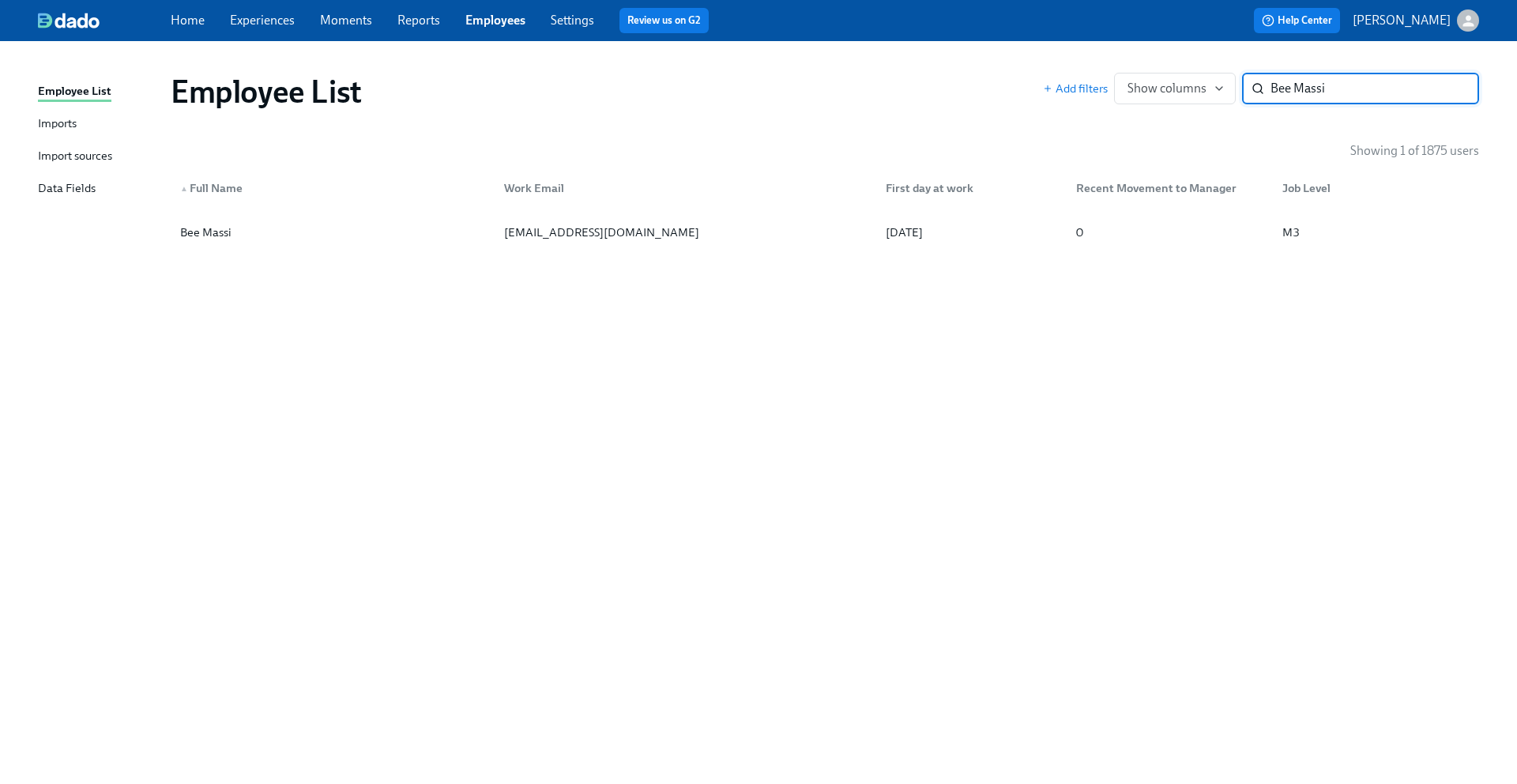
click at [1296, 89] on input "Bee Massi" at bounding box center [1375, 88] width 209 height 32
paste input "Dina Murphy-Schmidt"
type input "Bee Massi"
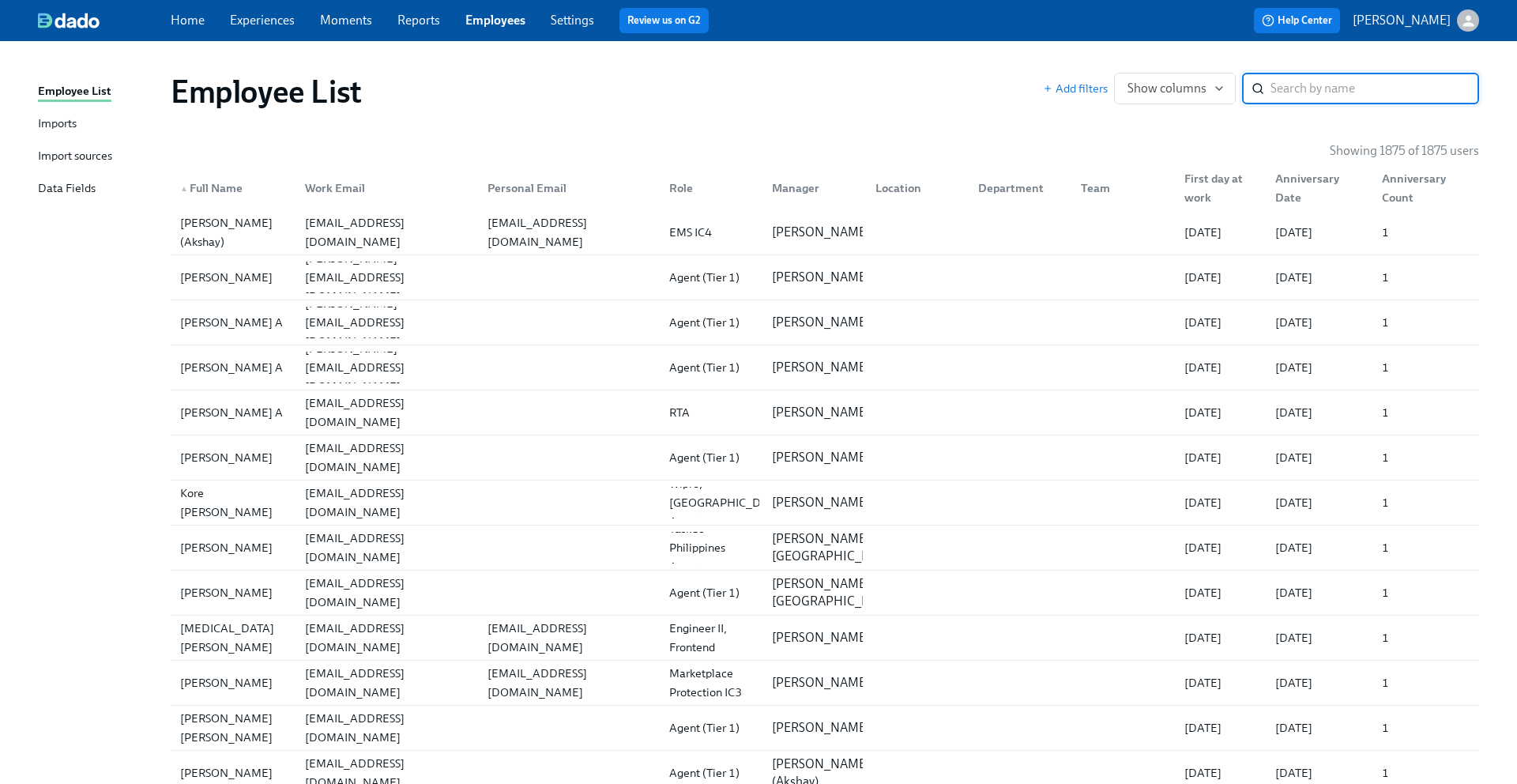
click at [195, 24] on link "Home" at bounding box center [188, 20] width 34 height 15
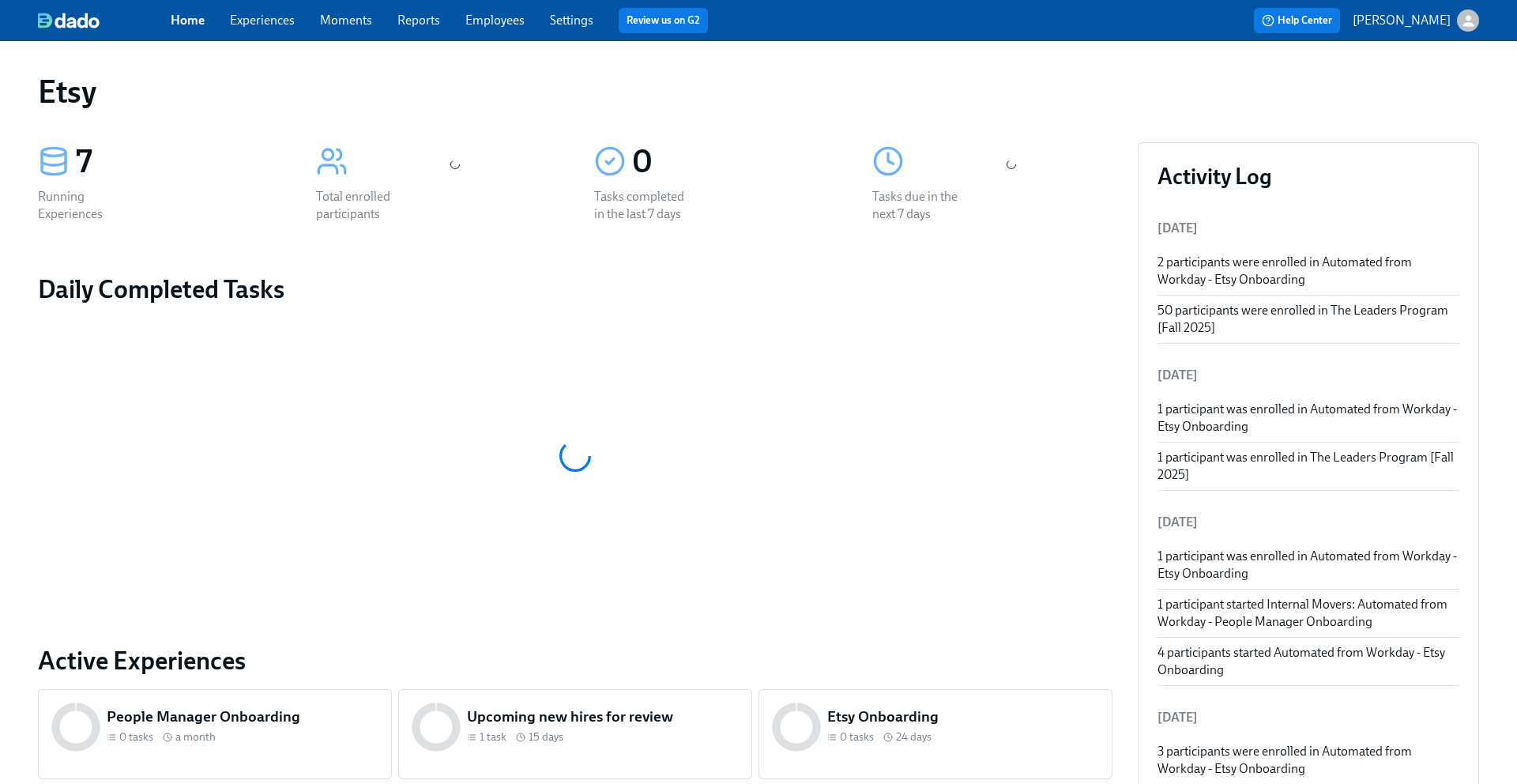
click at [264, 23] on link "Experiences" at bounding box center [262, 20] width 65 height 15
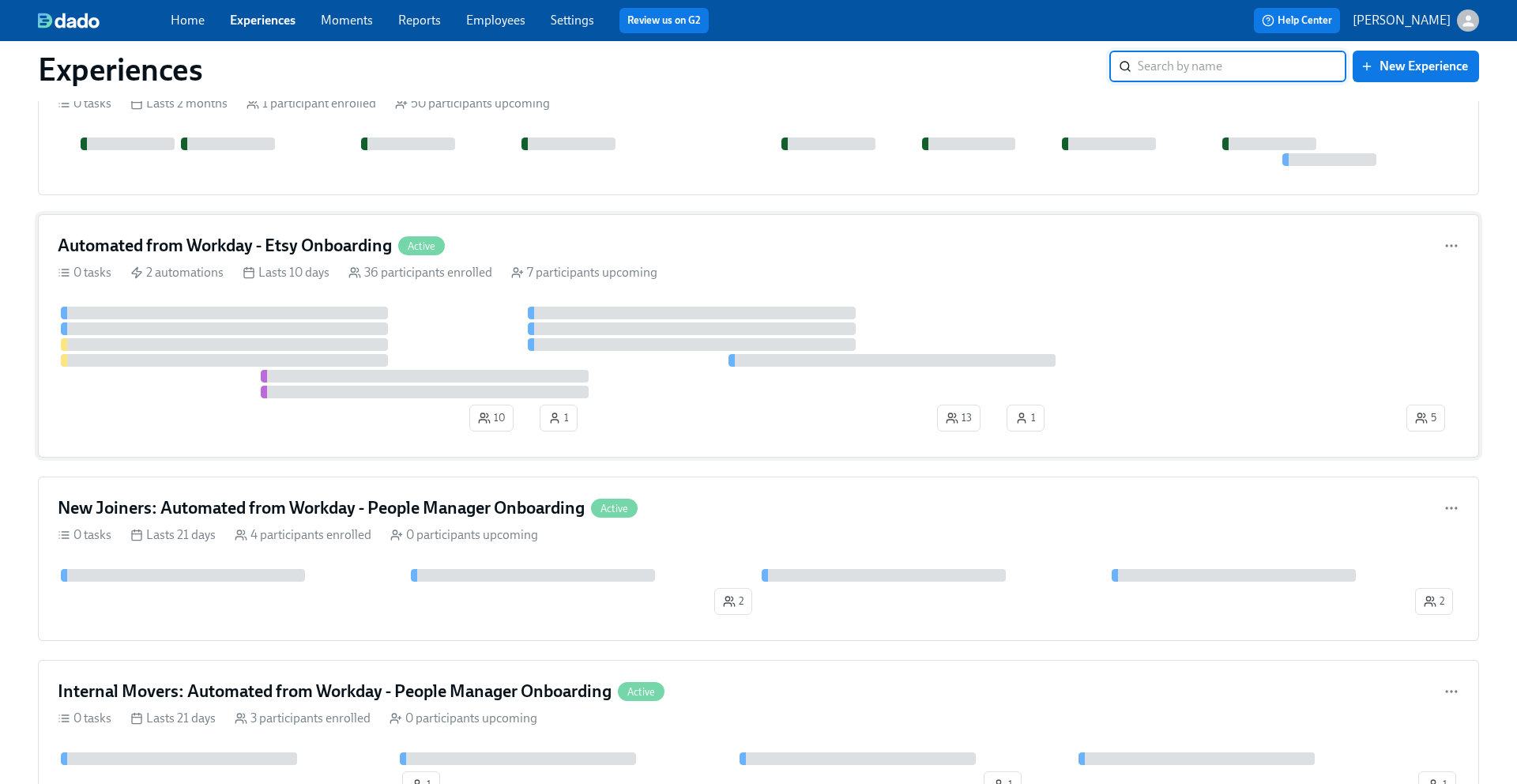
scroll to position [403, 0]
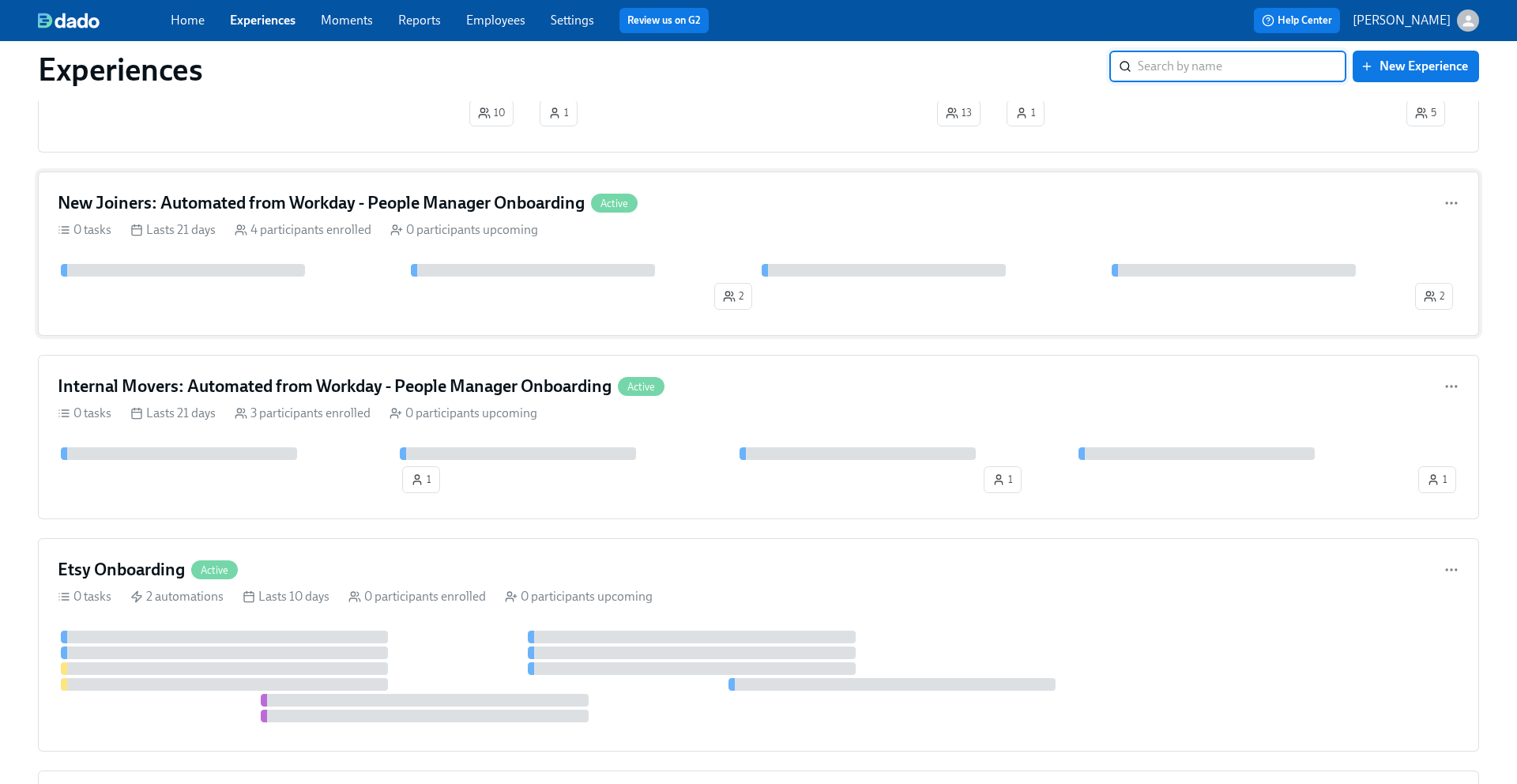
click at [708, 193] on div "New Joiners: Automated from Workday - People Manager Onboarding Active" at bounding box center [758, 203] width 1402 height 24
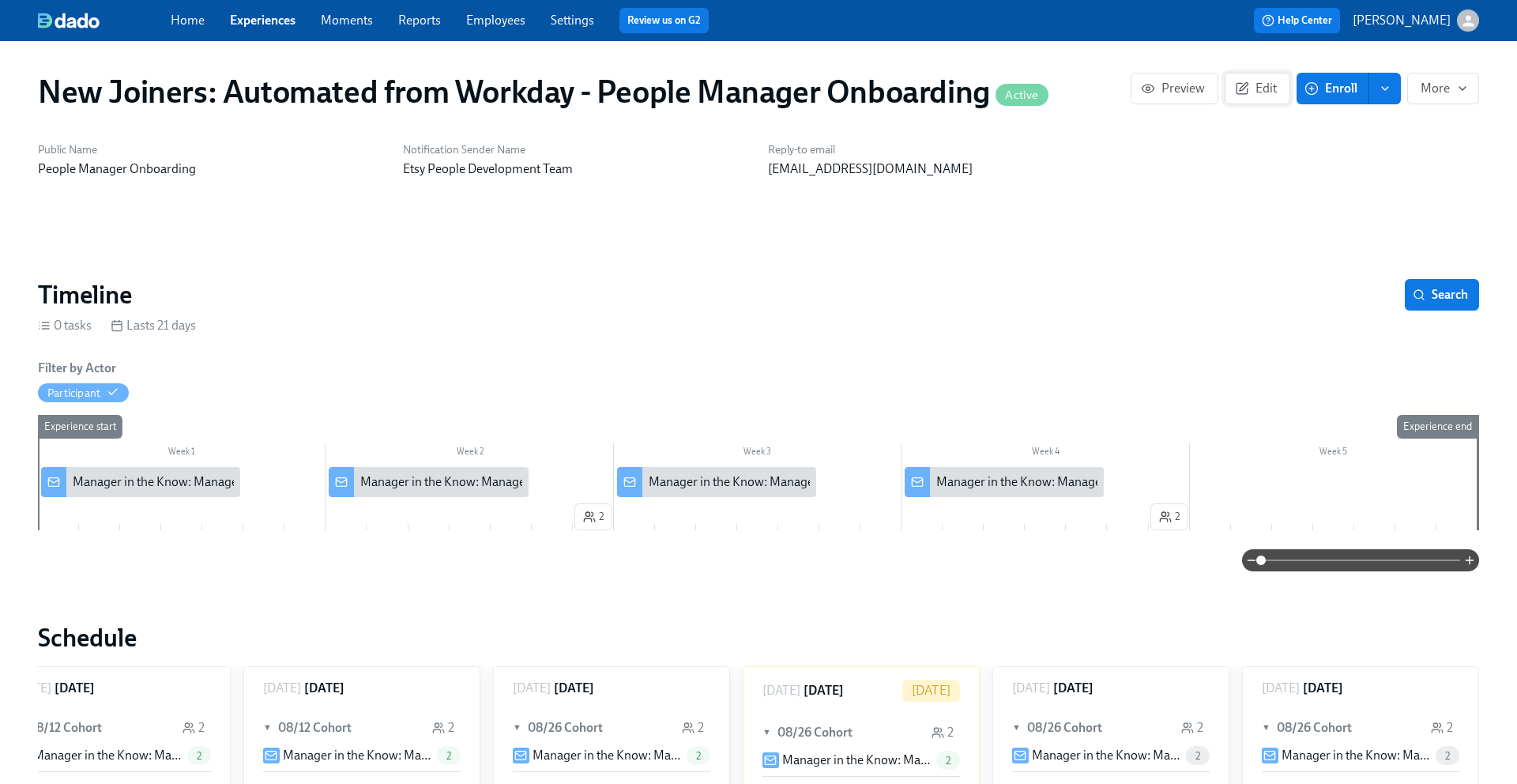
click at [1262, 88] on span "Edit" at bounding box center [1258, 88] width 39 height 16
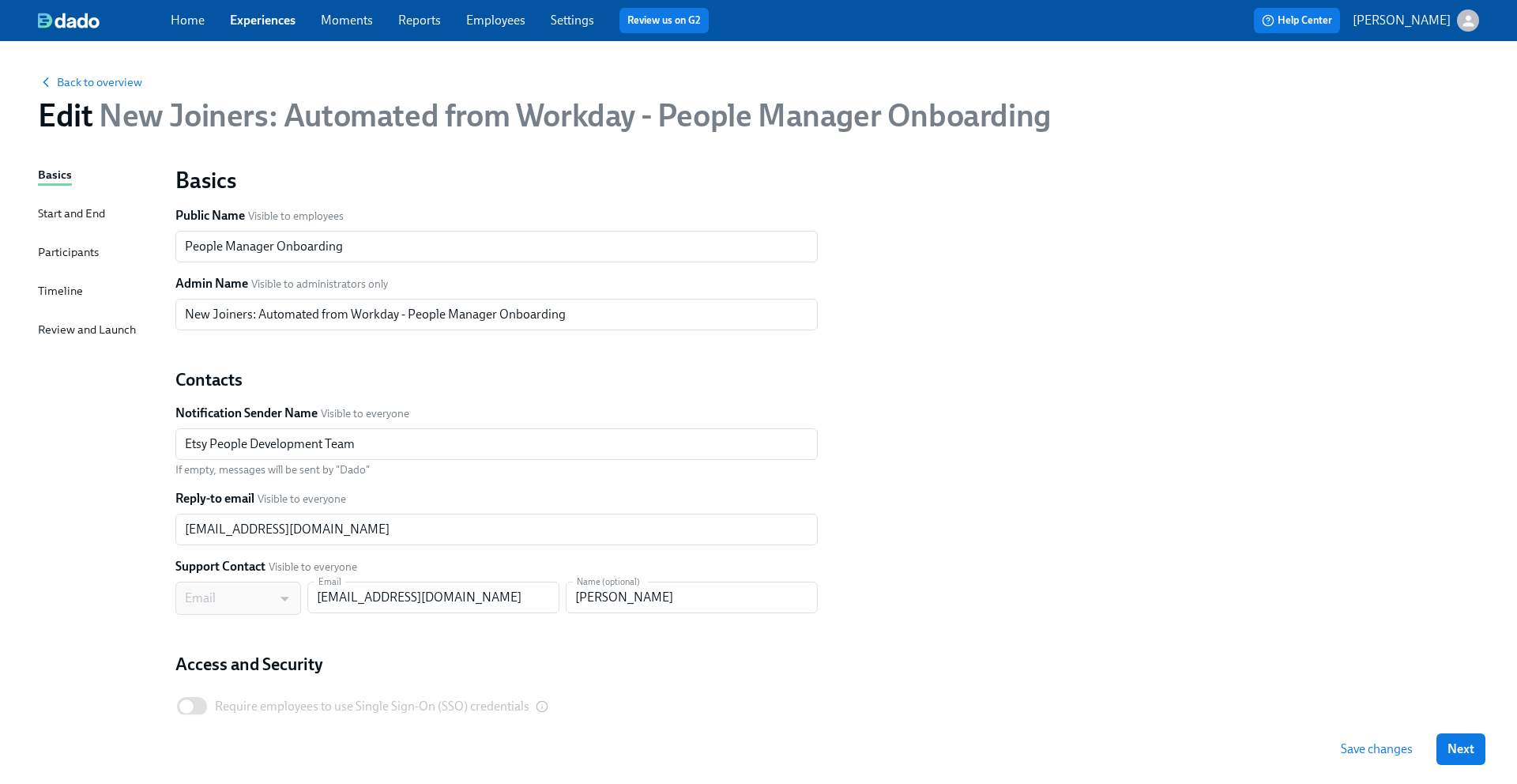
click at [81, 216] on div "Start and End" at bounding box center [72, 213] width 67 height 18
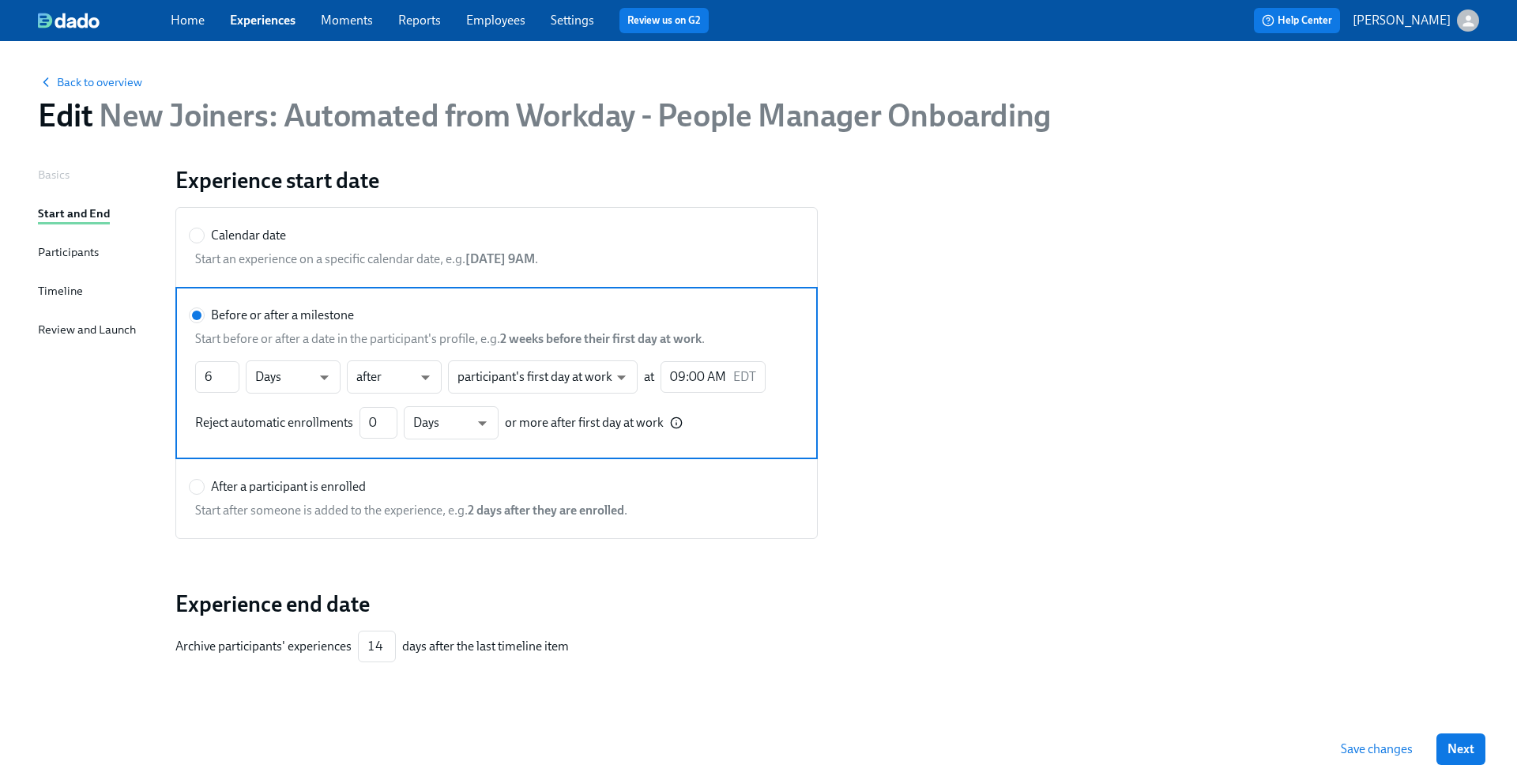
click at [86, 266] on div "Basics Start and End Participants Timeline Review and Launch" at bounding box center [97, 458] width 119 height 584
click at [84, 262] on div "Participants" at bounding box center [68, 253] width 61 height 19
click at [83, 259] on div "Participants" at bounding box center [68, 252] width 61 height 18
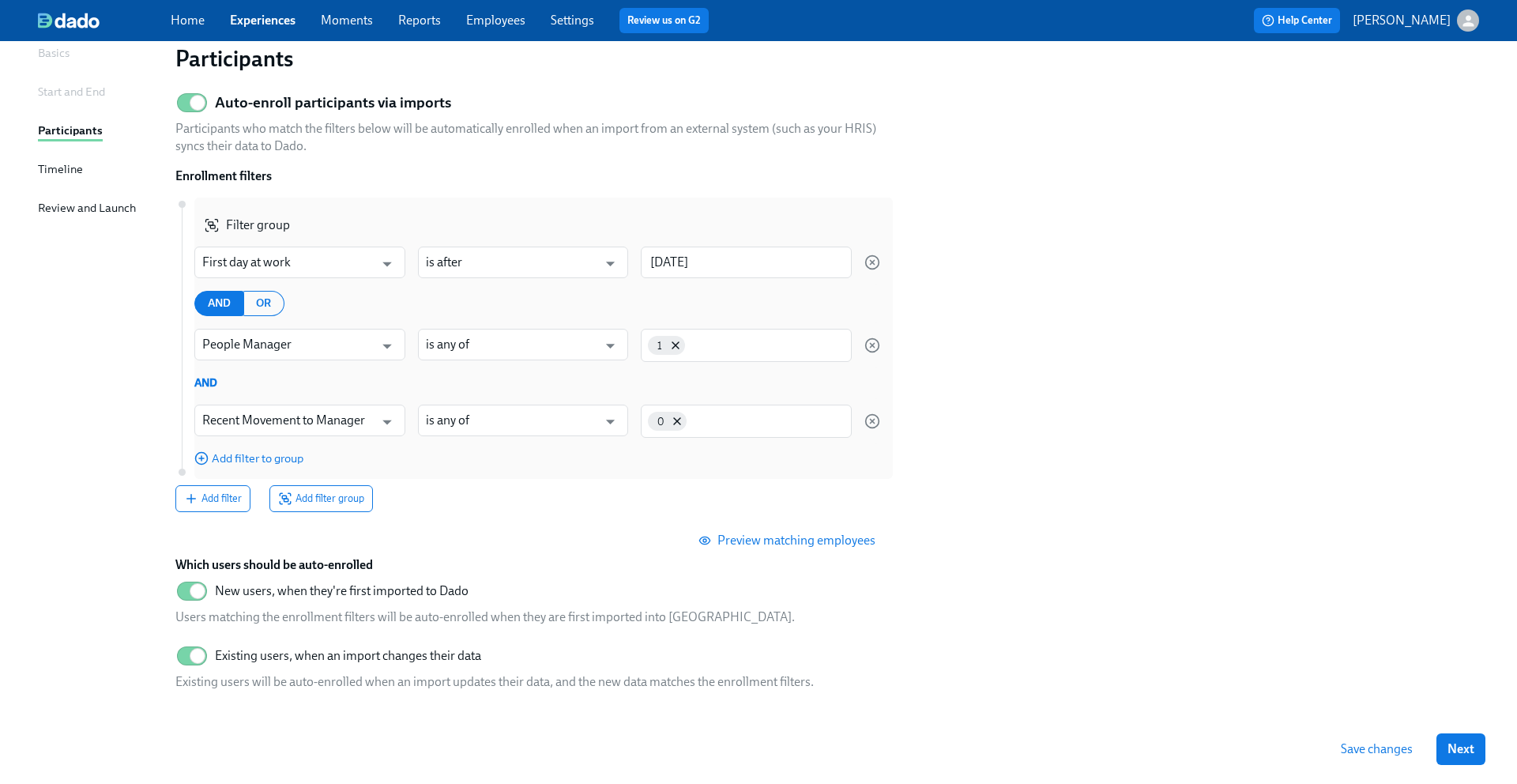
scroll to position [138, 0]
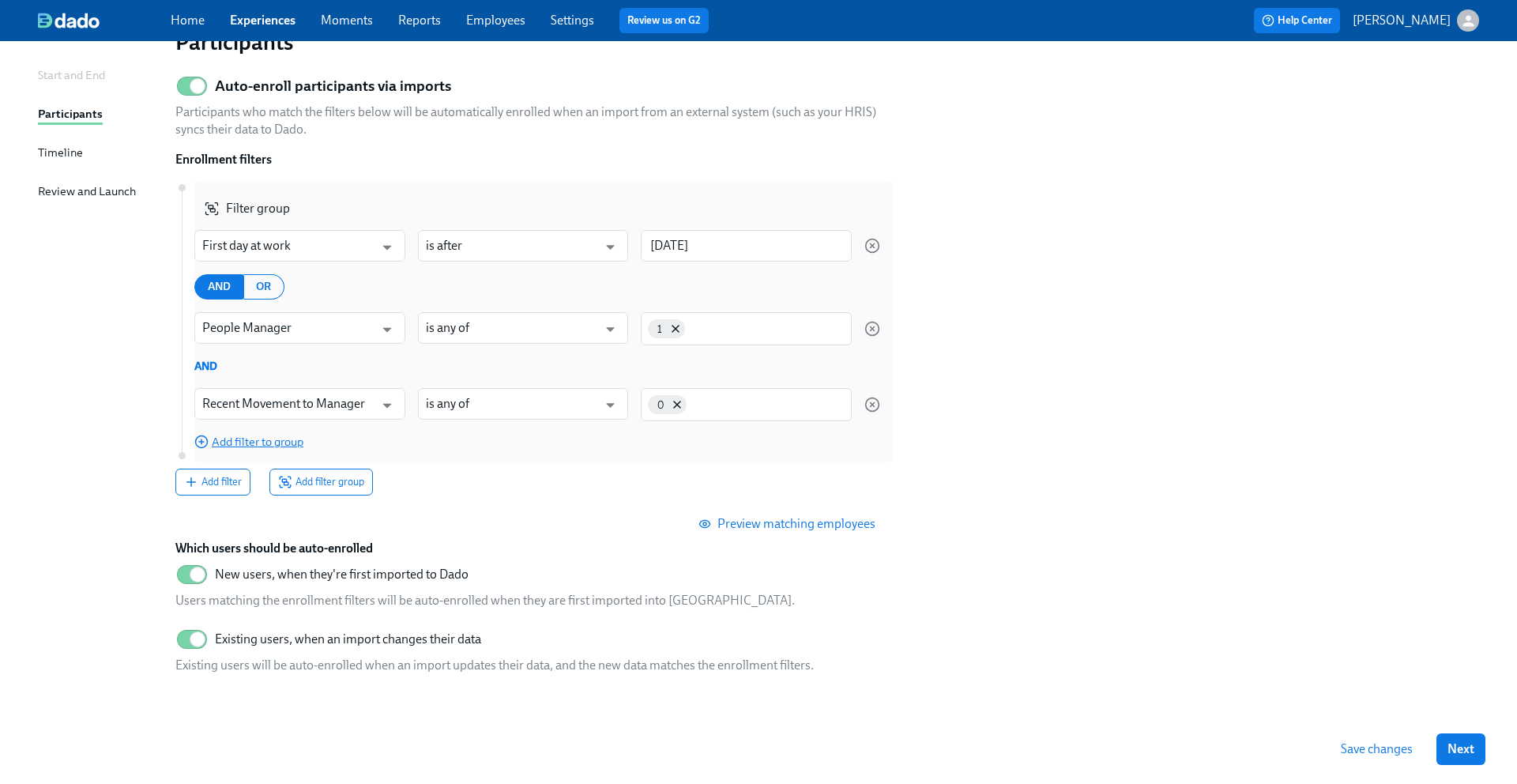
click at [273, 436] on span "Add filter to group" at bounding box center [248, 441] width 109 height 16
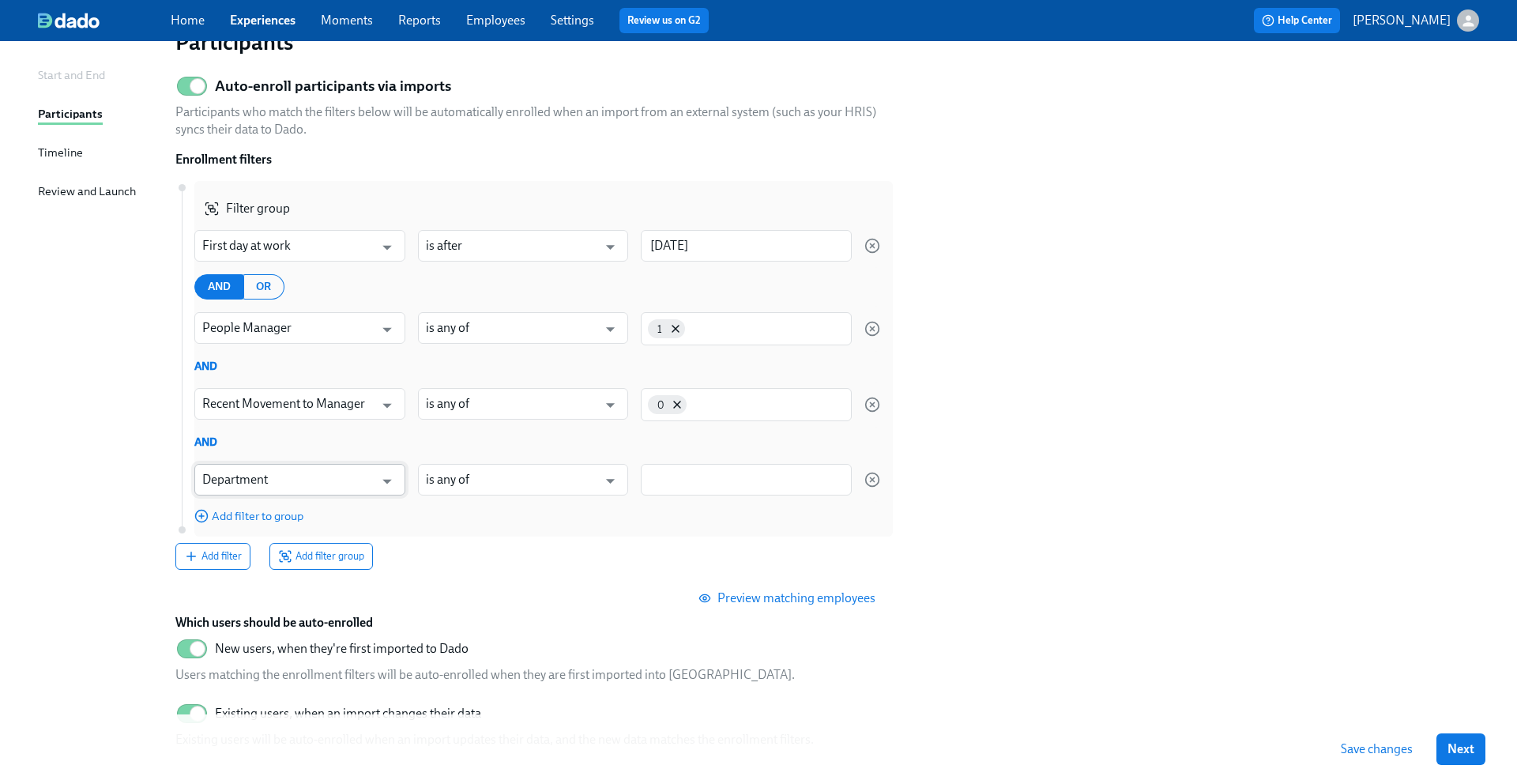
click at [277, 478] on input "Department" at bounding box center [288, 480] width 173 height 32
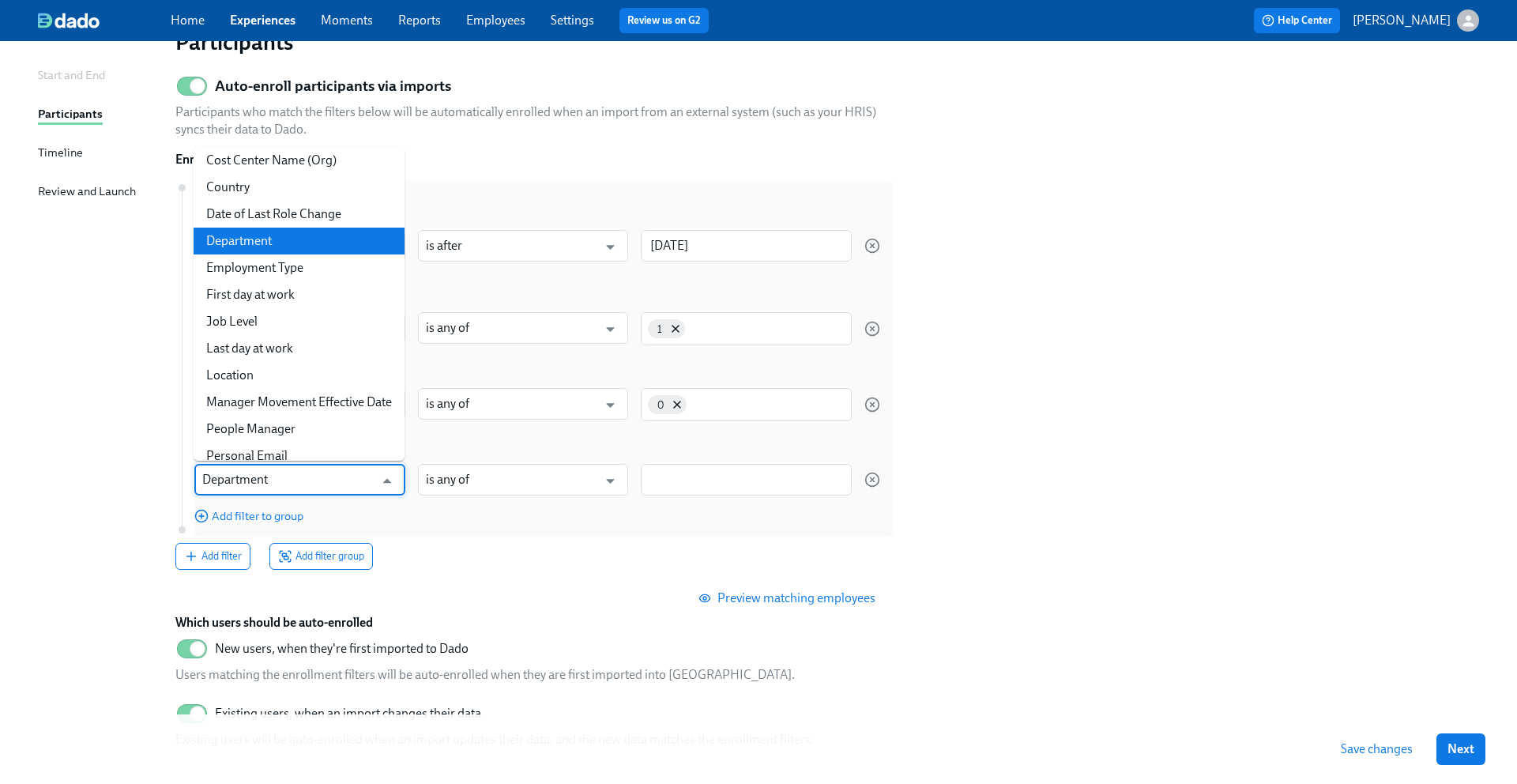
scroll to position [200, 0]
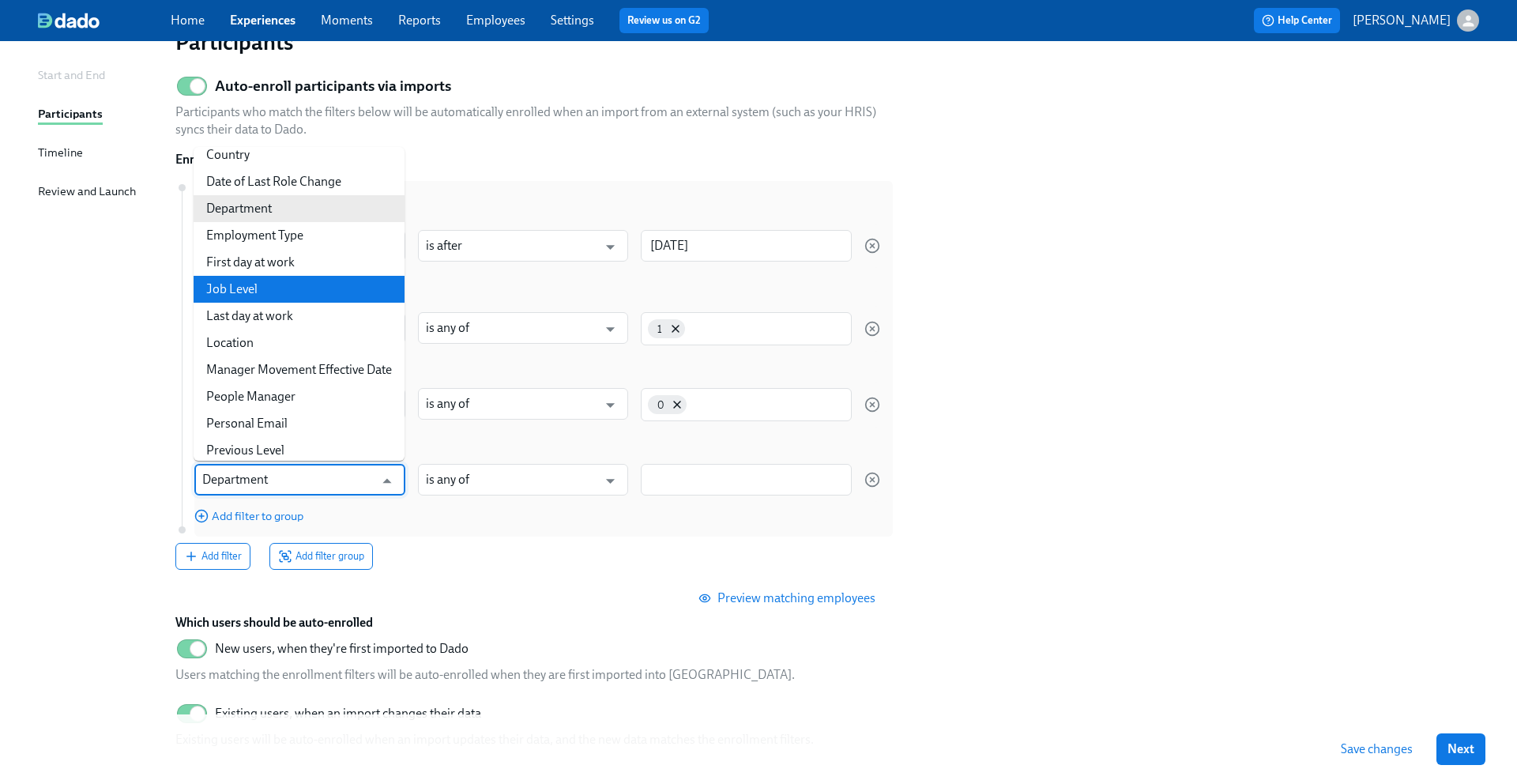
click at [288, 290] on li "Job Level" at bounding box center [299, 289] width 211 height 27
type input "Job Level"
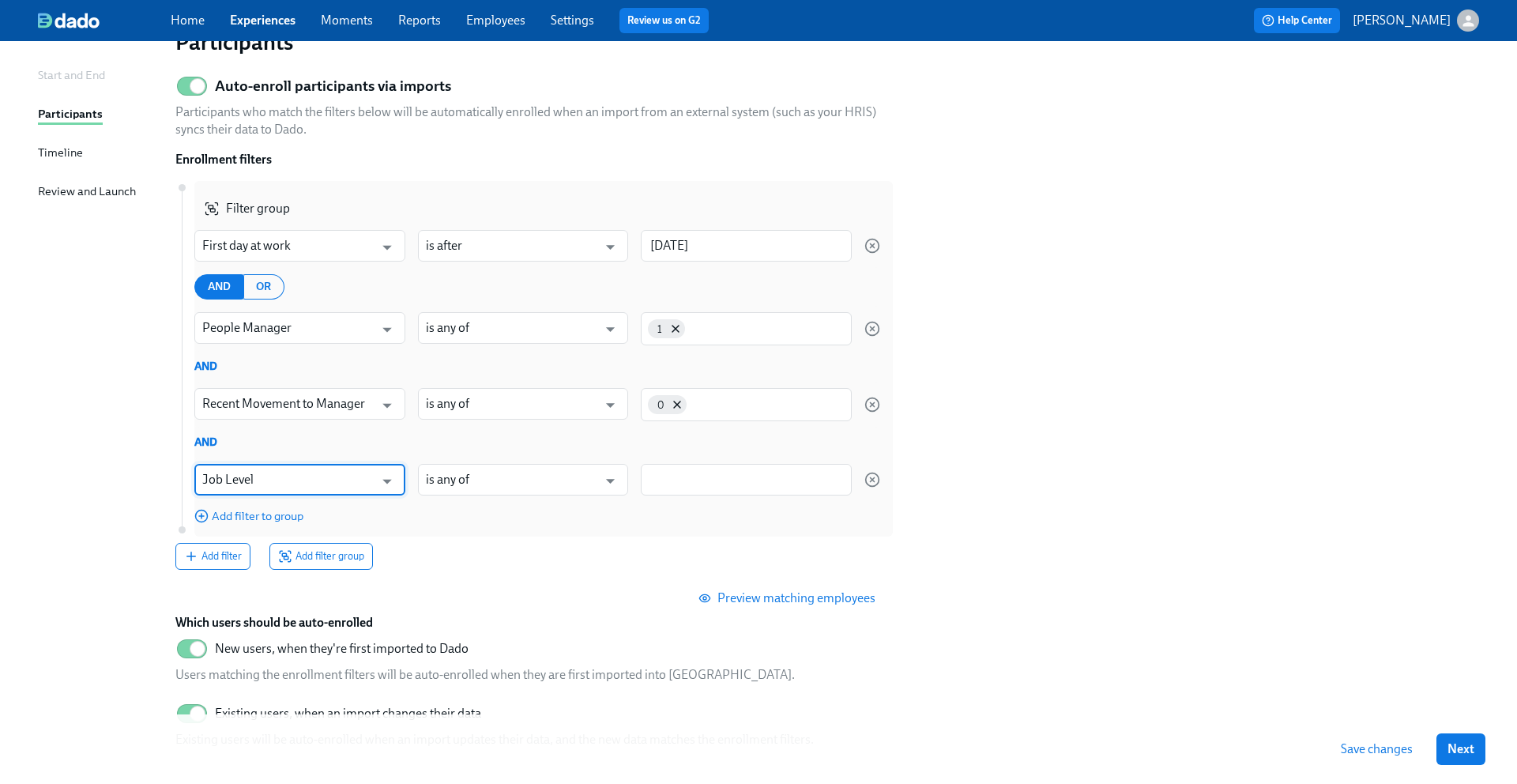
click at [656, 470] on div at bounding box center [746, 480] width 211 height 32
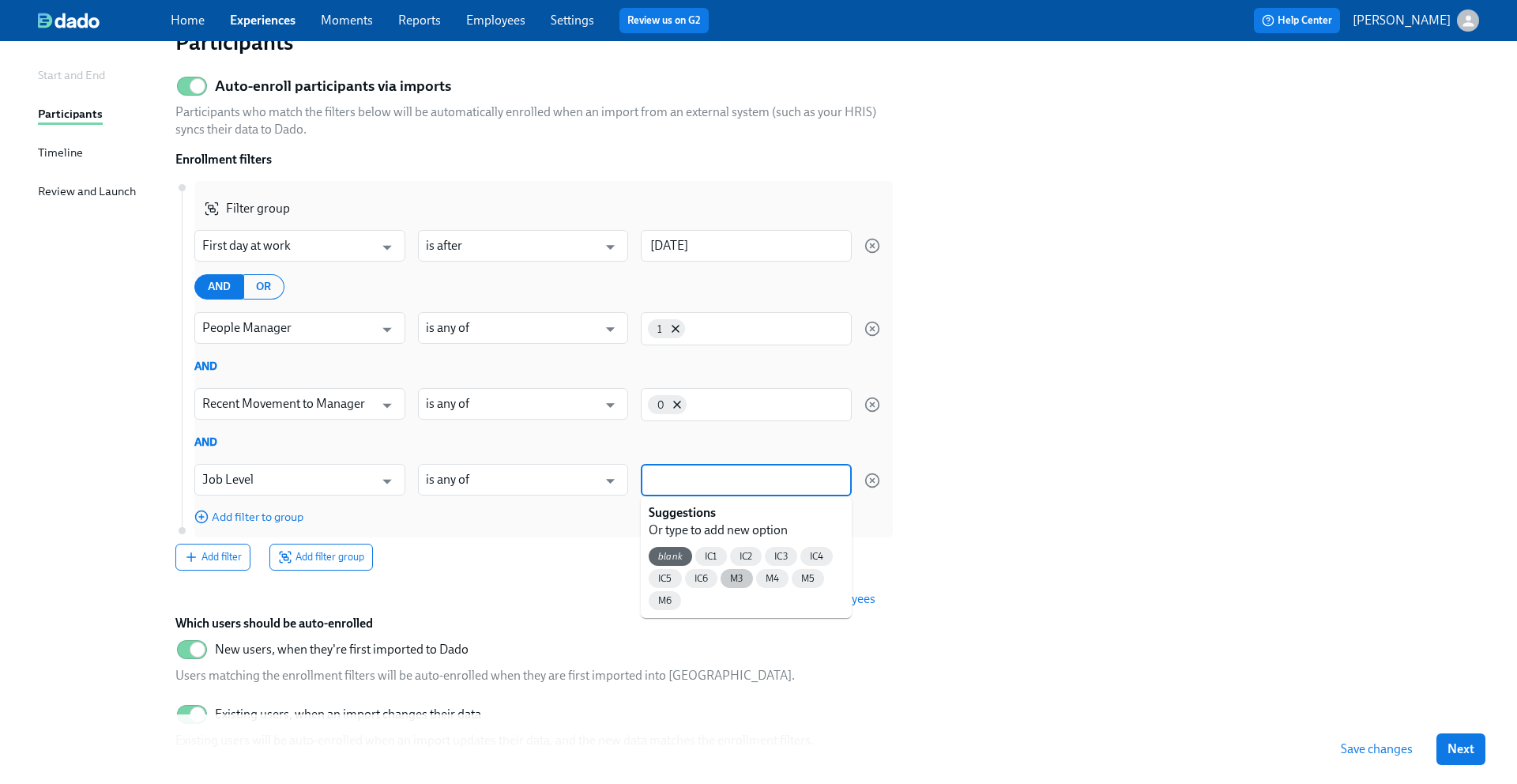
click at [733, 573] on span "M3" at bounding box center [737, 579] width 32 height 12
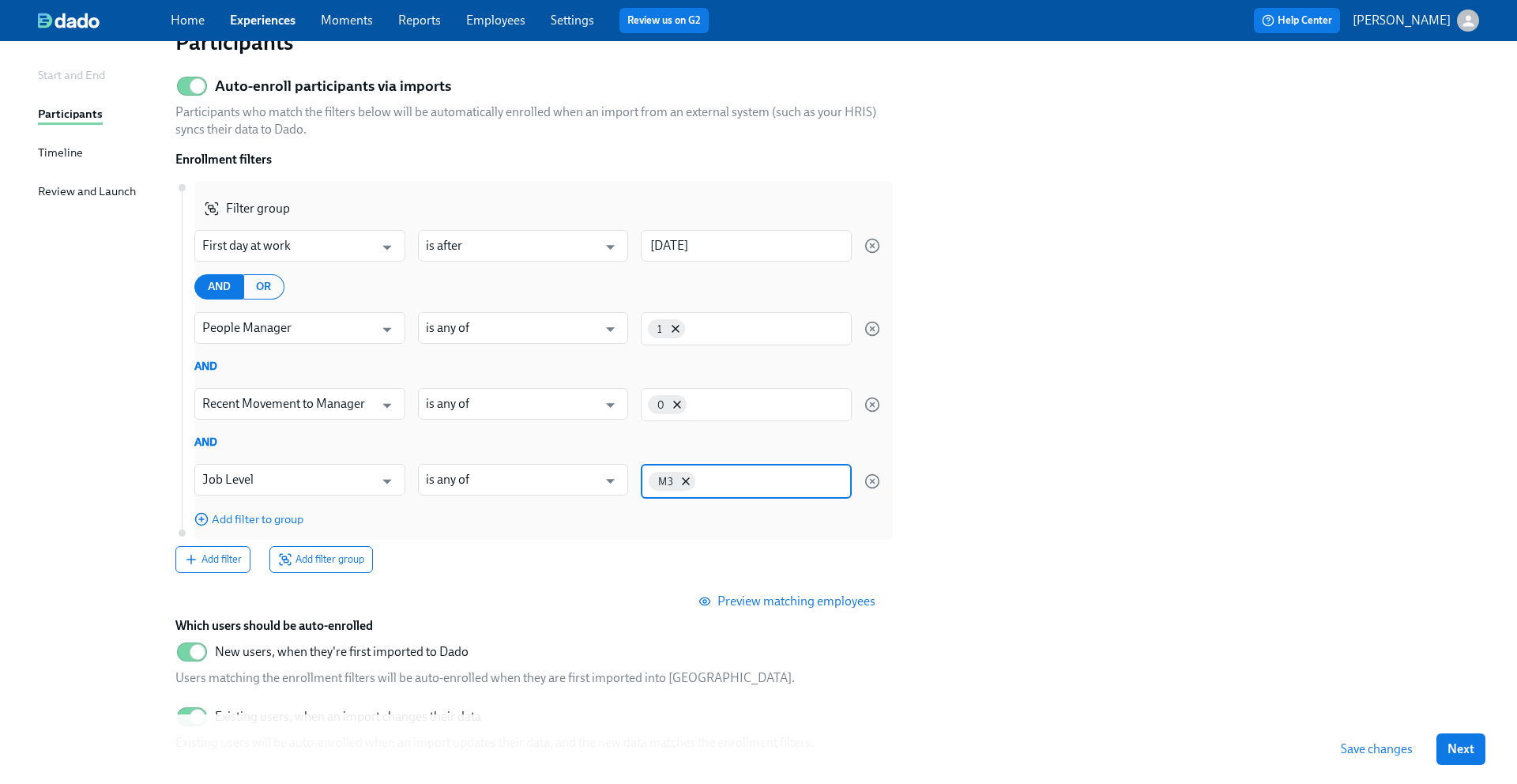
click at [742, 480] on input at bounding box center [771, 480] width 146 height 17
click at [746, 579] on span "M4" at bounding box center [737, 581] width 32 height 12
click at [779, 478] on input at bounding box center [796, 480] width 96 height 17
click at [740, 581] on span "M5" at bounding box center [737, 581] width 32 height 12
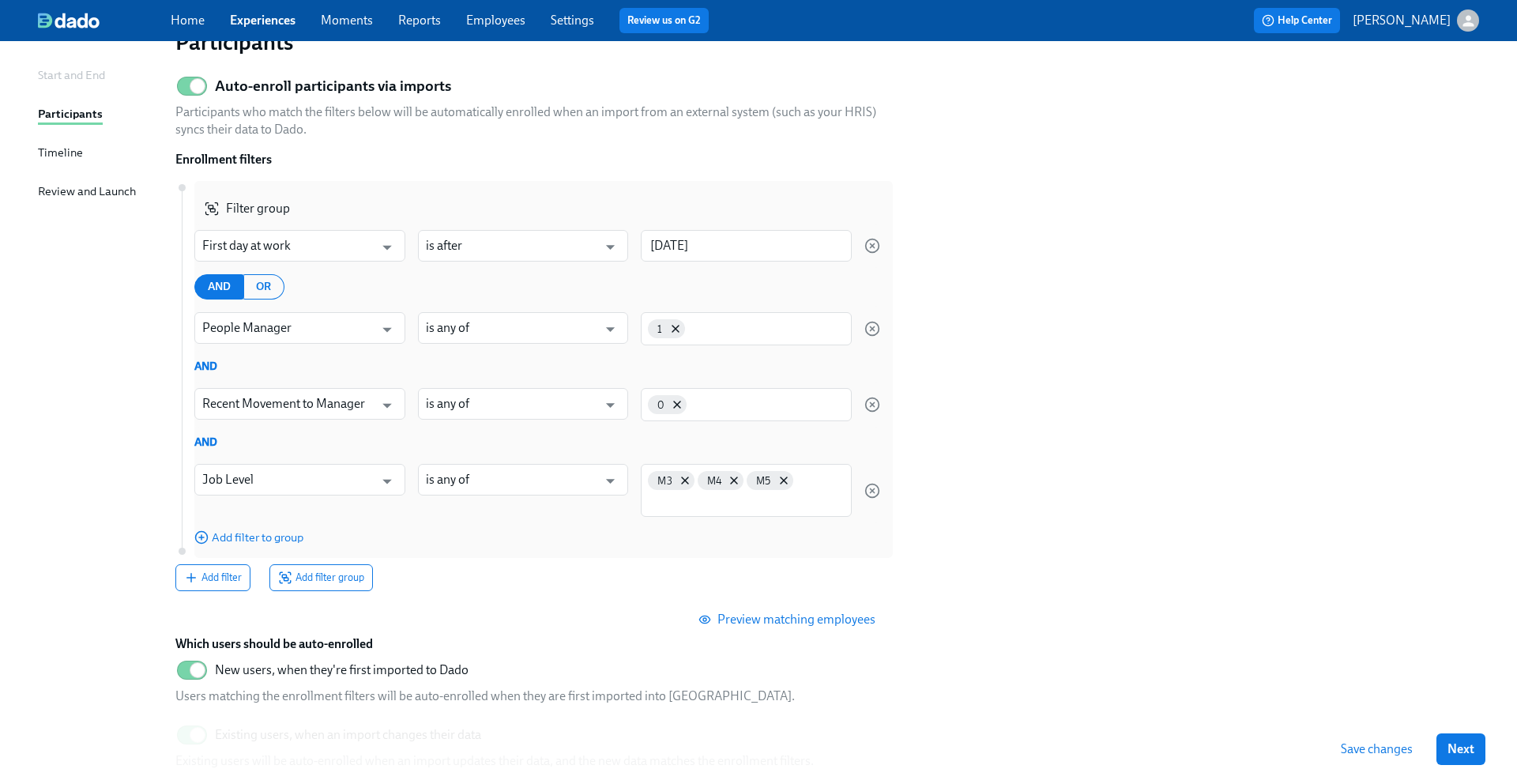
click at [810, 488] on div "M3 M4 M5" at bounding box center [746, 490] width 211 height 53
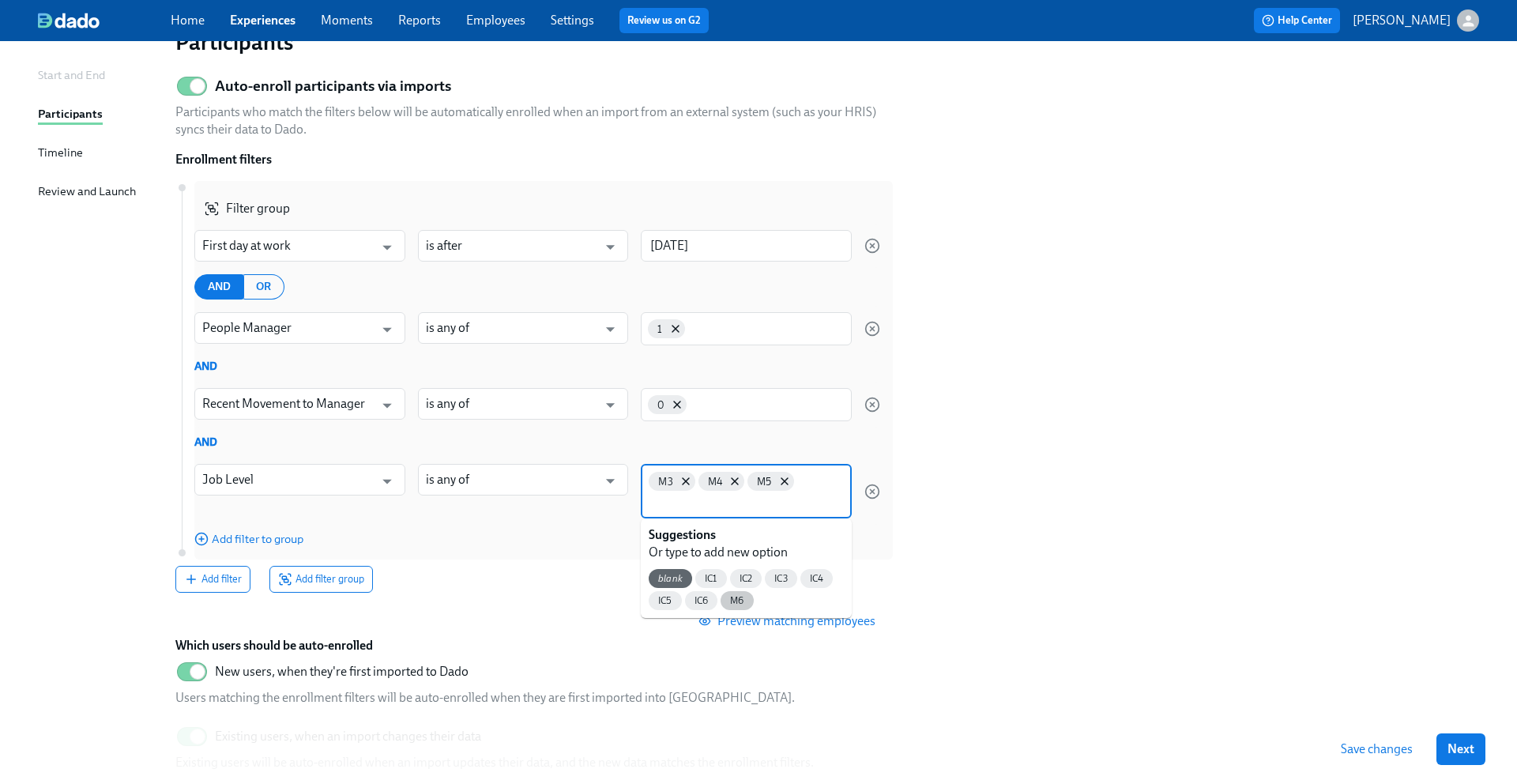
click at [747, 598] on span "M6" at bounding box center [737, 601] width 32 height 12
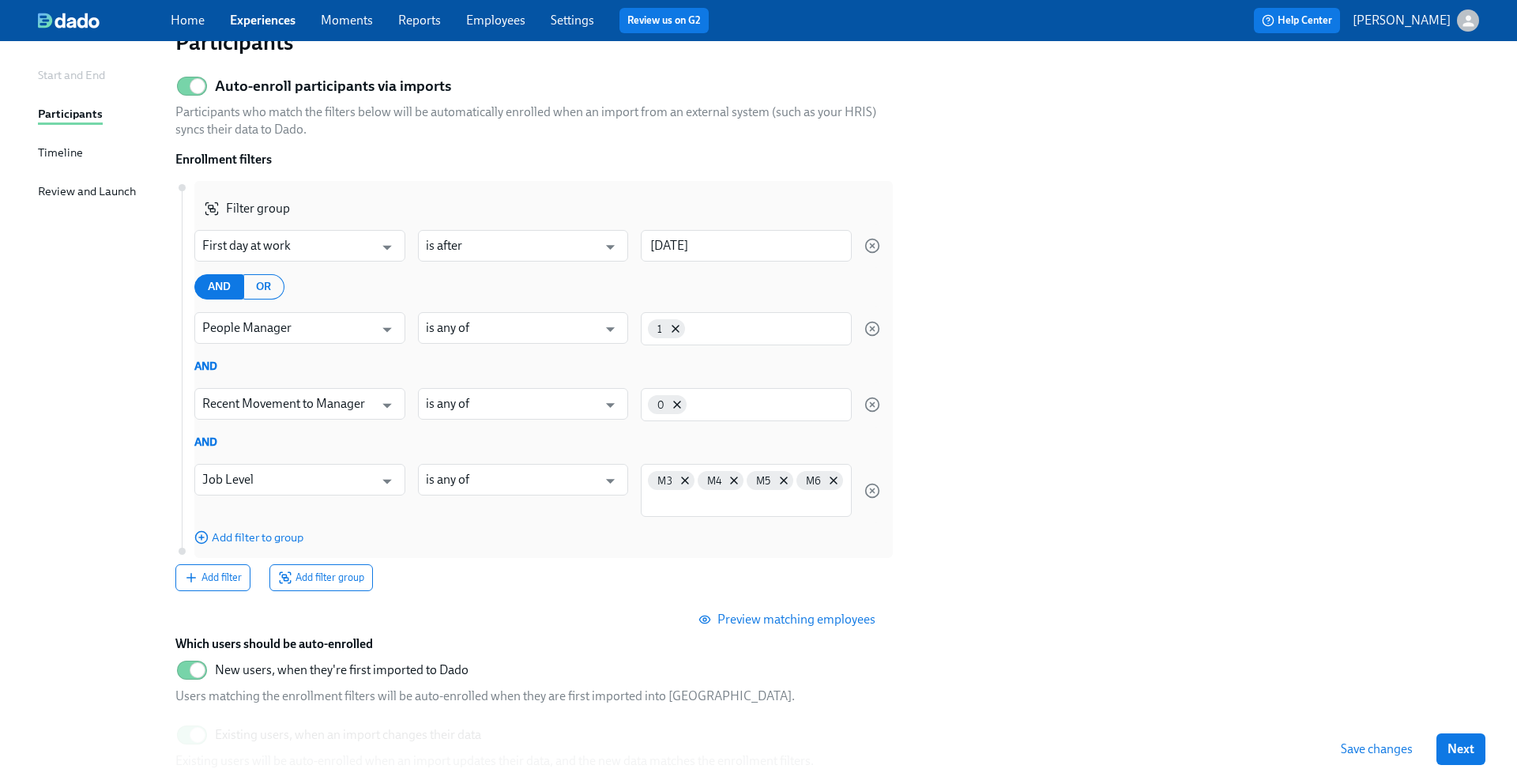
click at [1002, 440] on section "Auto-enroll participants via imports Participants who match the filters below w…" at bounding box center [827, 425] width 1304 height 713
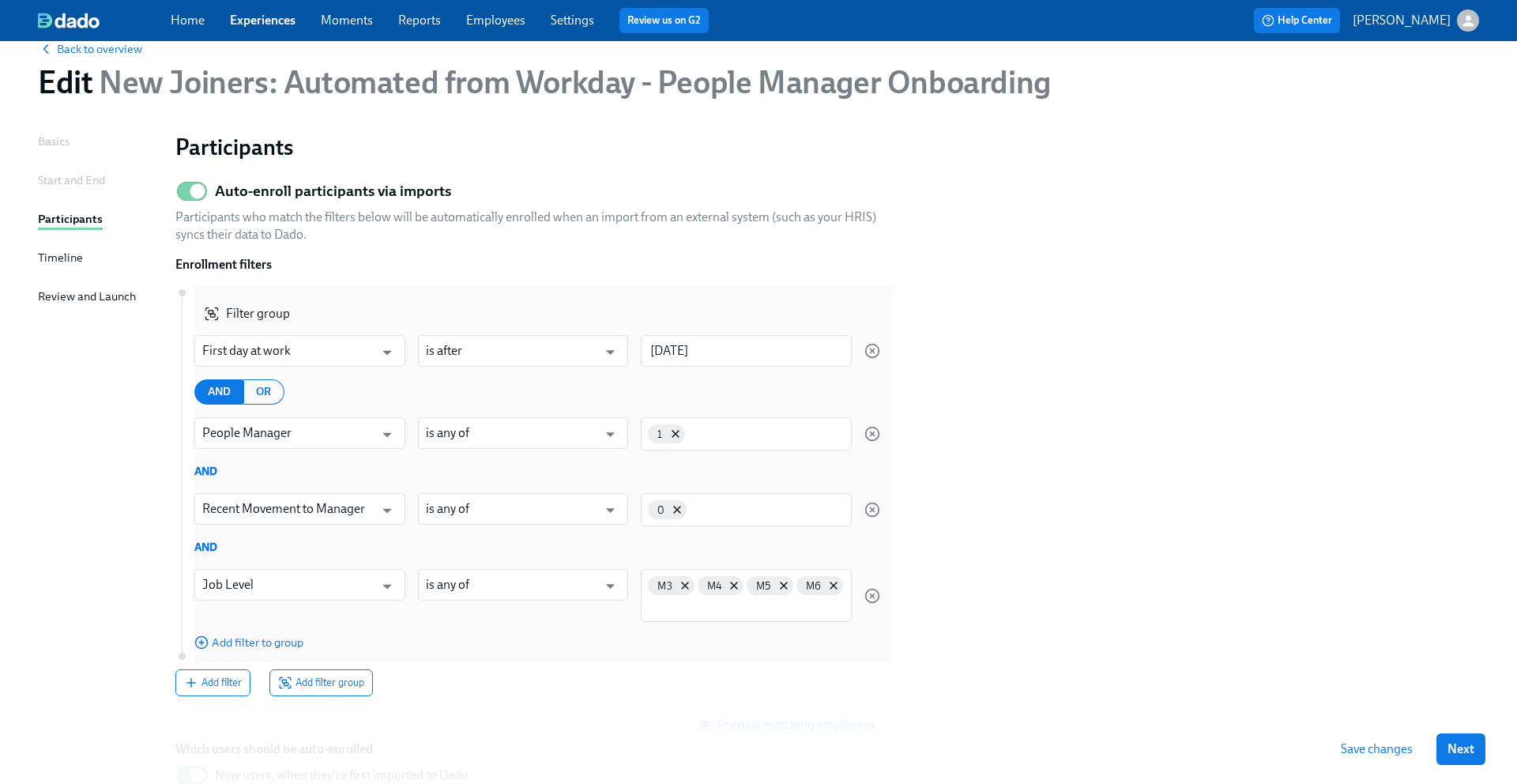
scroll to position [35, 0]
click at [871, 433] on icon "button" at bounding box center [872, 432] width 4 height 4
type input "Recent Movement to Manager"
type input "Job Level"
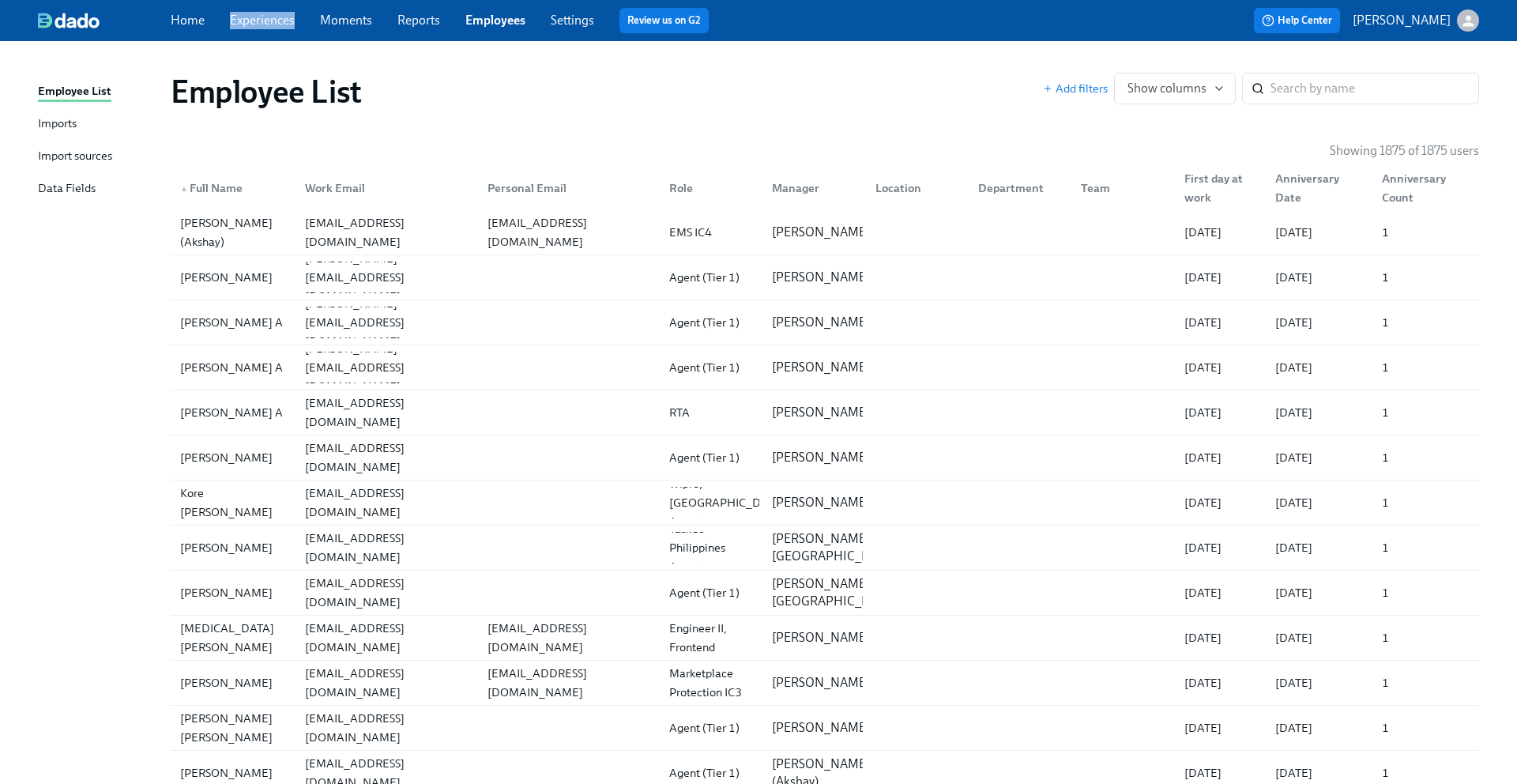
click at [280, 26] on link "Experiences" at bounding box center [262, 20] width 65 height 15
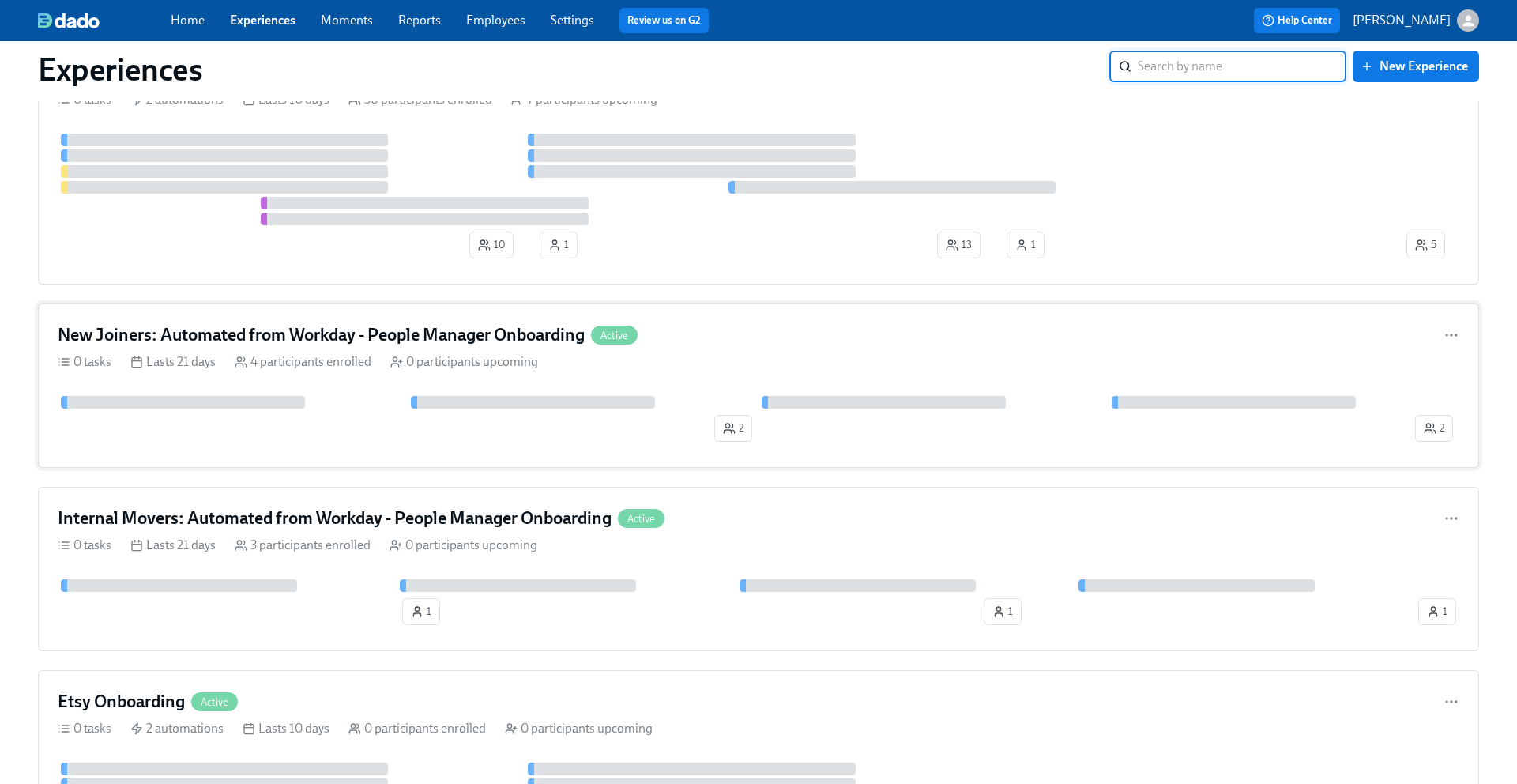
scroll to position [298, 0]
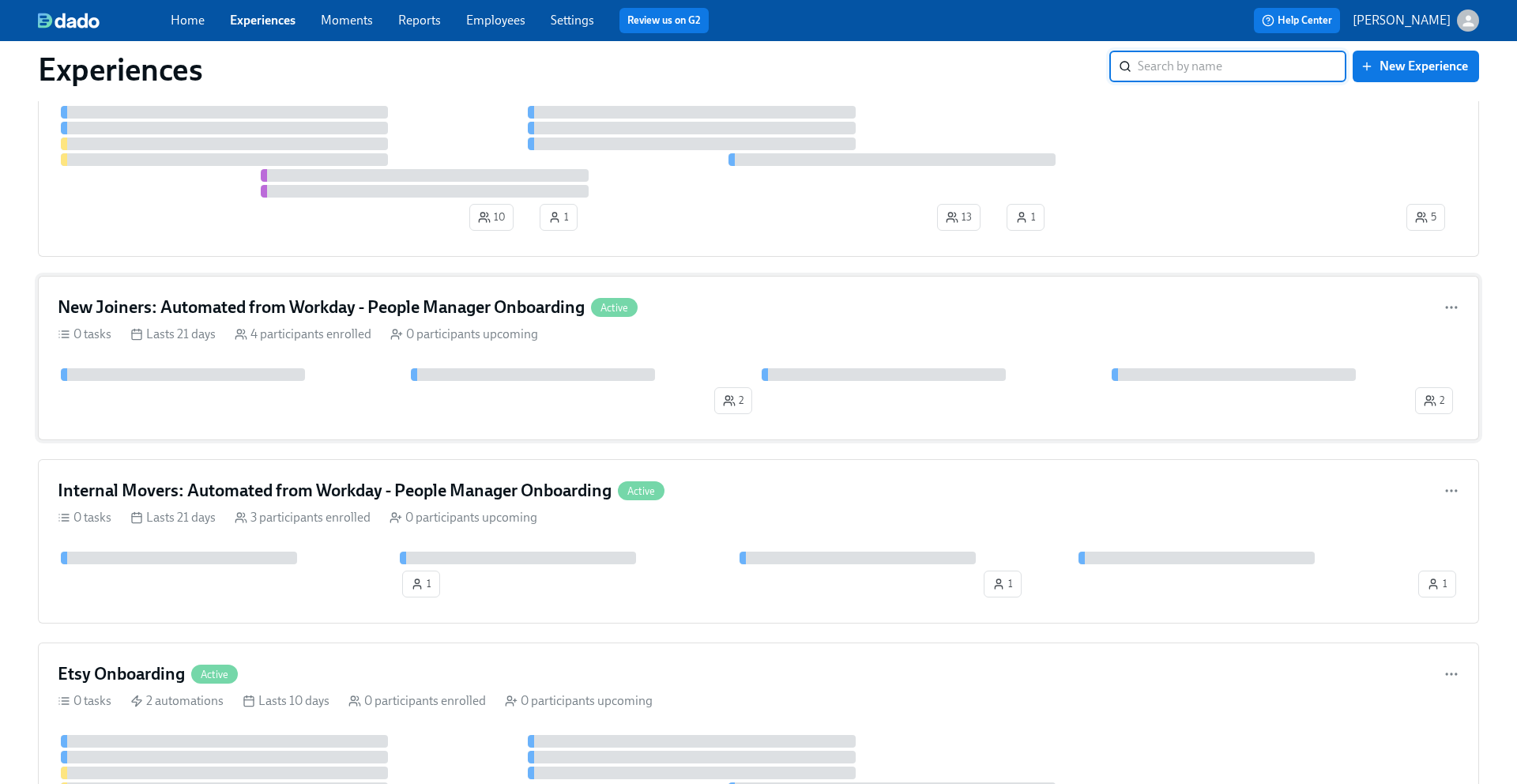
click at [754, 301] on div "New Joiners: Automated from Workday - People Manager Onboarding Active" at bounding box center [758, 307] width 1402 height 24
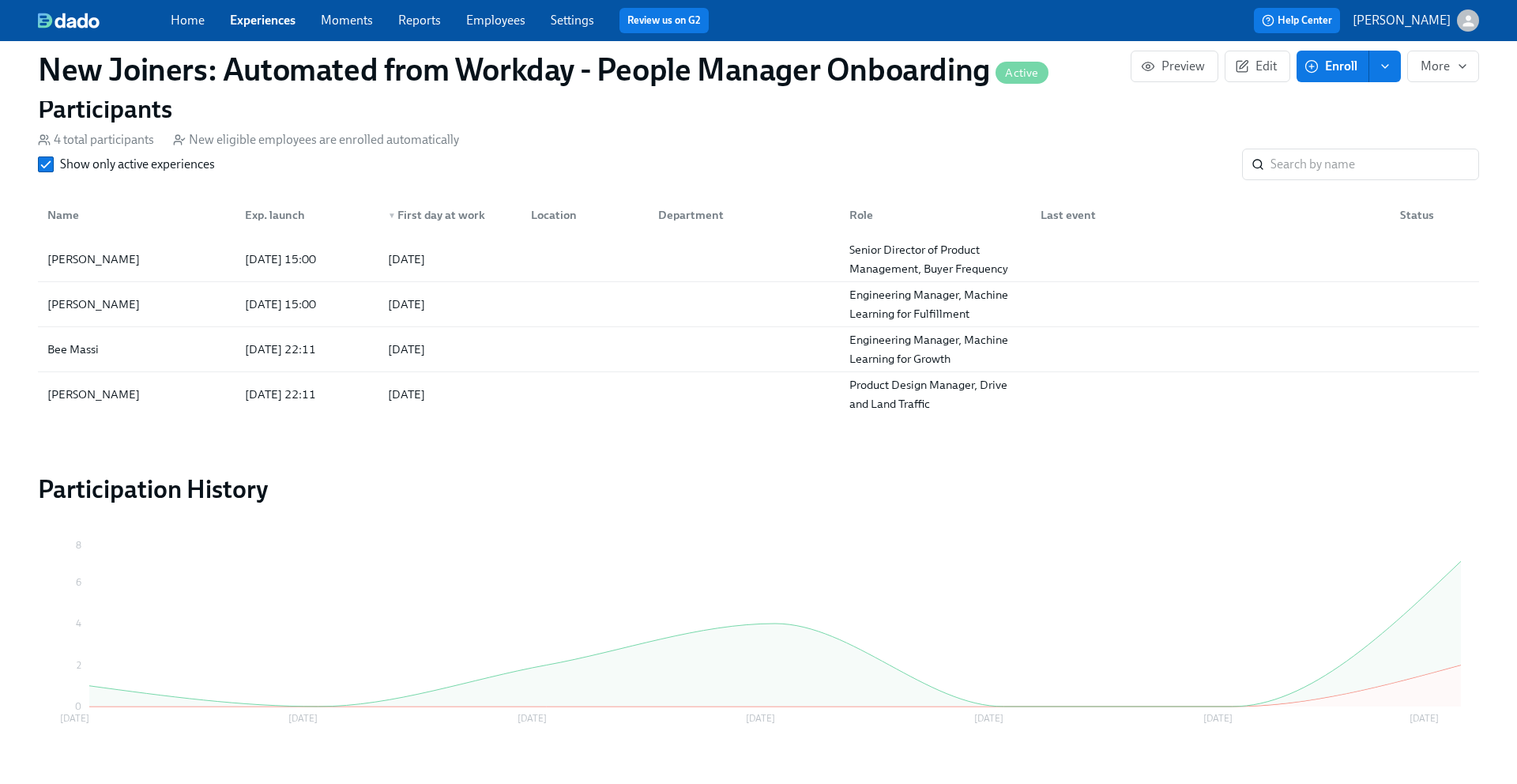
scroll to position [1019, 0]
drag, startPoint x: 177, startPoint y: 260, endPoint x: 6, endPoint y: 249, distance: 171.4
copy div "Dina Murphy-Schmidt"
drag, startPoint x: 126, startPoint y: 348, endPoint x: 21, endPoint y: 348, distance: 105.0
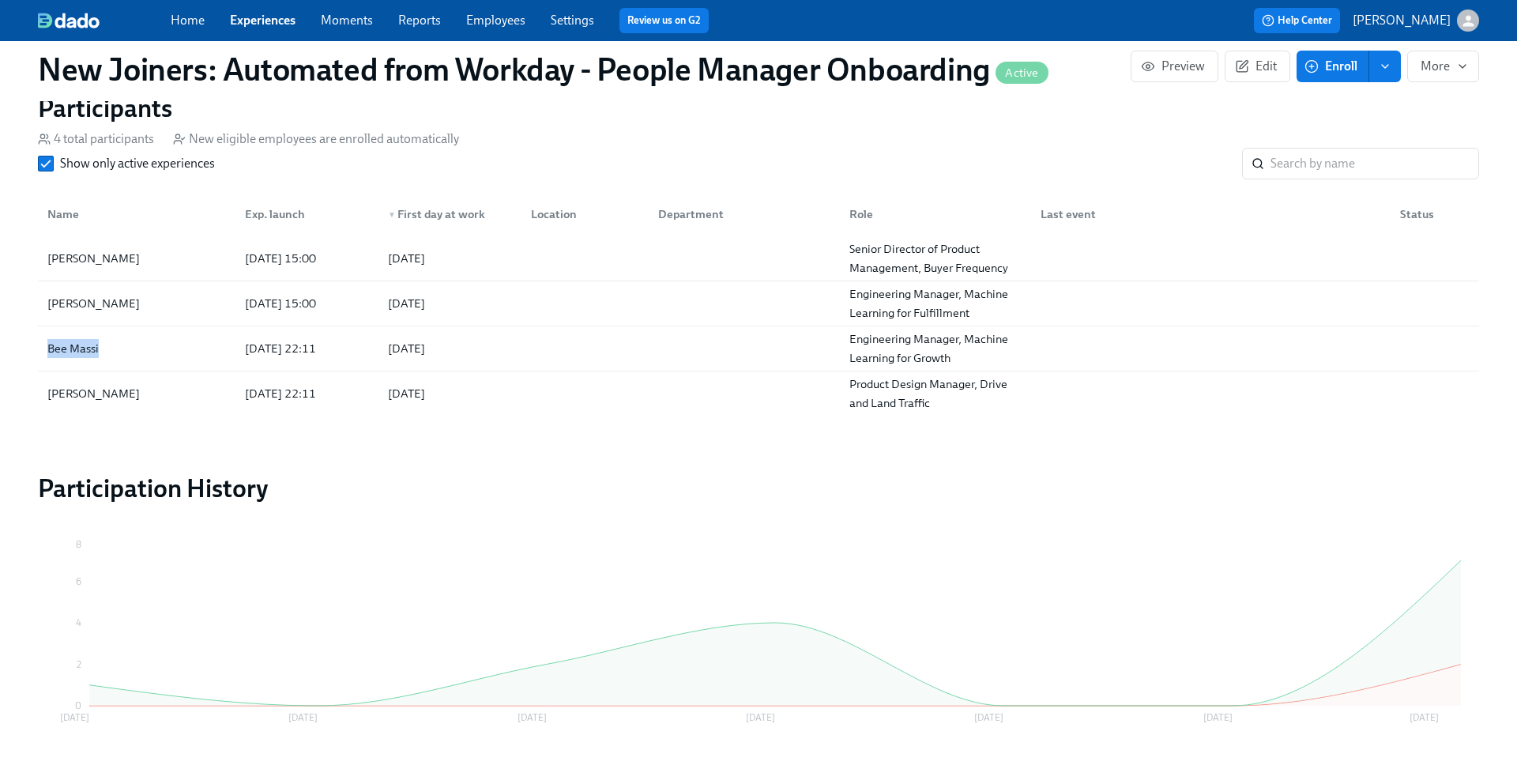
copy div "Bee Massi"
click at [45, 163] on input "Show only active experiences" at bounding box center [45, 163] width 14 height 14
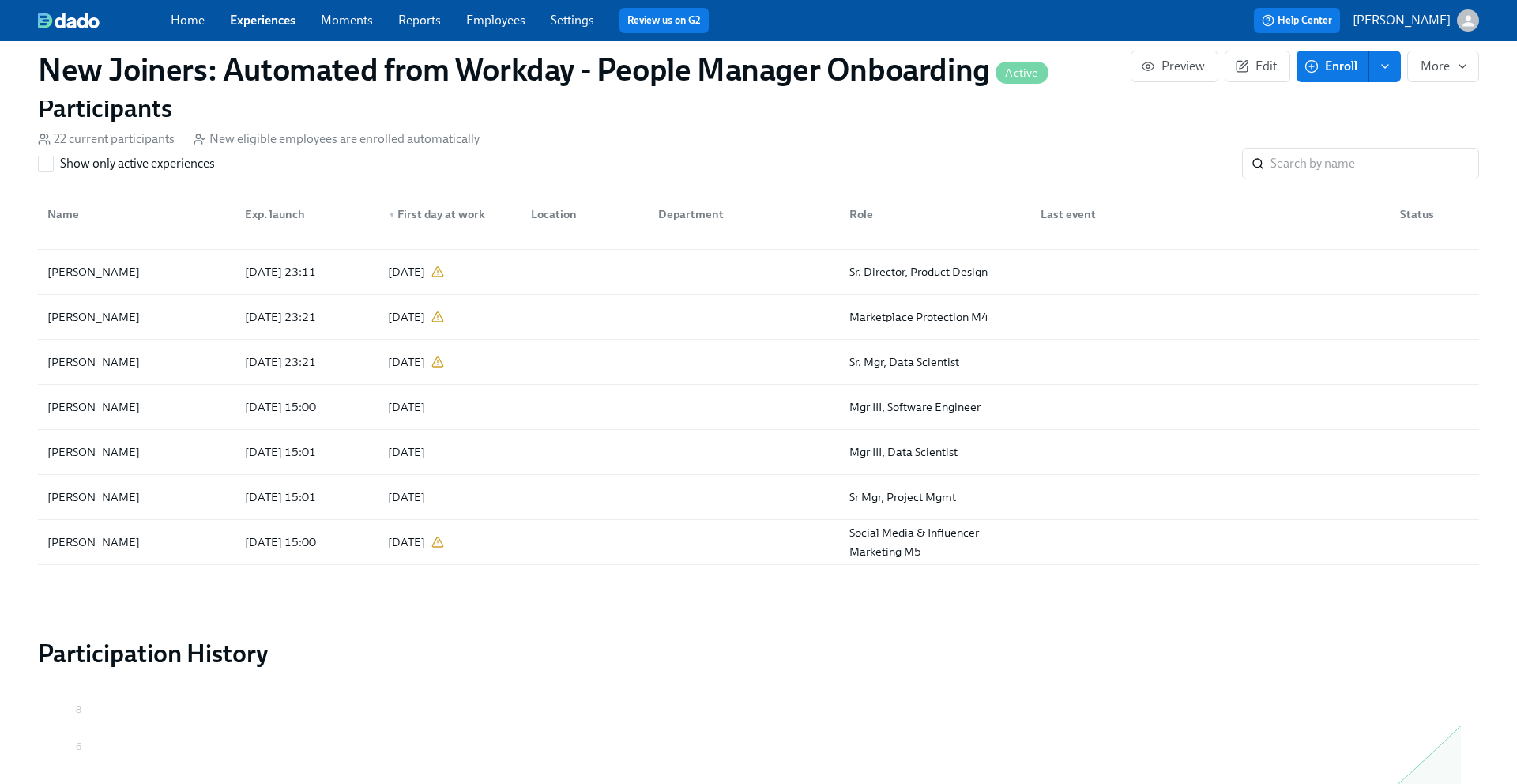
scroll to position [643, 0]
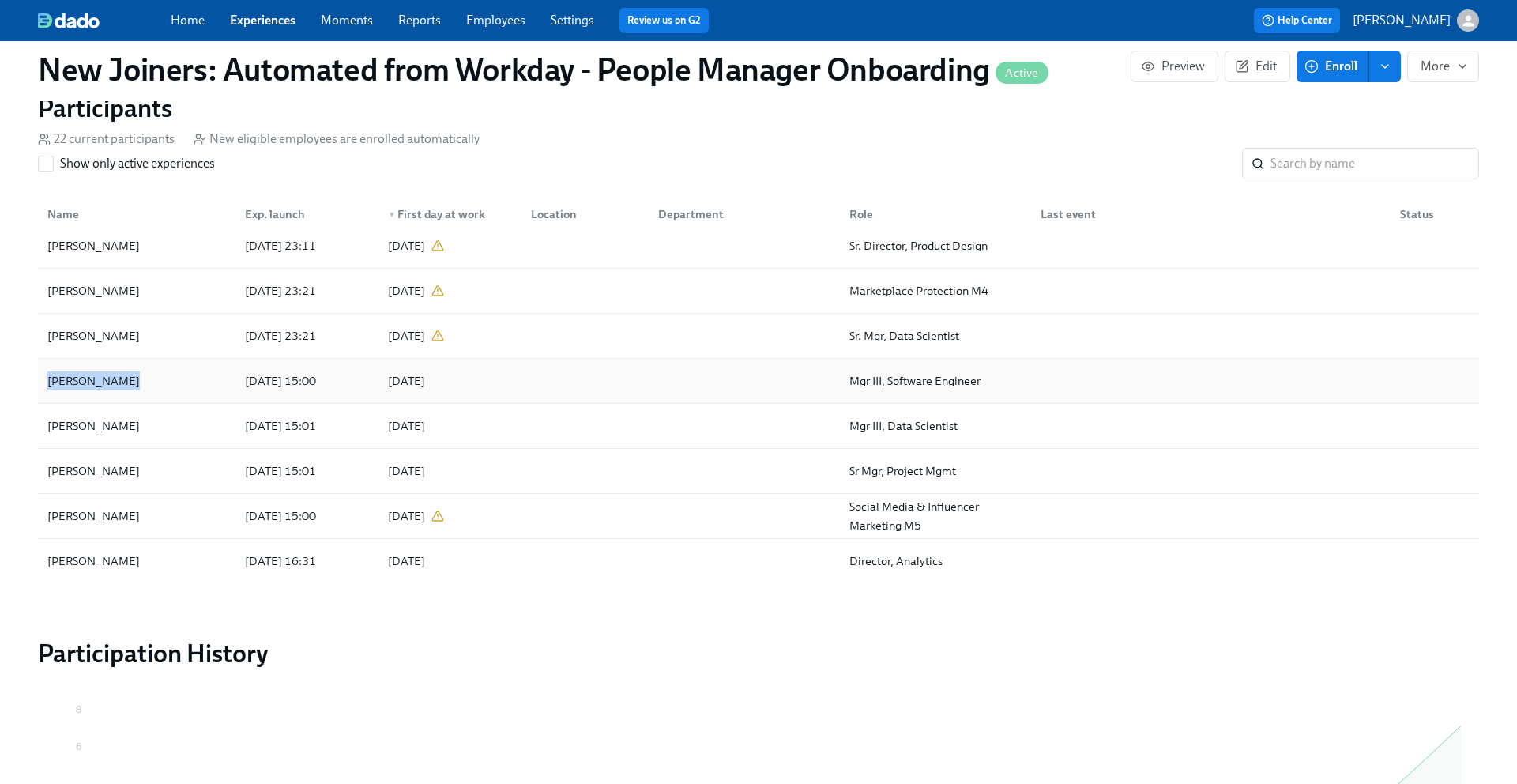
drag, startPoint x: 131, startPoint y: 382, endPoint x: 45, endPoint y: 382, distance: 86.0
click at [45, 382] on div "Nina Strachan" at bounding box center [136, 381] width 191 height 32
drag, startPoint x: 125, startPoint y: 555, endPoint x: 43, endPoint y: 557, distance: 82.0
click at [43, 557] on div "Crystal Zhong" at bounding box center [136, 559] width 191 height 32
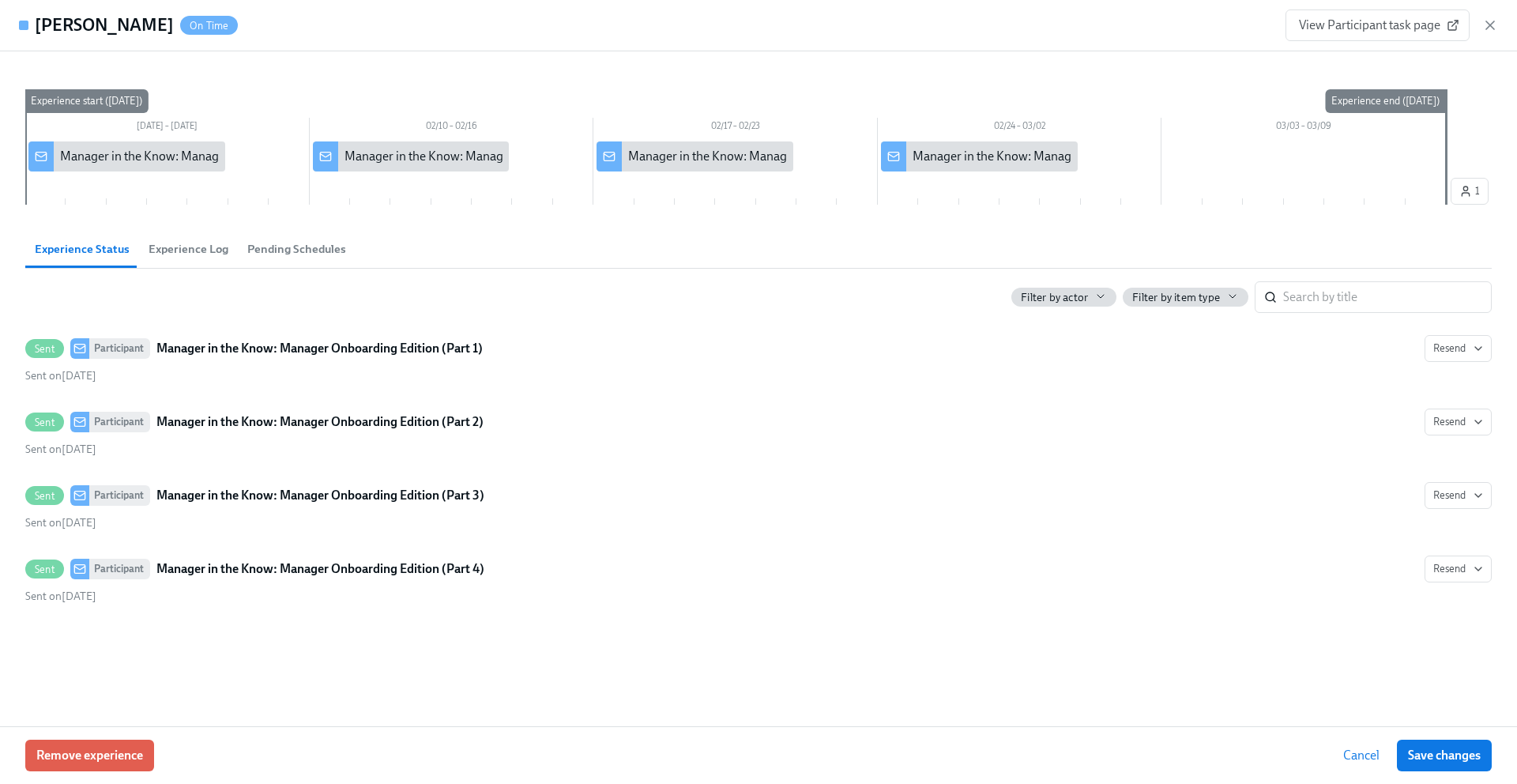
click at [67, 25] on h4 "Crystal Zhong" at bounding box center [104, 25] width 139 height 24
copy h4 "Crystal Zhong"
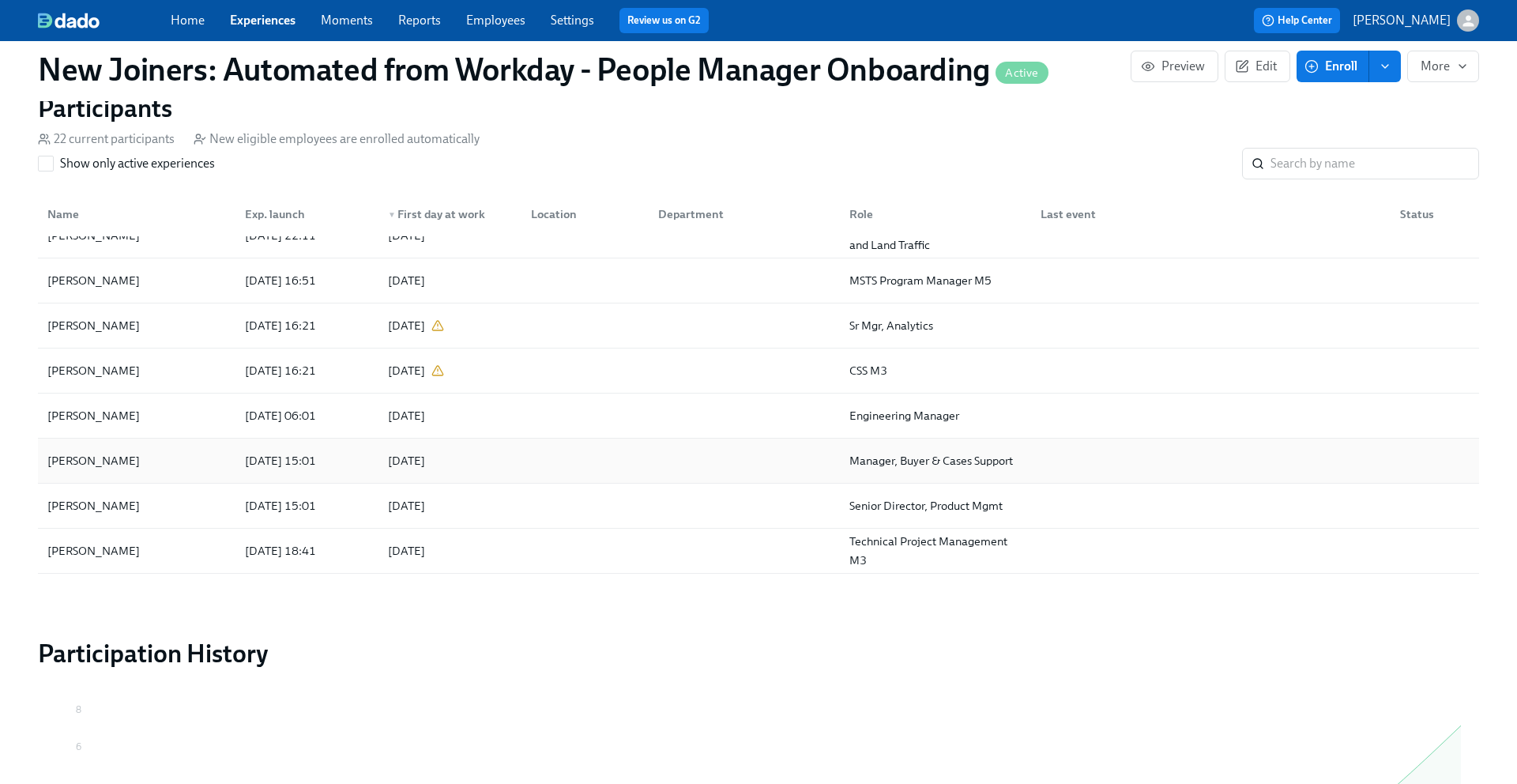
scroll to position [147, 0]
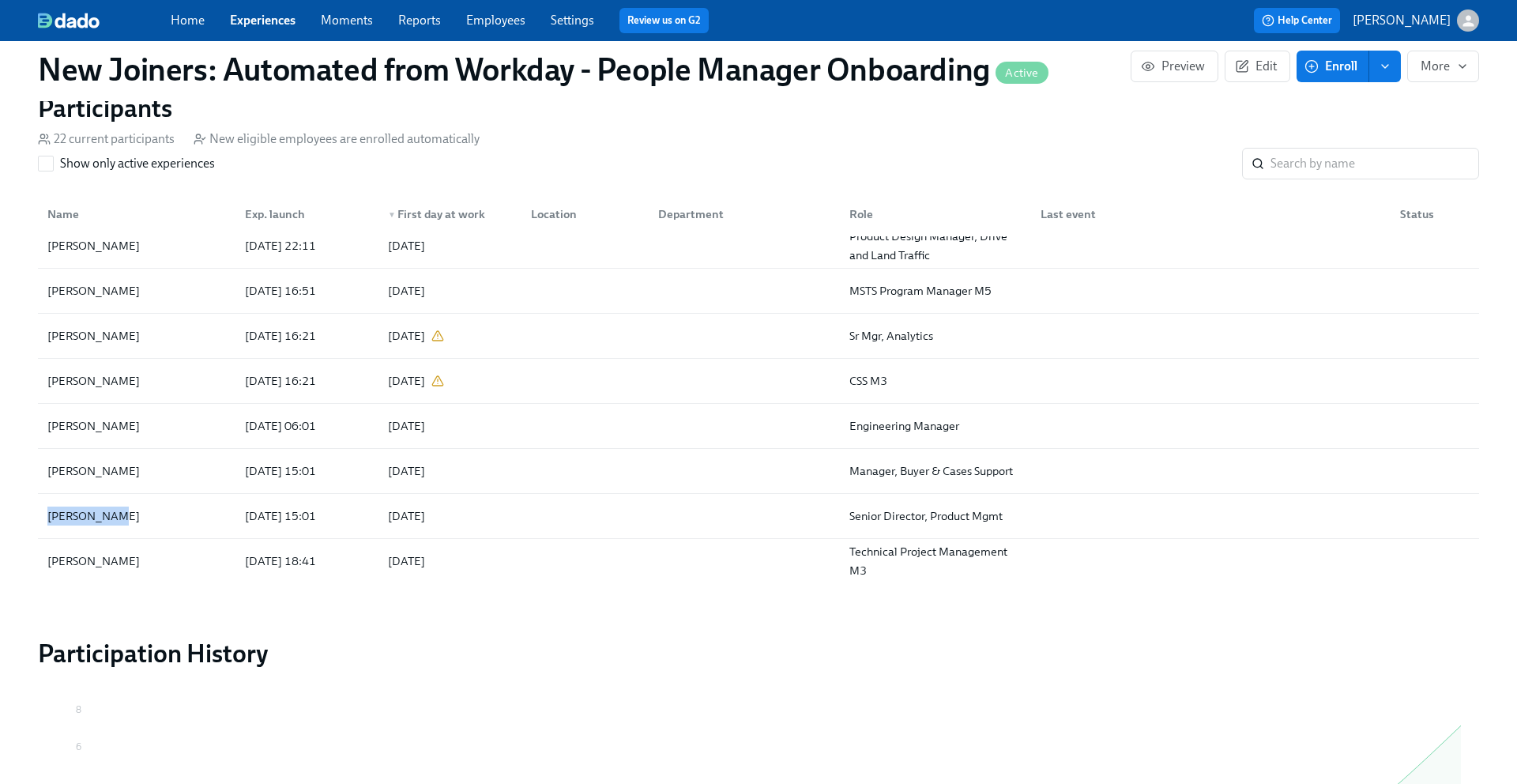
drag, startPoint x: 132, startPoint y: 517, endPoint x: 26, endPoint y: 517, distance: 106.0
click at [26, 517] on div "New Joiners: Automated from Workday - People Manager Onboarding Active Preview …" at bounding box center [758, 3] width 1517 height 1965
copy div "Megan Oxman"
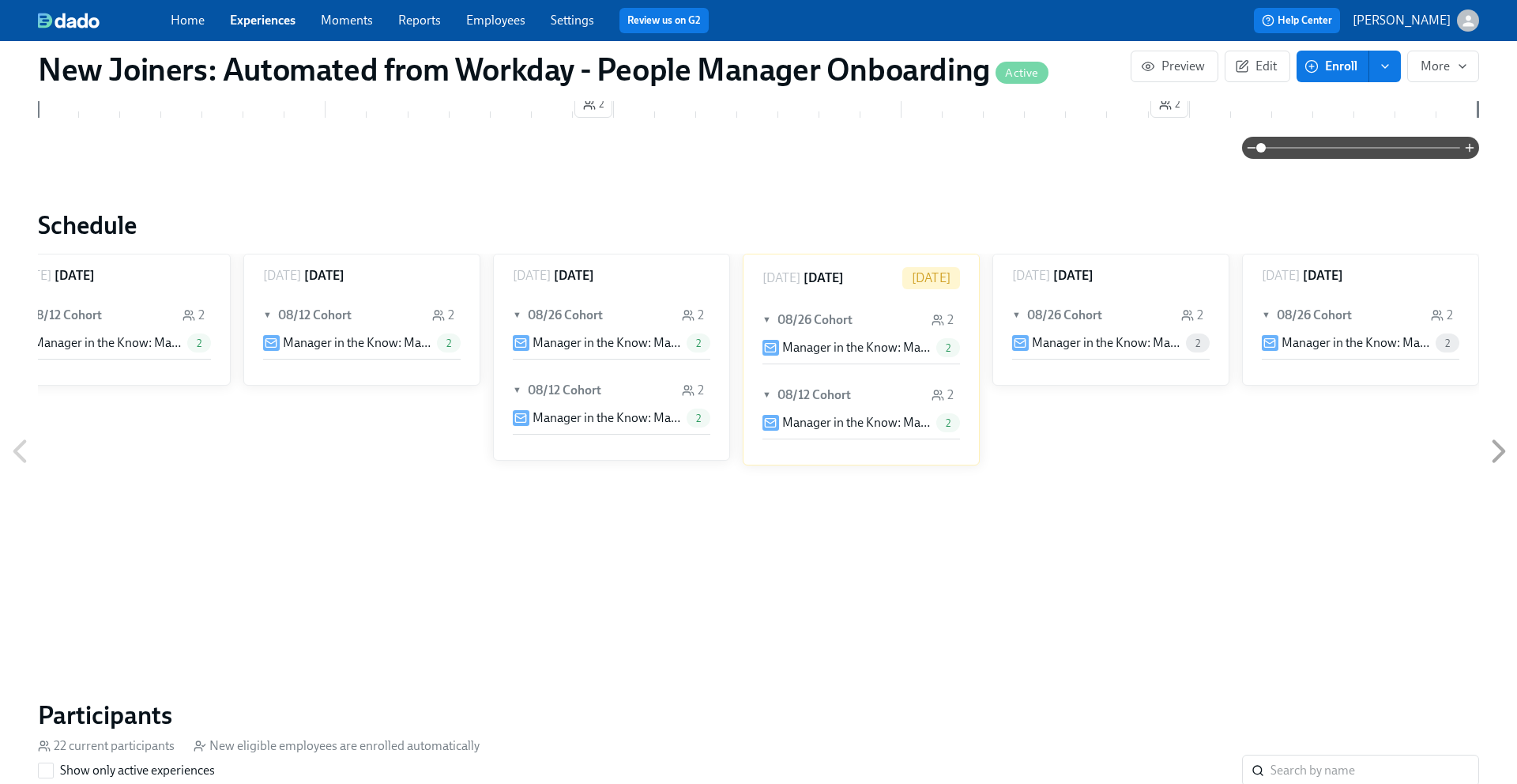
scroll to position [0, 0]
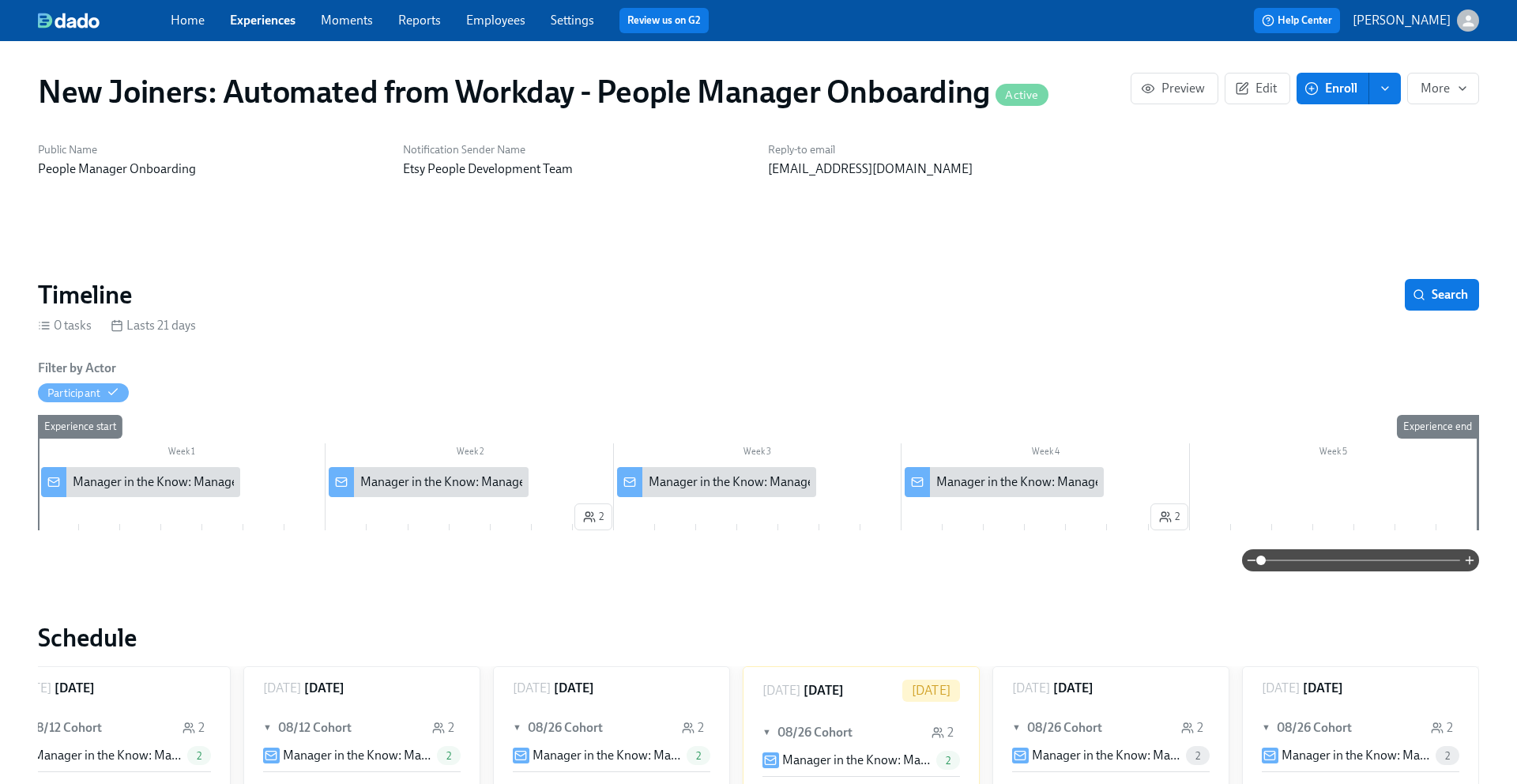
click at [251, 24] on link "Experiences" at bounding box center [263, 20] width 66 height 15
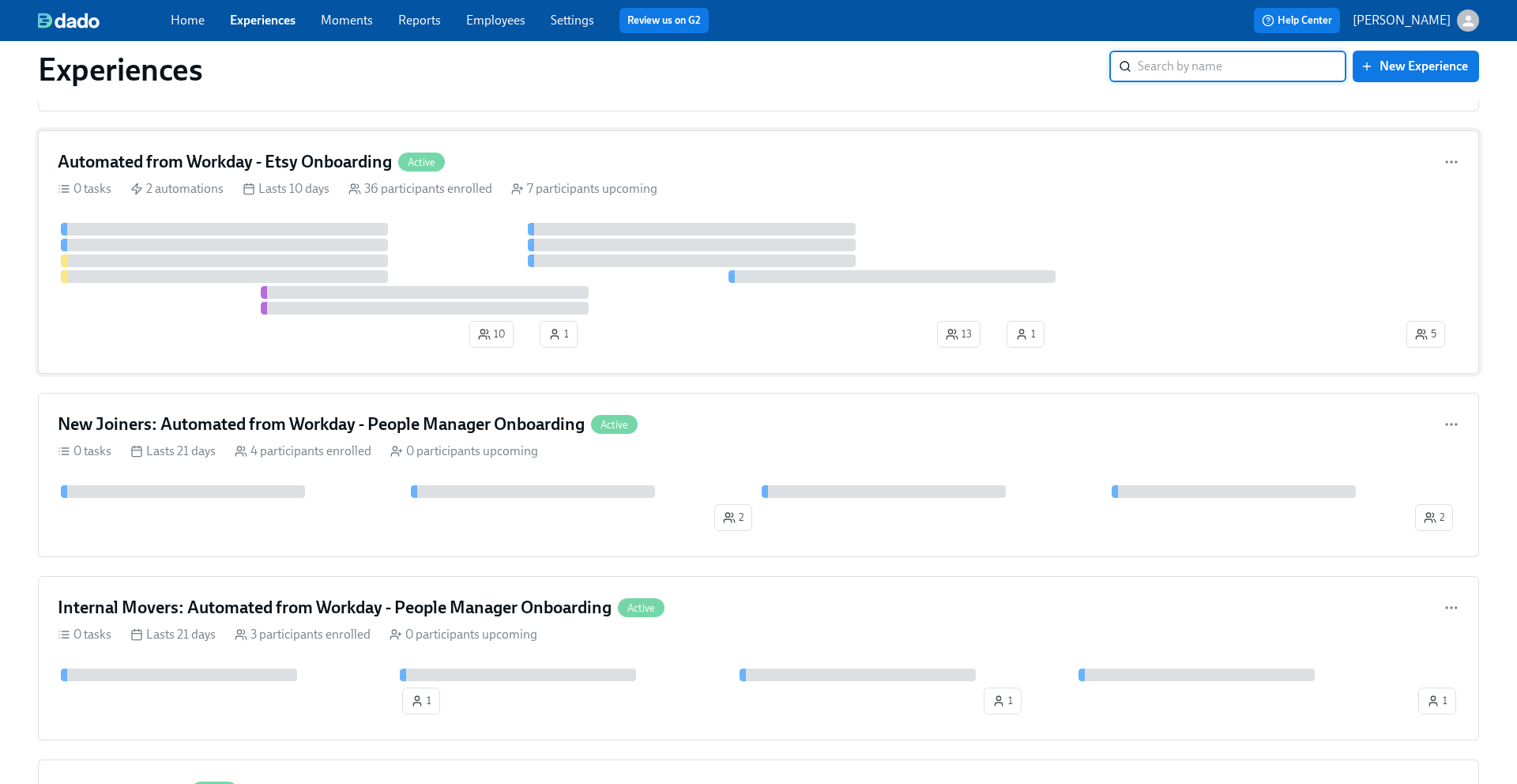
scroll to position [335, 0]
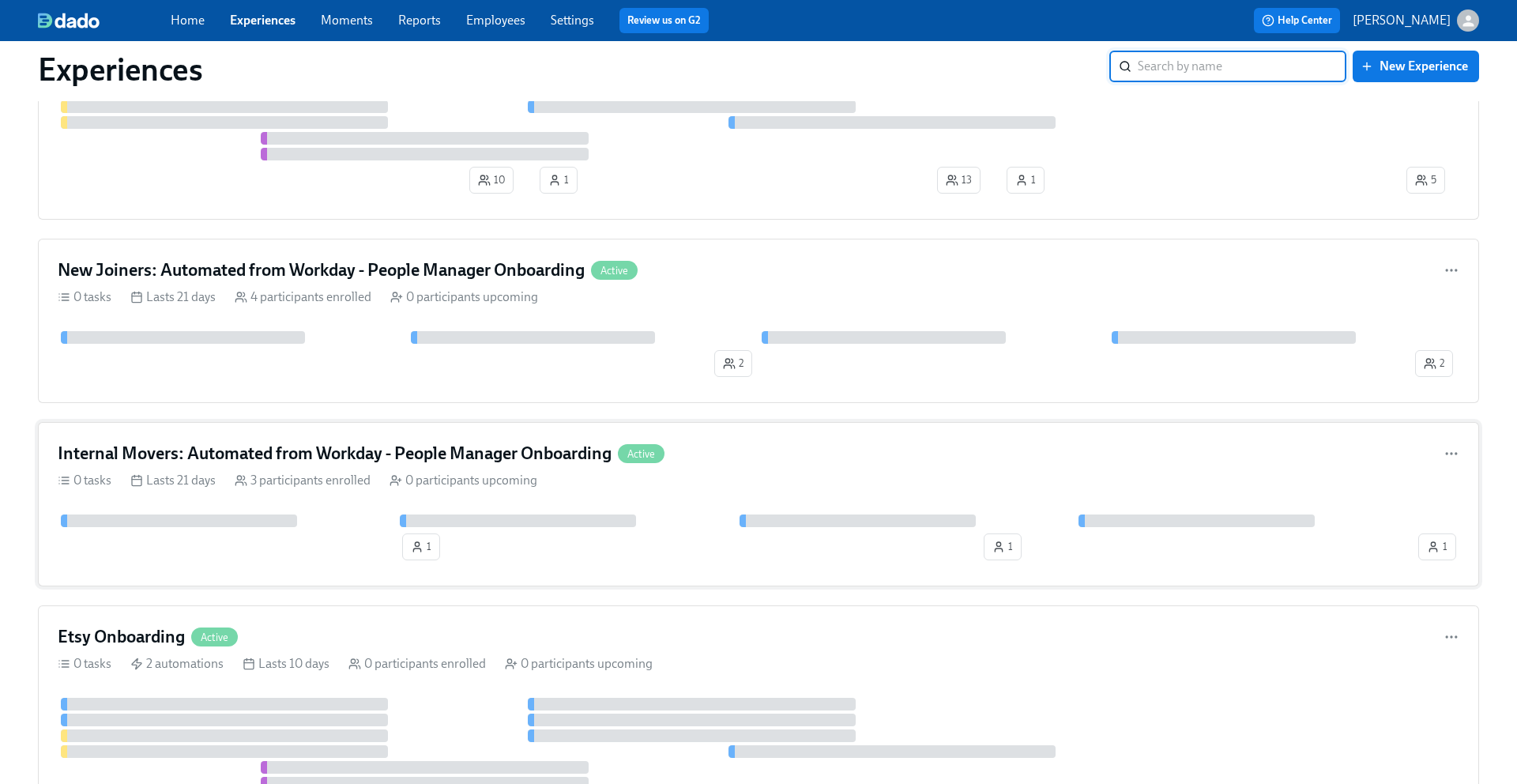
click at [788, 470] on div "Internal Movers: Automated from Workday - People Manager Onboarding Active 0 ta…" at bounding box center [758, 504] width 1441 height 164
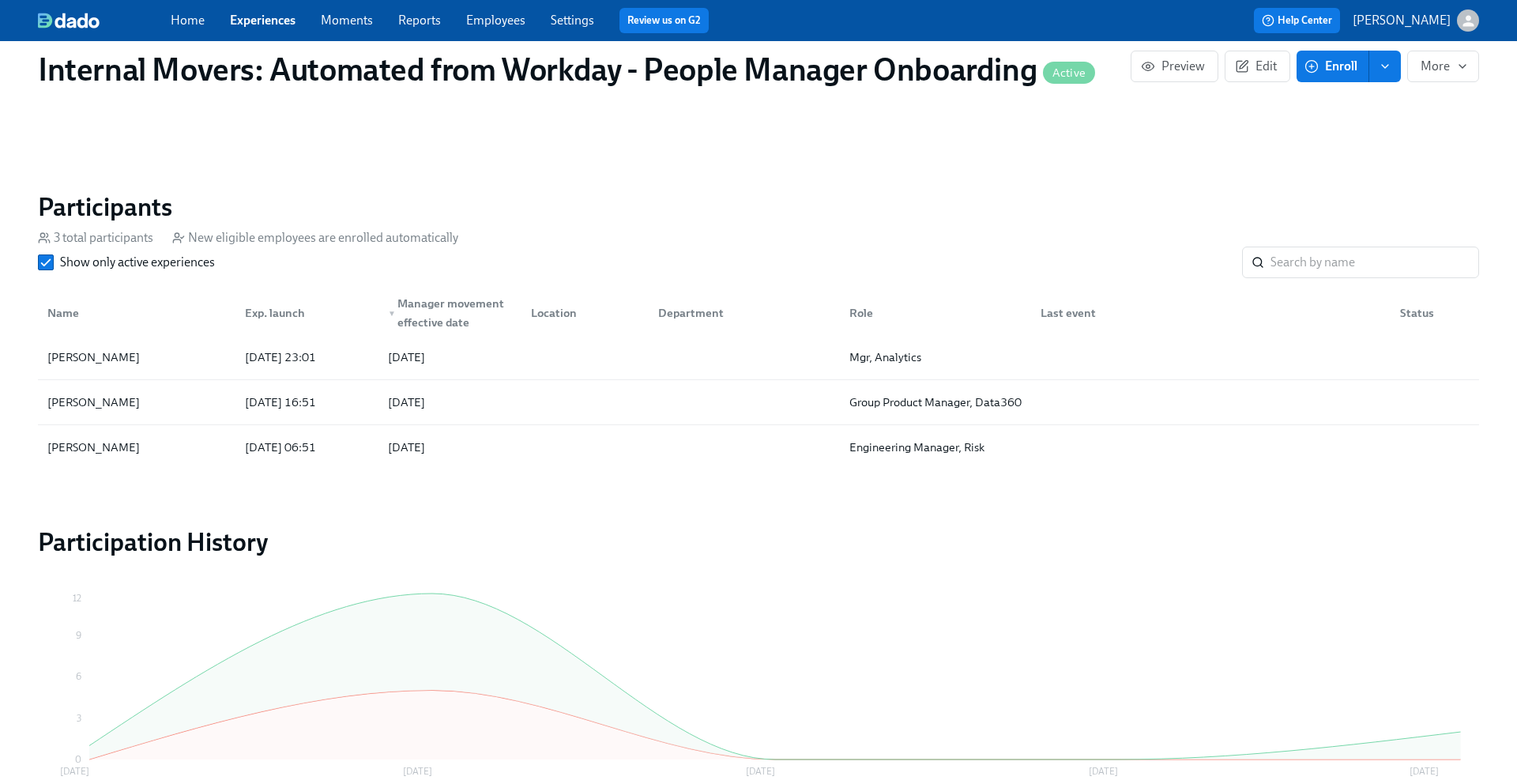
scroll to position [1014, 0]
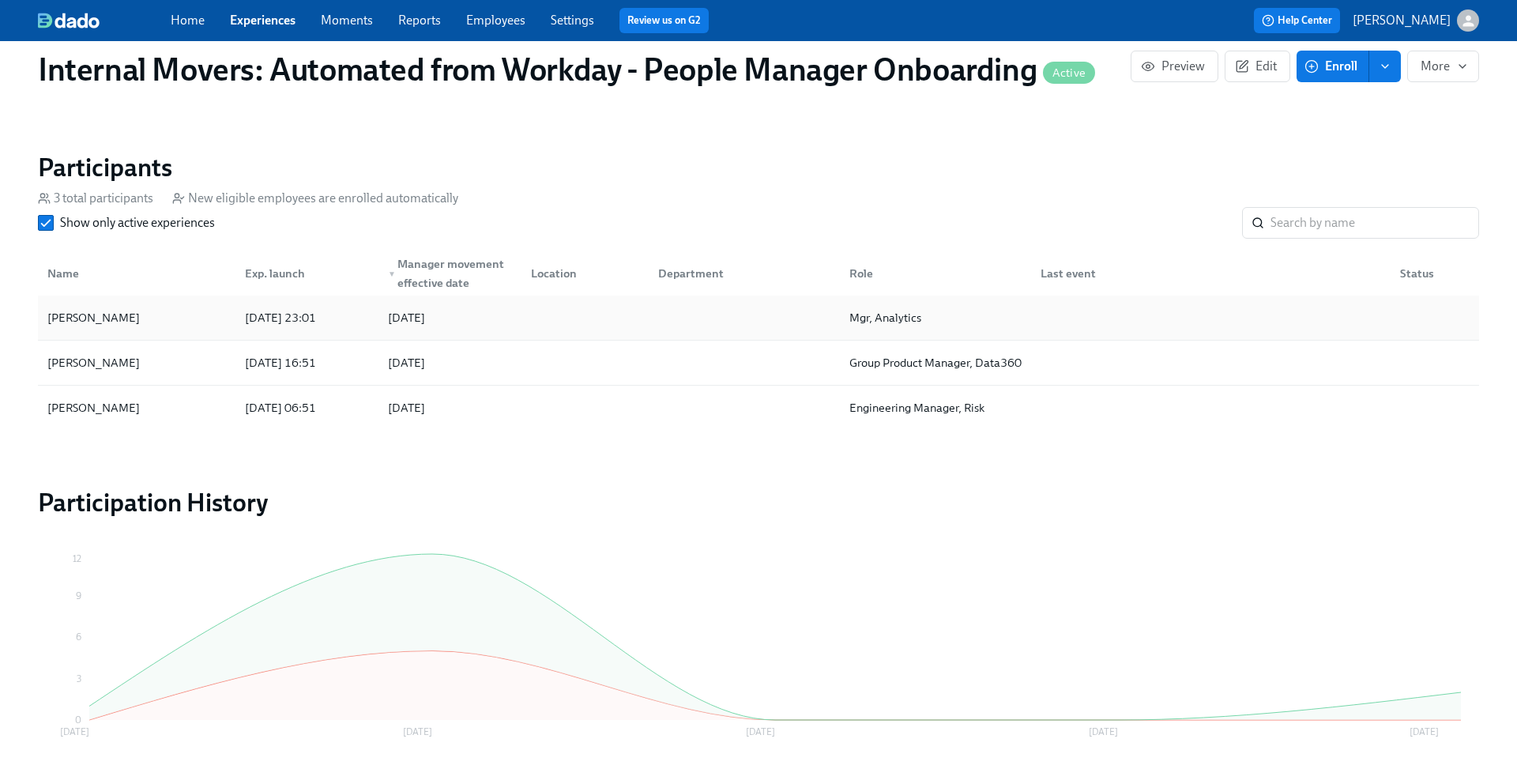
drag, startPoint x: 150, startPoint y: 364, endPoint x: 54, endPoint y: 314, distance: 108.2
click at [54, 314] on div "Thomas Welch 2025/09/04 23:01 2025/09/01 Mgr, Analytics Juan Garcia Bazan 2025/…" at bounding box center [758, 363] width 1441 height 135
drag, startPoint x: 126, startPoint y: 317, endPoint x: 35, endPoint y: 316, distance: 91.0
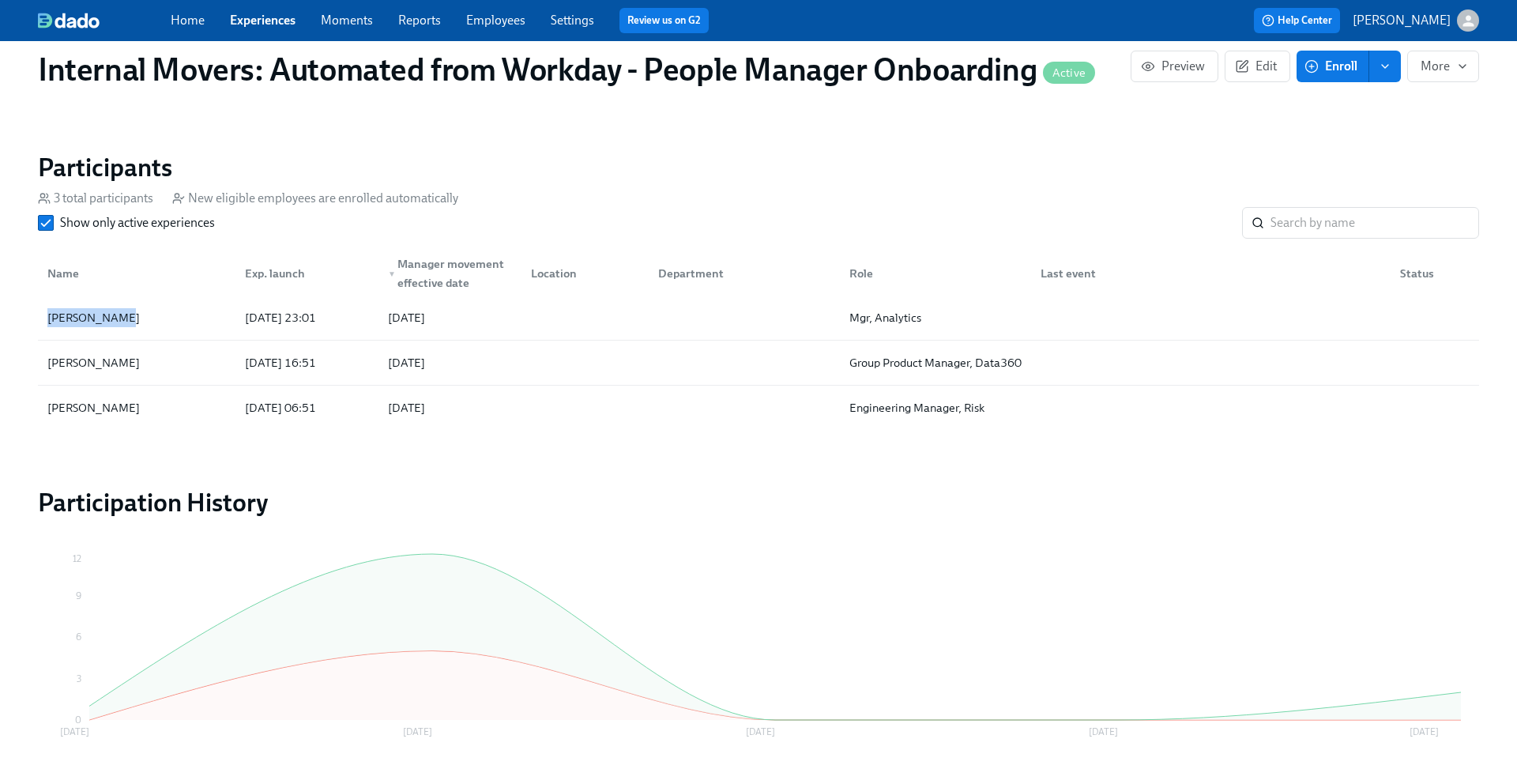
copy div "Thomas Welch"
drag, startPoint x: 151, startPoint y: 365, endPoint x: 36, endPoint y: 359, distance: 115.2
copy div "Juan Garcia Bazan"
click at [40, 224] on input "Show only active experiences" at bounding box center [45, 222] width 14 height 14
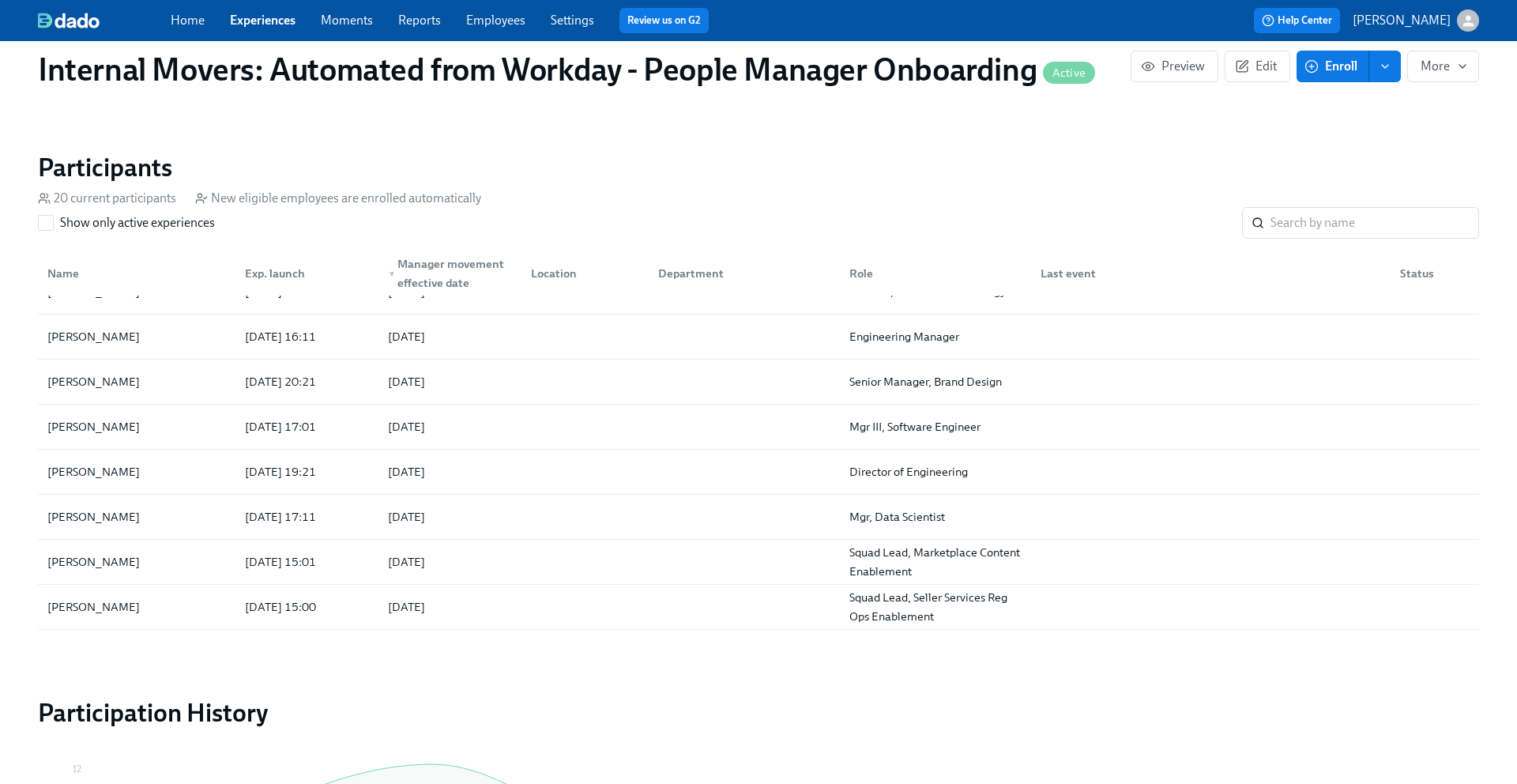
scroll to position [343, 0]
drag, startPoint x: 147, startPoint y: 471, endPoint x: 14, endPoint y: 464, distance: 133.2
click at [14, 464] on div "Internal Movers: Automated from Workday - People Manager Onboarding Active Prev…" at bounding box center [758, 36] width 1517 height 2019
copy div "Kevin McHale"
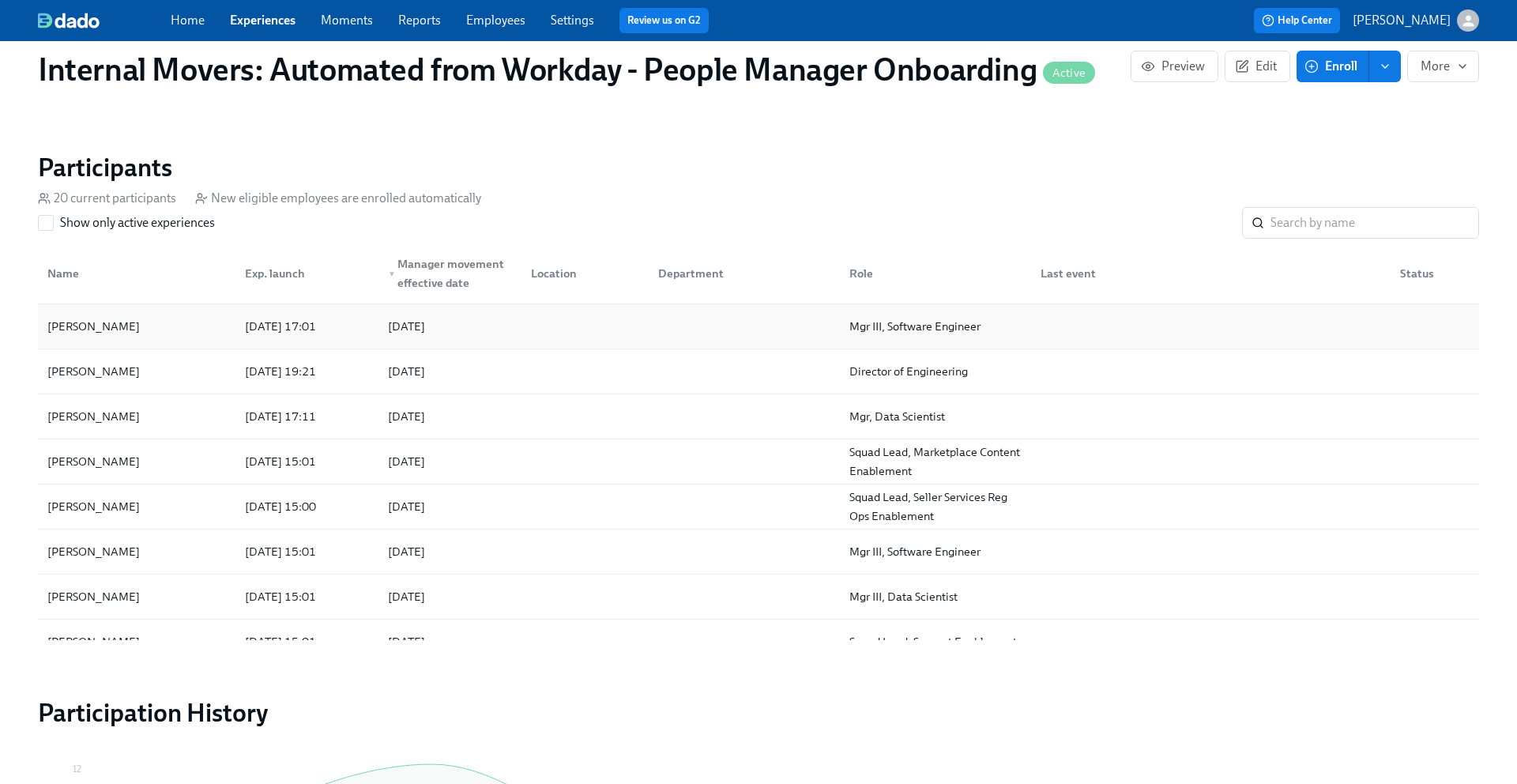
scroll to position [556, 0]
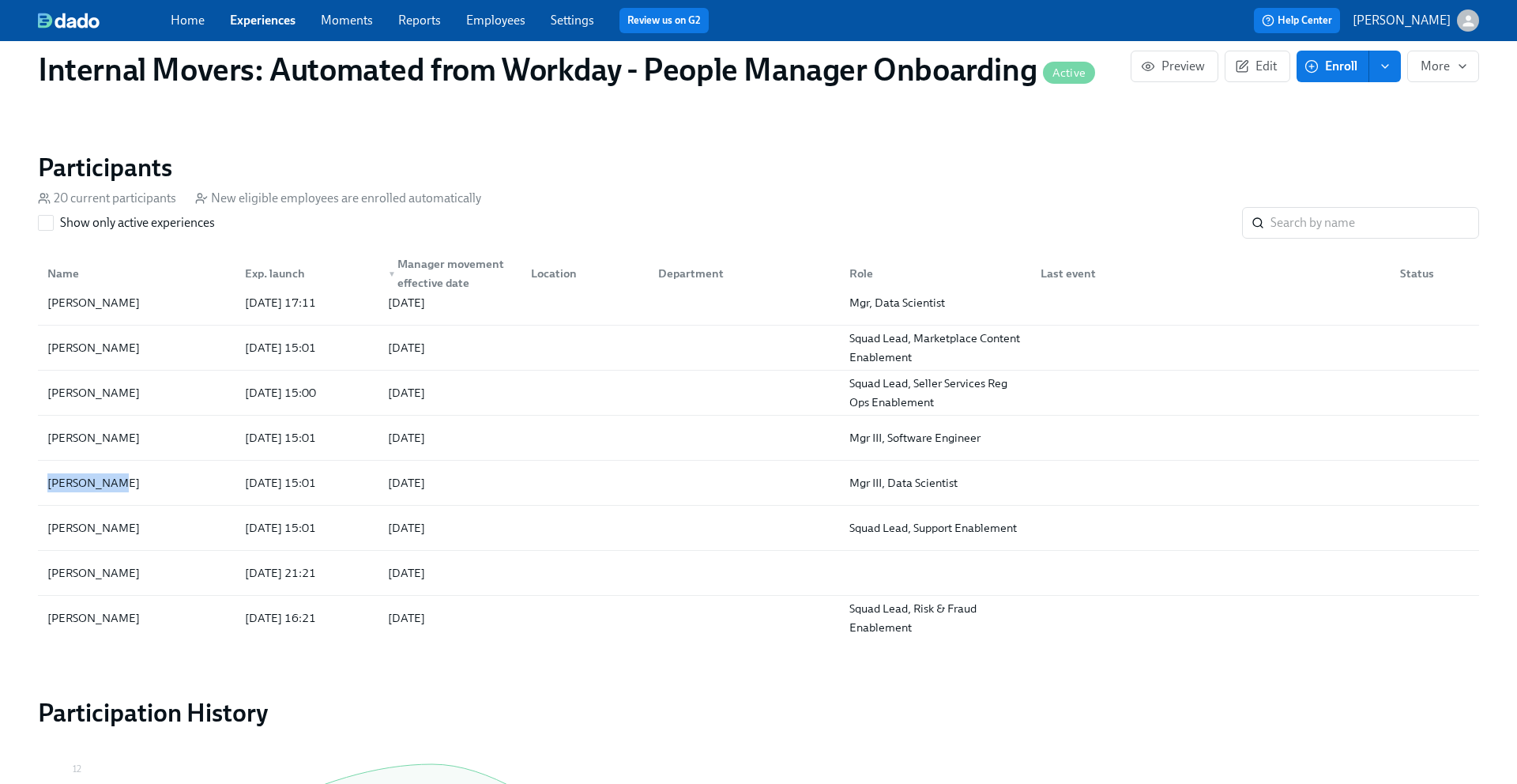
drag, startPoint x: 130, startPoint y: 480, endPoint x: 19, endPoint y: 480, distance: 111.0
click at [19, 480] on div "Internal Movers: Automated from Workday - People Manager Onboarding Active Prev…" at bounding box center [758, 36] width 1517 height 2019
copy div "Audrey Chen"
drag, startPoint x: 124, startPoint y: 613, endPoint x: 45, endPoint y: 616, distance: 79.1
click at [45, 616] on div "Brittany Larsen" at bounding box center [93, 617] width 105 height 19
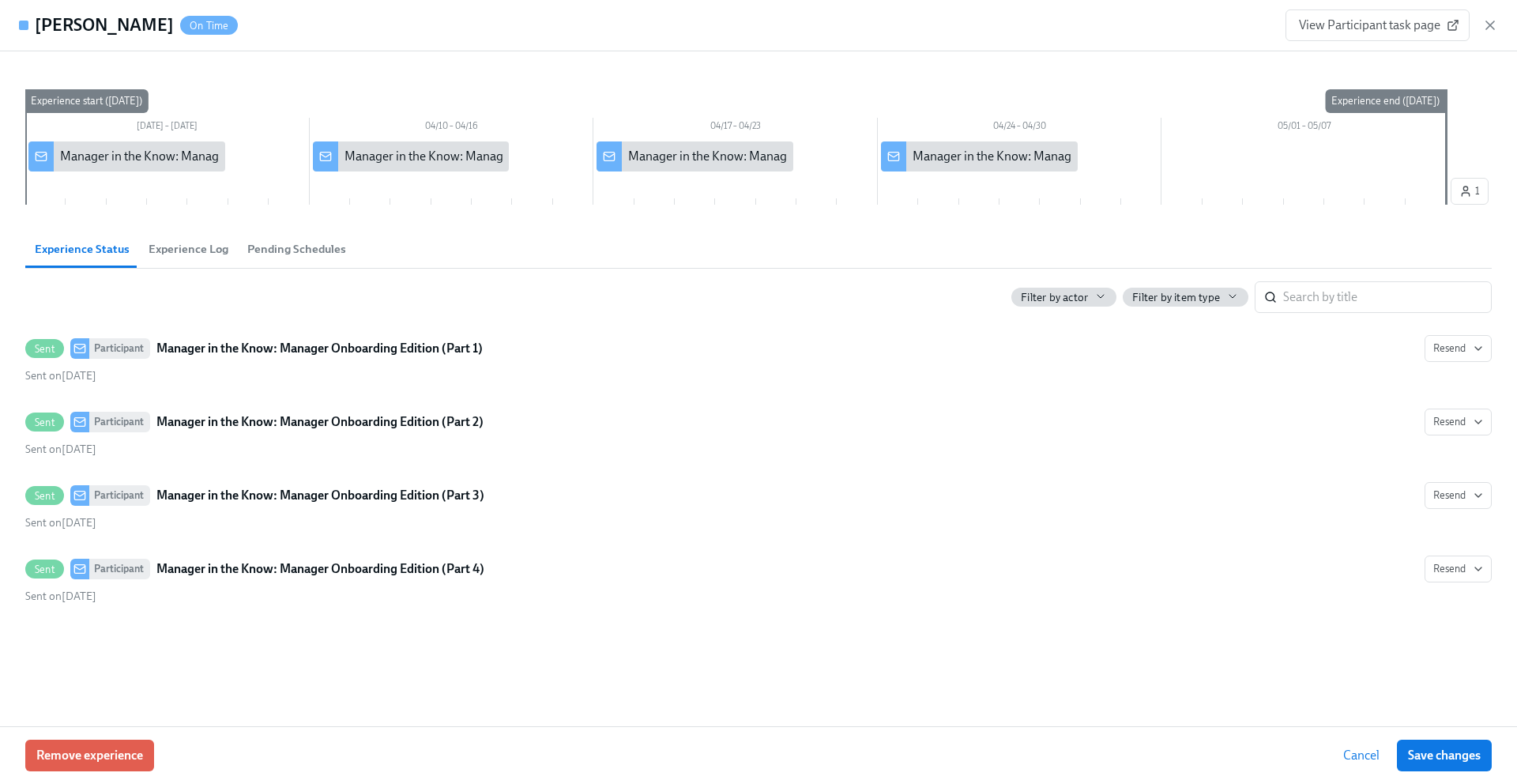
click at [111, 27] on h4 "Brittany Larsen" at bounding box center [104, 25] width 139 height 24
copy h4 "Brittany Larsen"
click at [1492, 28] on icon "button" at bounding box center [1490, 24] width 8 height 8
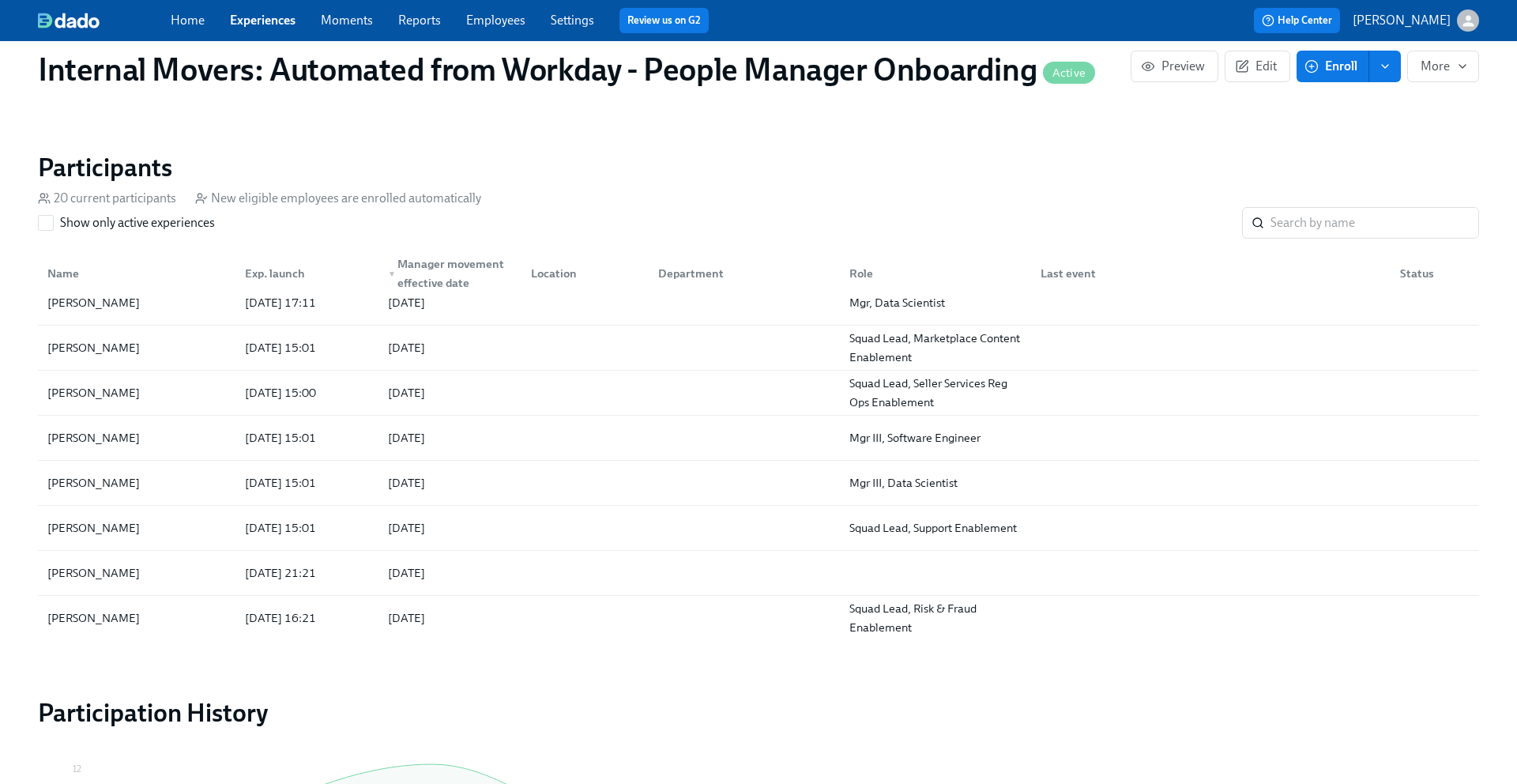
click at [491, 9] on div "Home Experiences Moments Reports Employees Settings Review us on G2" at bounding box center [498, 20] width 654 height 25
click at [489, 22] on link "Employees" at bounding box center [496, 20] width 59 height 15
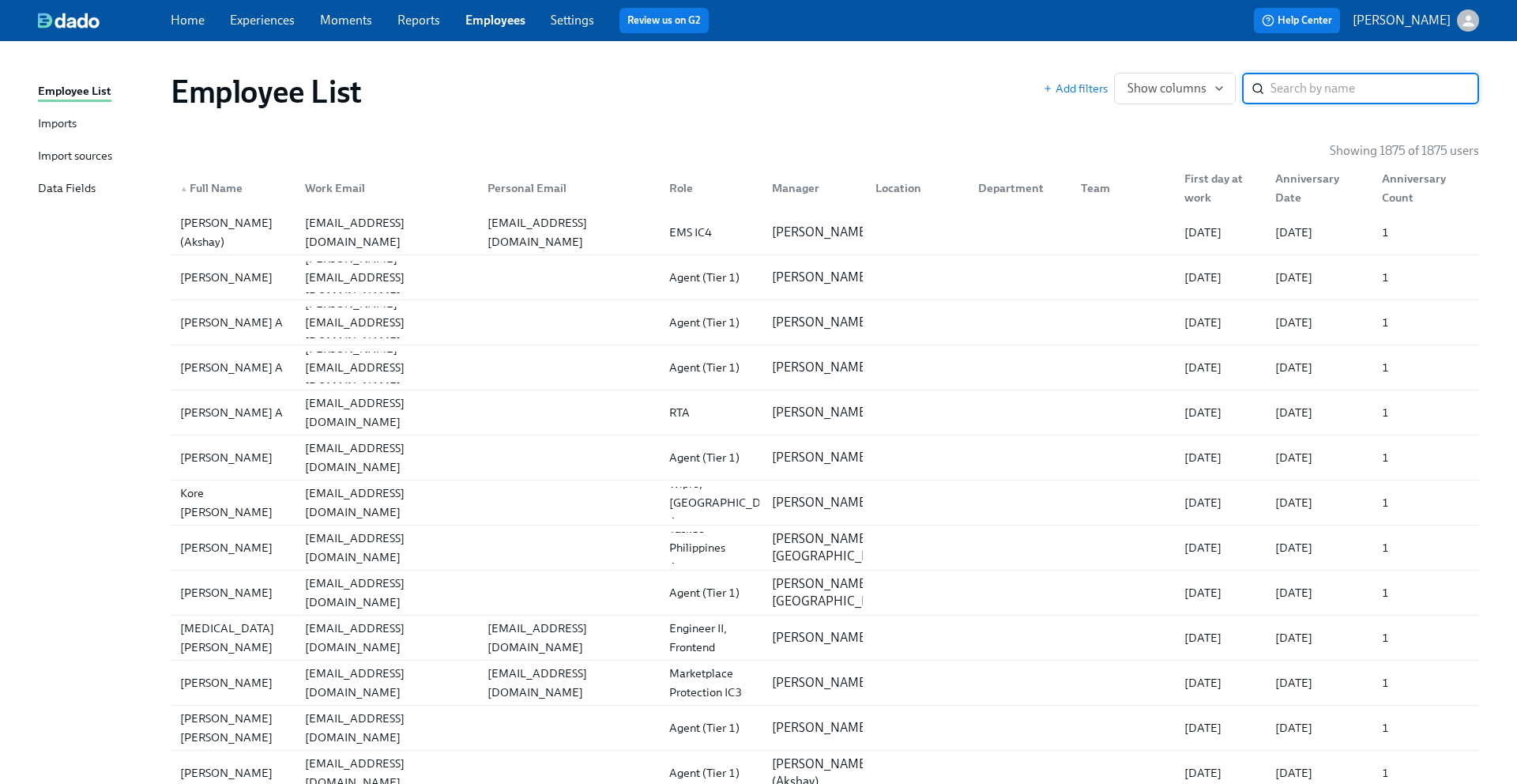
click at [1316, 88] on input "search" at bounding box center [1375, 88] width 209 height 32
type input "welch"
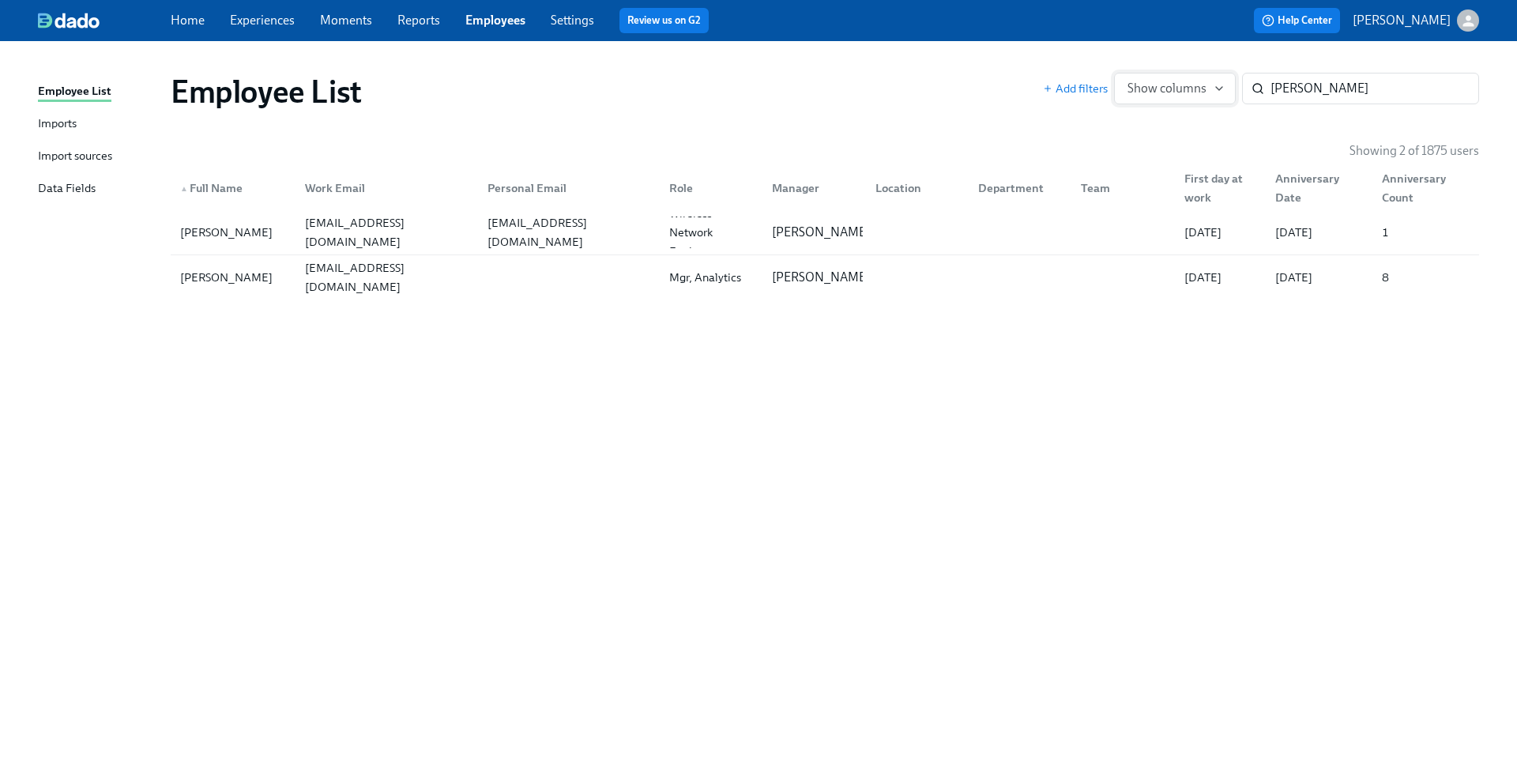
click at [1216, 94] on icon "button" at bounding box center [1219, 88] width 13 height 13
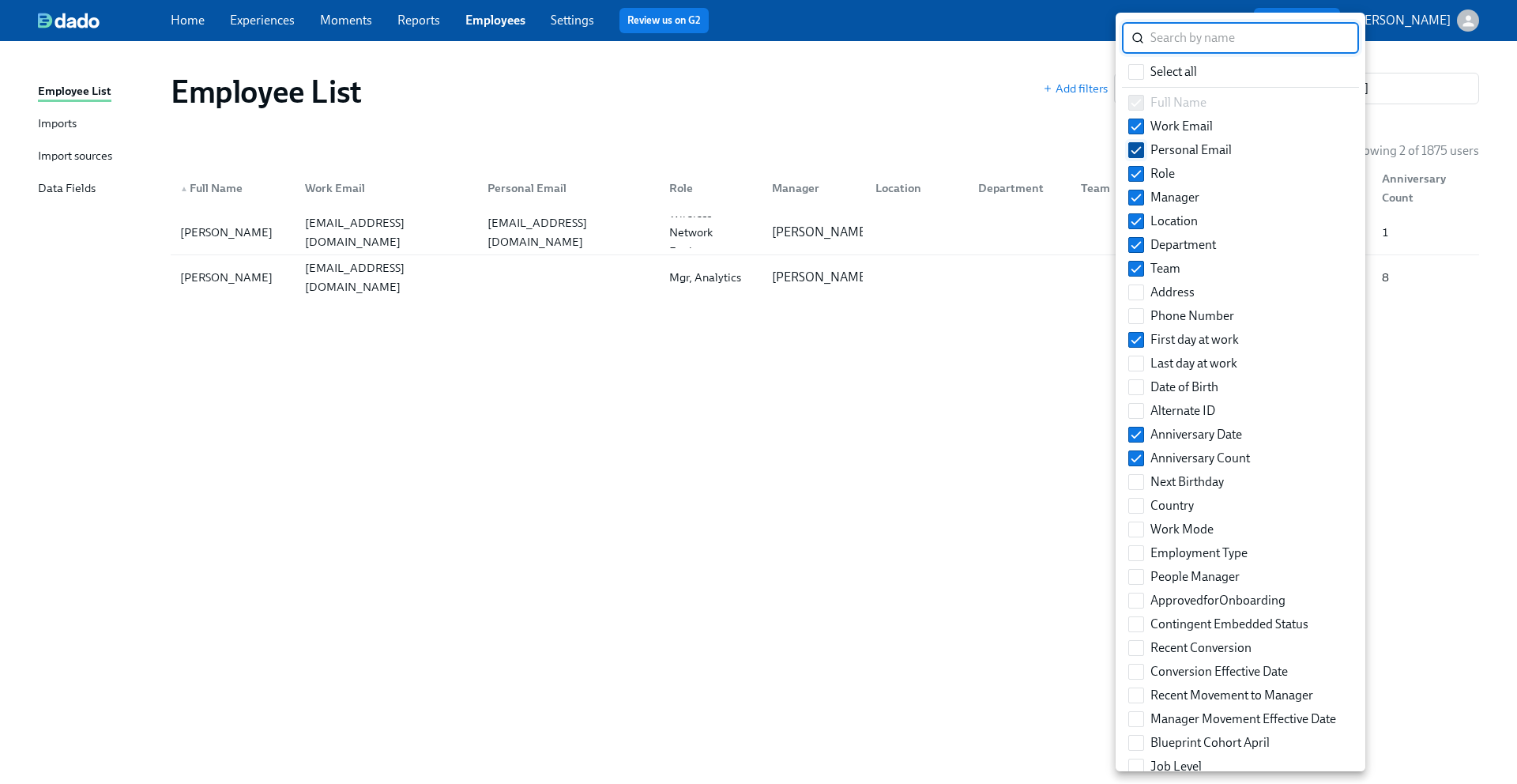
click at [1142, 145] on input "Personal Email" at bounding box center [1136, 150] width 14 height 14
checkbox input "false"
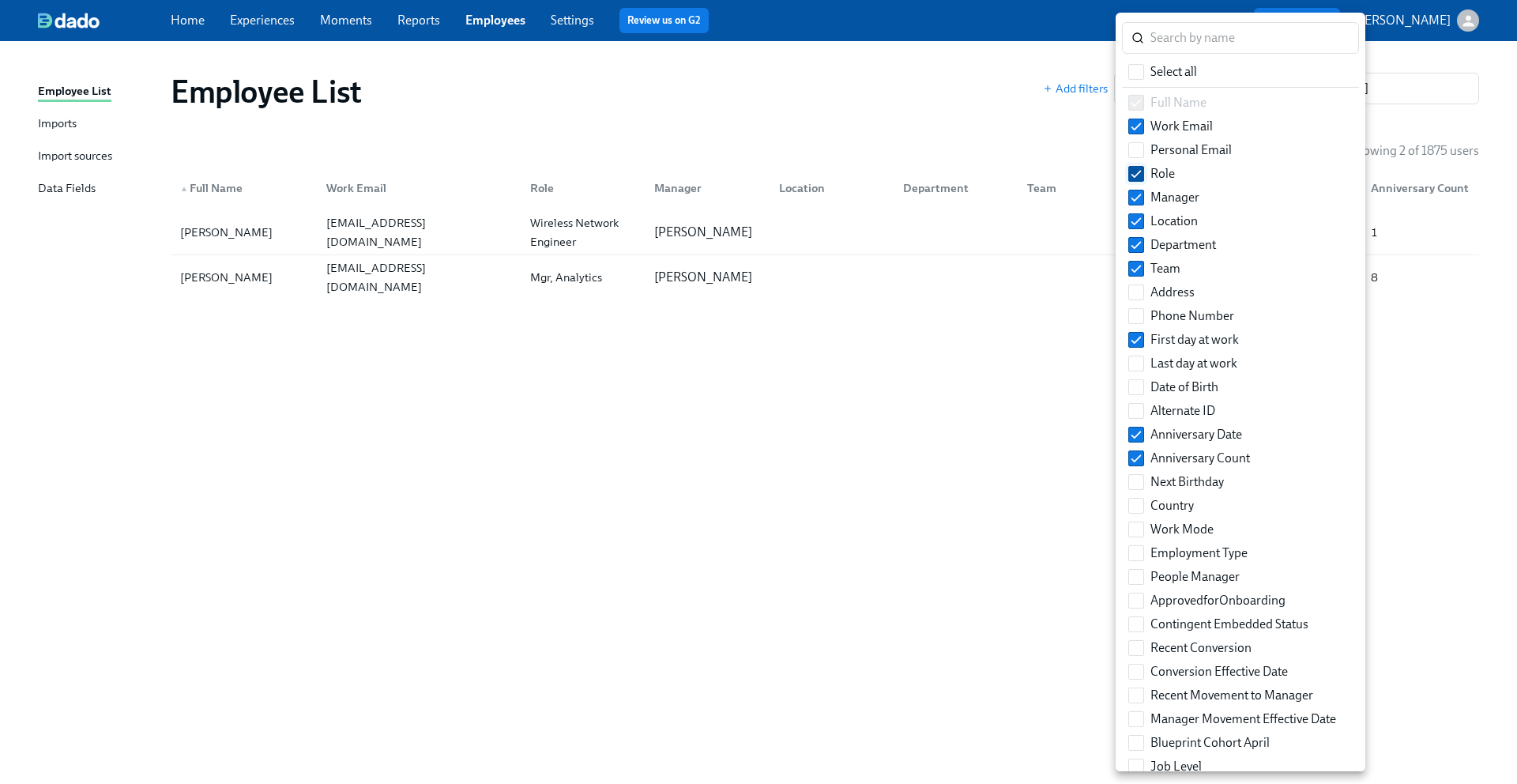
click at [1137, 168] on input "Role" at bounding box center [1136, 173] width 14 height 14
checkbox input "false"
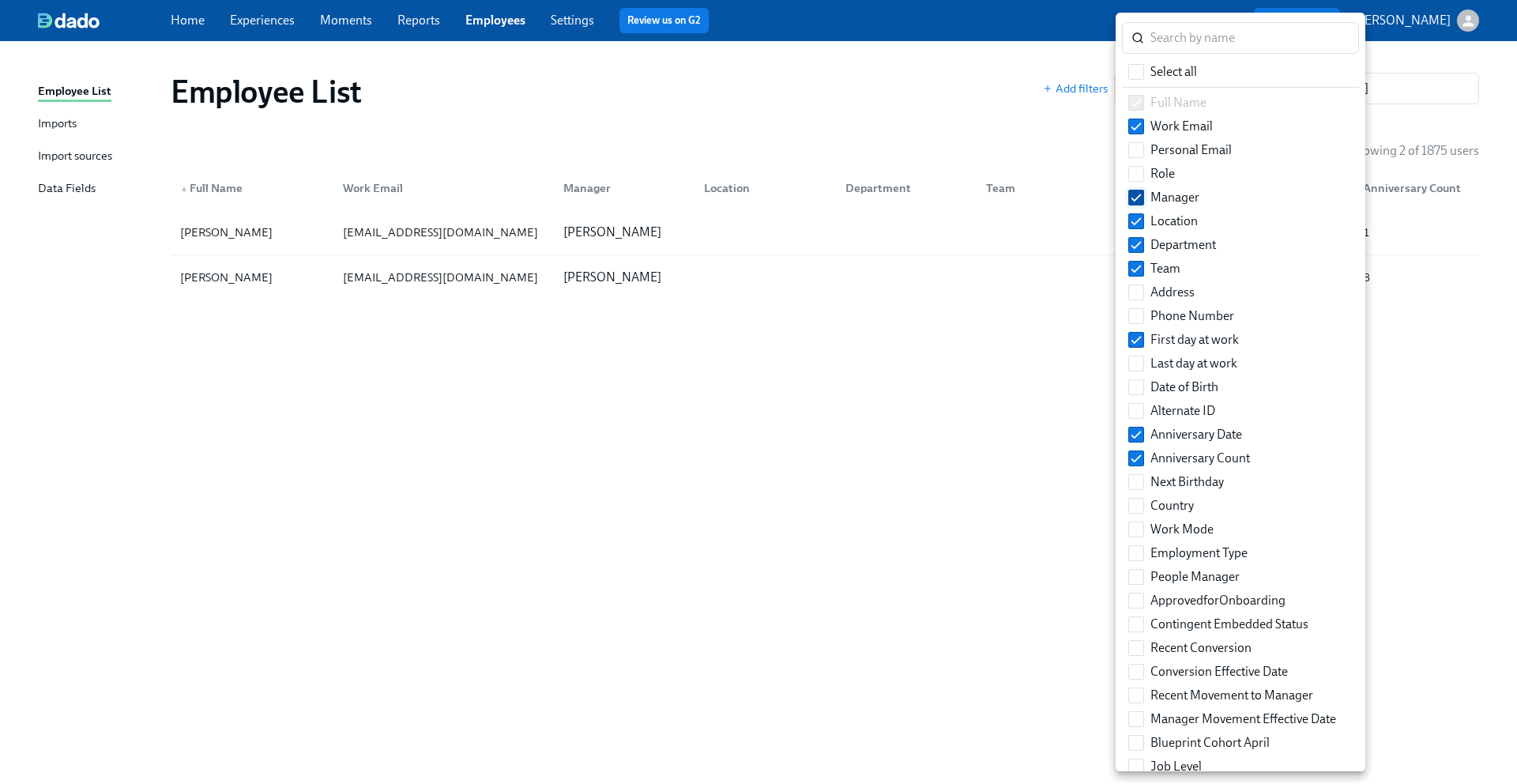
click at [1134, 194] on input "Manager" at bounding box center [1136, 197] width 14 height 14
checkbox input "false"
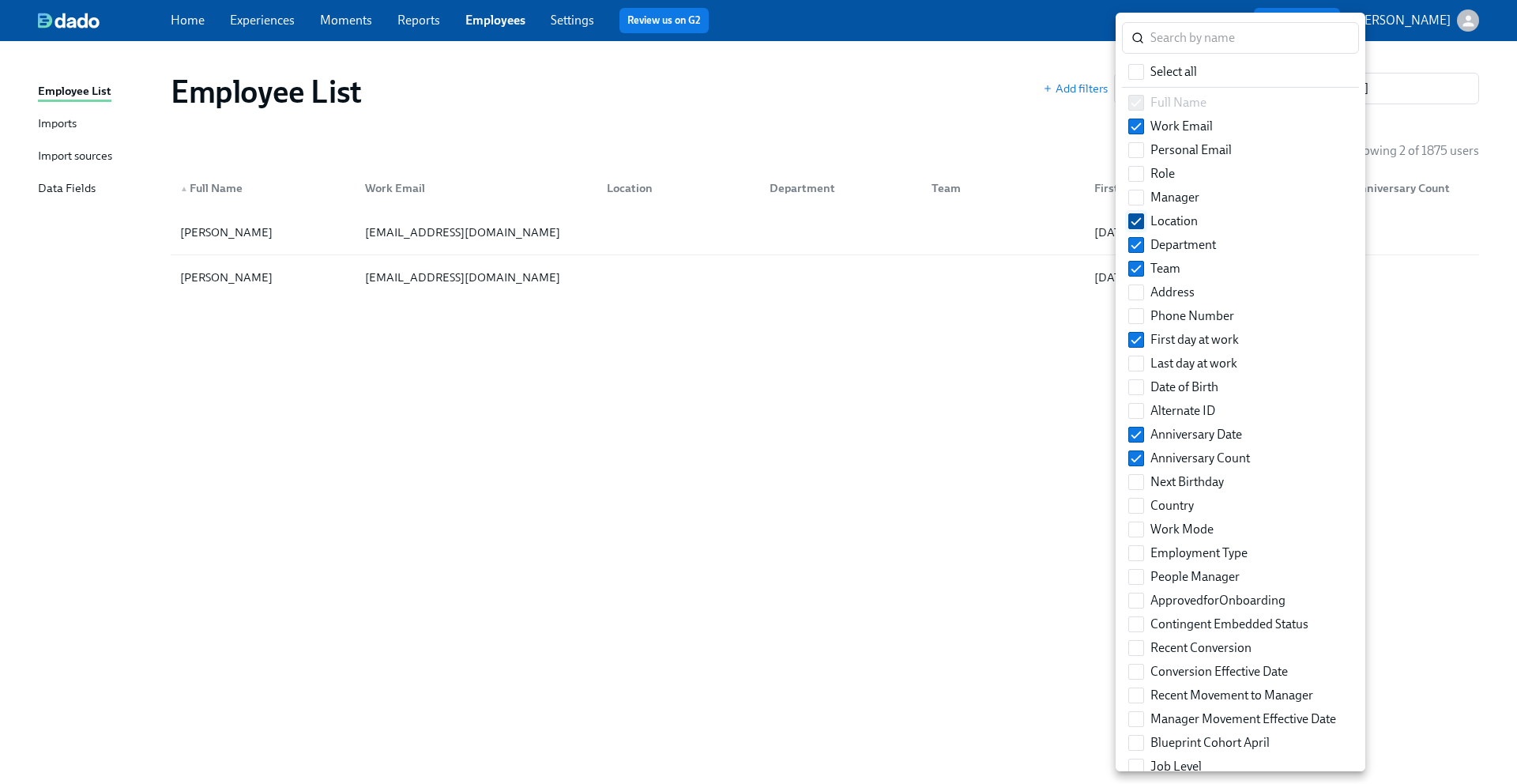
click at [1132, 220] on input "Location" at bounding box center [1136, 221] width 14 height 14
checkbox input "false"
click at [1132, 249] on input "Department" at bounding box center [1136, 244] width 14 height 14
checkbox input "false"
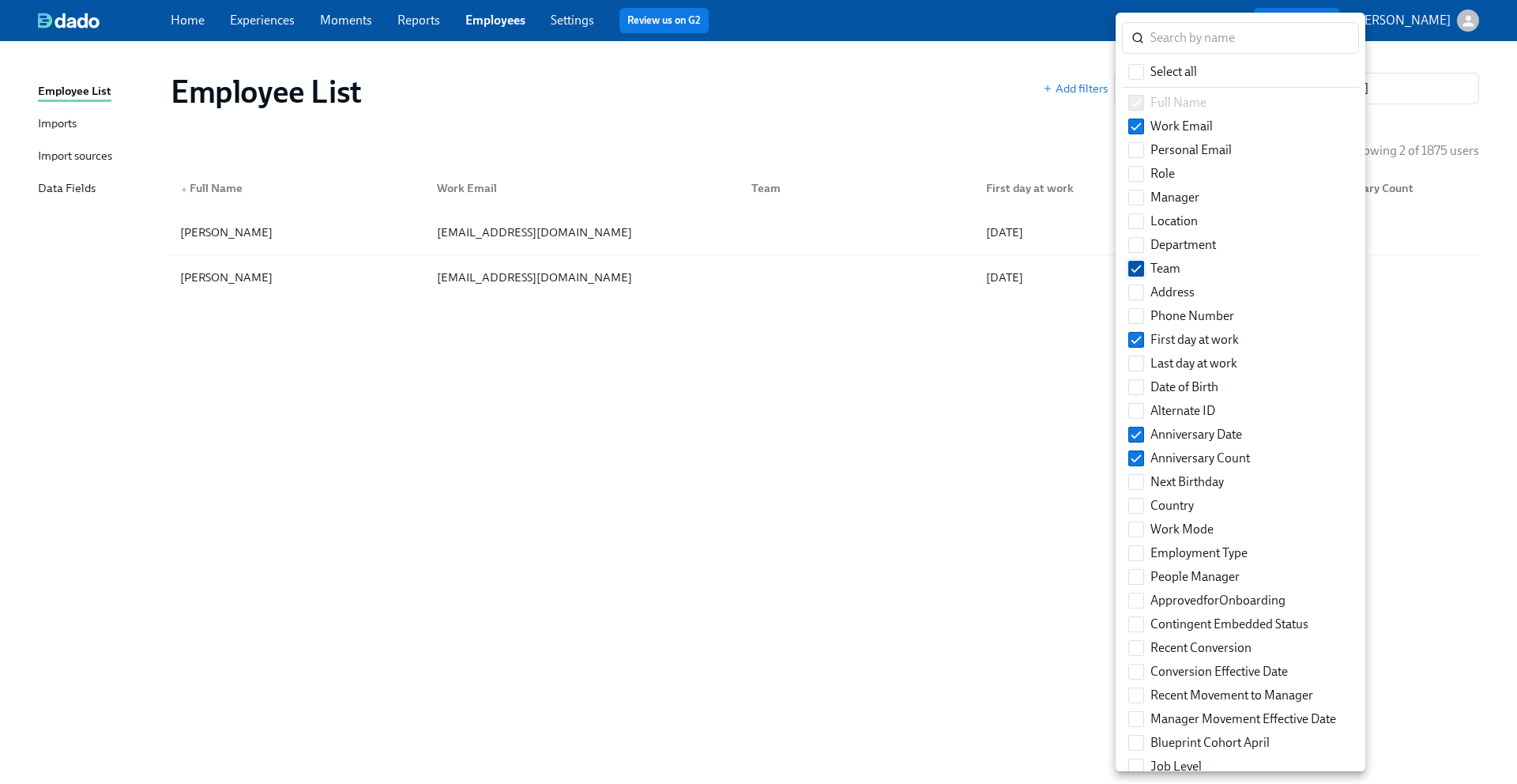
click at [1132, 278] on label "Team" at bounding box center [1154, 269] width 65 height 24
click at [1132, 275] on input "Team" at bounding box center [1136, 269] width 14 height 14
checkbox input "false"
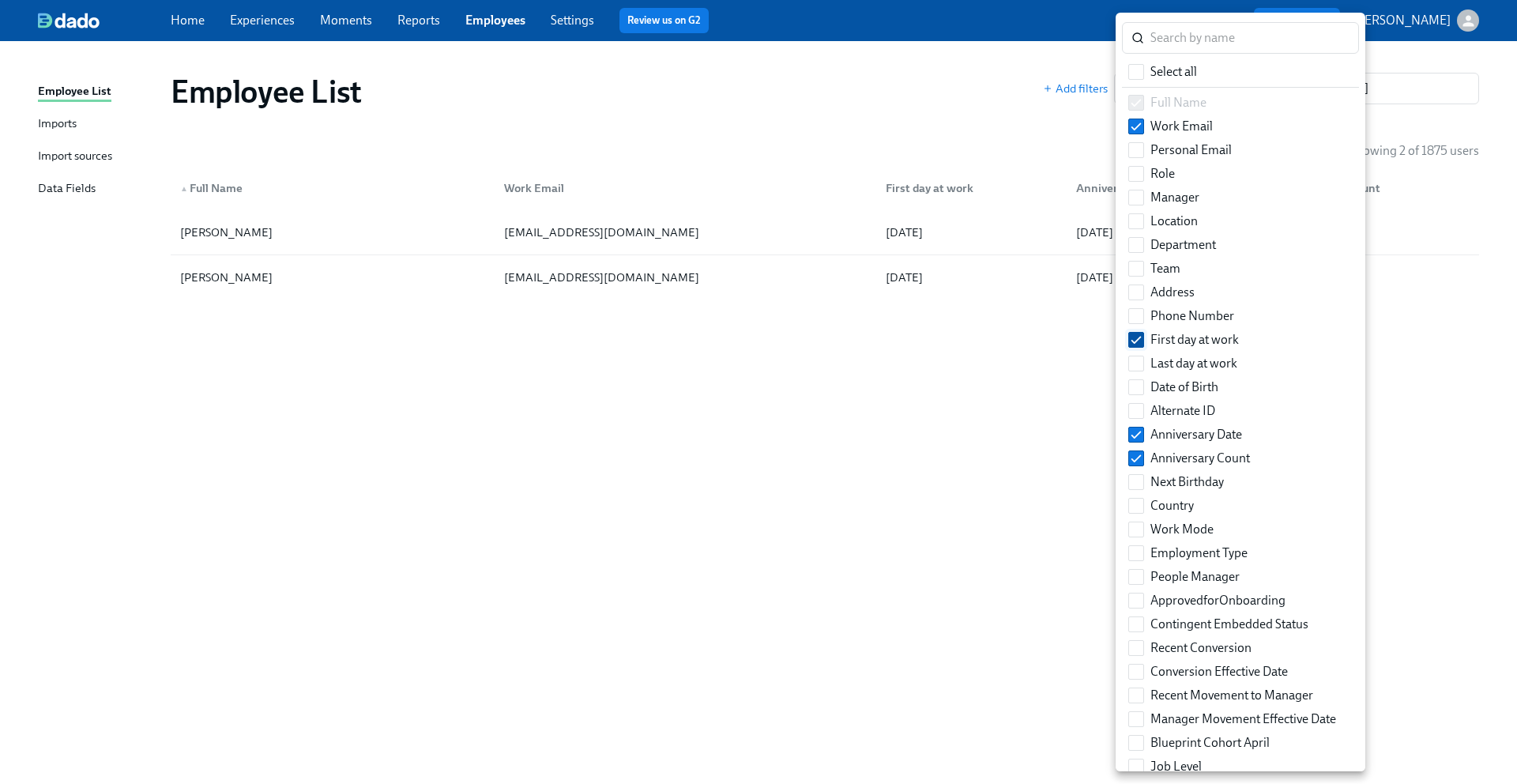
click at [1131, 346] on input "First day at work" at bounding box center [1136, 339] width 14 height 14
checkbox input "false"
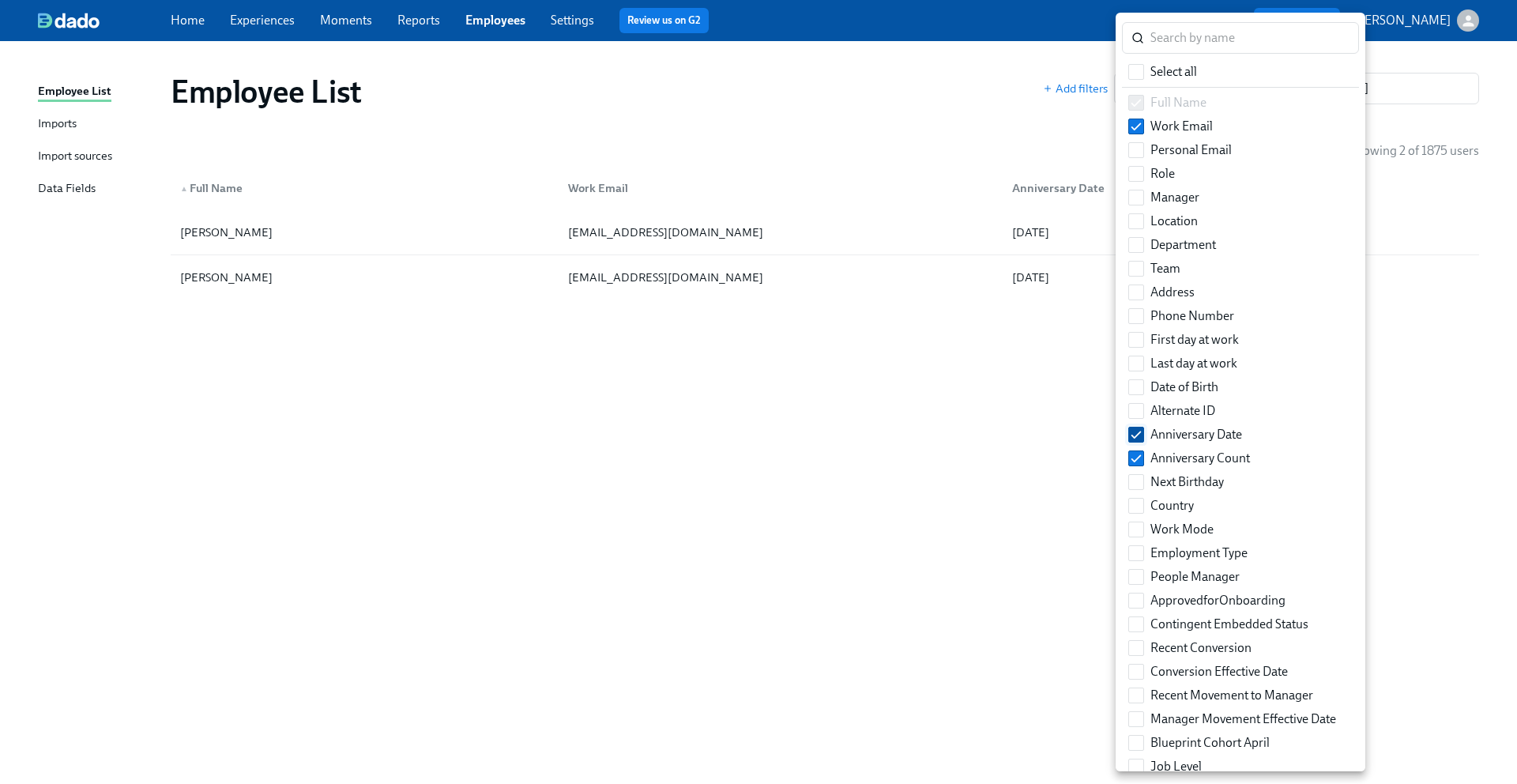
click at [1131, 428] on input "Anniversary Date" at bounding box center [1136, 435] width 14 height 14
checkbox input "false"
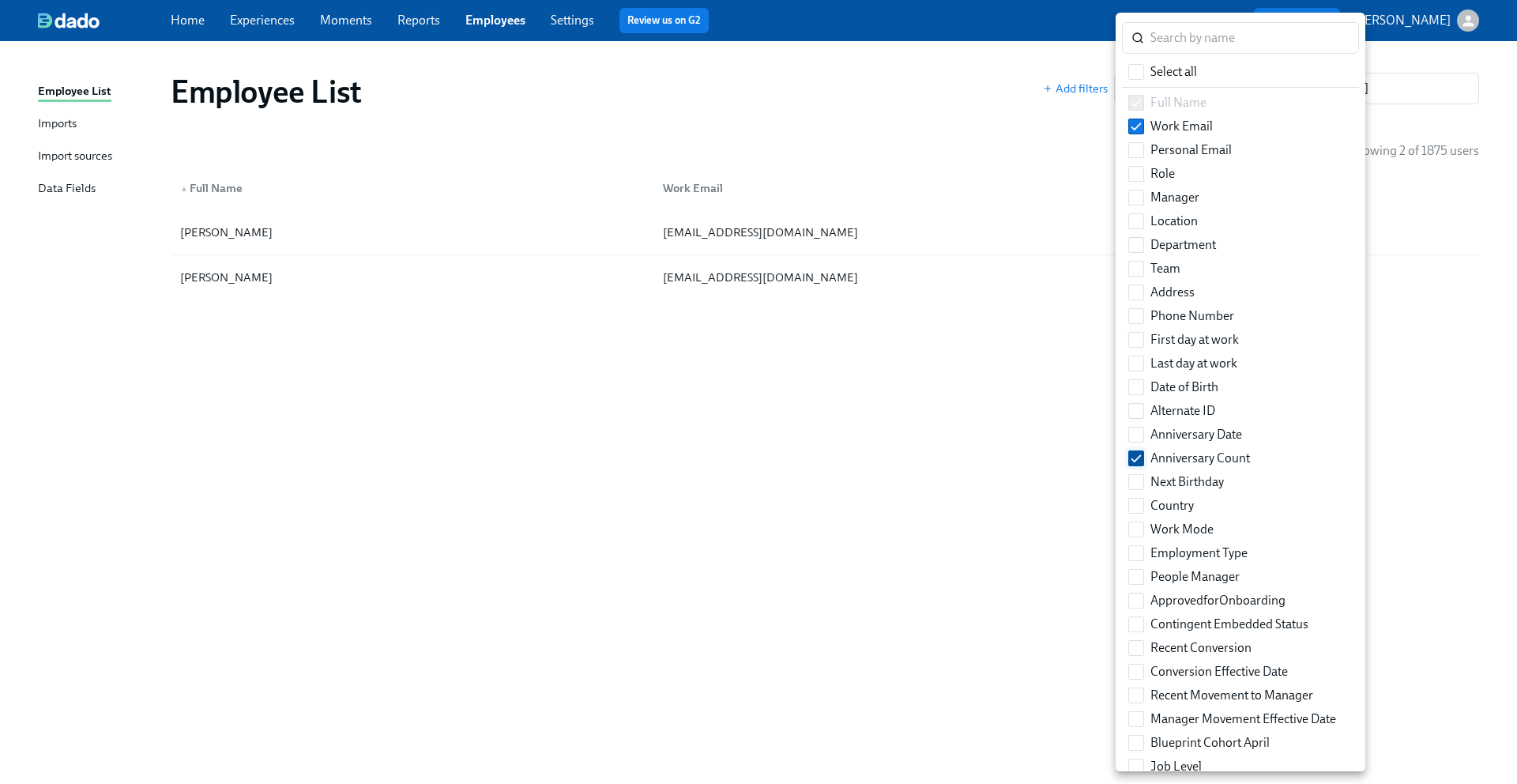
click at [1131, 461] on input "Anniversary Count" at bounding box center [1136, 458] width 14 height 14
checkbox input "false"
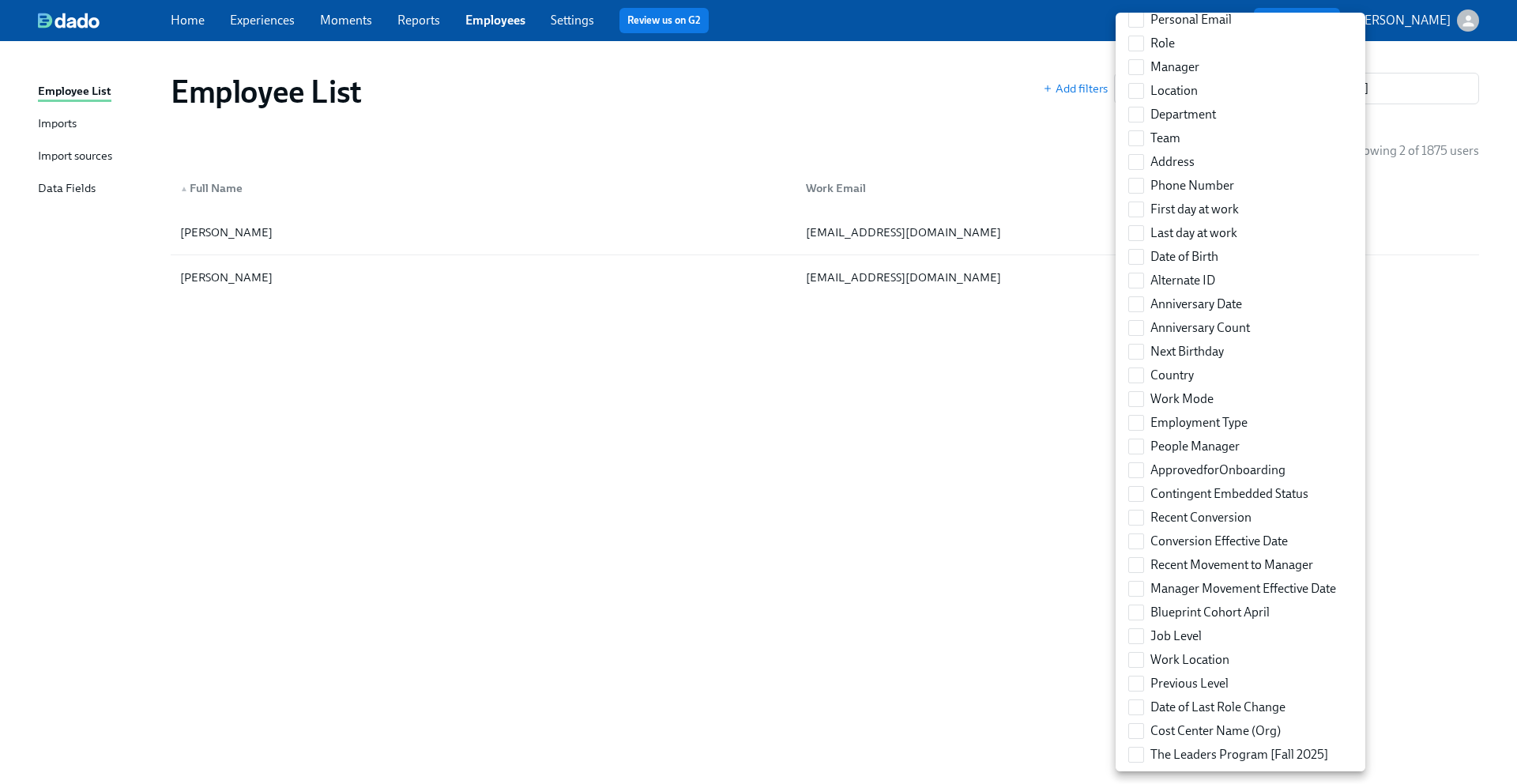
scroll to position [135, 0]
click at [1126, 551] on label "Recent Movement to Manager" at bounding box center [1221, 560] width 198 height 24
click at [1130, 553] on input "Recent Movement to Manager" at bounding box center [1136, 560] width 14 height 14
checkbox input "true"
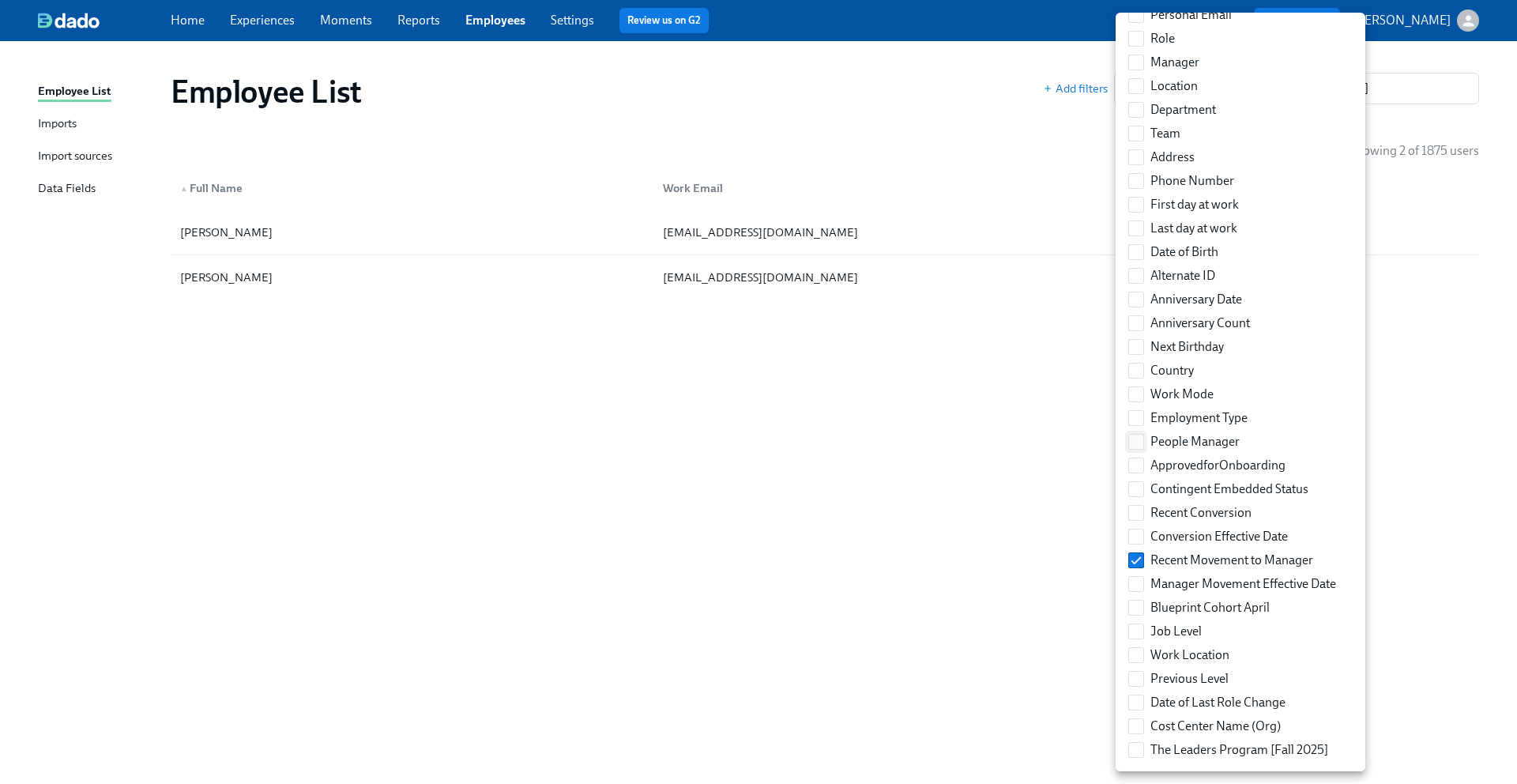
click at [1136, 443] on input "People Manager" at bounding box center [1136, 441] width 14 height 14
checkbox input "true"
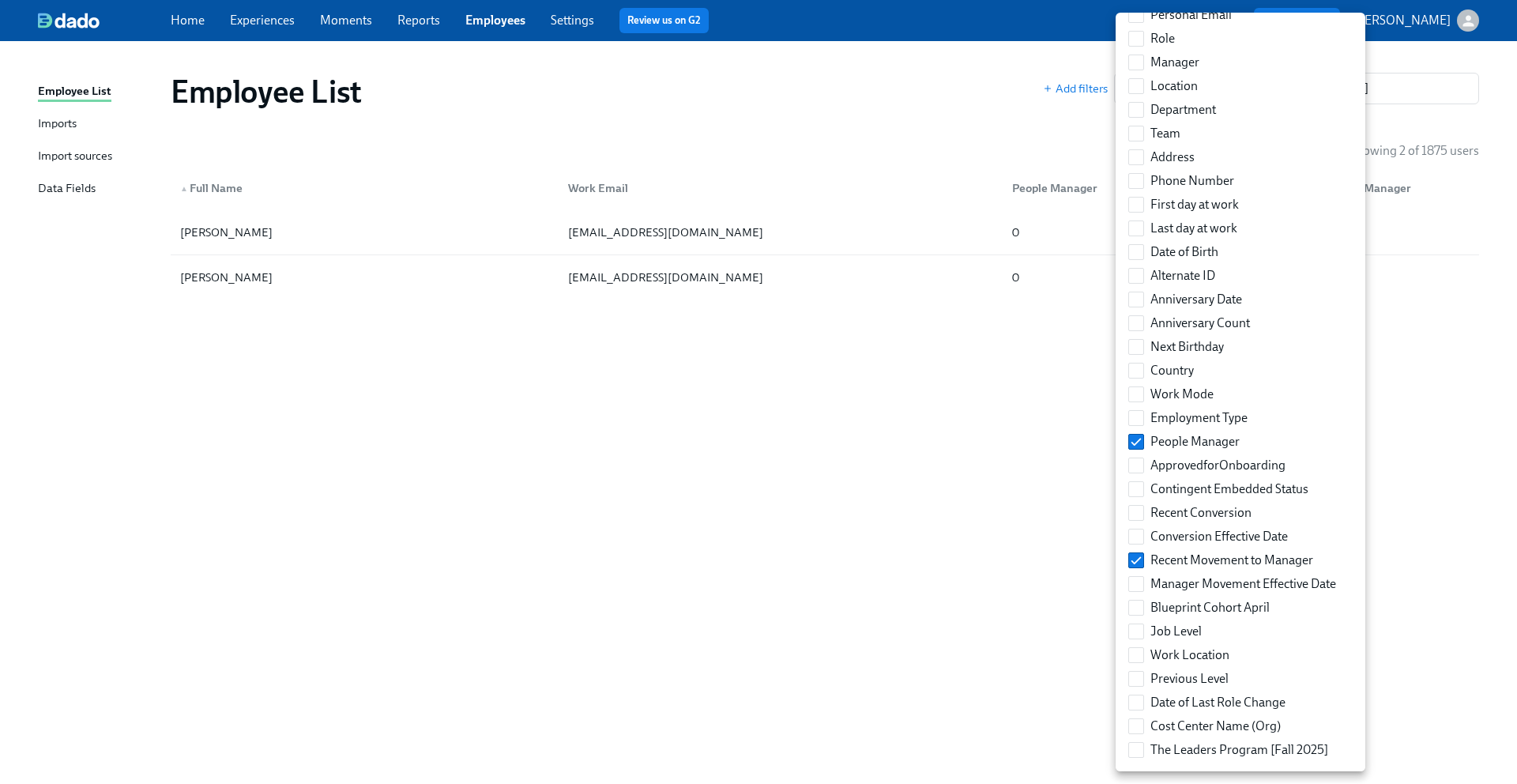
click at [943, 463] on div at bounding box center [758, 392] width 1517 height 784
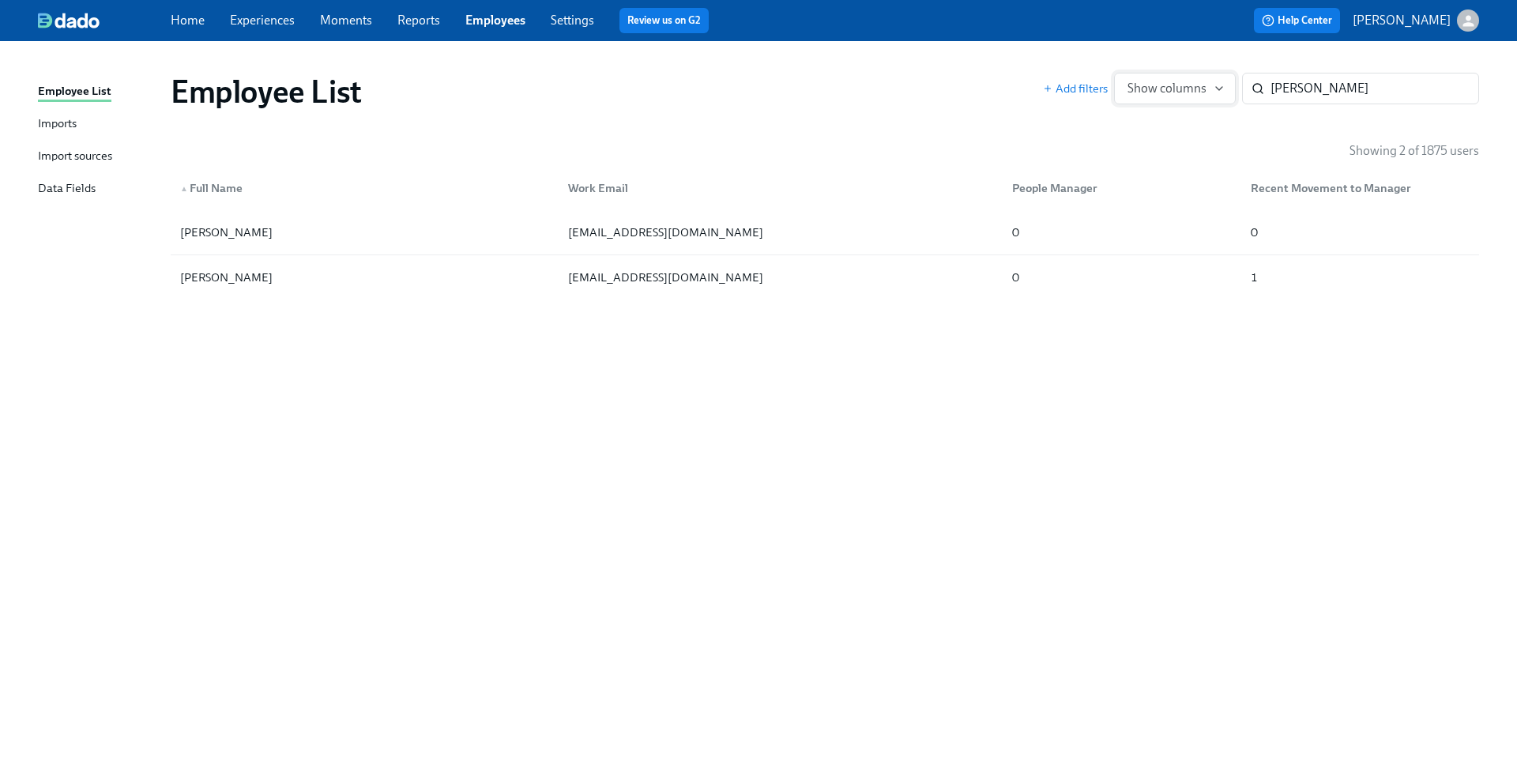
click at [1202, 88] on span "Show columns" at bounding box center [1175, 88] width 95 height 16
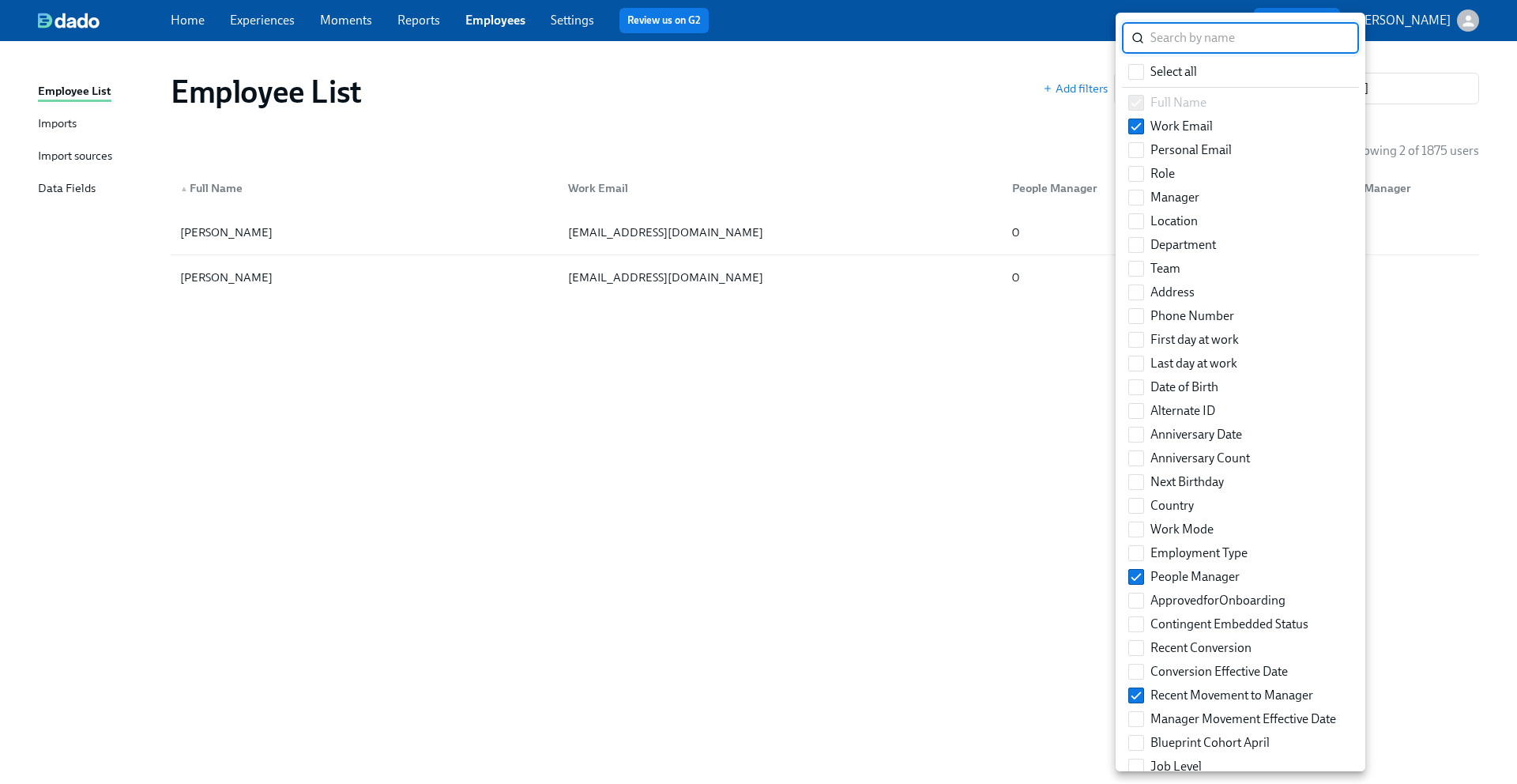
click at [940, 482] on div at bounding box center [758, 392] width 1517 height 784
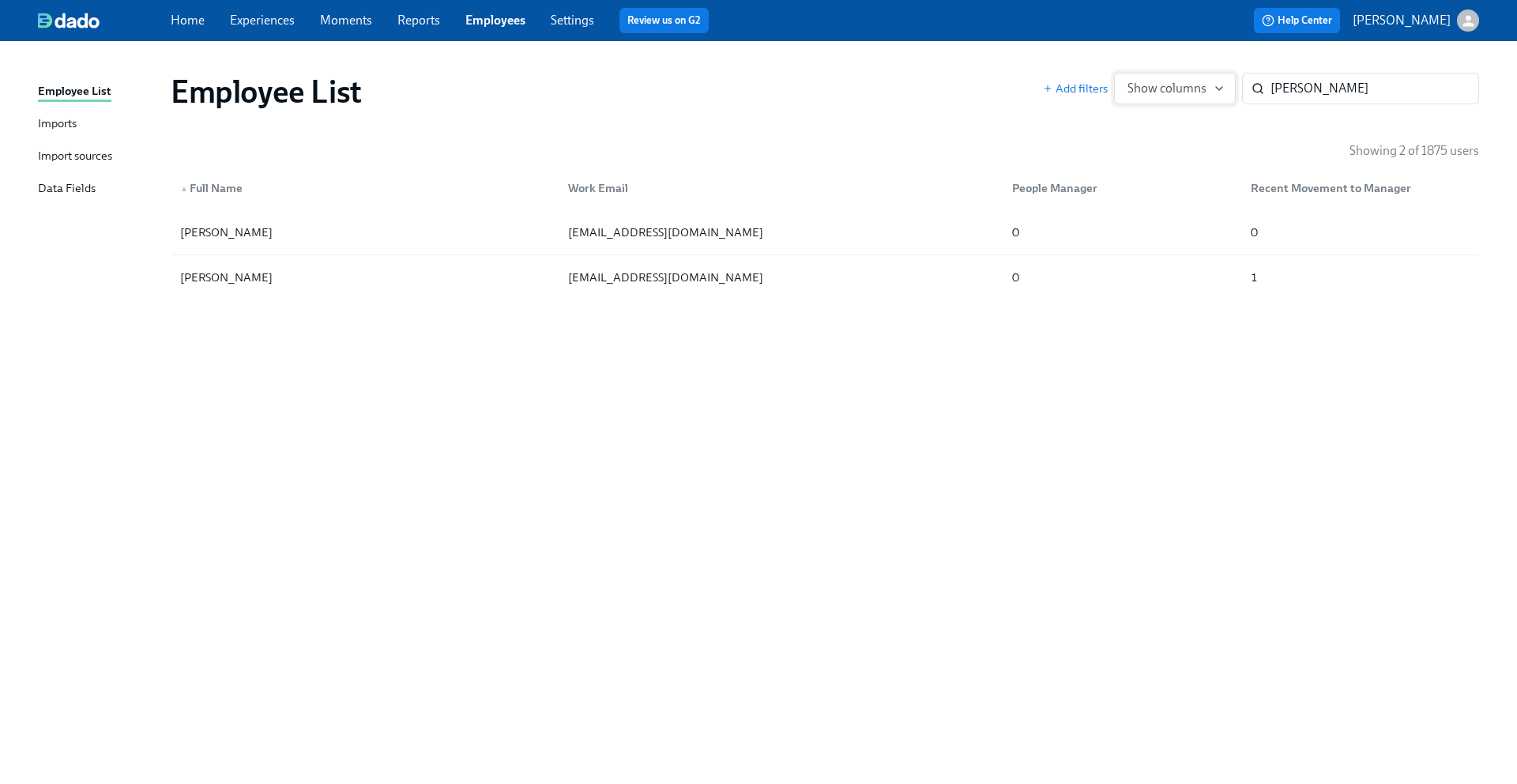
click at [1188, 83] on span "Show columns" at bounding box center [1175, 88] width 95 height 16
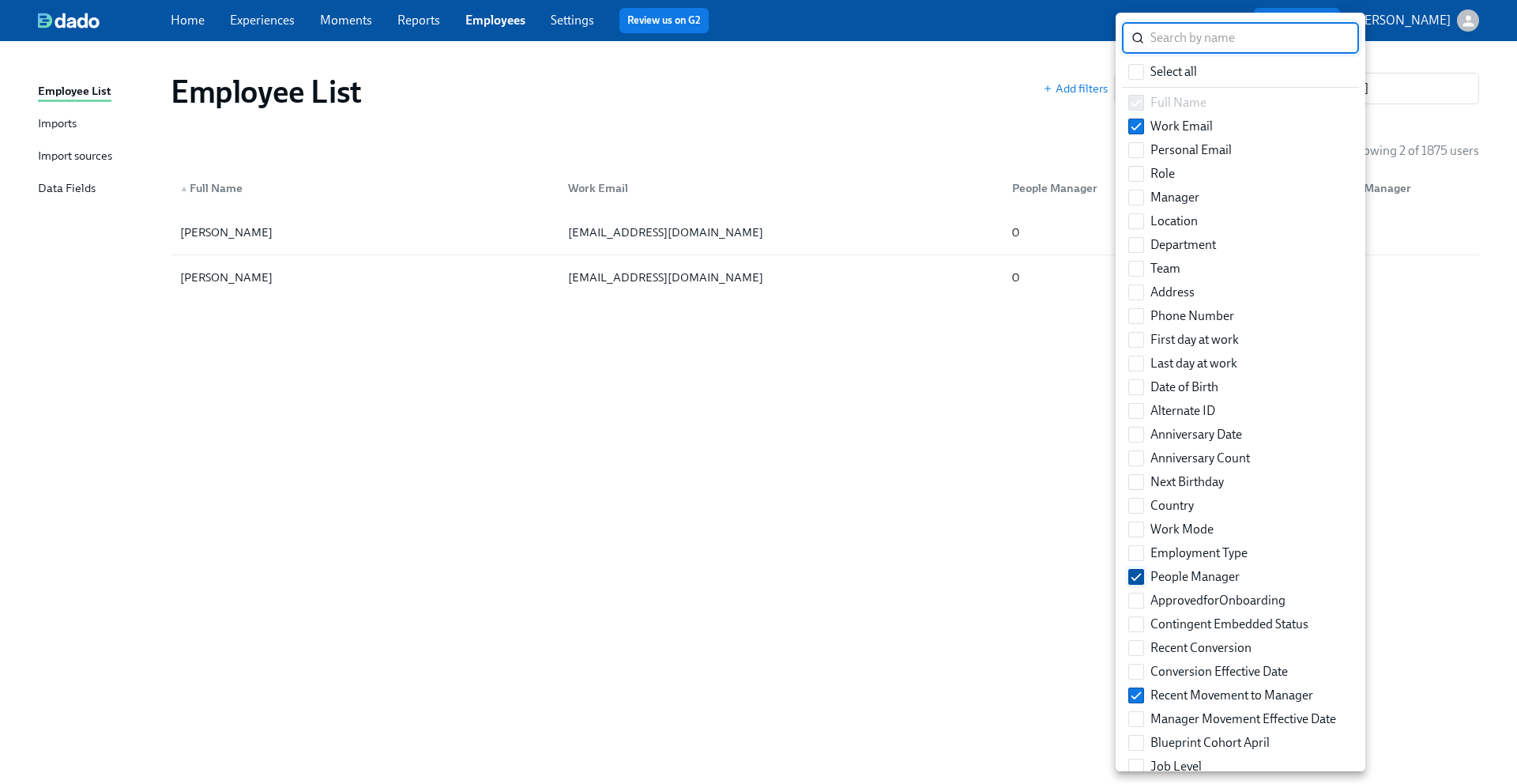
click at [1139, 577] on input "People Manager" at bounding box center [1136, 576] width 14 height 14
checkbox input "false"
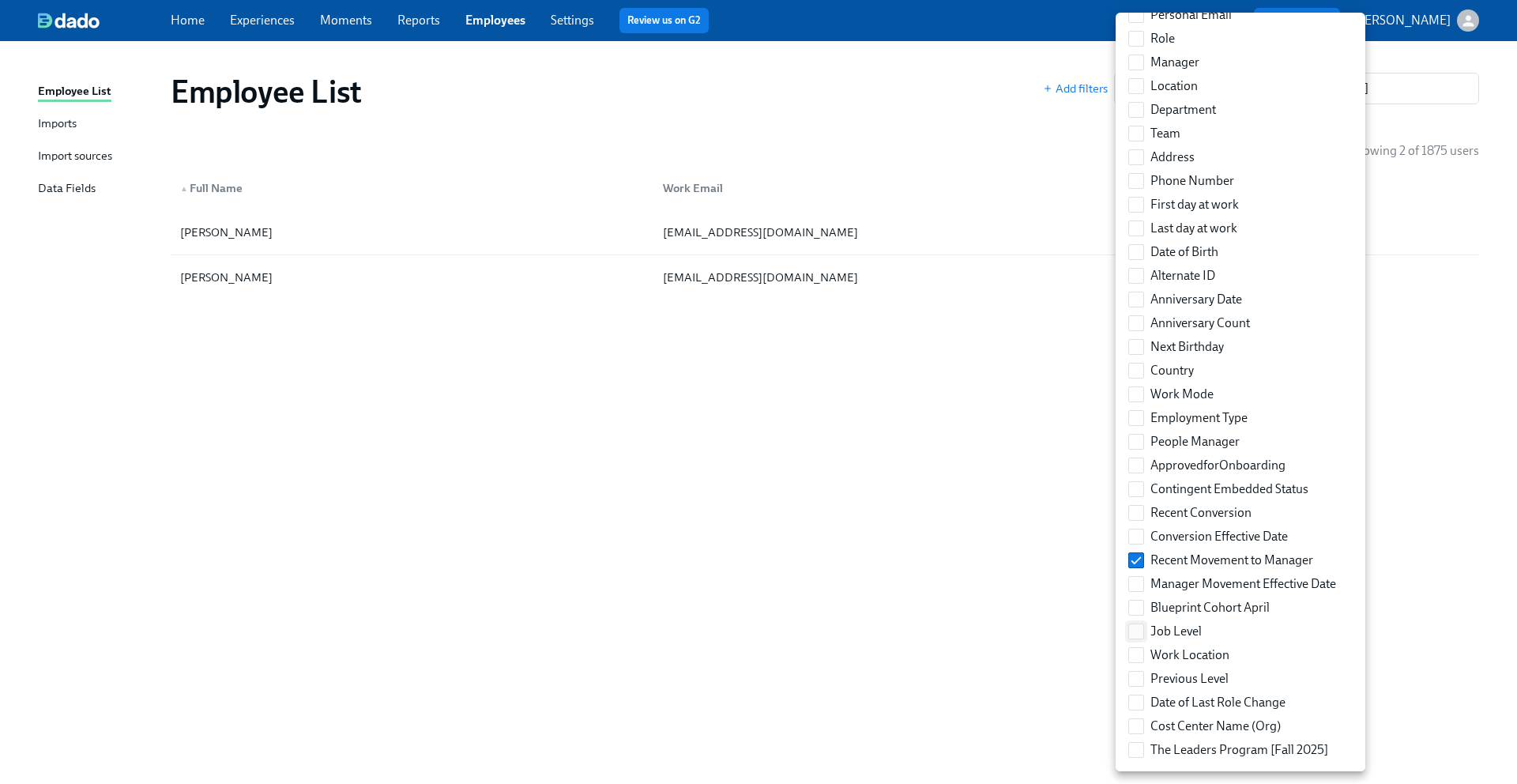
click at [1136, 630] on input "Job Level" at bounding box center [1136, 631] width 14 height 14
checkbox input "true"
click at [991, 570] on div at bounding box center [758, 392] width 1517 height 784
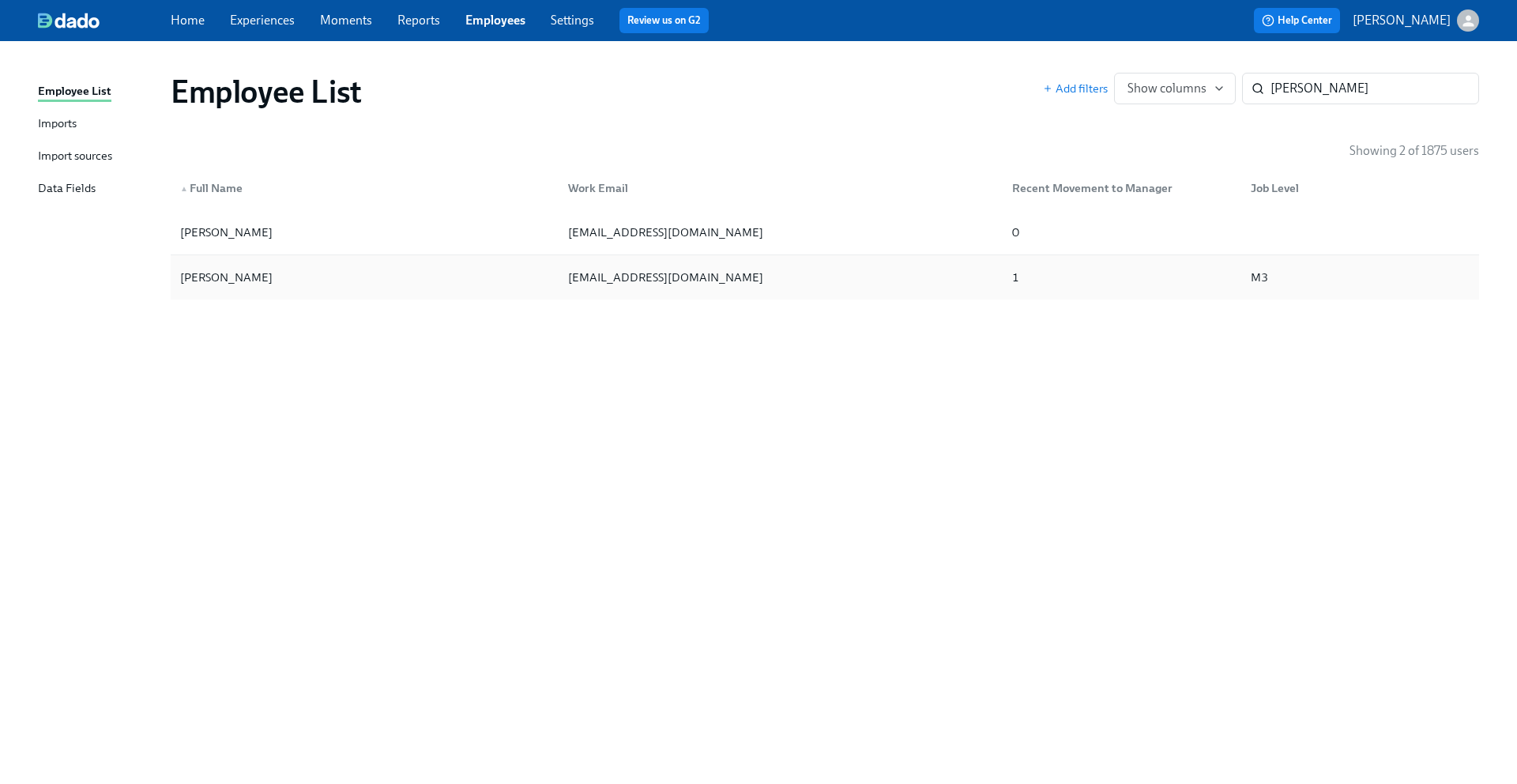
click at [975, 283] on div "twelch@etsy.com" at bounding box center [778, 278] width 445 height 32
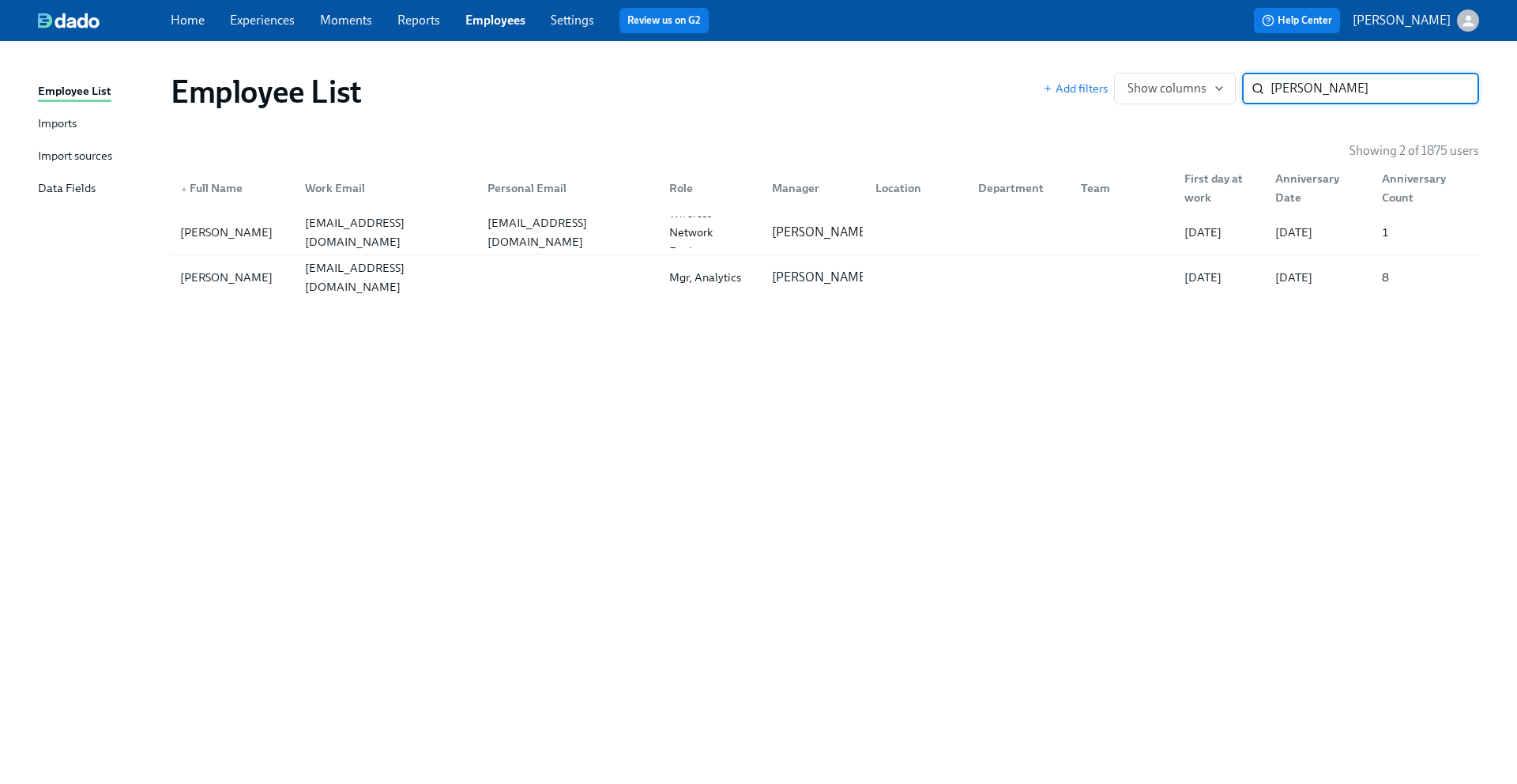
click at [1288, 89] on input "welch" at bounding box center [1375, 88] width 209 height 32
type input "Bazan"
click at [1199, 81] on span "Show columns" at bounding box center [1175, 88] width 95 height 16
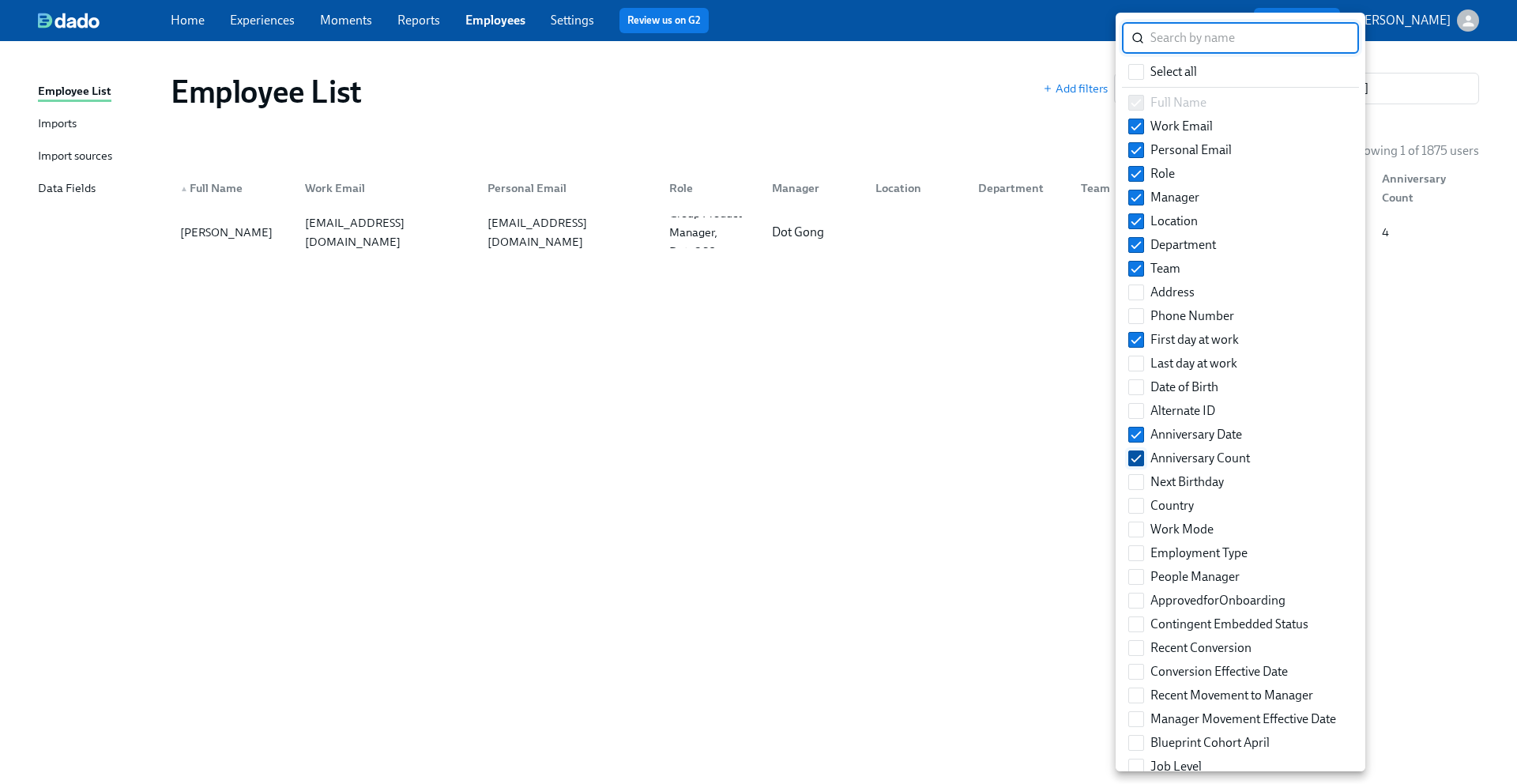
click at [1142, 456] on input "Anniversary Count" at bounding box center [1136, 458] width 14 height 14
checkbox input "false"
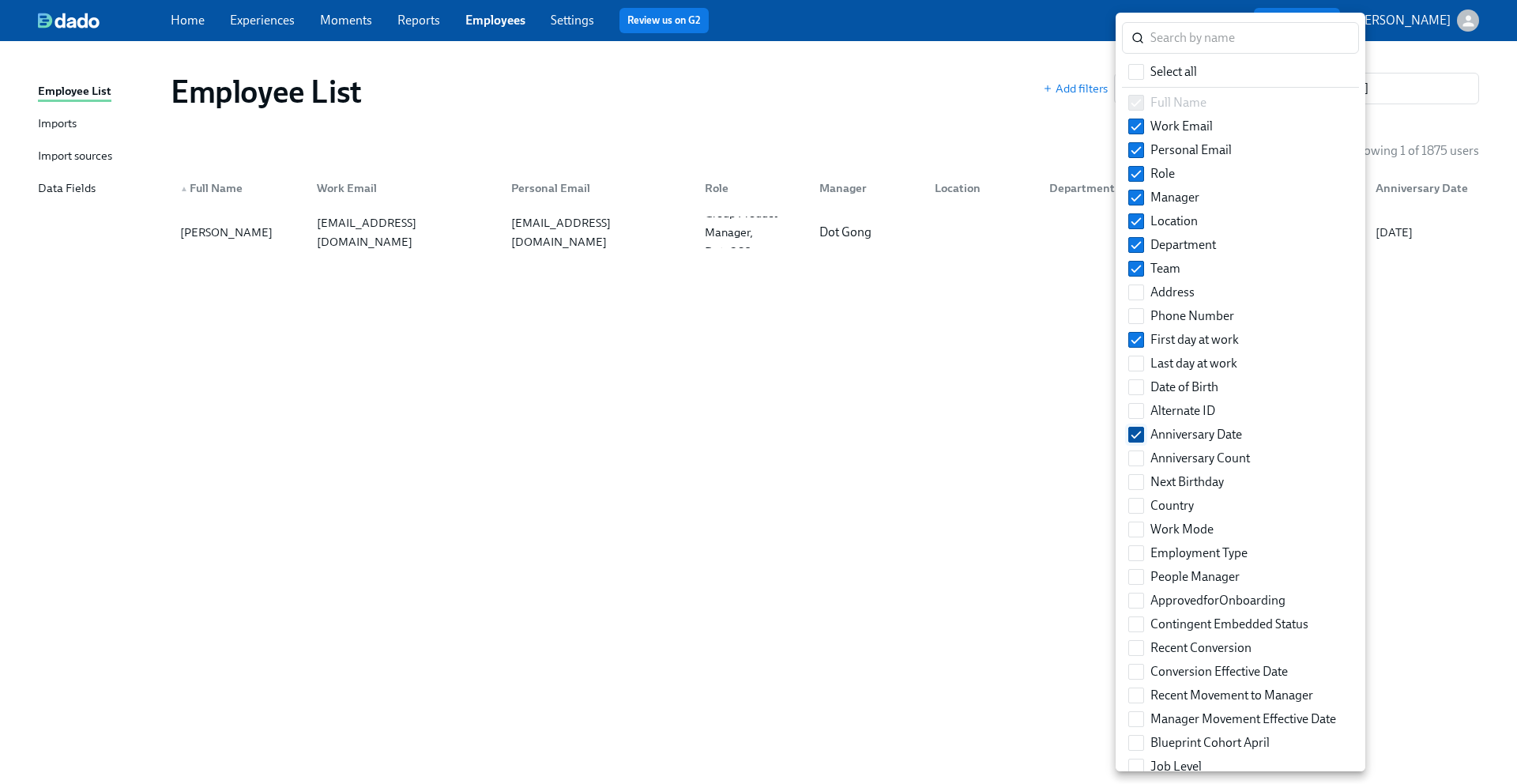
click at [1138, 423] on label "Anniversary Date" at bounding box center [1185, 435] width 126 height 24
click at [1138, 428] on input "Anniversary Date" at bounding box center [1136, 435] width 14 height 14
checkbox input "false"
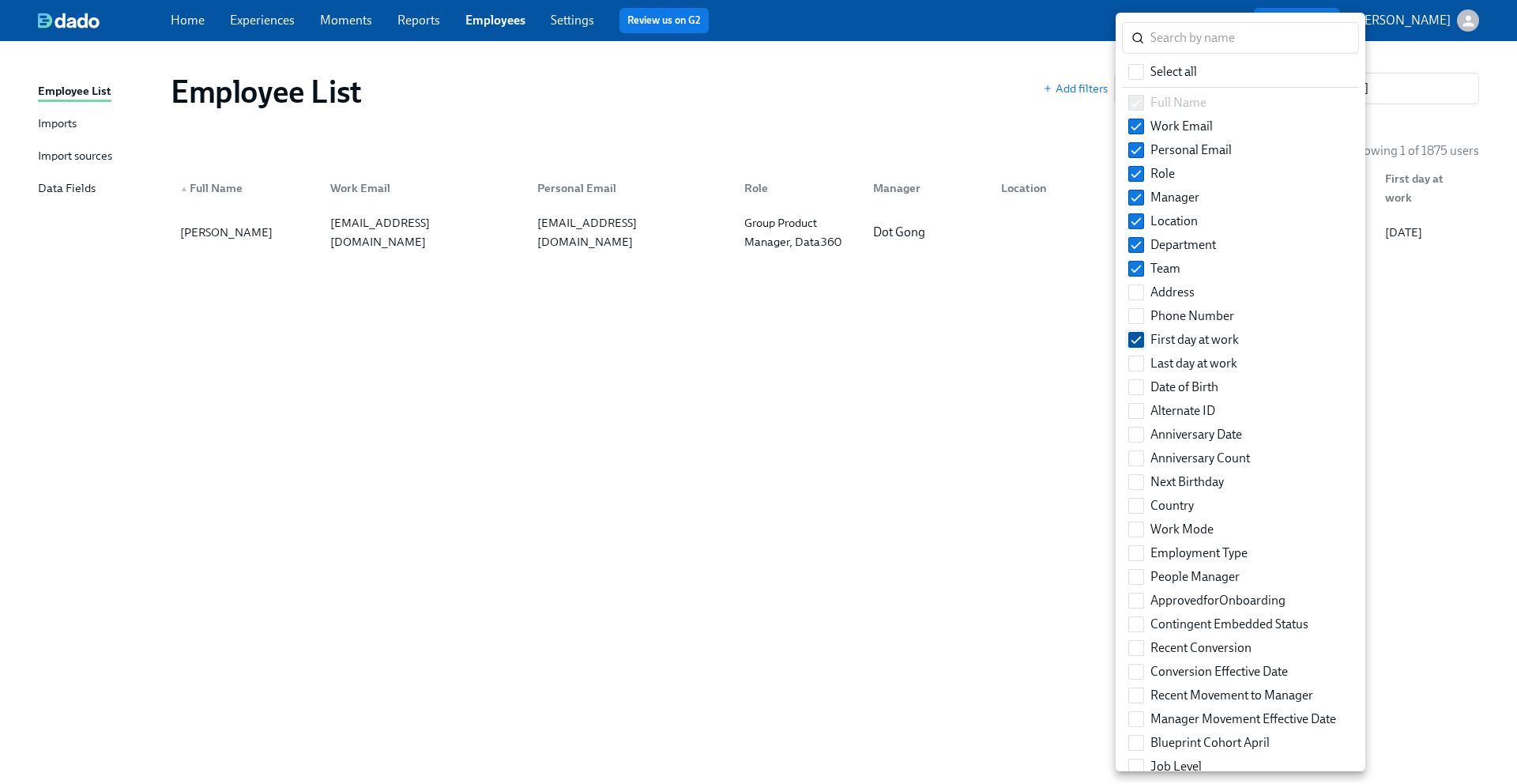
click at [1138, 332] on span at bounding box center [1136, 339] width 16 height 16
click at [1138, 333] on input "First day at work" at bounding box center [1136, 339] width 14 height 14
checkbox input "false"
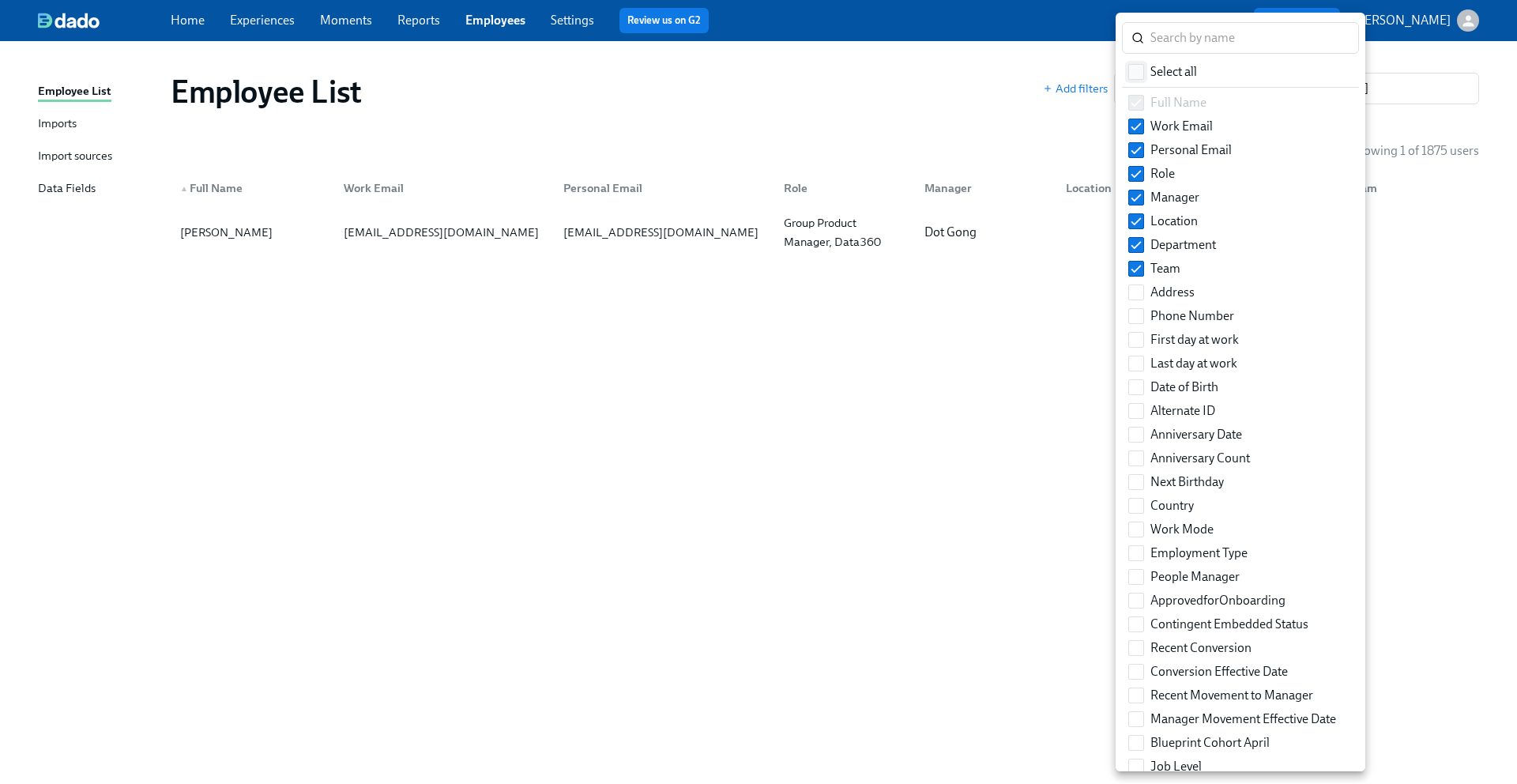
click at [1135, 77] on input "Select all" at bounding box center [1136, 72] width 14 height 14
checkbox input "true"
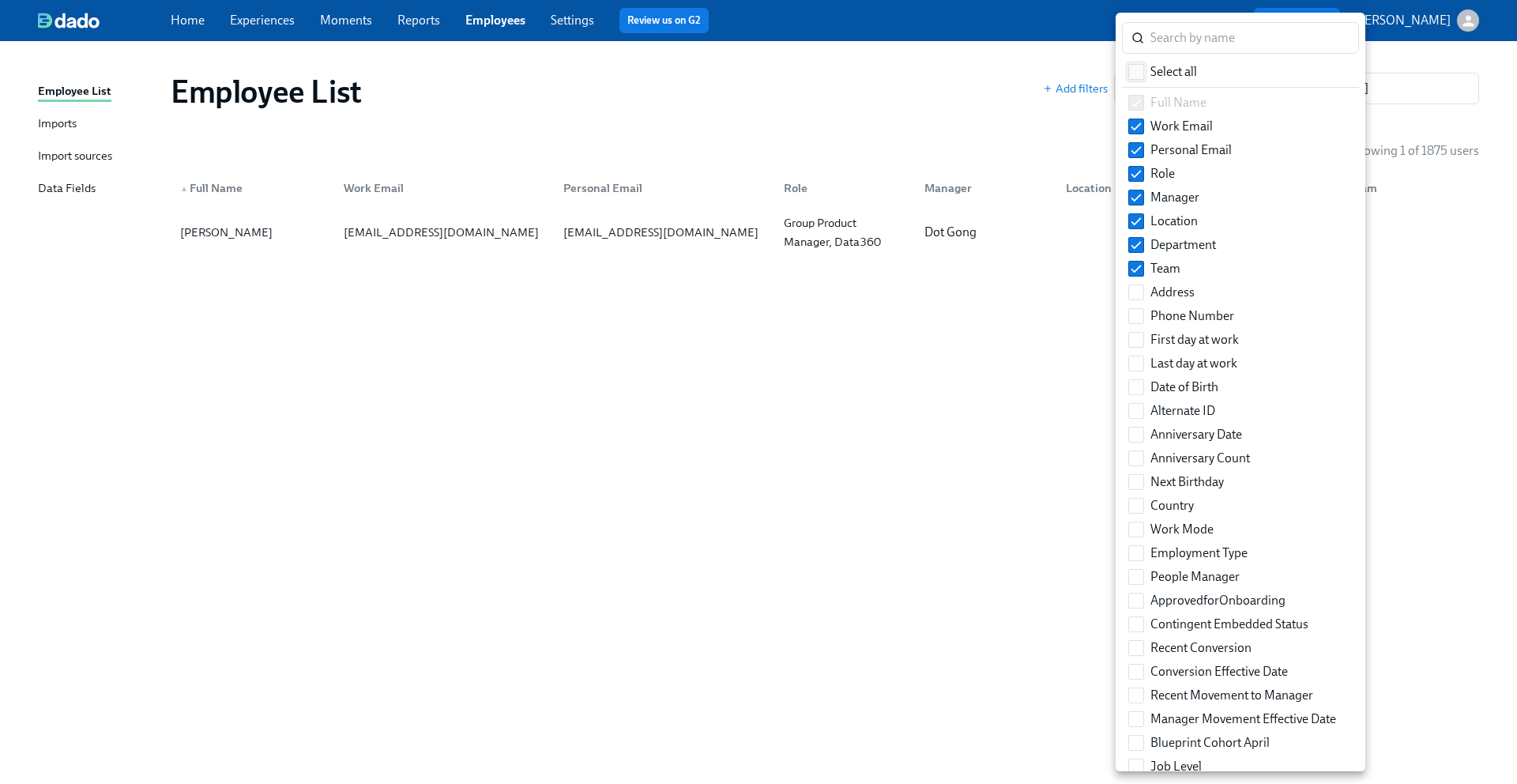
checkbox input "true"
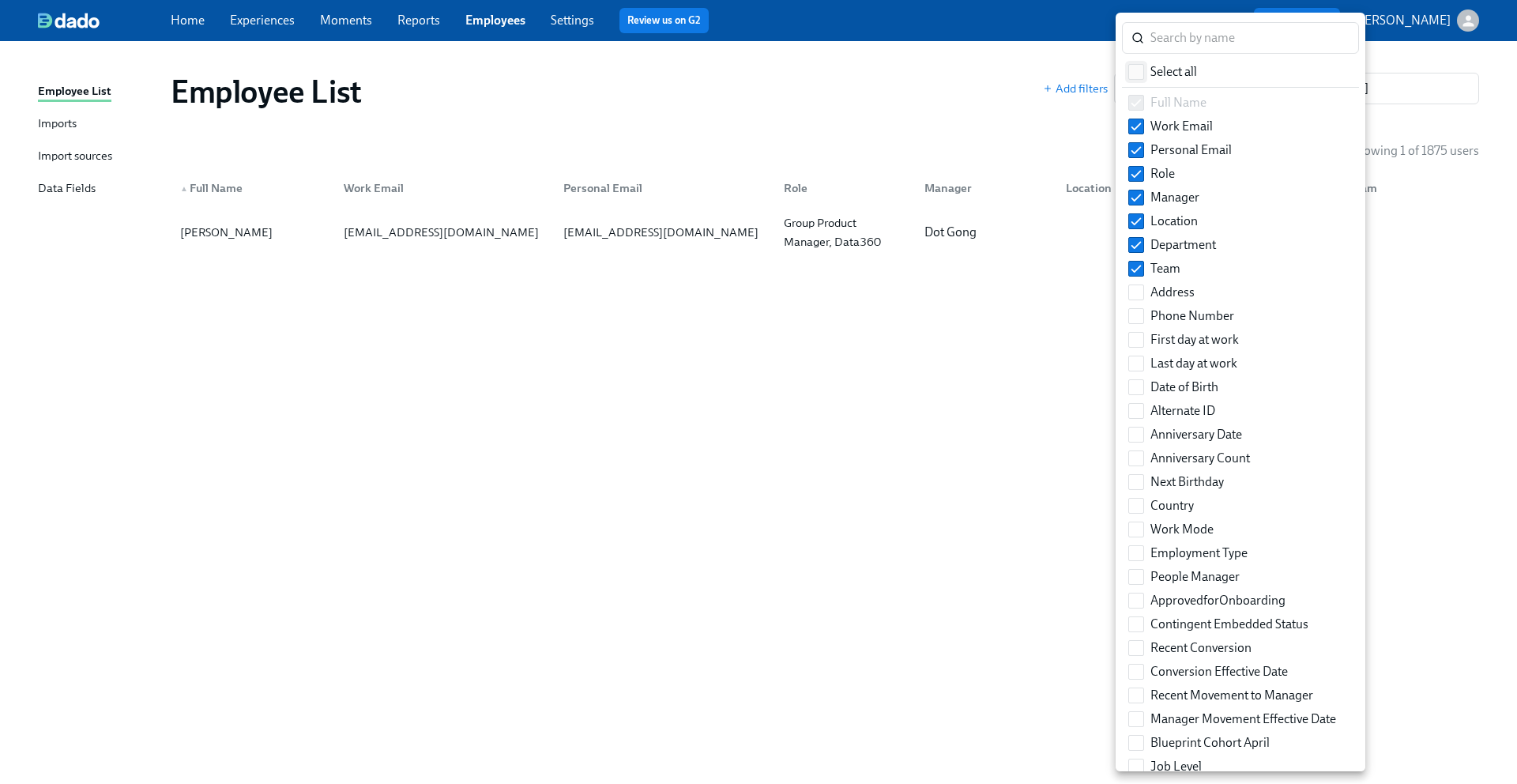
checkbox input "true"
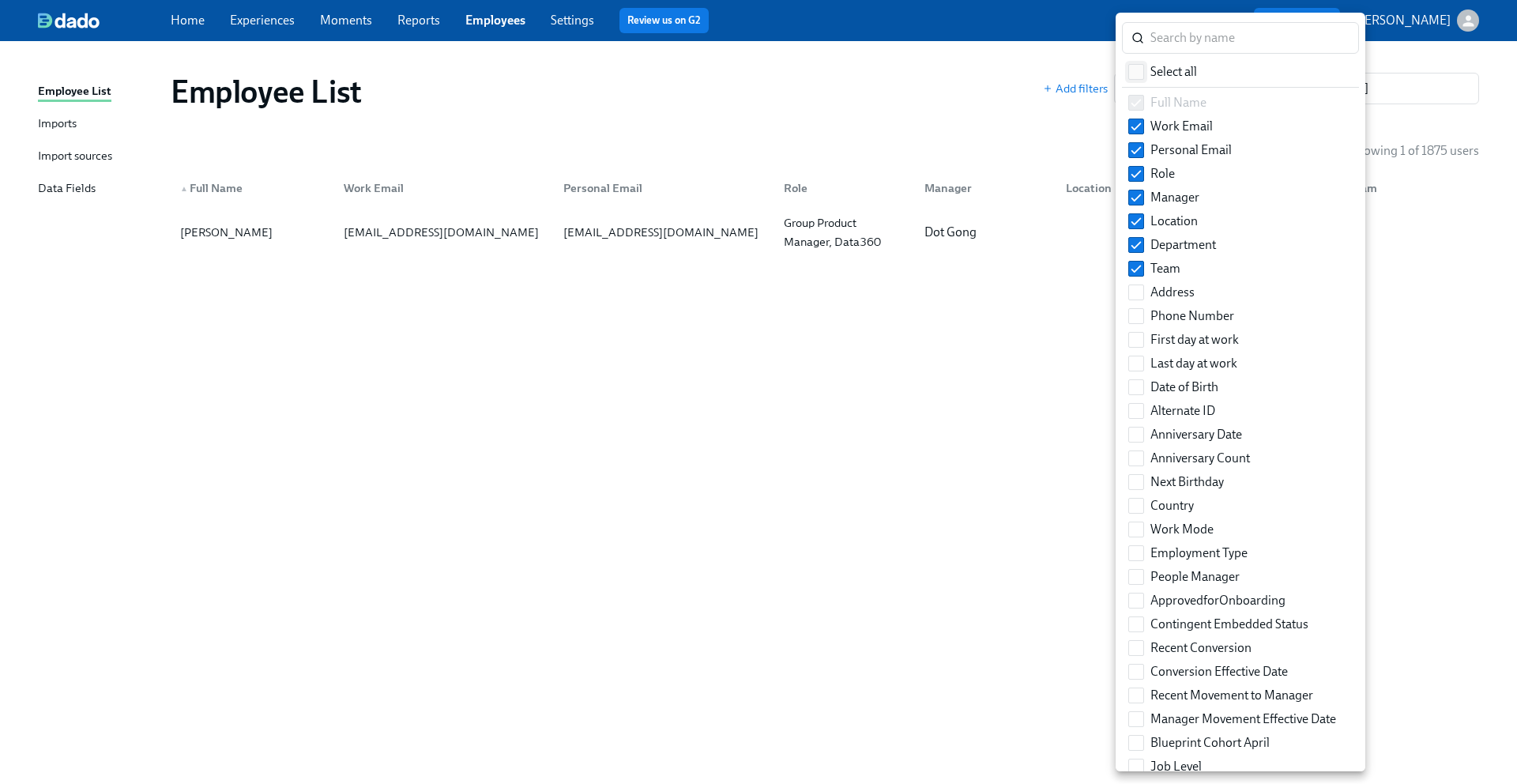
checkbox input "true"
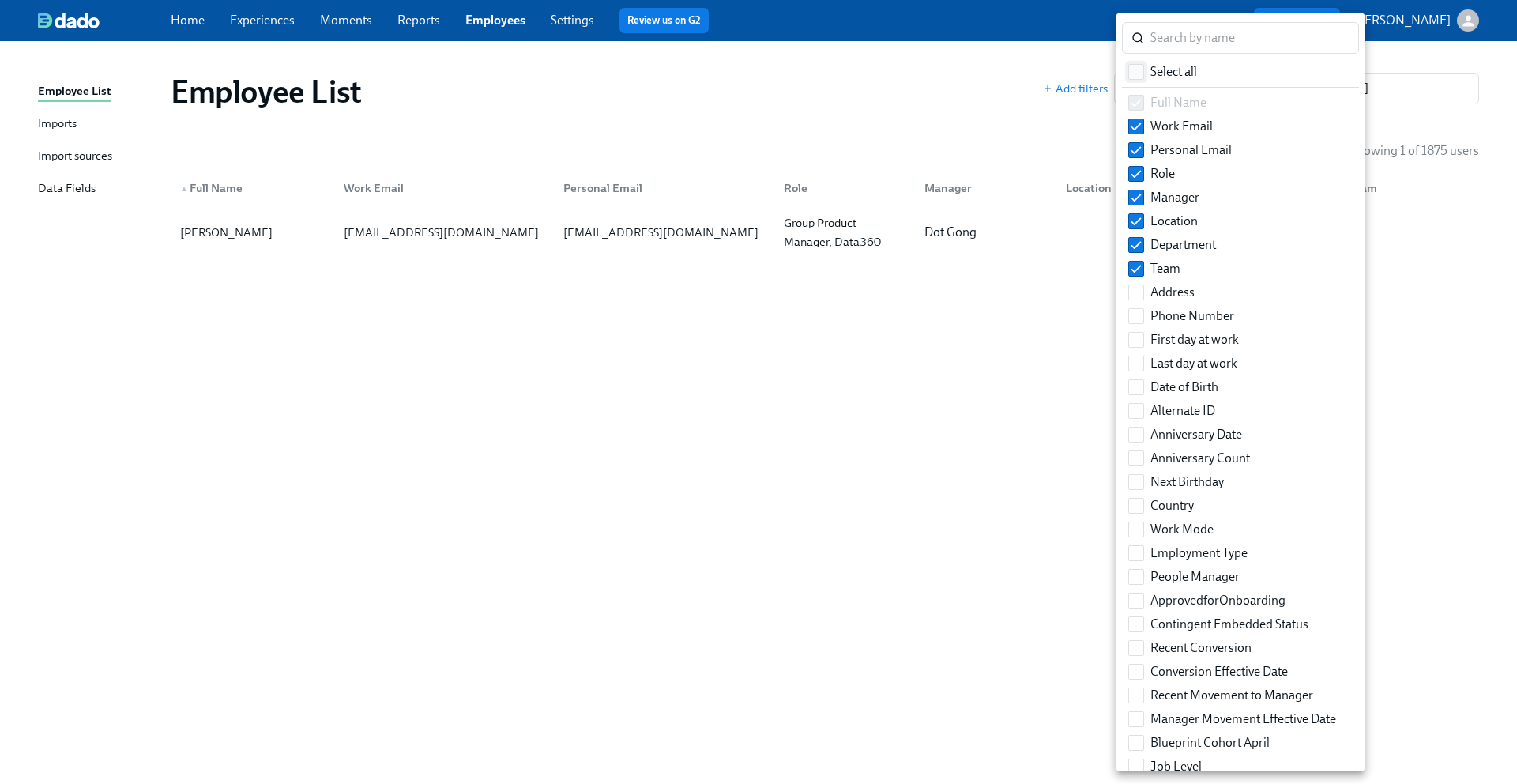
checkbox input "true"
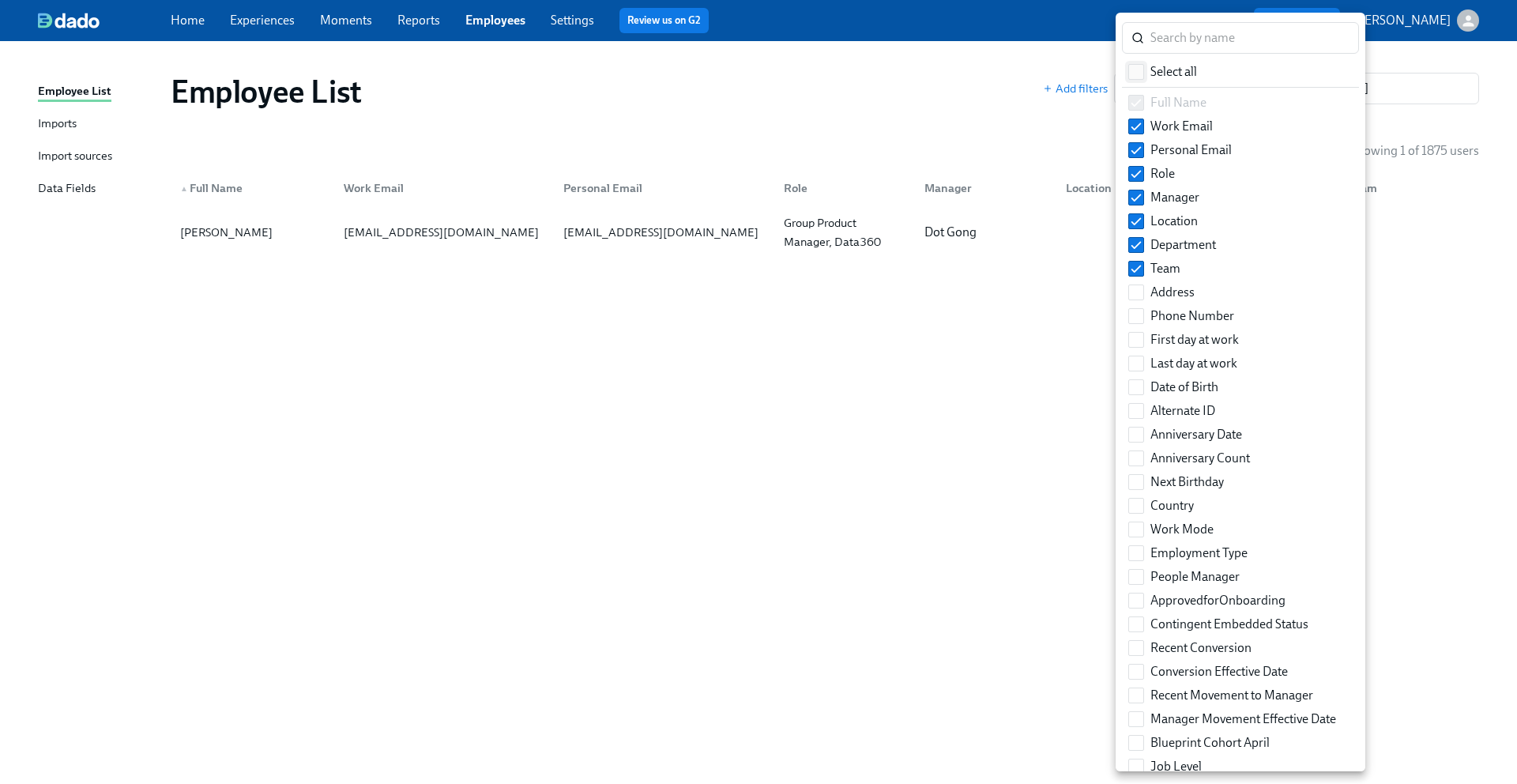
checkbox input "true"
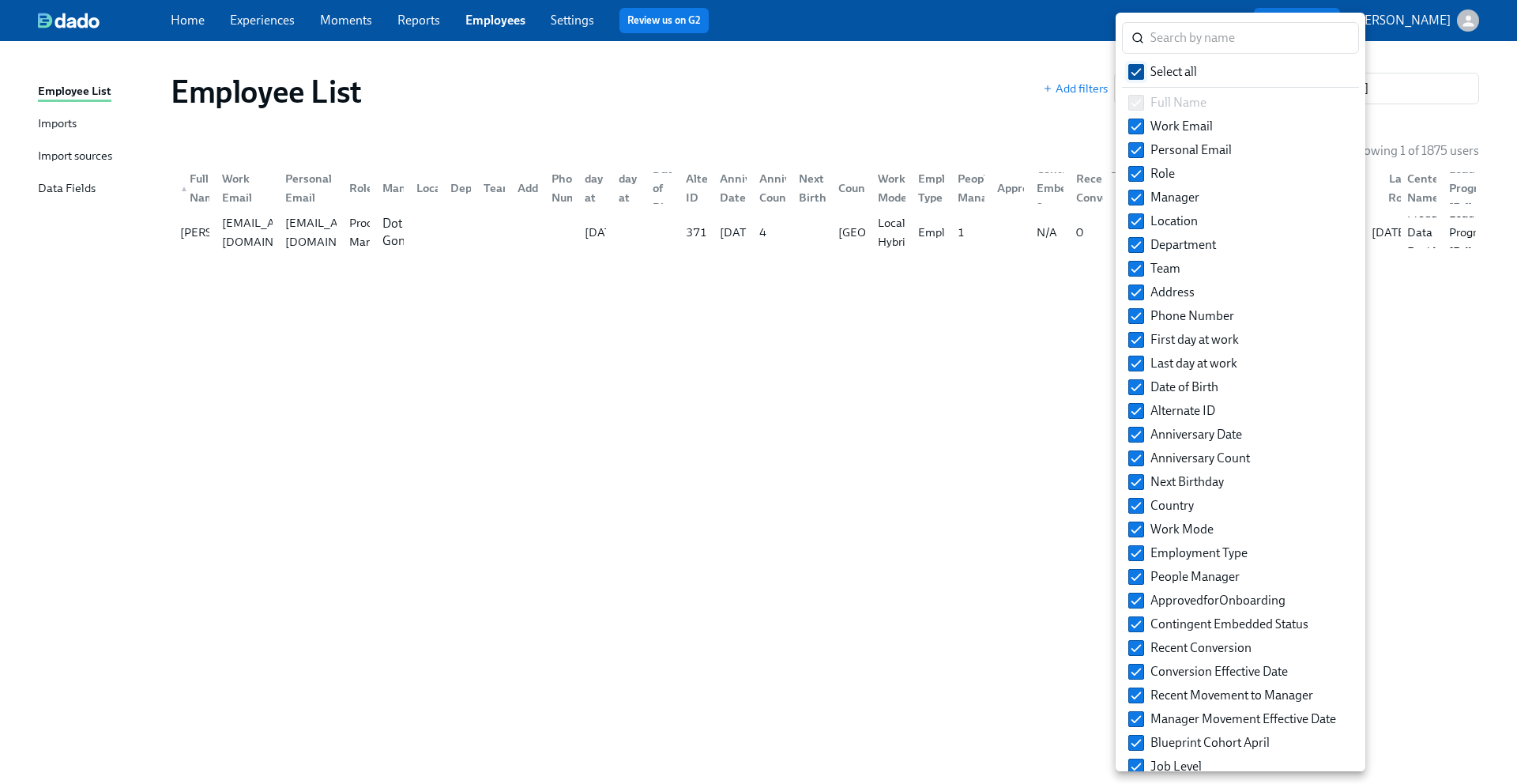
click at [1135, 77] on input "Select all" at bounding box center [1136, 72] width 14 height 14
checkbox input "false"
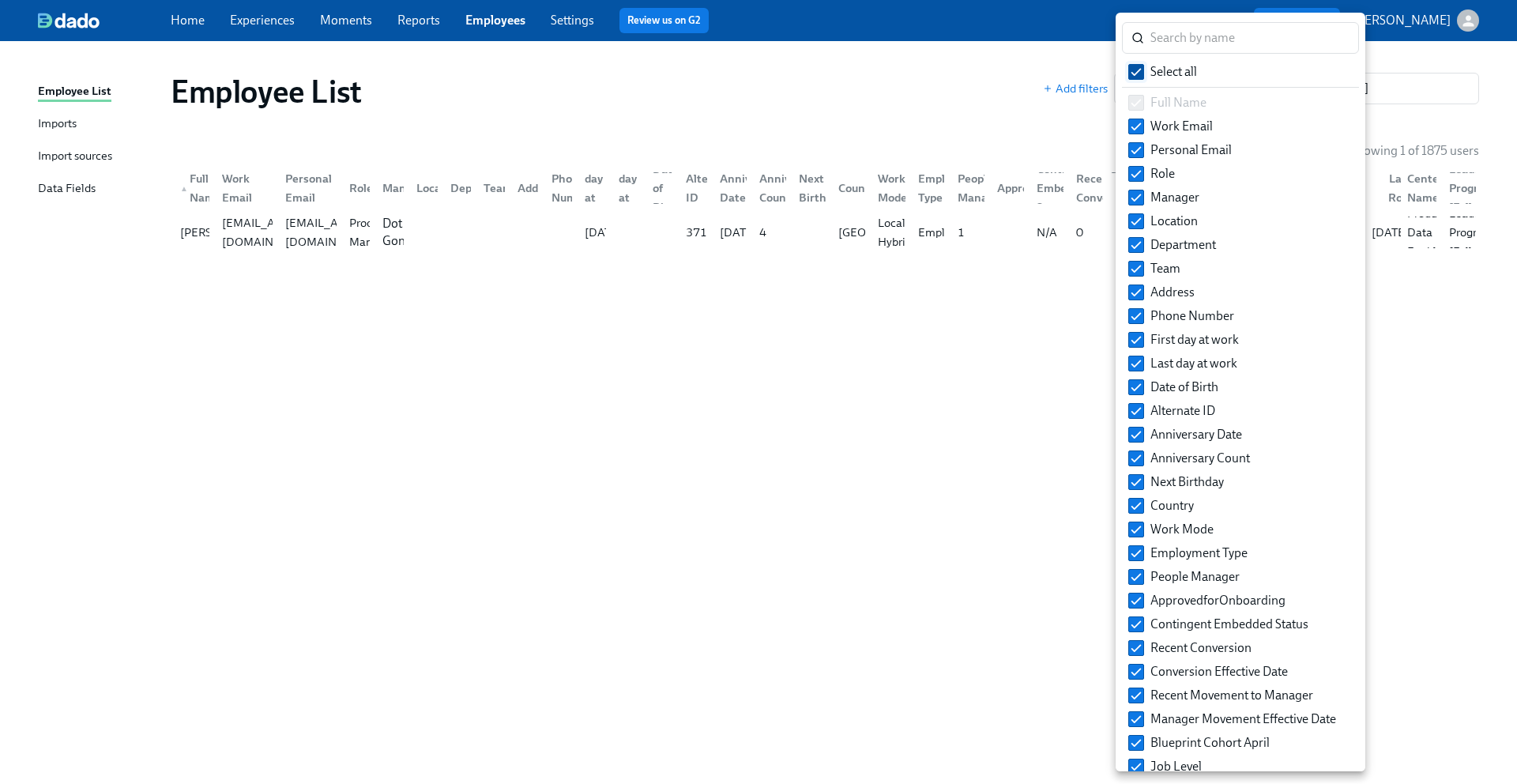
checkbox input "false"
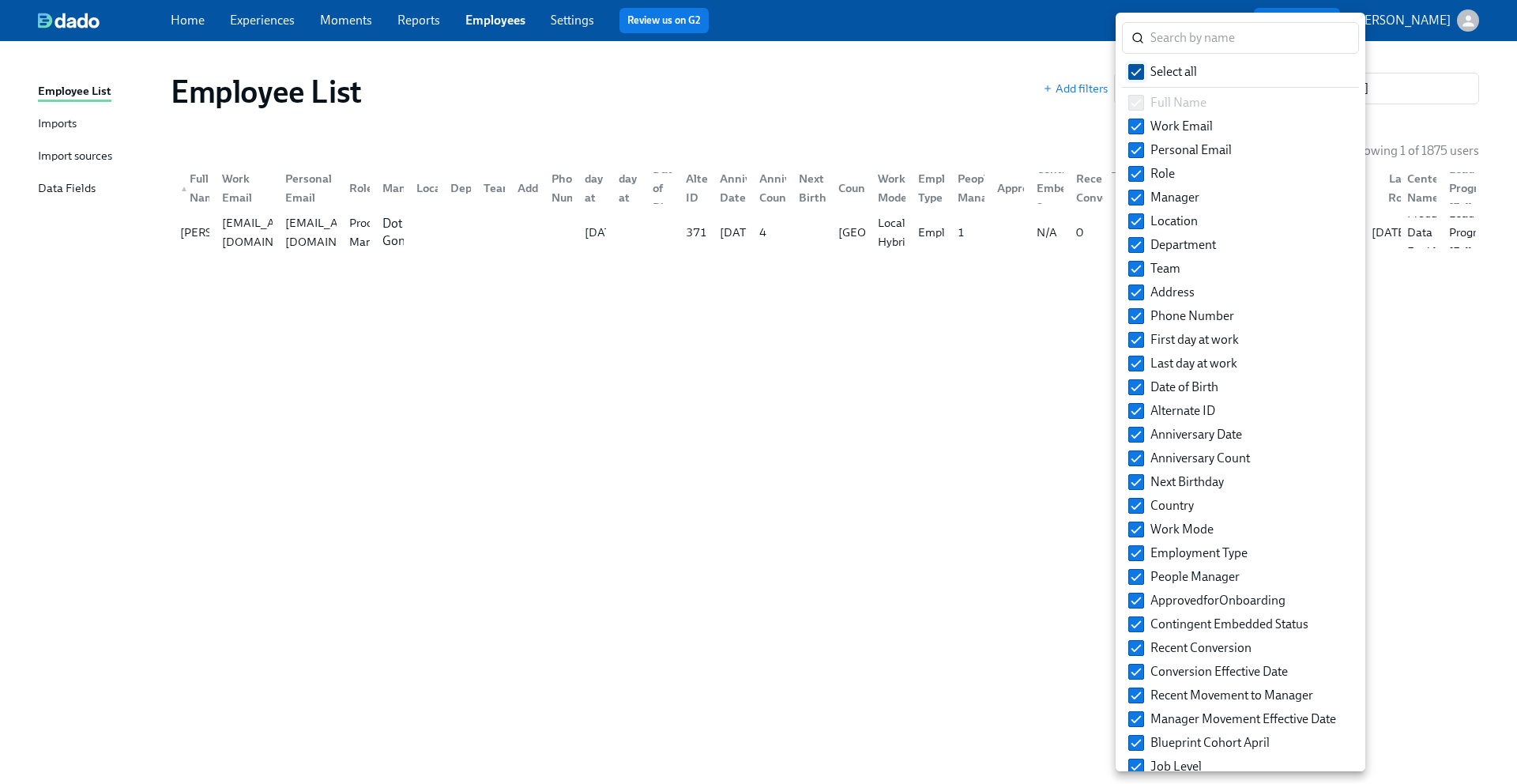
checkbox input "false"
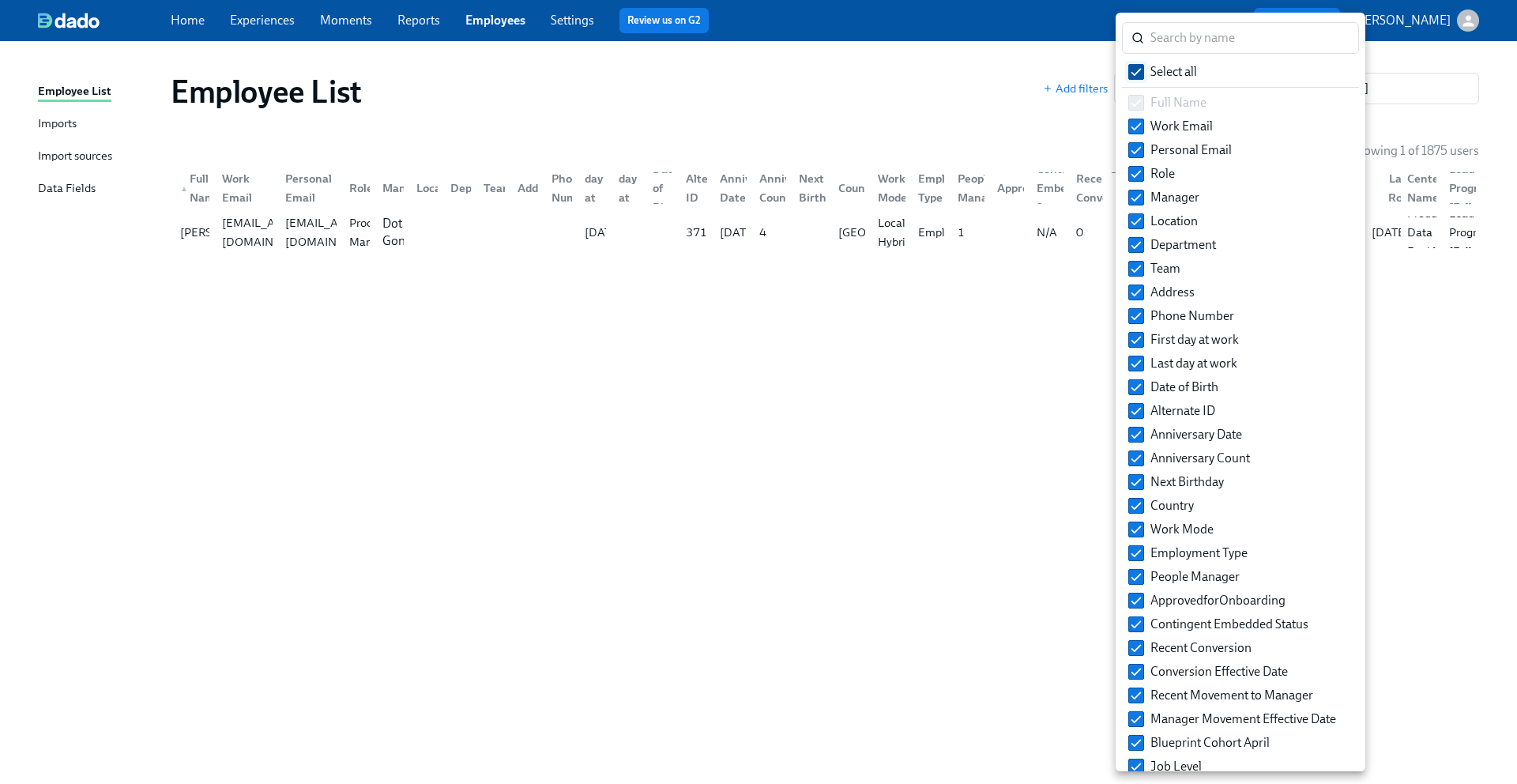
checkbox input "false"
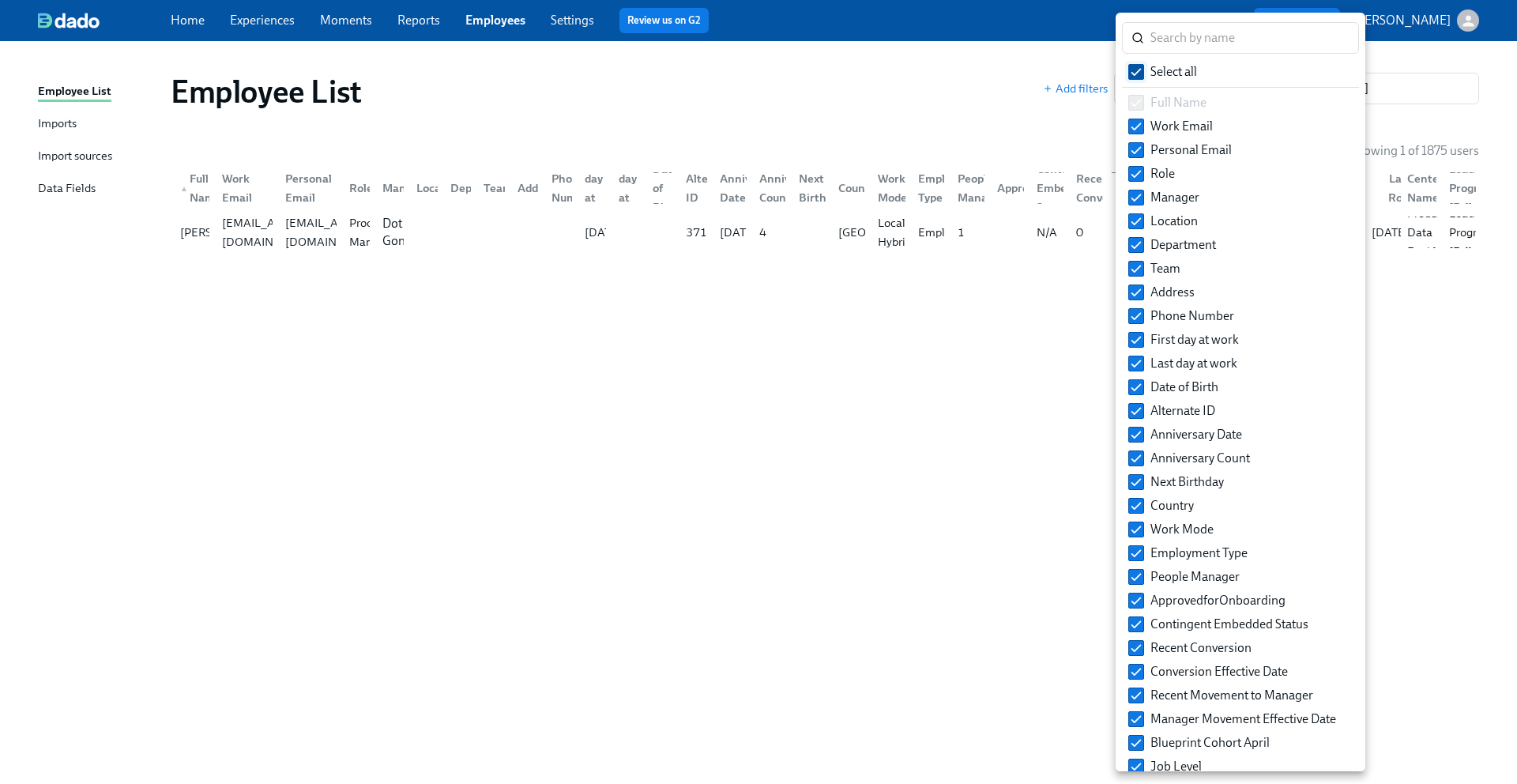
checkbox input "false"
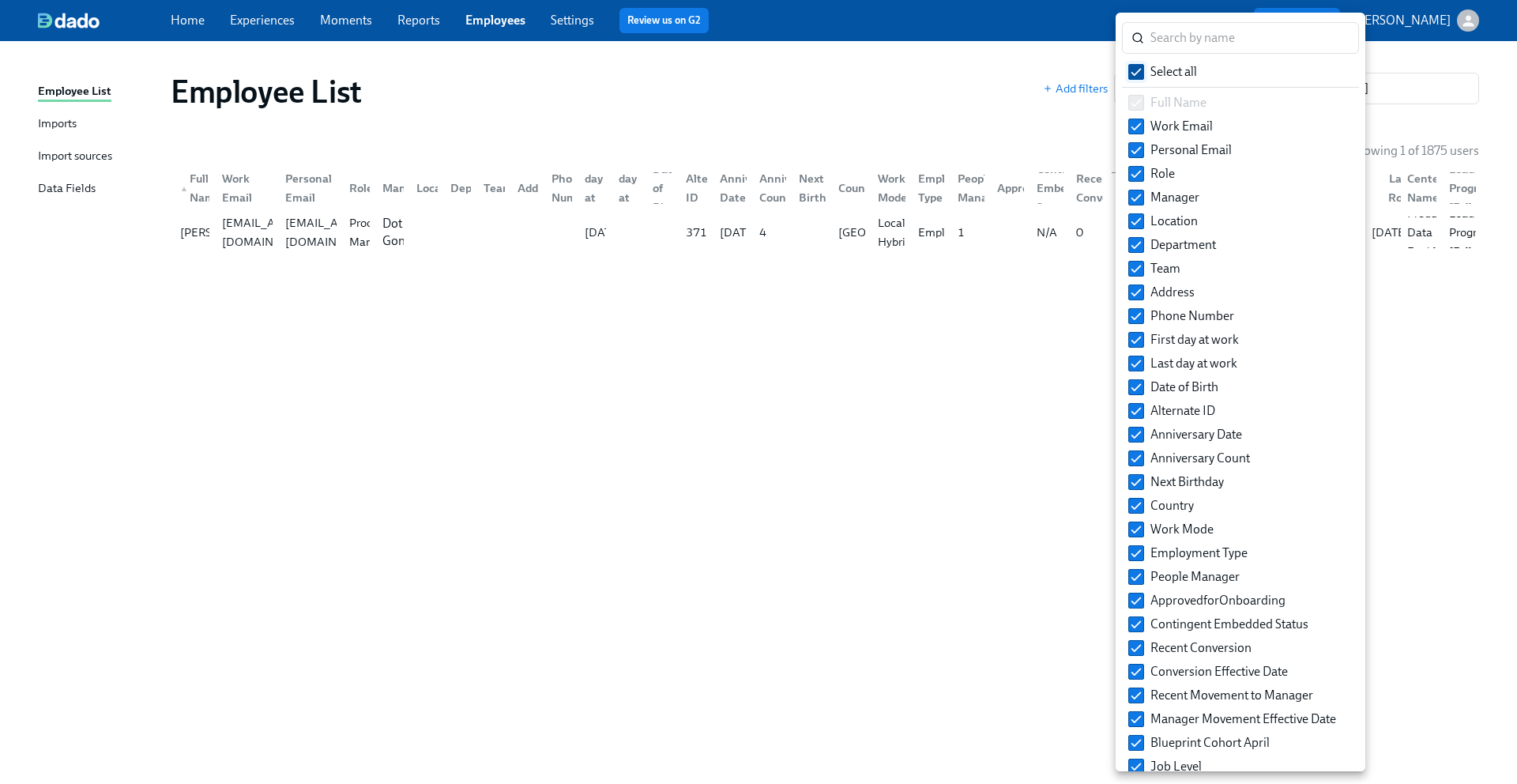
checkbox input "false"
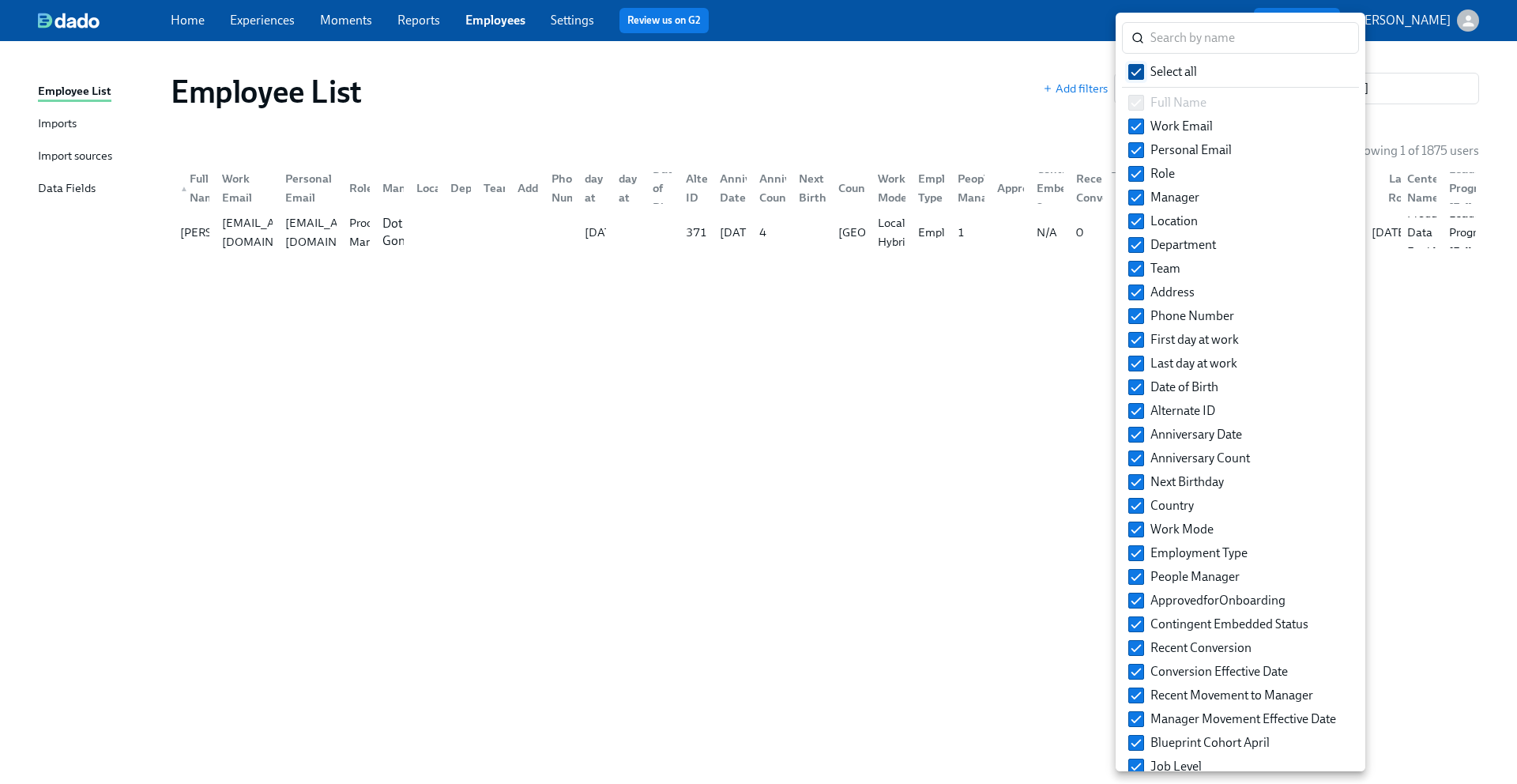
checkbox input "false"
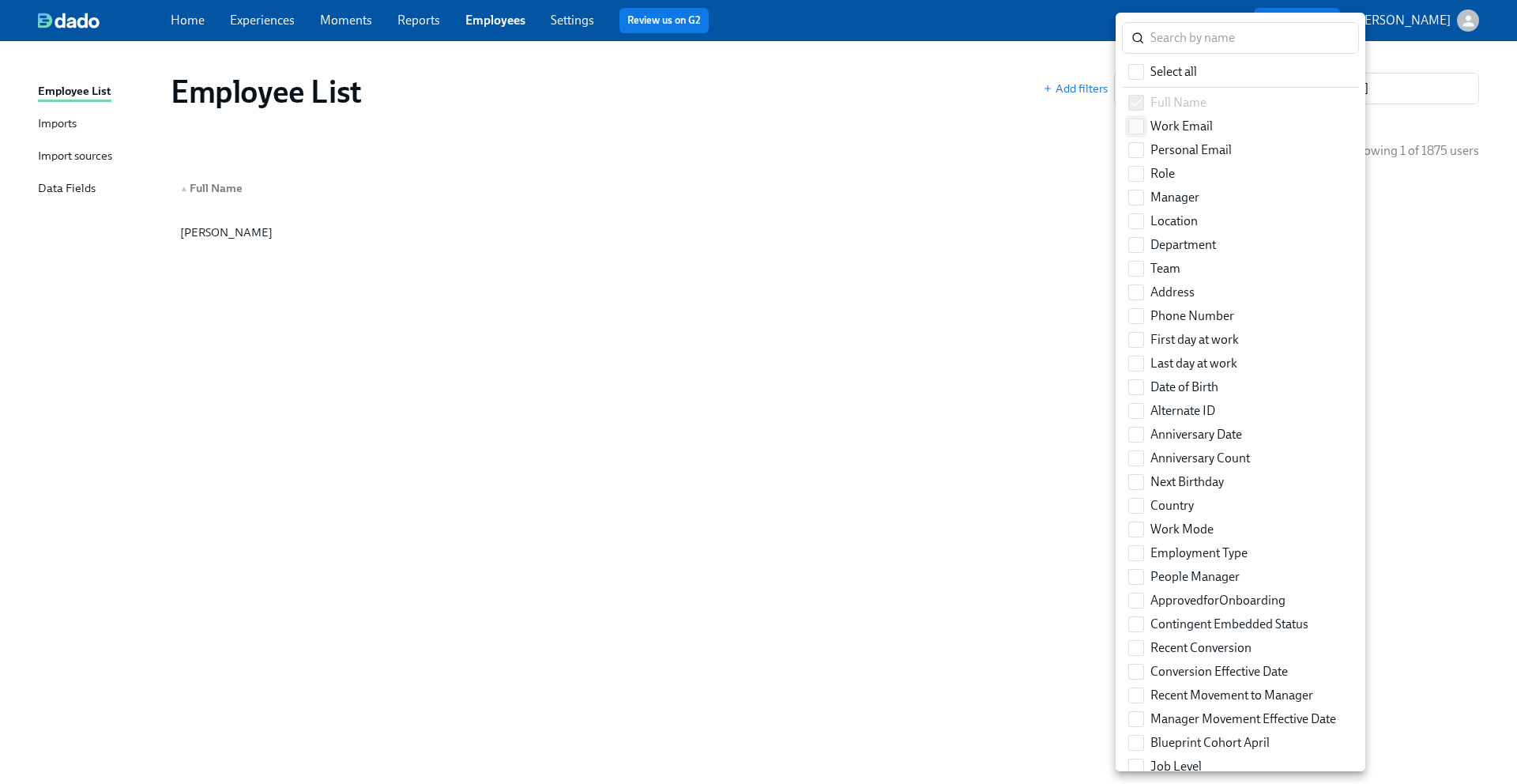
click at [1138, 127] on input "Work Email" at bounding box center [1136, 126] width 14 height 14
checkbox input "true"
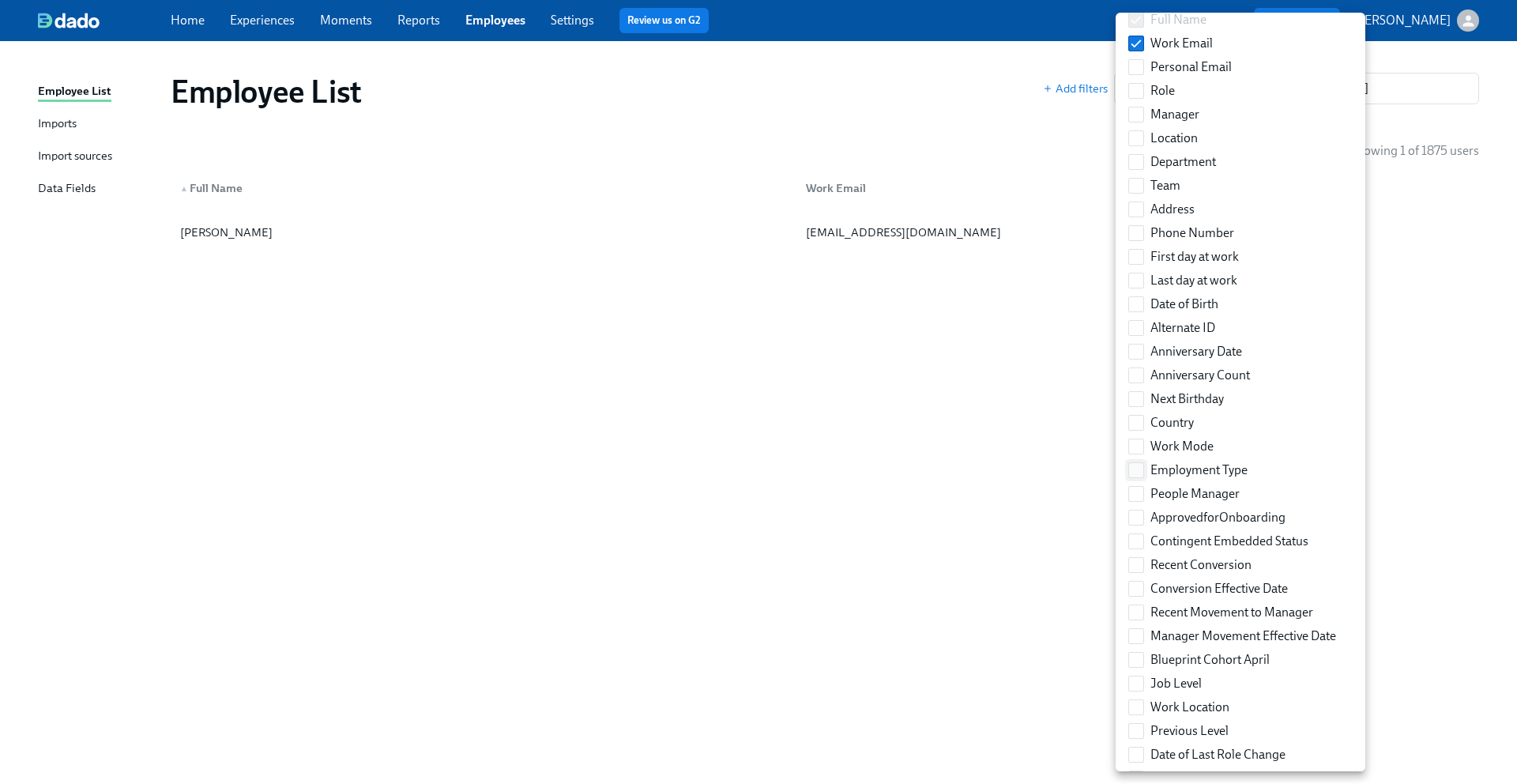
scroll to position [135, 0]
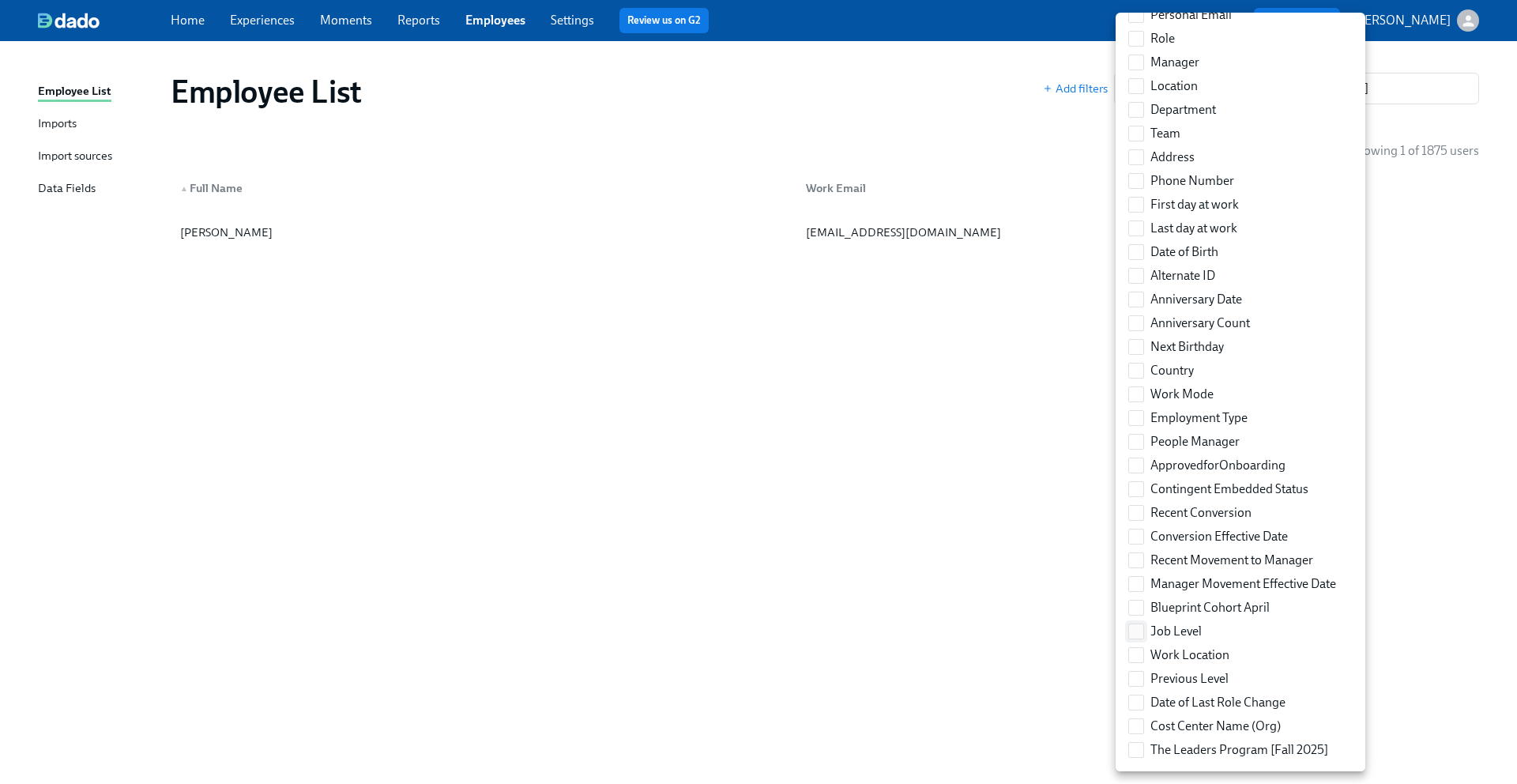
click at [1143, 624] on input "Job Level" at bounding box center [1136, 631] width 14 height 14
checkbox input "true"
click at [1136, 555] on input "Recent Movement to Manager" at bounding box center [1136, 560] width 14 height 14
checkbox input "true"
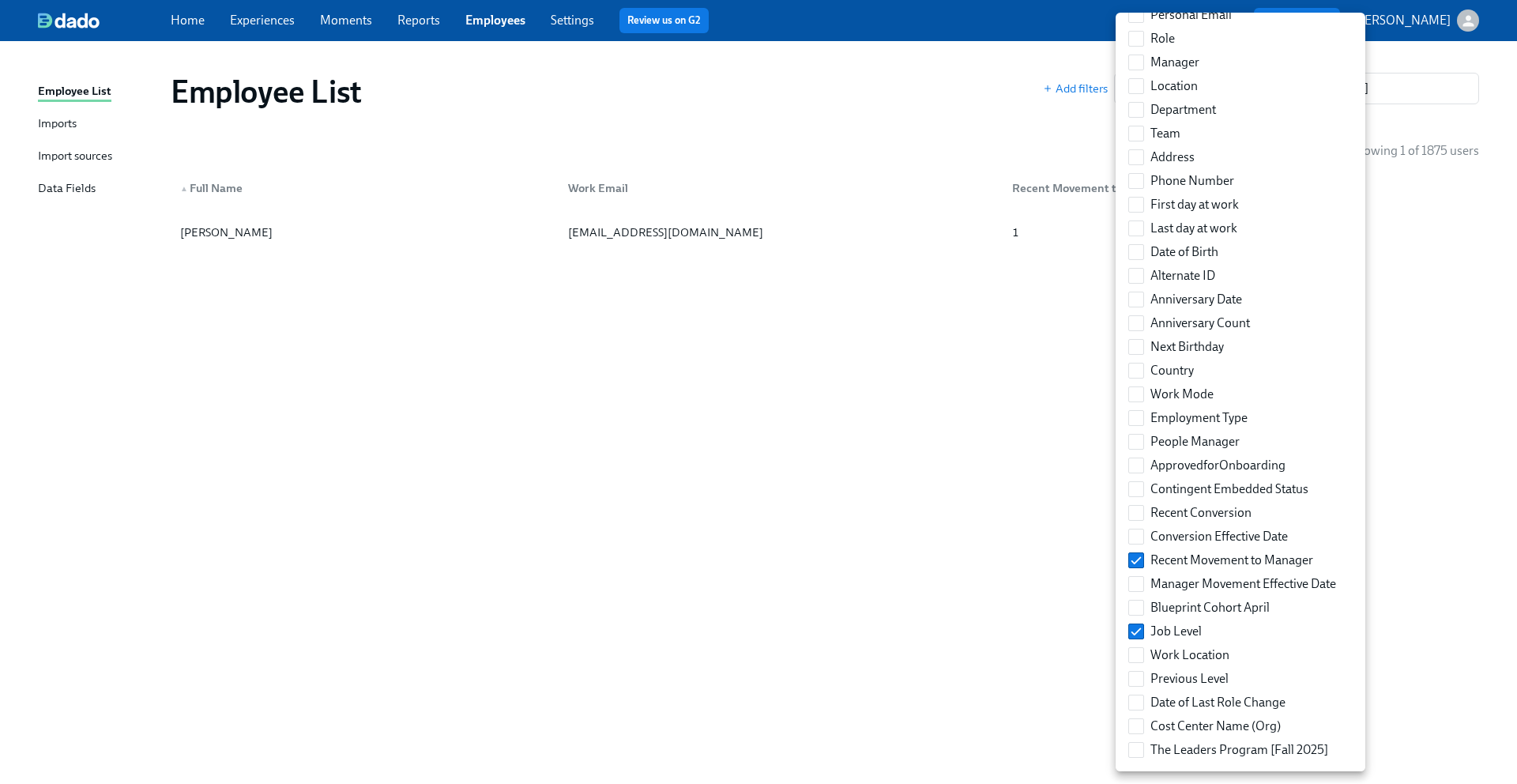
click at [915, 476] on div at bounding box center [758, 392] width 1517 height 784
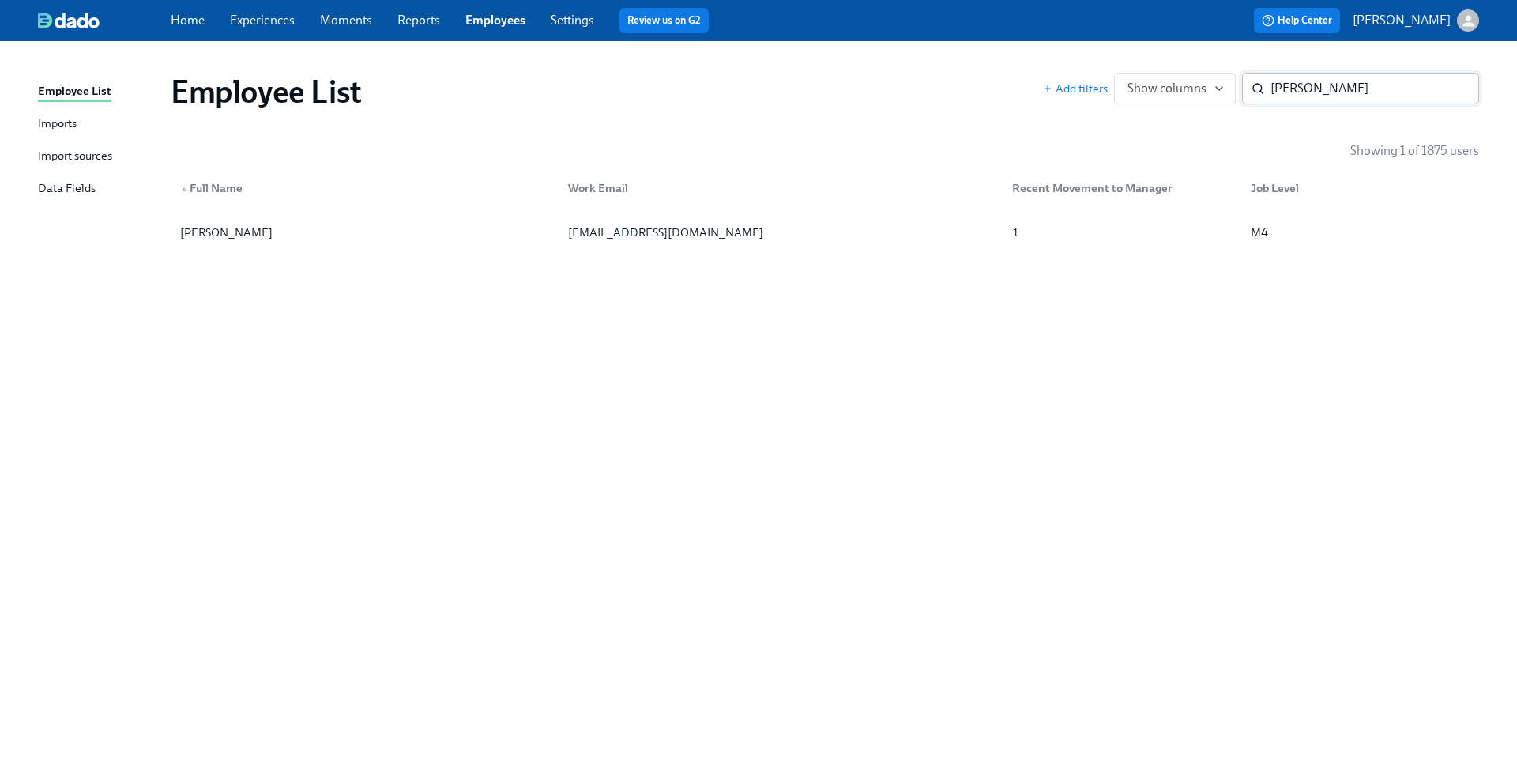
click at [1292, 89] on input "Bazan" at bounding box center [1375, 88] width 209 height 32
paste input "McHale"
click at [1293, 83] on input "McHale" at bounding box center [1375, 88] width 209 height 32
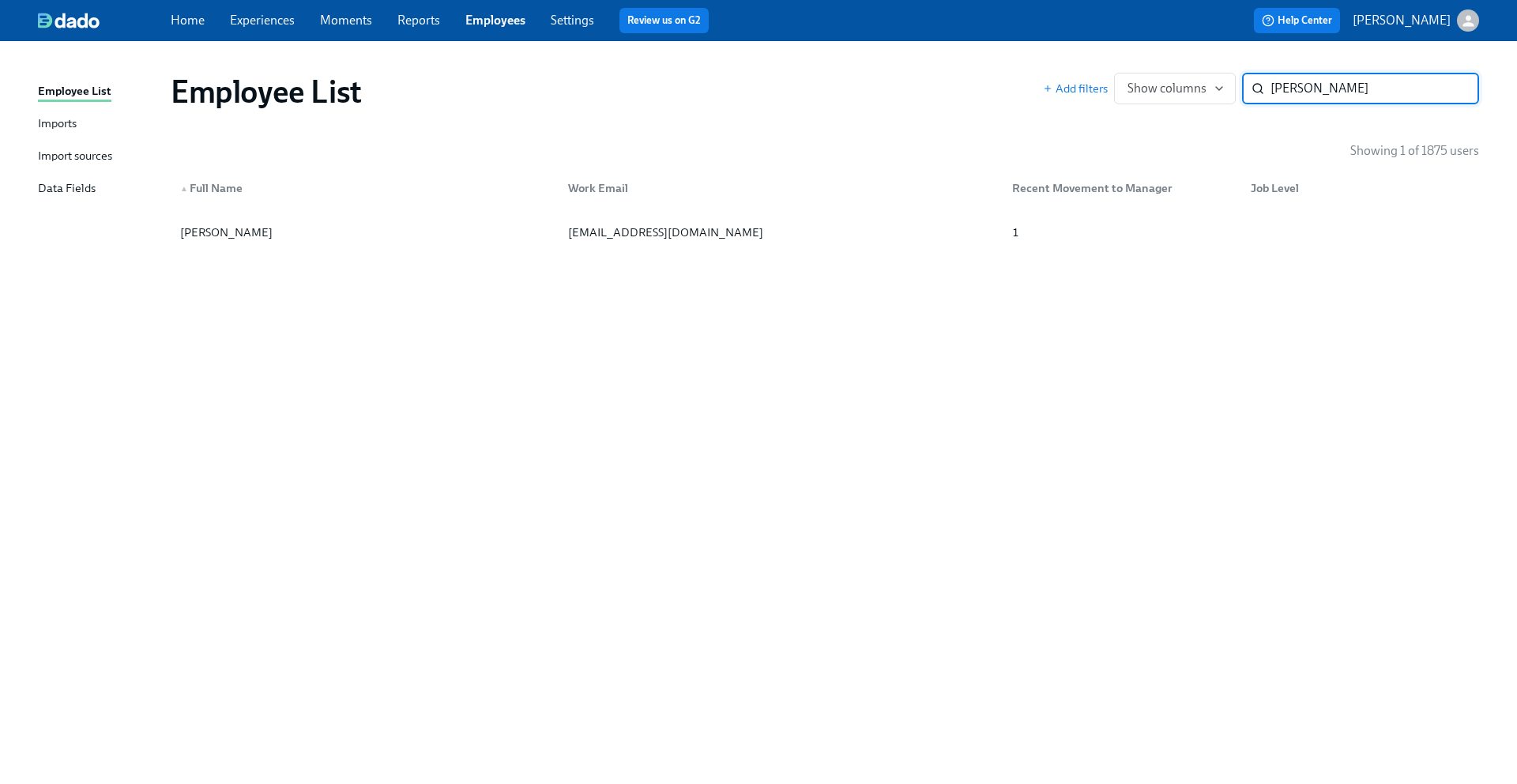
paste input "Chen"
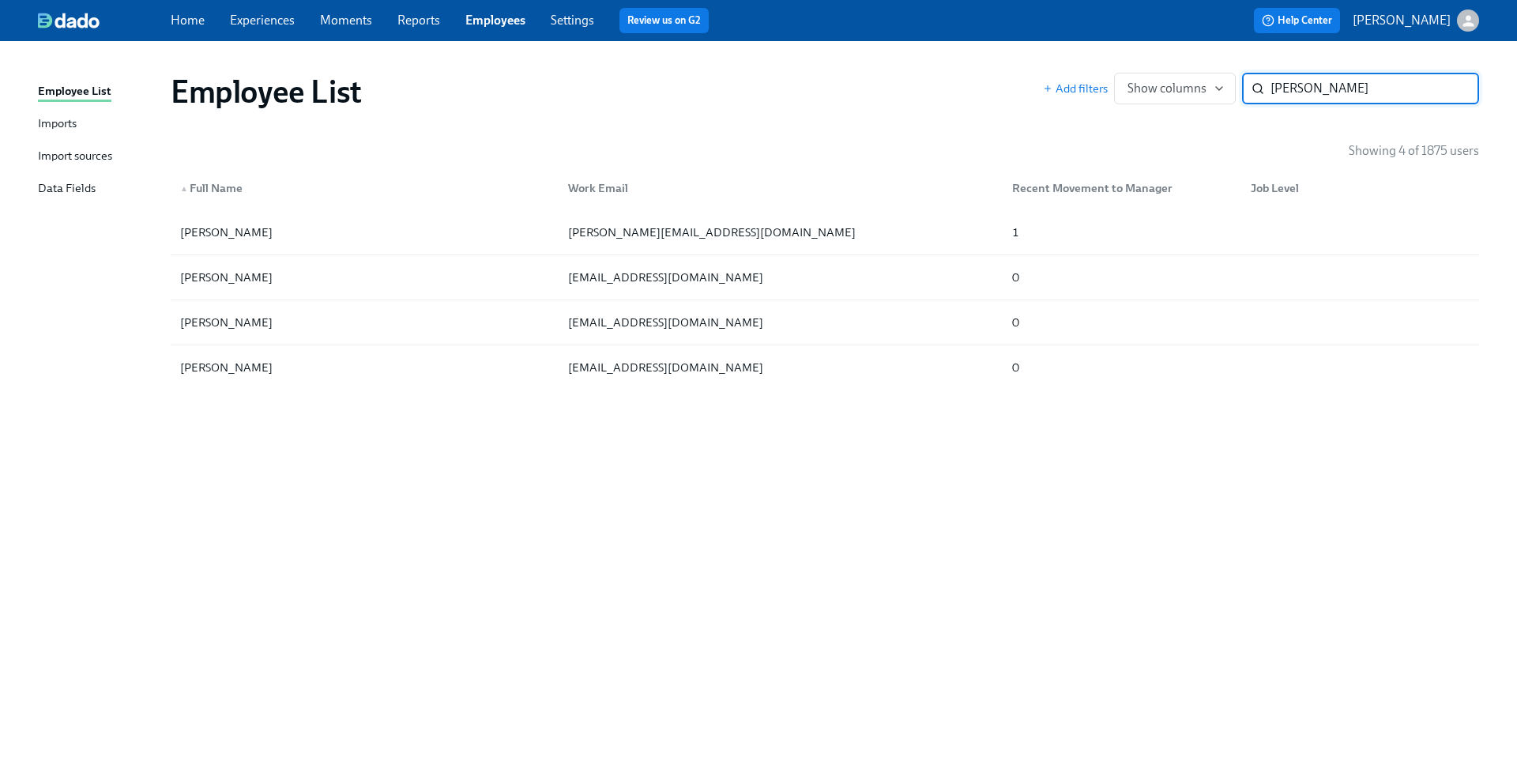
click at [1289, 84] on input "Chen" at bounding box center [1375, 88] width 209 height 32
paste input "Lars"
type input "Larsen"
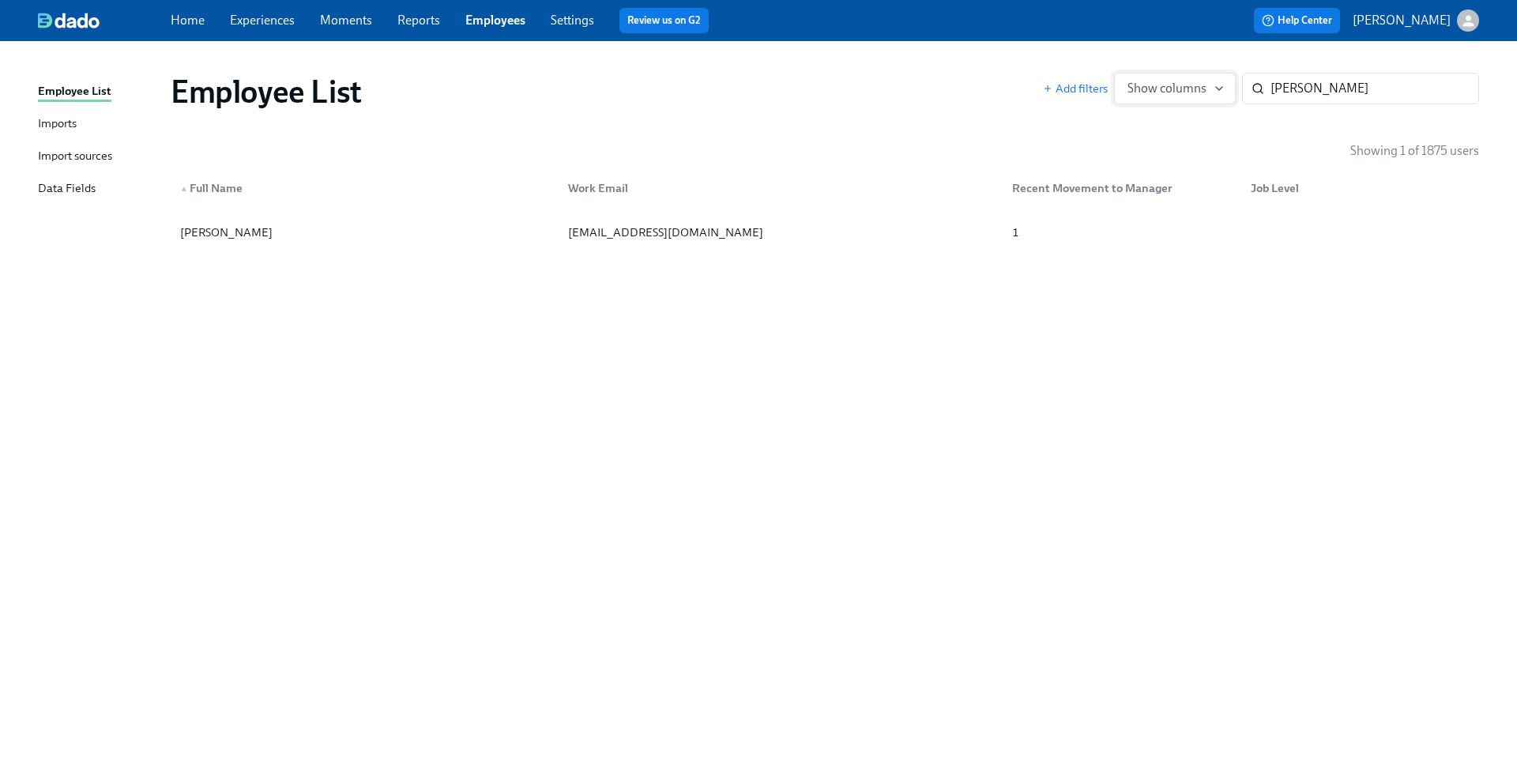
click at [1197, 102] on button "Show columns" at bounding box center [1175, 88] width 121 height 32
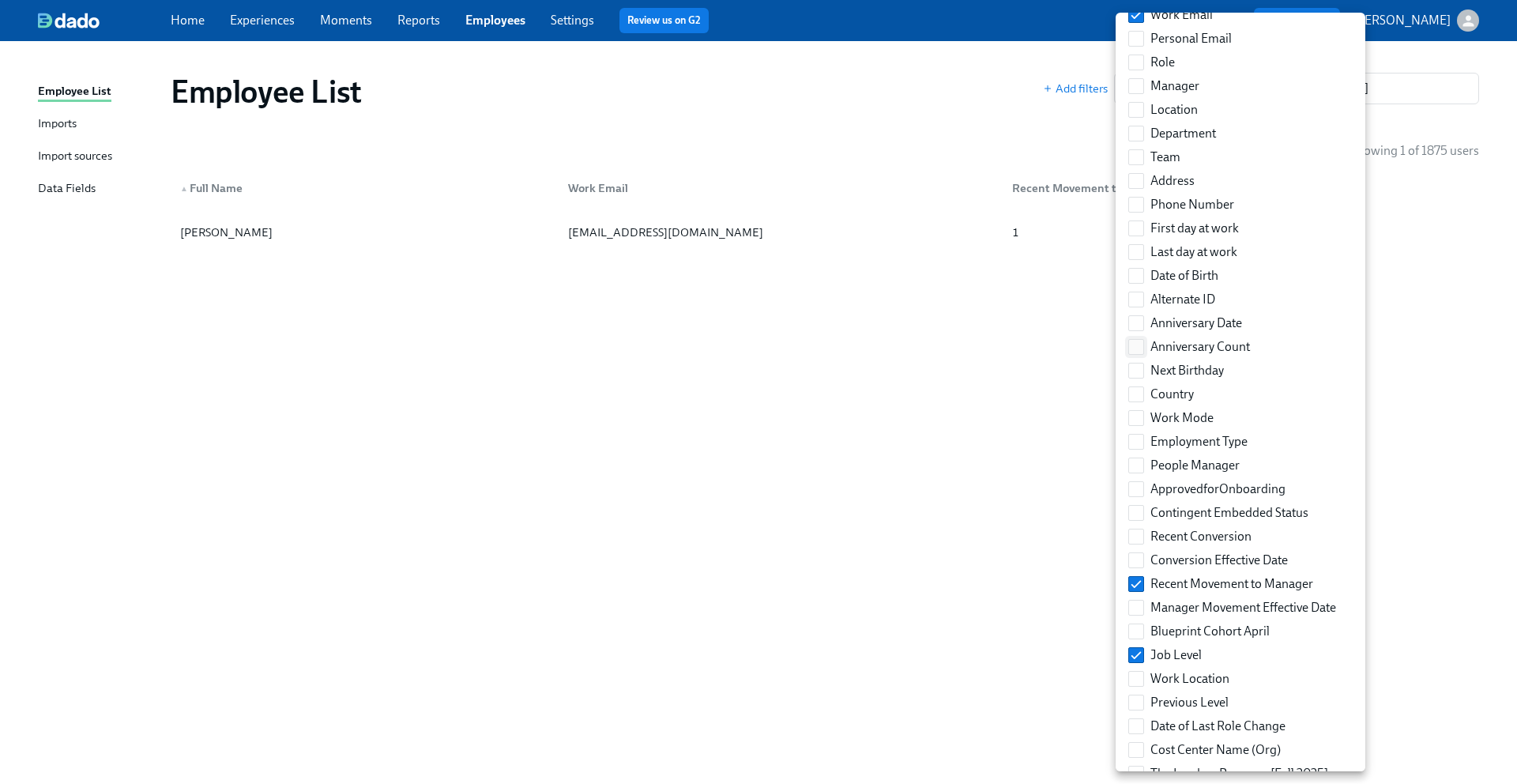
scroll to position [135, 0]
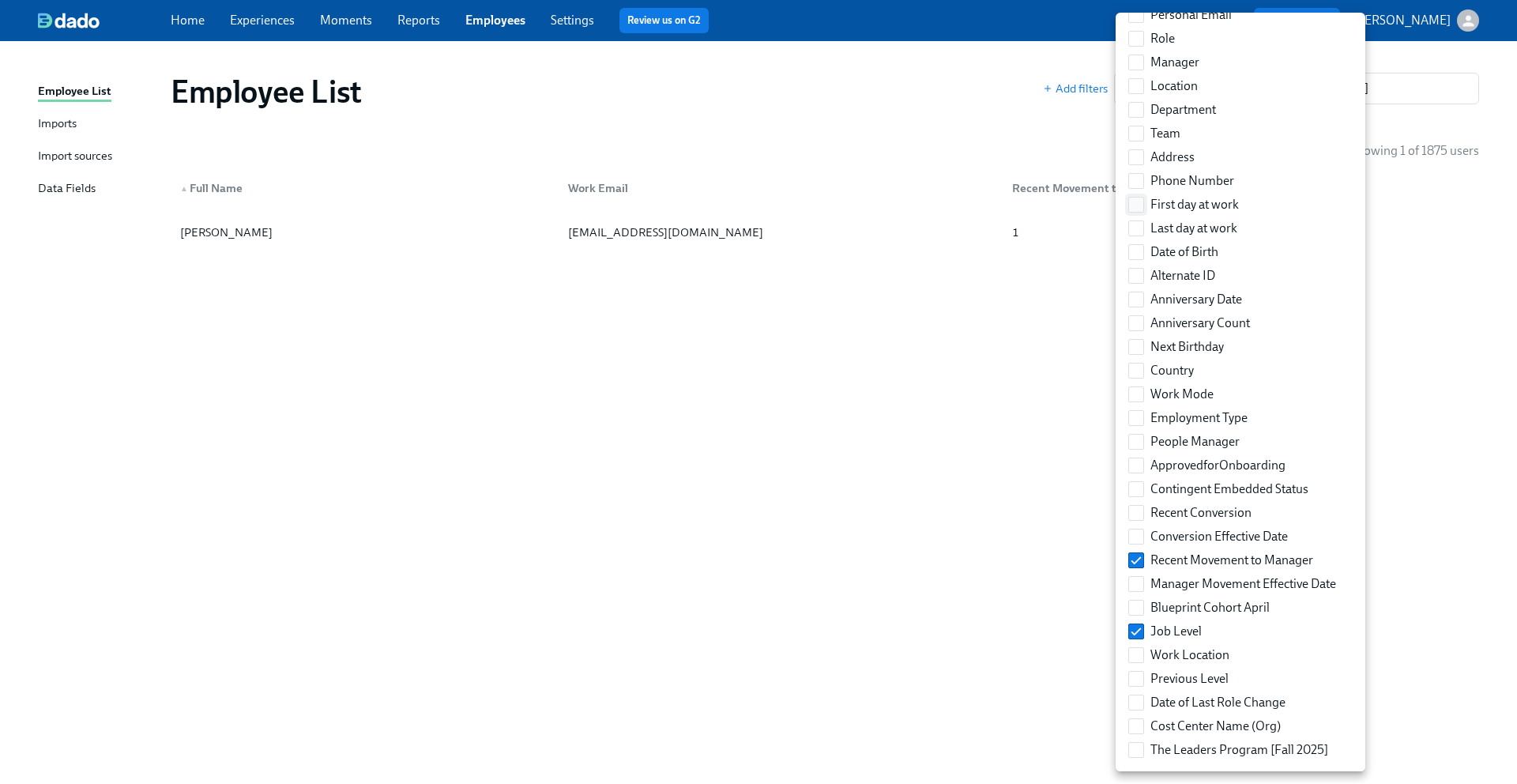
click at [1142, 206] on input "First day at work" at bounding box center [1136, 205] width 14 height 14
checkbox input "true"
click at [964, 334] on div at bounding box center [758, 392] width 1517 height 784
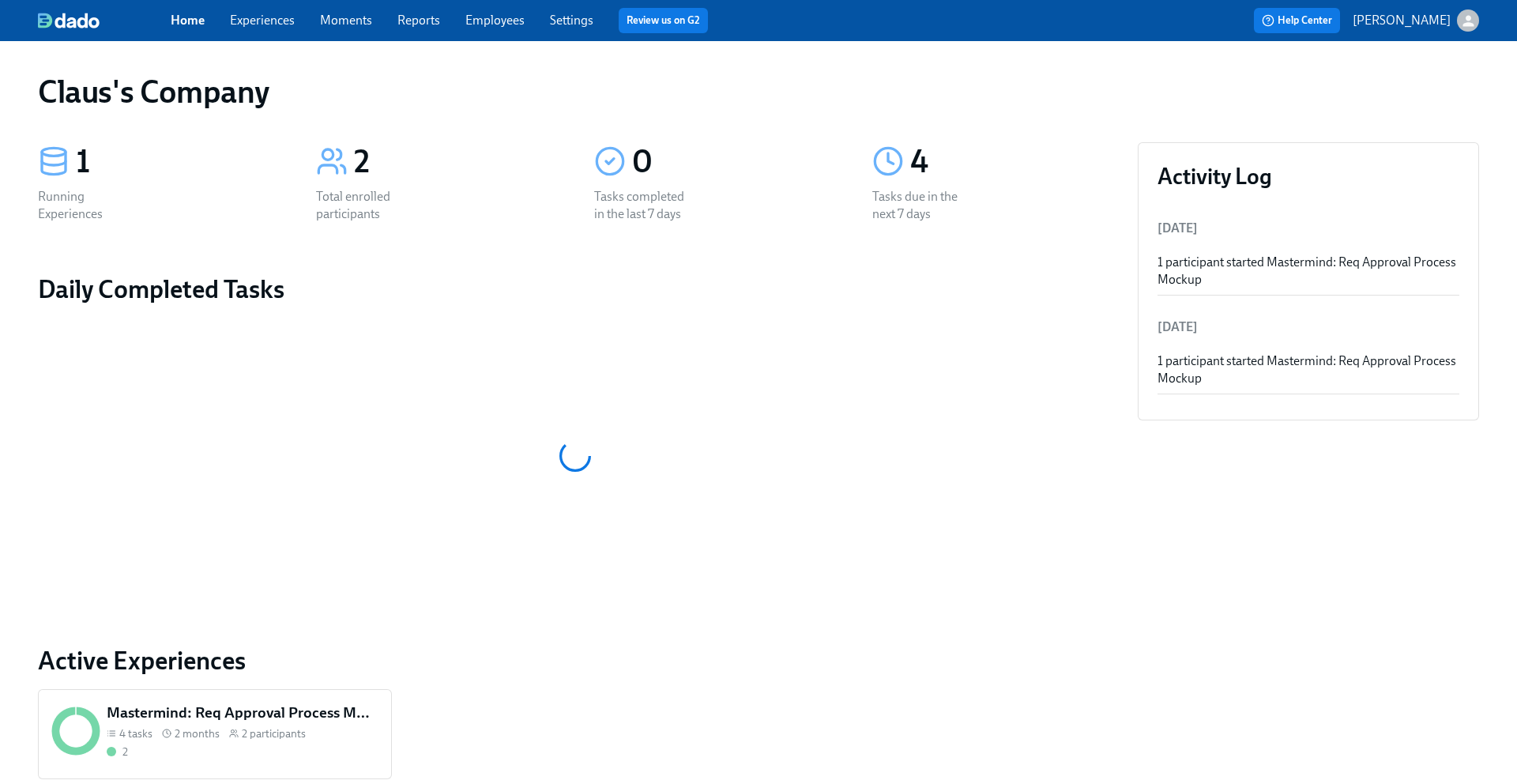
click at [266, 21] on link "Experiences" at bounding box center [262, 20] width 65 height 15
